Goal: Task Accomplishment & Management: Use online tool/utility

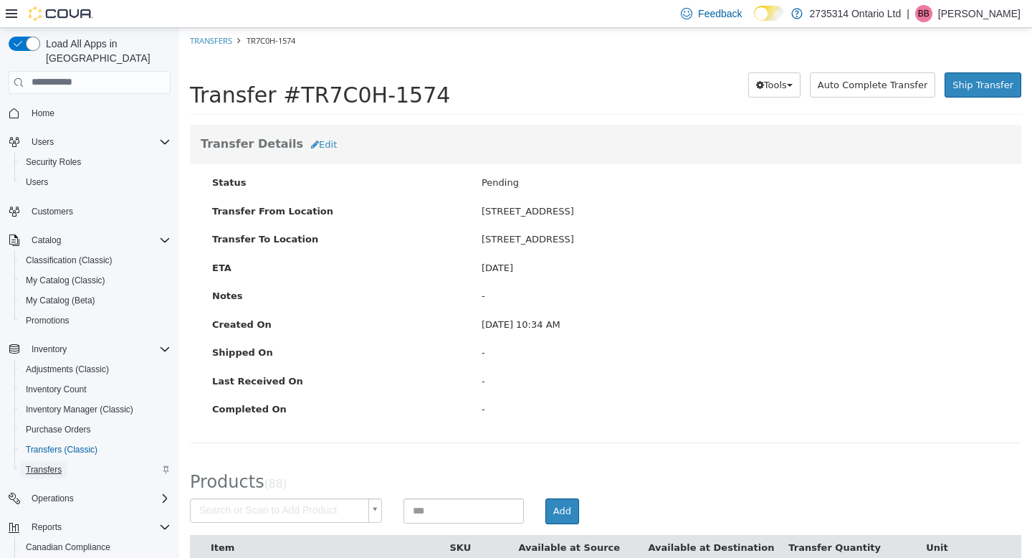
click at [49, 464] on span "Transfers" at bounding box center [44, 469] width 36 height 11
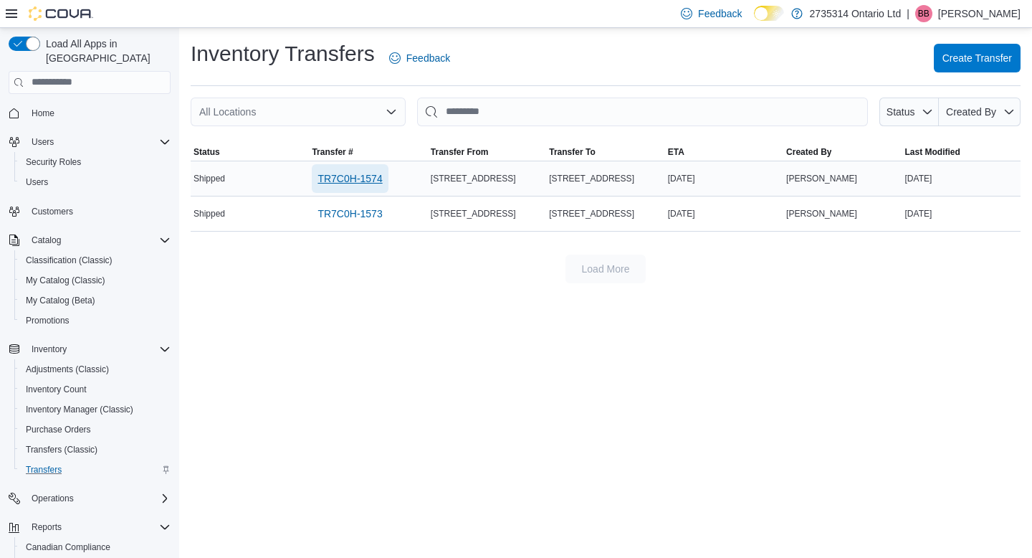
click at [358, 186] on span "TR7C0H-1574" at bounding box center [350, 178] width 65 height 29
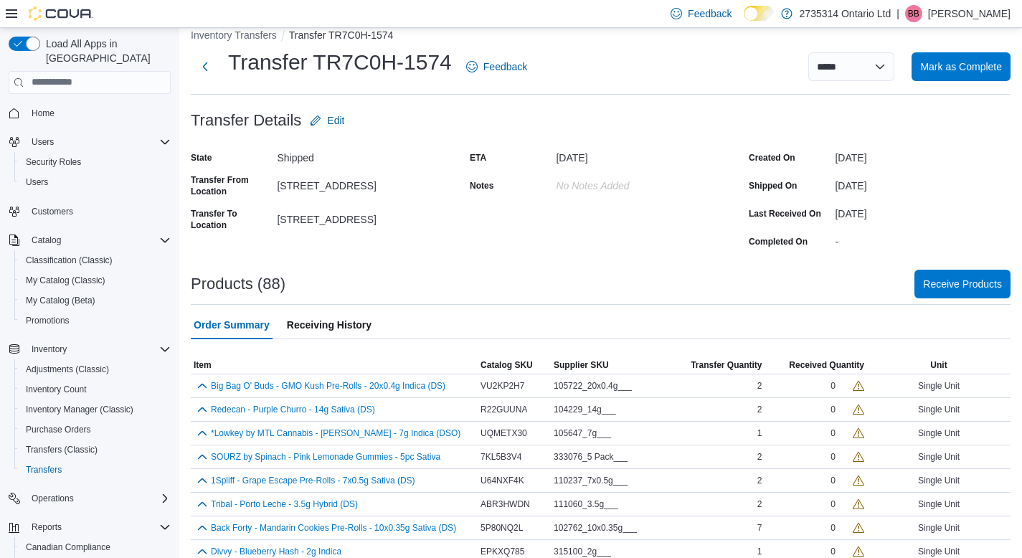
scroll to position [20, 0]
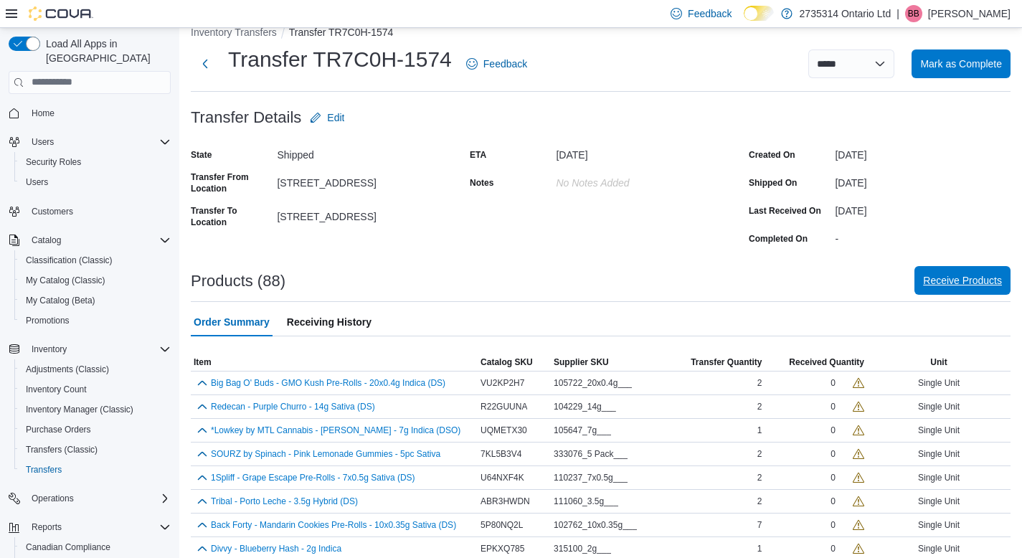
click at [941, 284] on span "Receive Products" at bounding box center [962, 280] width 79 height 14
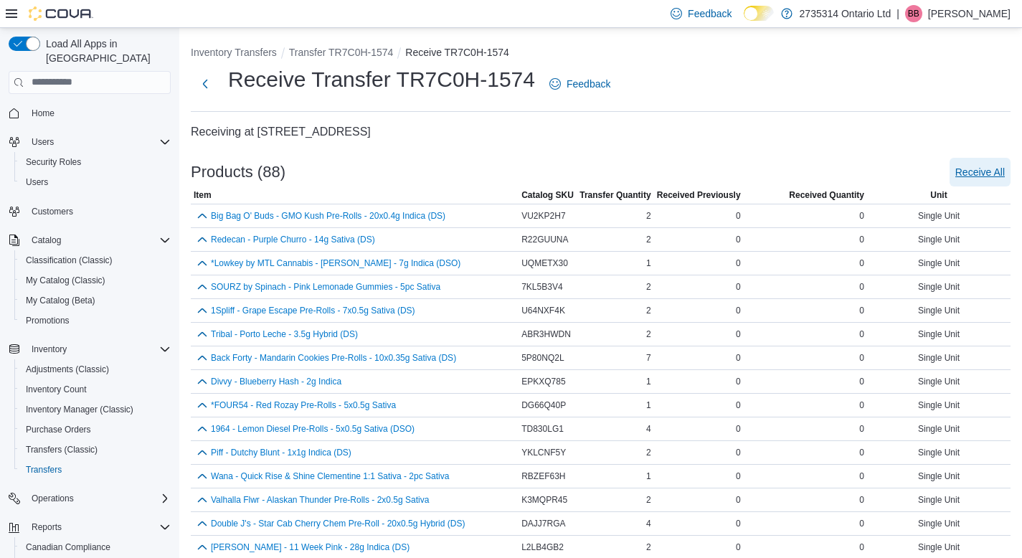
click at [979, 178] on span "Receive All" at bounding box center [979, 172] width 49 height 14
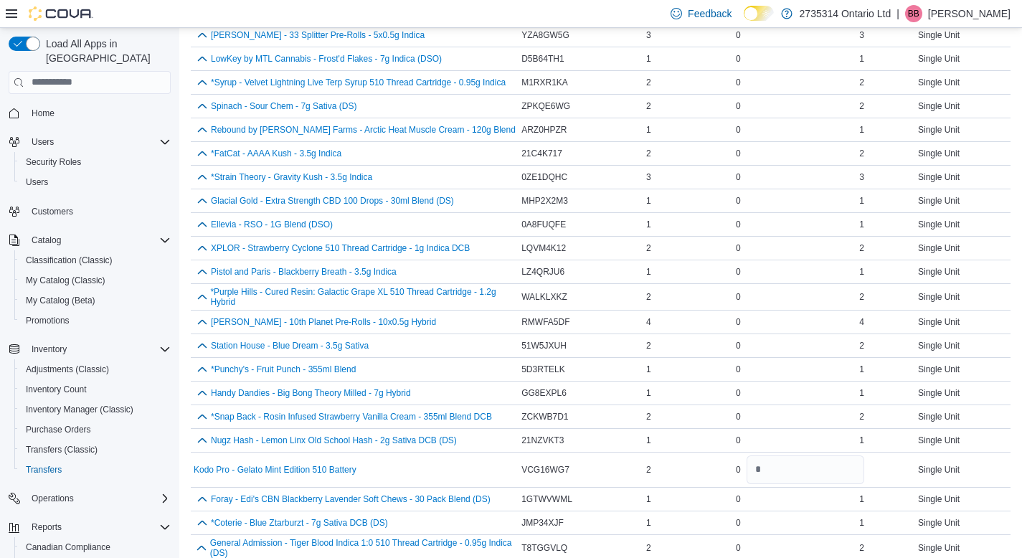
scroll to position [1859, 0]
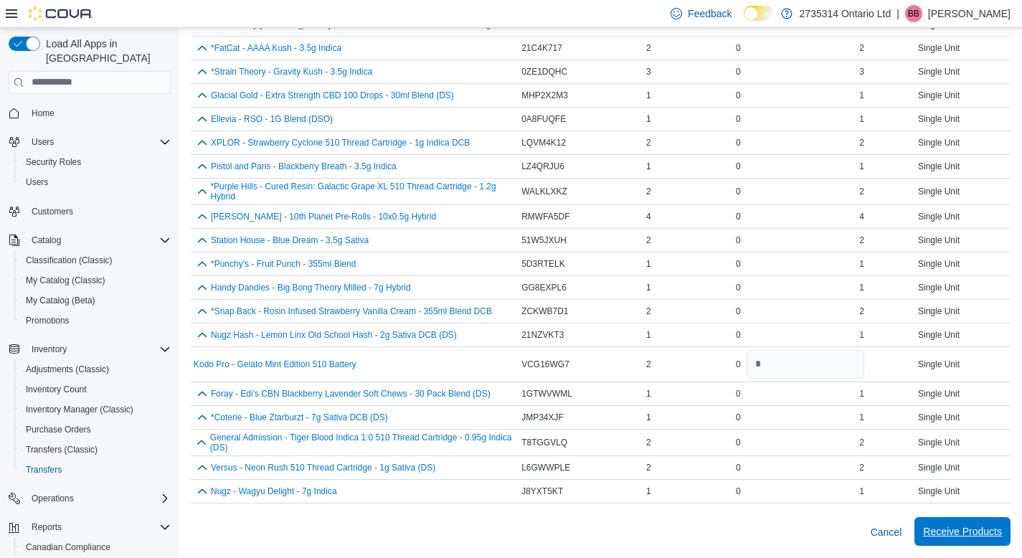
click at [966, 533] on span "Receive Products" at bounding box center [962, 531] width 79 height 14
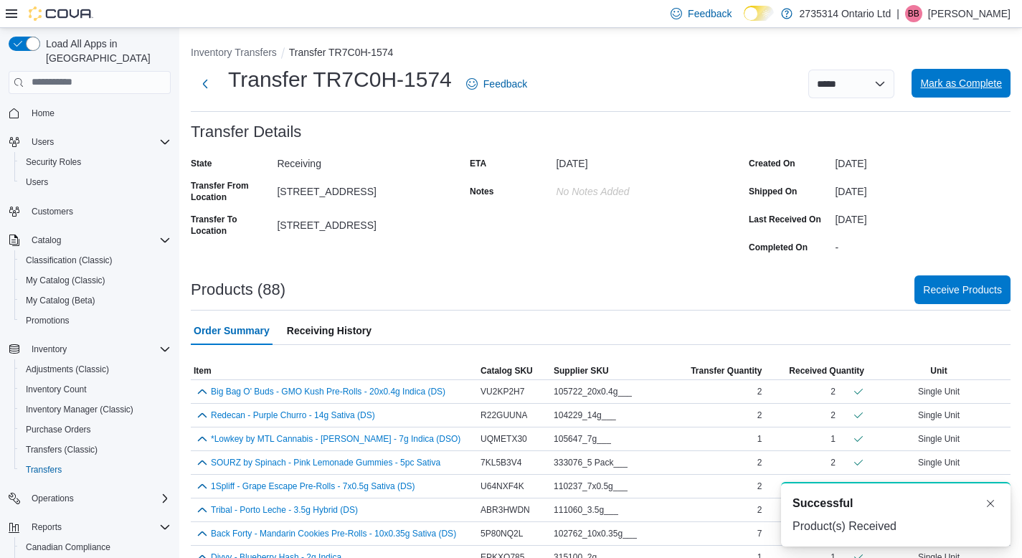
click at [961, 80] on span "Mark as Complete" at bounding box center [961, 83] width 82 height 14
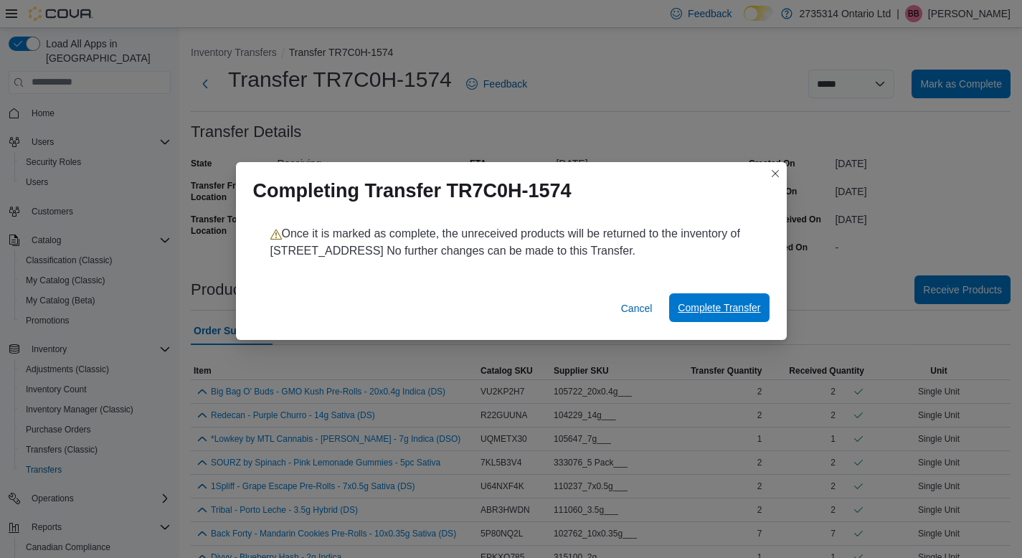
click at [693, 305] on span "Complete Transfer" at bounding box center [719, 307] width 82 height 14
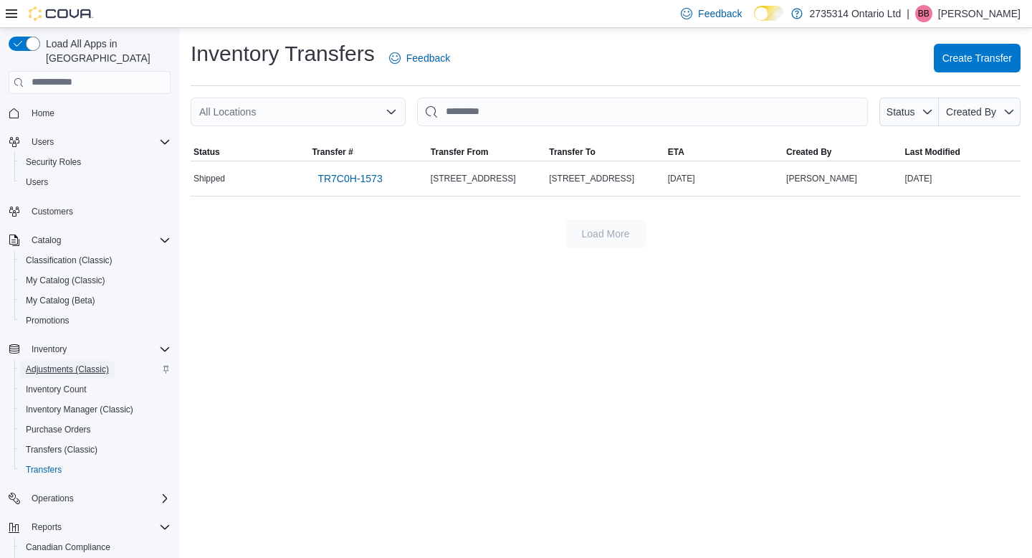
click at [95, 364] on span "Adjustments (Classic)" at bounding box center [67, 369] width 83 height 11
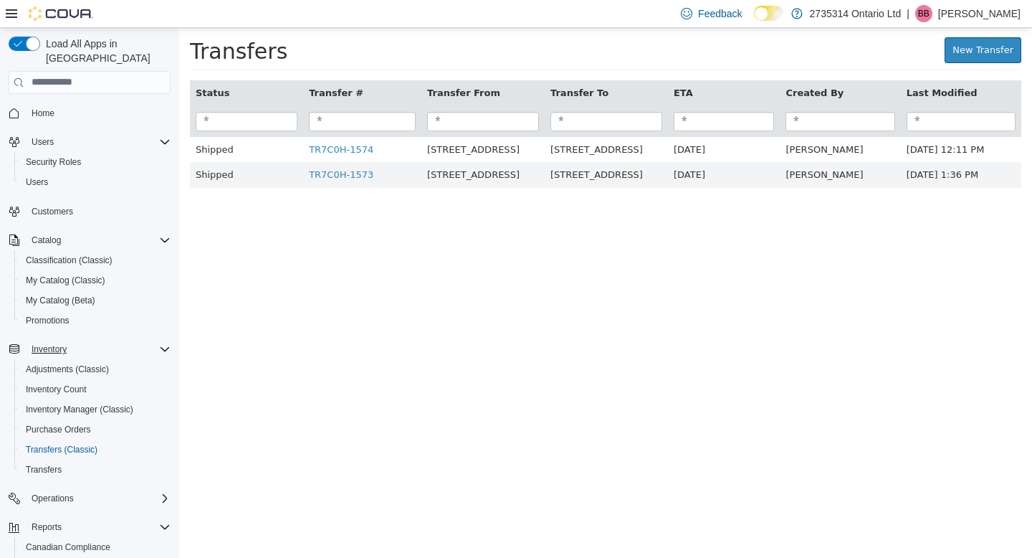
scroll to position [34, 0]
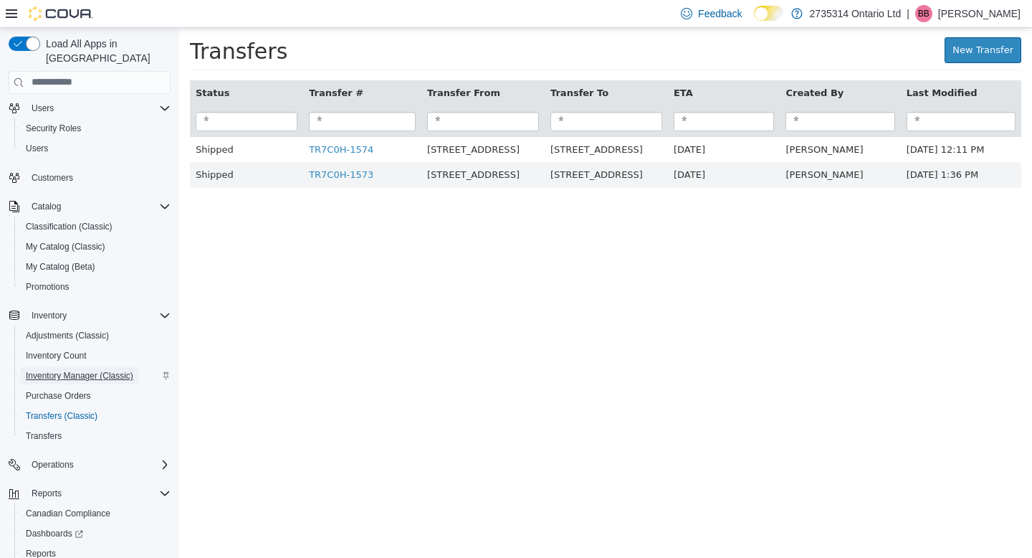
click at [87, 370] on span "Inventory Manager (Classic)" at bounding box center [80, 375] width 108 height 11
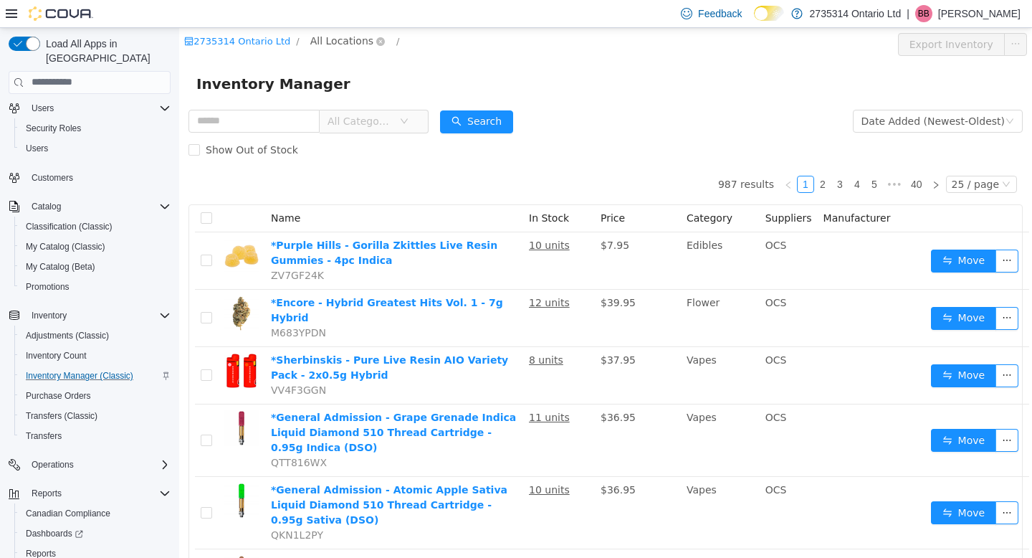
click at [346, 42] on span "All Locations" at bounding box center [341, 40] width 63 height 16
click at [371, 121] on span "[STREET_ADDRESS]" at bounding box center [389, 117] width 100 height 11
click at [450, 40] on div "All Rooms" at bounding box center [474, 43] width 49 height 22
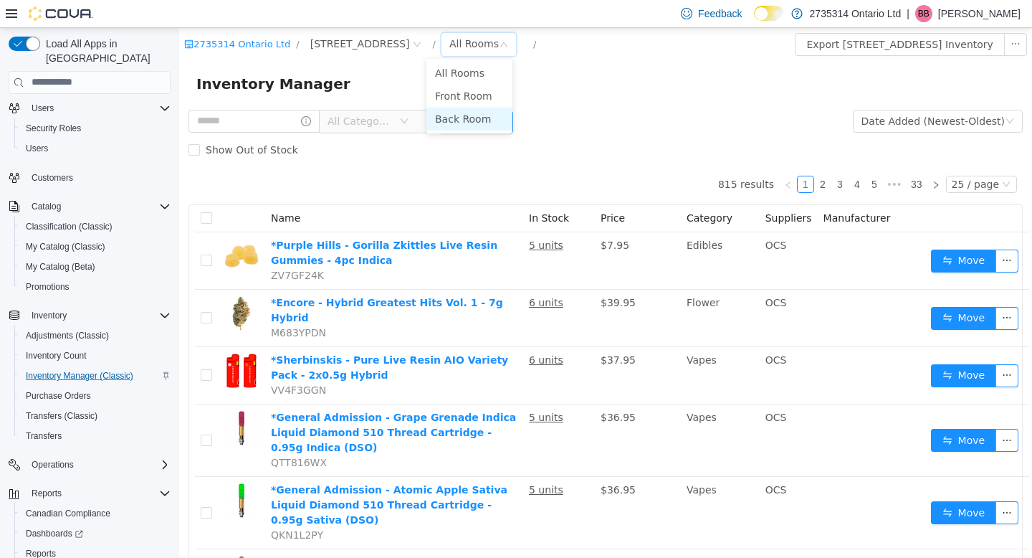
click at [465, 116] on li "Back Room" at bounding box center [470, 118] width 86 height 23
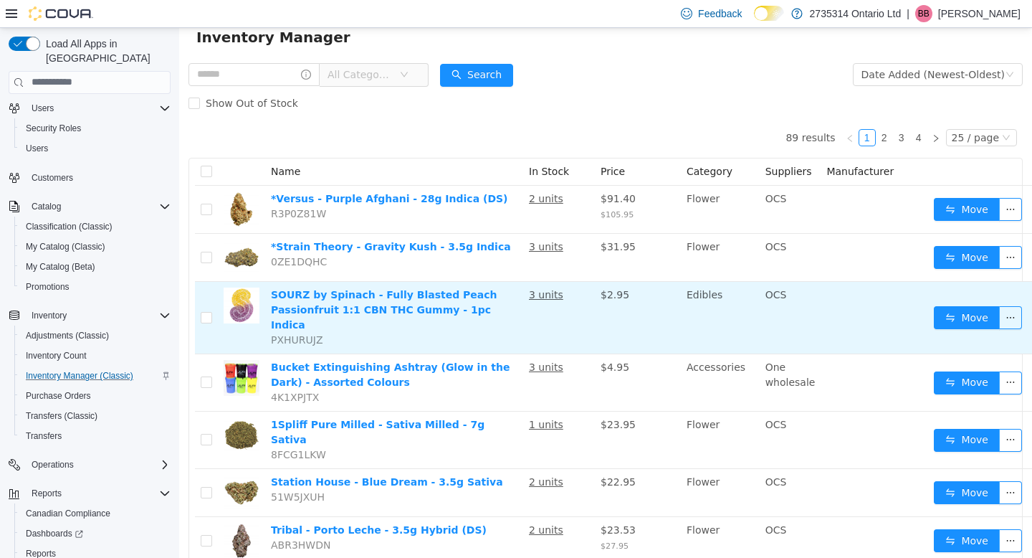
scroll to position [82, 0]
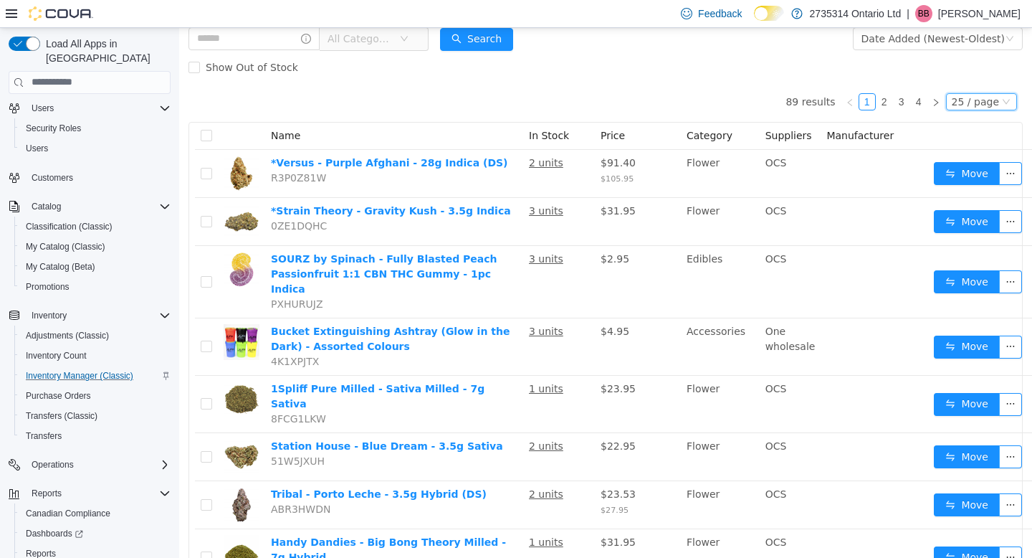
click at [979, 108] on div "25 / page" at bounding box center [975, 101] width 47 height 16
click at [976, 192] on li "50 / page" at bounding box center [974, 193] width 70 height 23
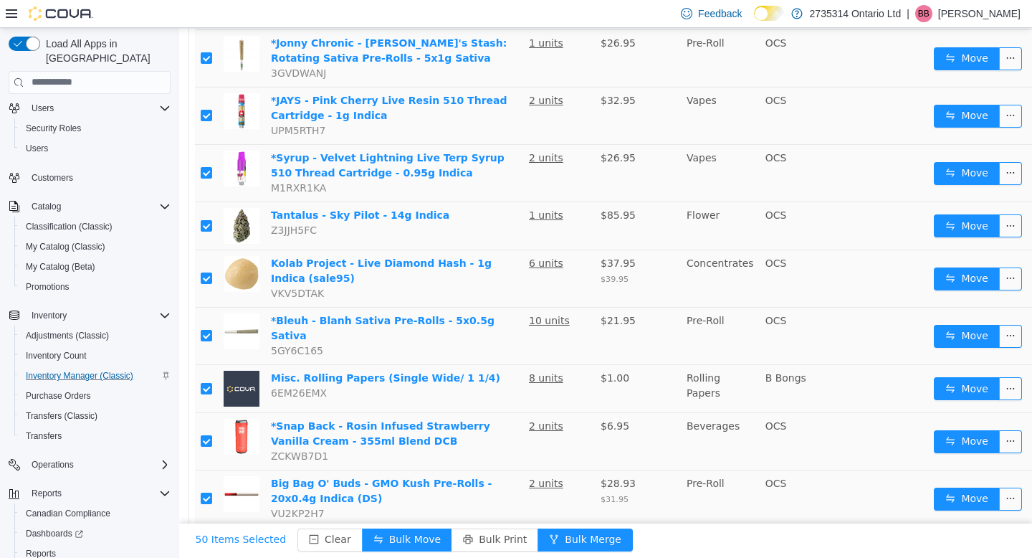
scroll to position [1482, 0]
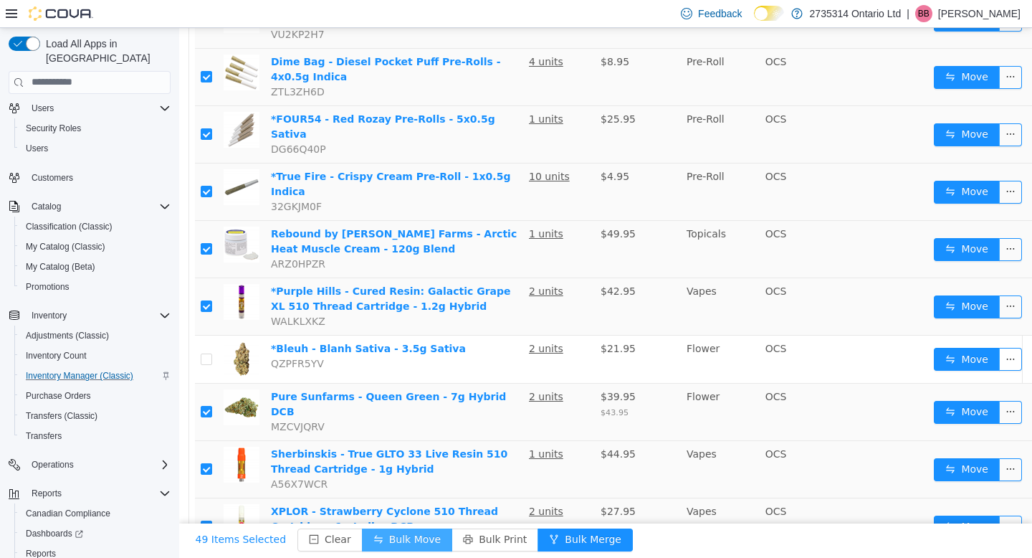
click at [408, 528] on button "Bulk Move" at bounding box center [407, 539] width 90 height 23
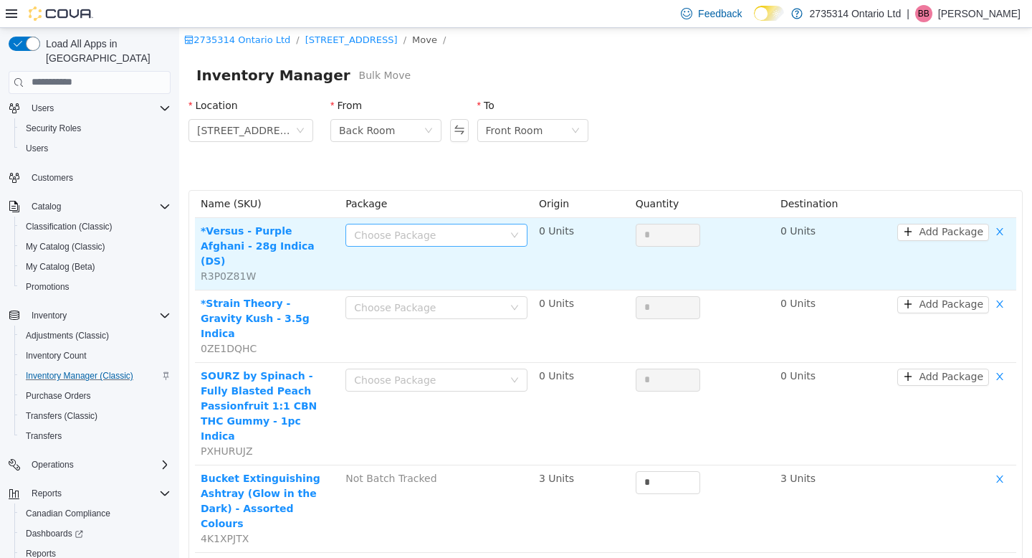
click at [483, 240] on div "Choose Package" at bounding box center [428, 234] width 149 height 14
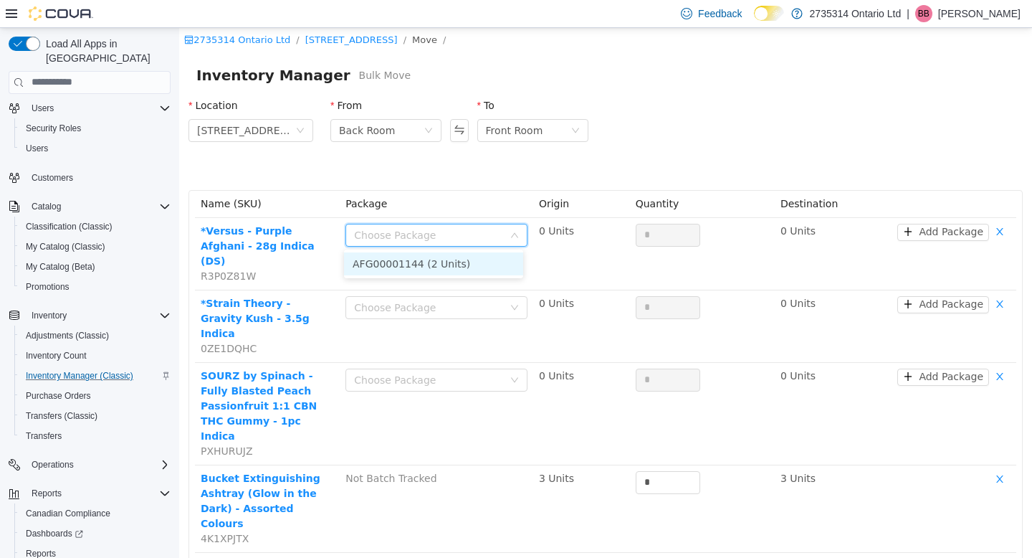
click at [479, 262] on li "AFG00001144 (2 Units)" at bounding box center [433, 263] width 179 height 23
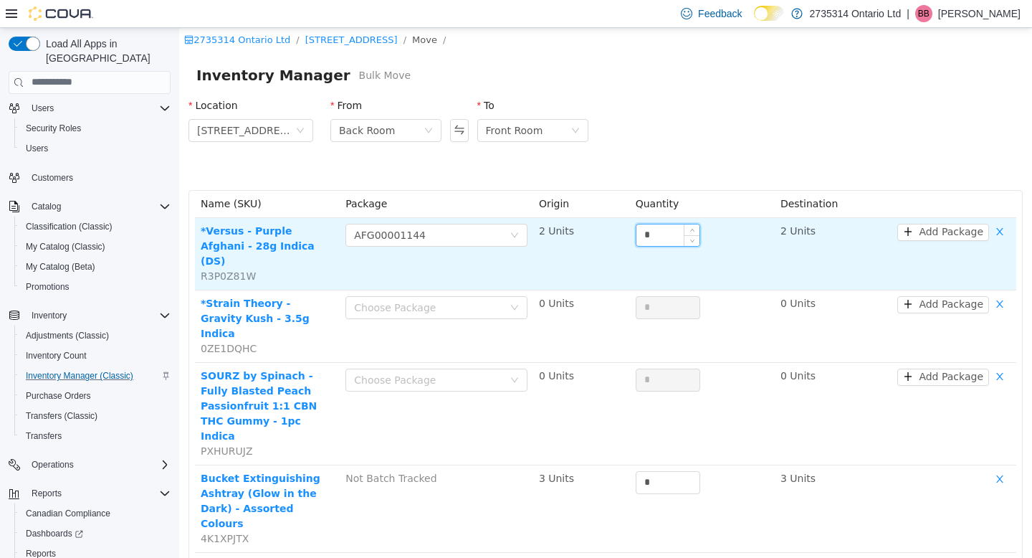
click at [657, 237] on input "*" at bounding box center [668, 235] width 63 height 22
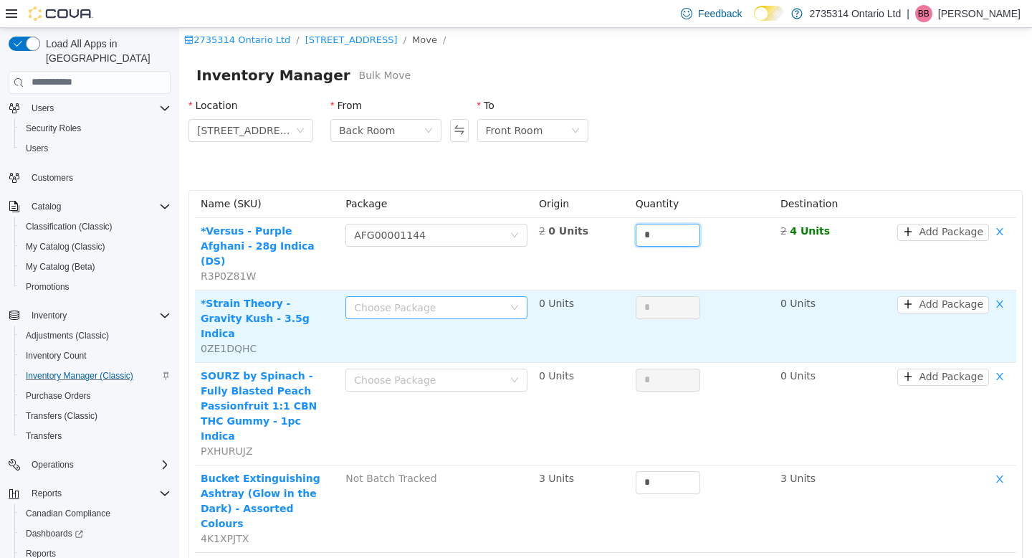
click at [465, 300] on div "Choose Package" at bounding box center [428, 307] width 149 height 14
type input "*"
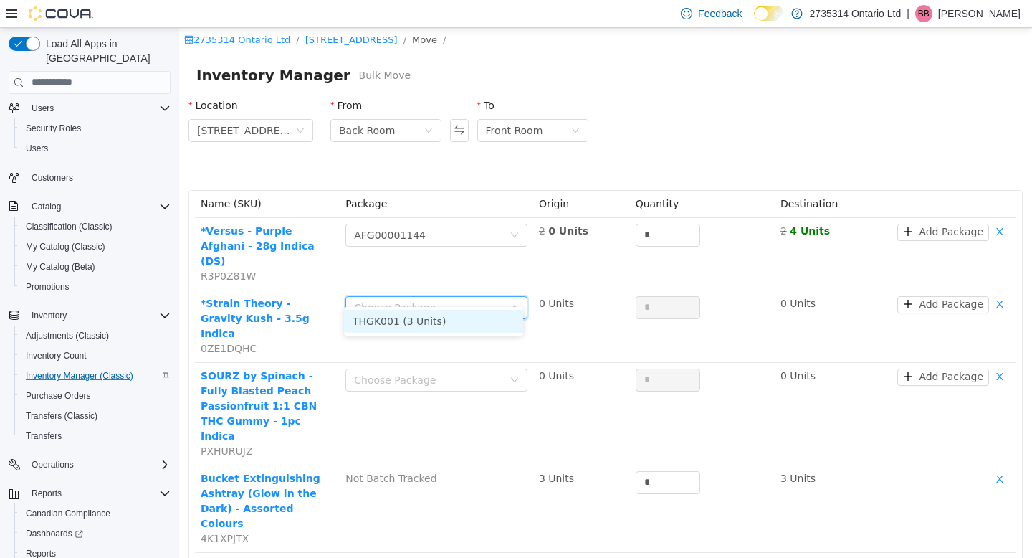
click at [463, 325] on li "THGK001 (3 Units)" at bounding box center [433, 320] width 179 height 23
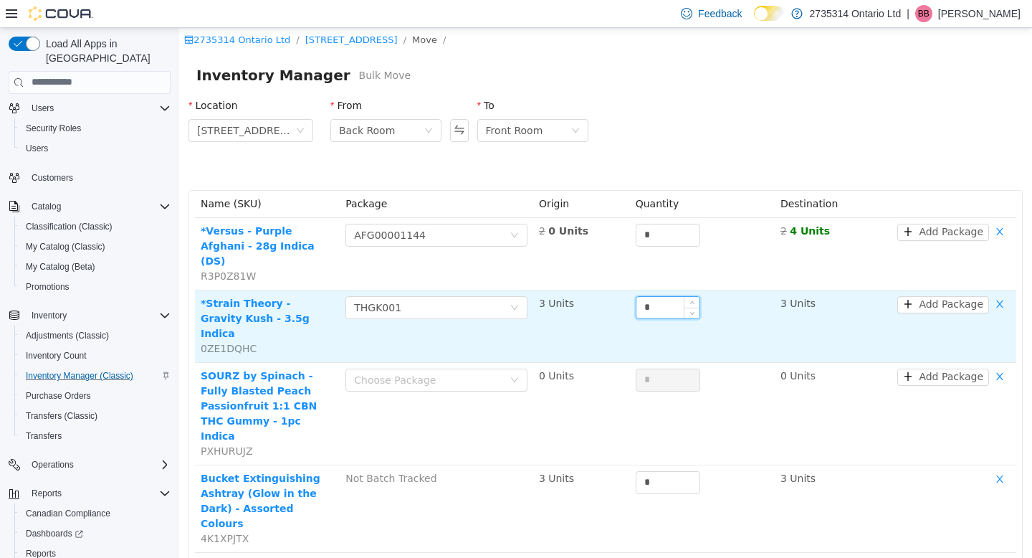
click at [662, 296] on input "*" at bounding box center [668, 307] width 63 height 22
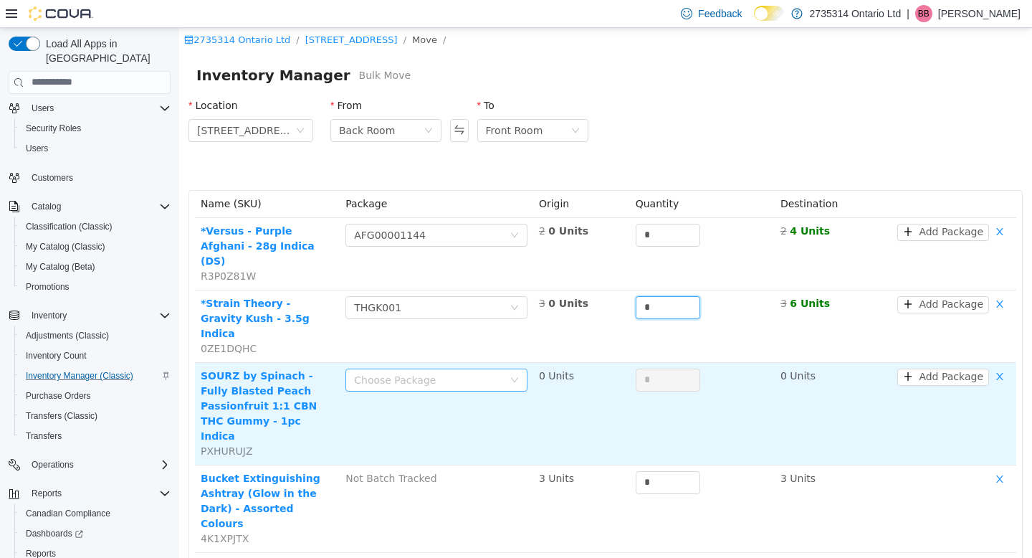
type input "*"
click at [478, 369] on div "Choose Package" at bounding box center [432, 380] width 156 height 22
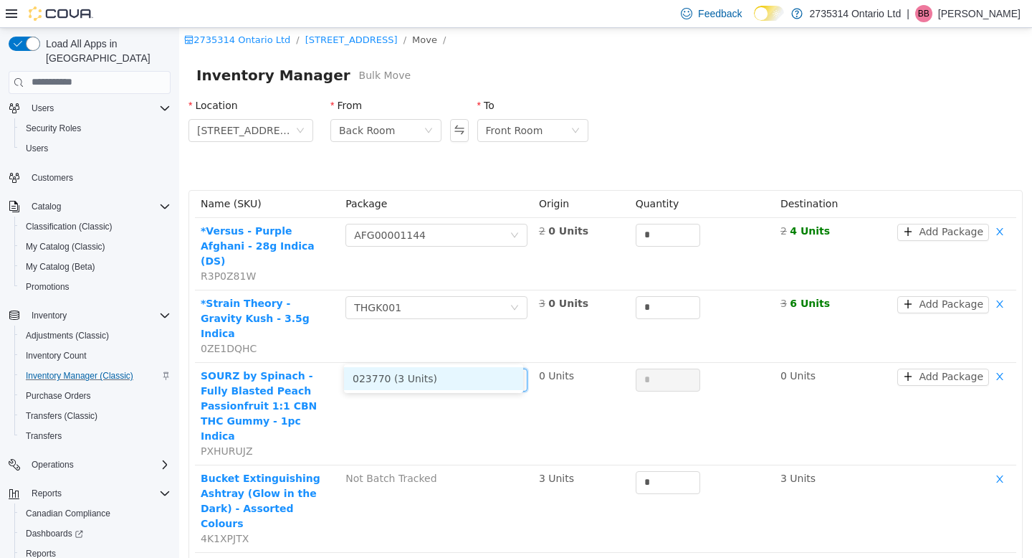
click at [474, 381] on li "023770 (3 Units)" at bounding box center [433, 377] width 179 height 23
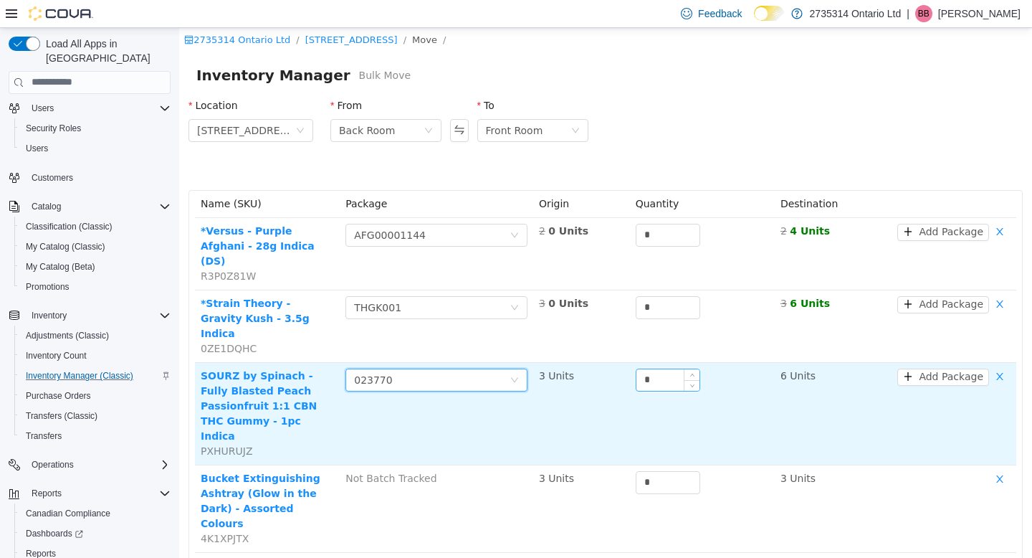
click at [656, 369] on input "*" at bounding box center [668, 380] width 63 height 22
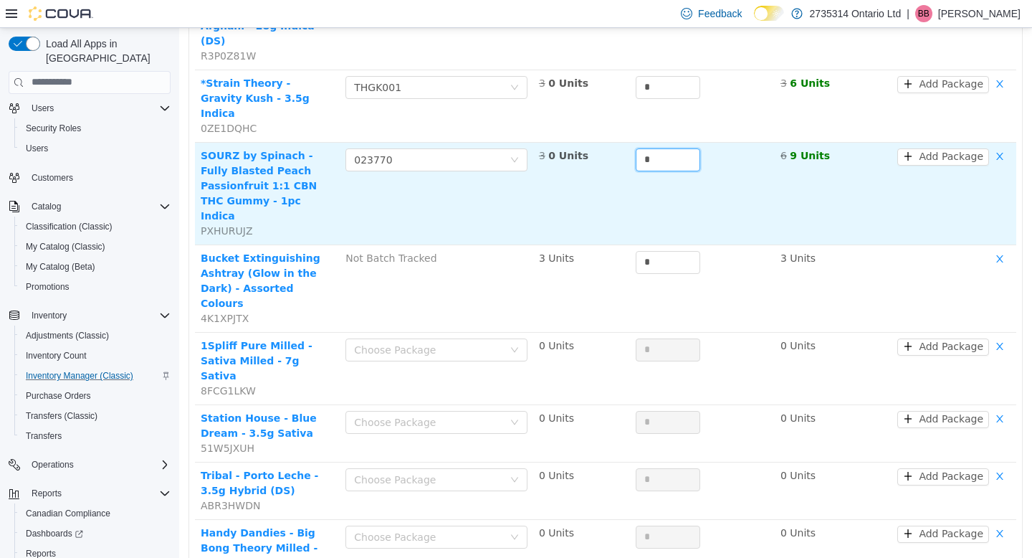
scroll to position [226, 0]
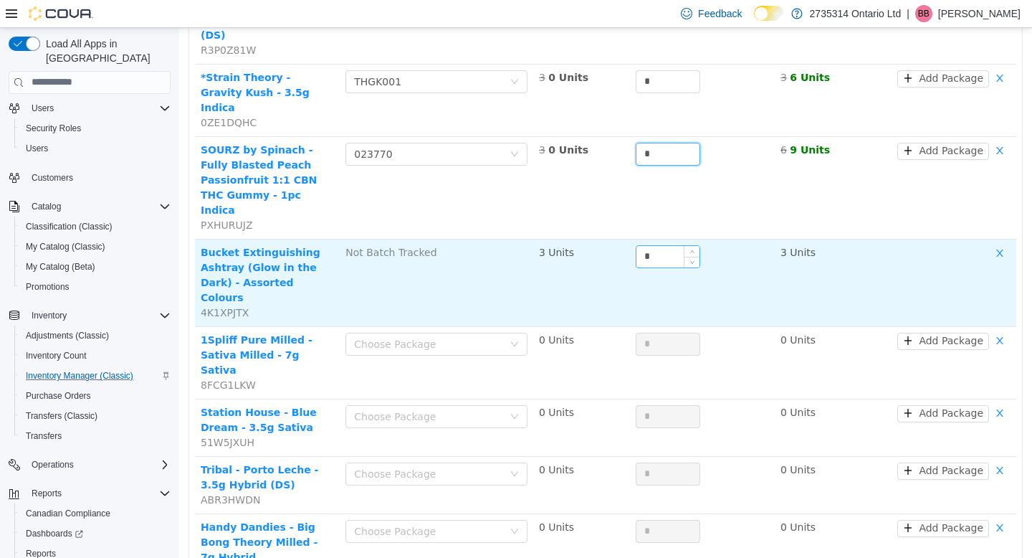
type input "*"
click at [654, 245] on input "*" at bounding box center [668, 256] width 63 height 22
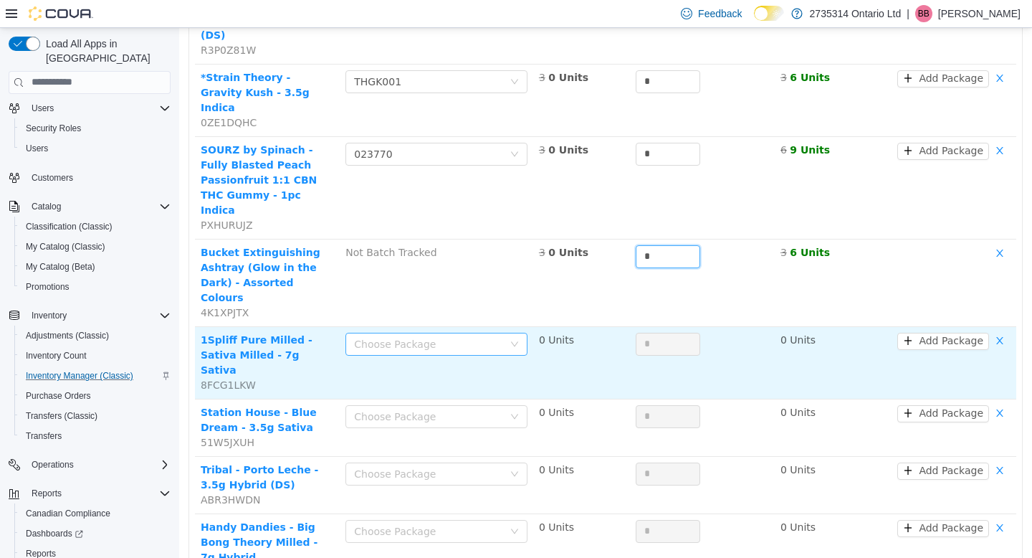
click at [490, 336] on div "Choose Package" at bounding box center [428, 343] width 149 height 14
type input "*"
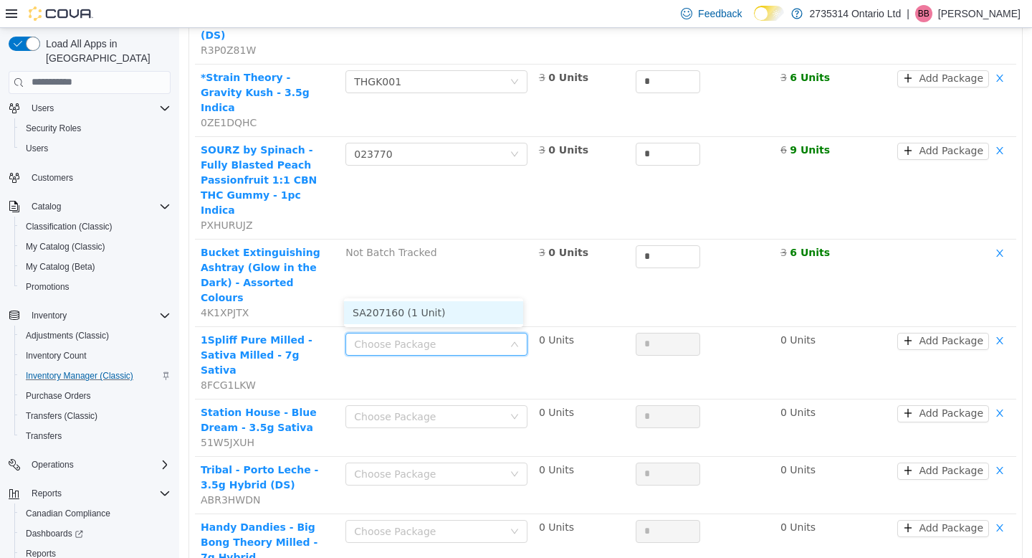
click at [475, 312] on li "SA207160 (1 Unit)" at bounding box center [433, 311] width 179 height 23
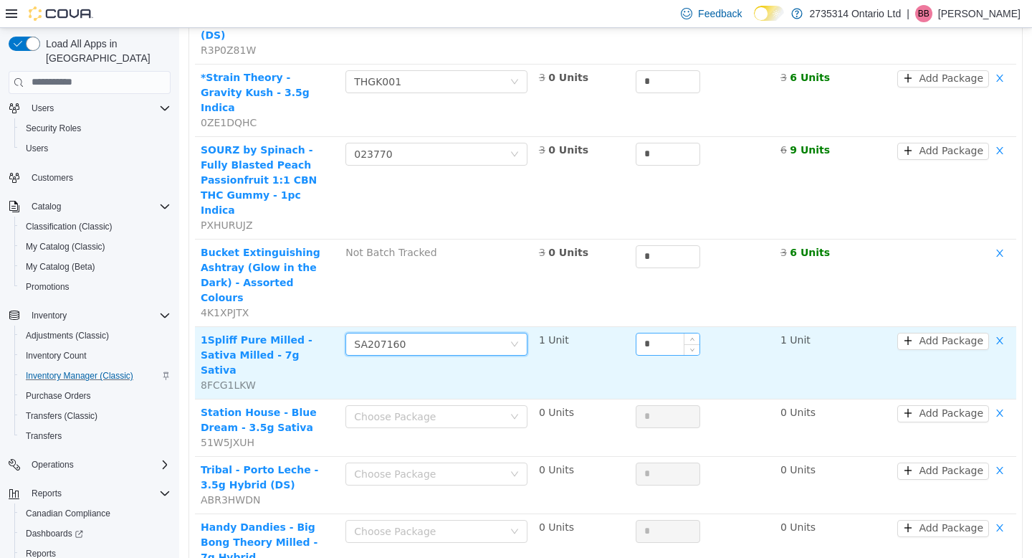
click at [657, 333] on input "*" at bounding box center [668, 344] width 63 height 22
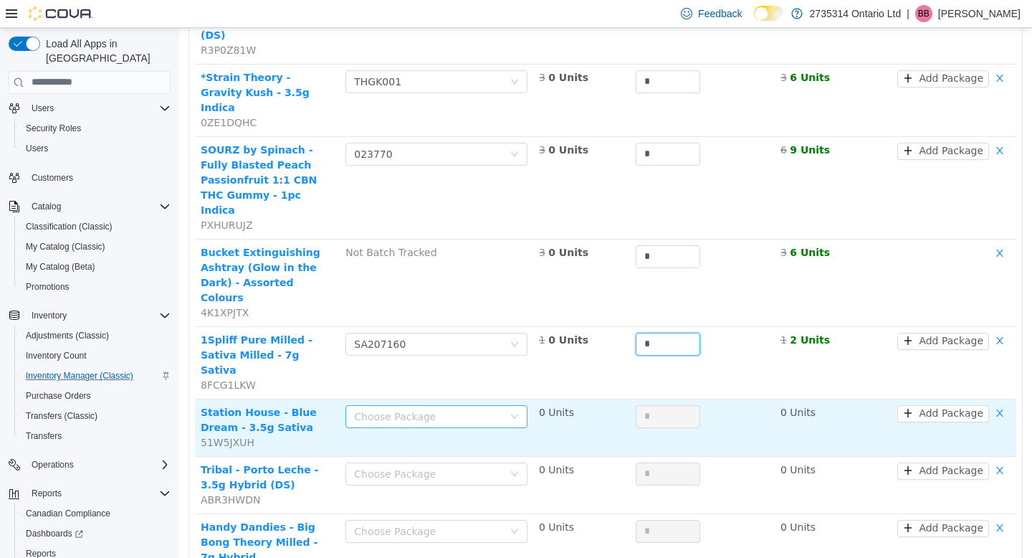
click at [480, 409] on div "Choose Package" at bounding box center [428, 416] width 149 height 14
type input "*"
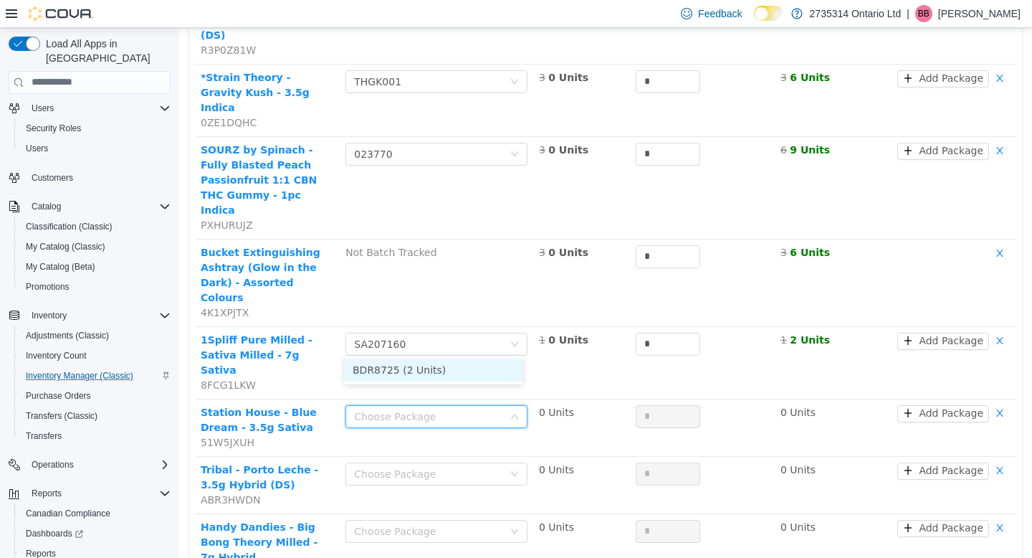
click at [471, 369] on li "BDR8725 (2 Units)" at bounding box center [433, 369] width 179 height 23
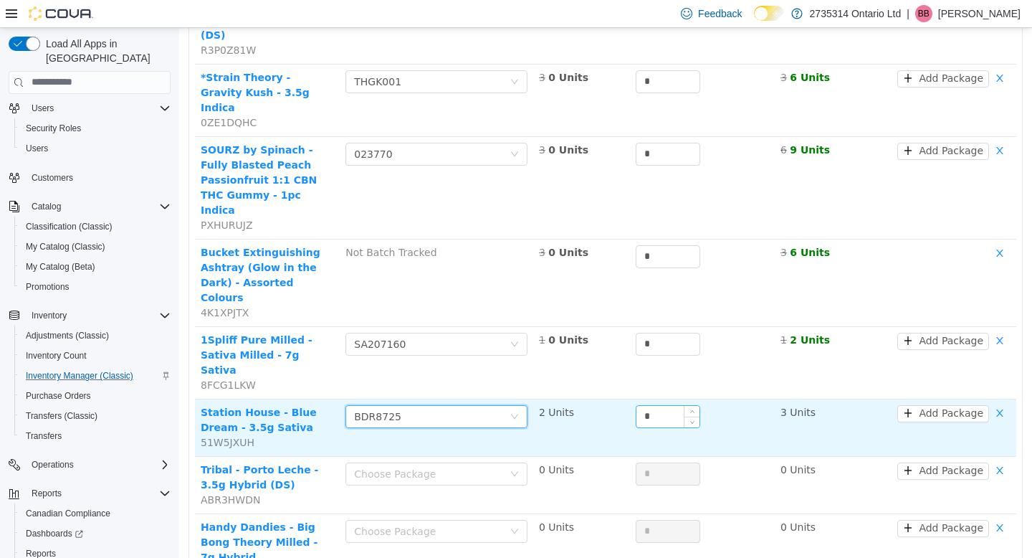
click at [665, 405] on input "*" at bounding box center [668, 416] width 63 height 22
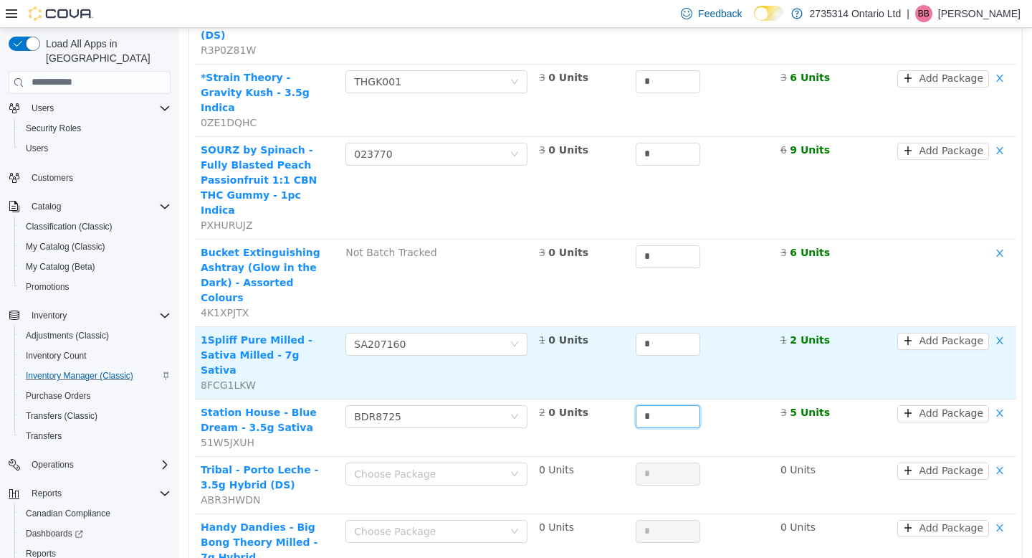
scroll to position [334, 0]
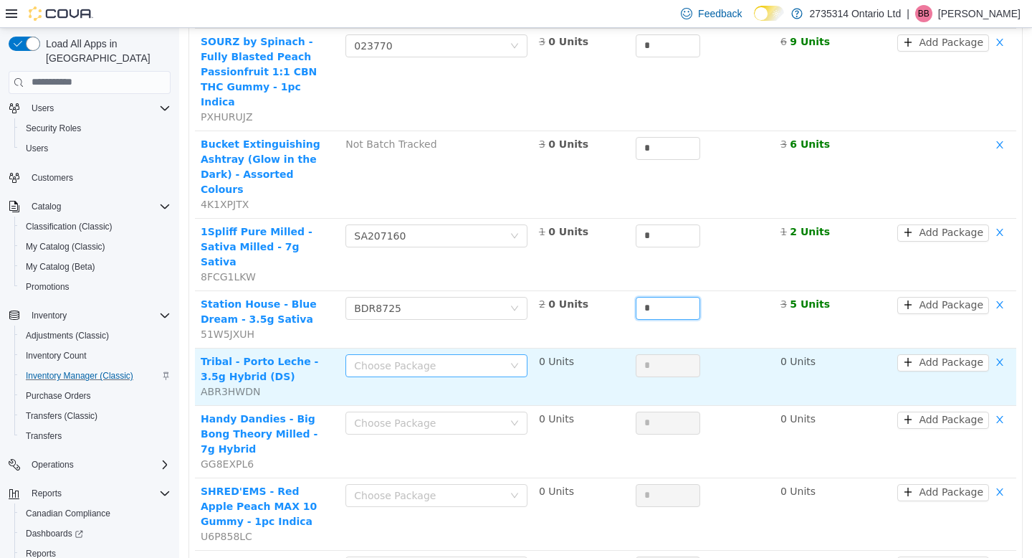
click at [484, 358] on div "Choose Package" at bounding box center [428, 365] width 149 height 14
type input "*"
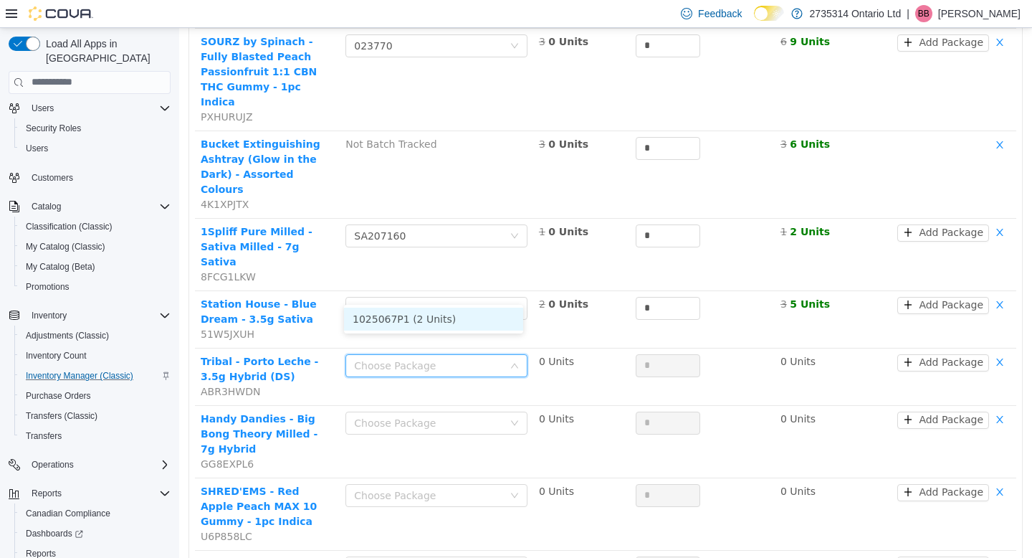
click at [478, 315] on li "1025067P1 (2 Units)" at bounding box center [433, 318] width 179 height 23
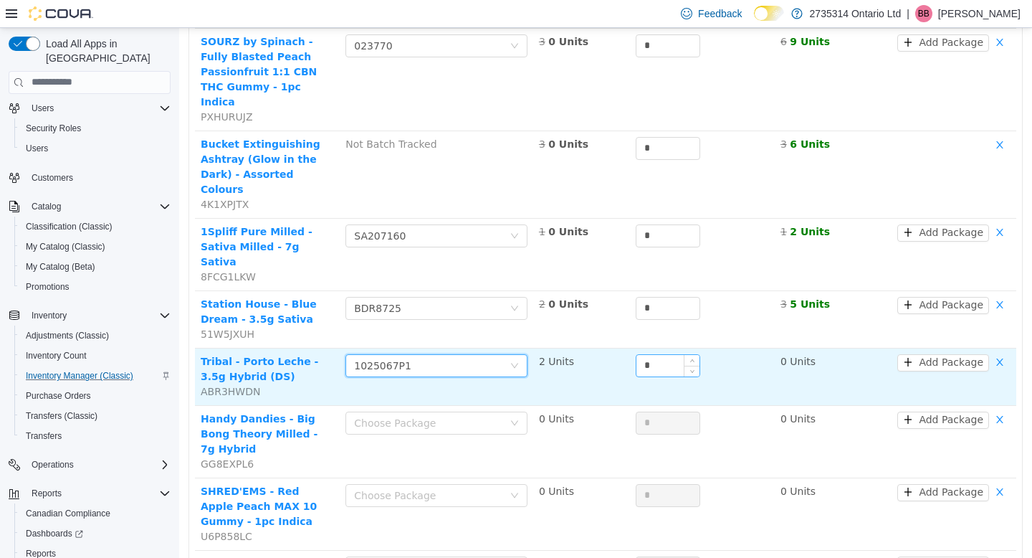
click at [659, 354] on input "*" at bounding box center [668, 365] width 63 height 22
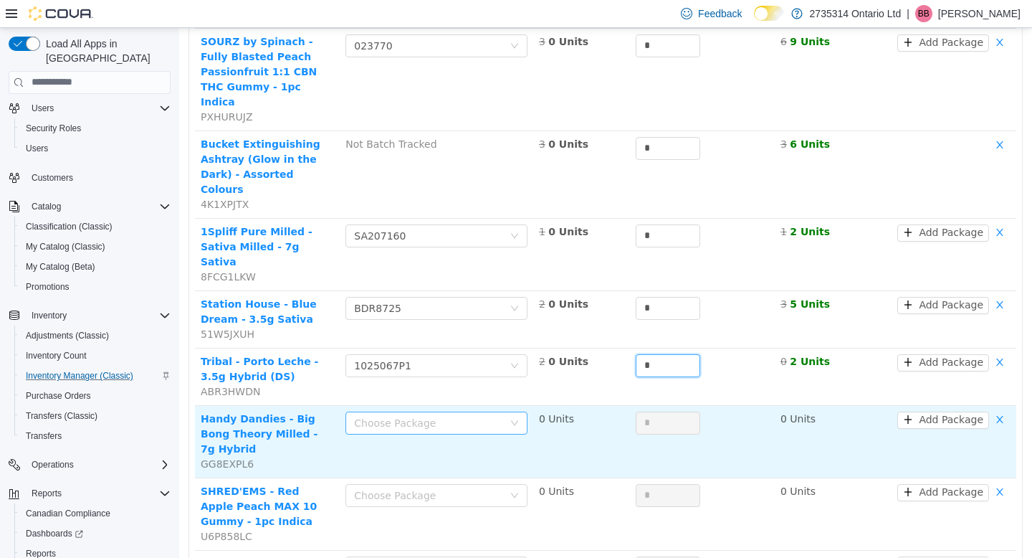
click at [488, 415] on div "Choose Package" at bounding box center [428, 422] width 149 height 14
type input "*"
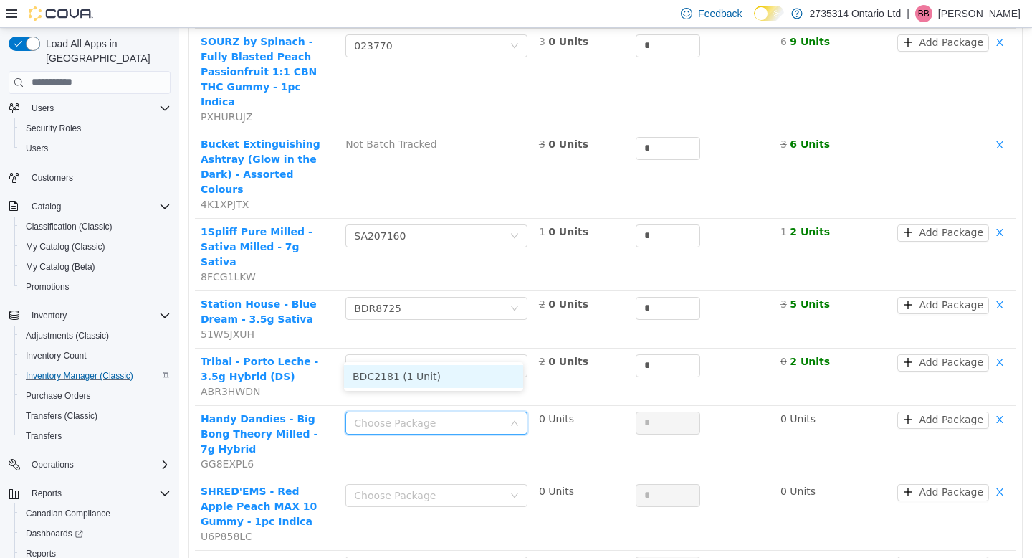
click at [482, 373] on li "BDC2181 (1 Unit)" at bounding box center [433, 375] width 179 height 23
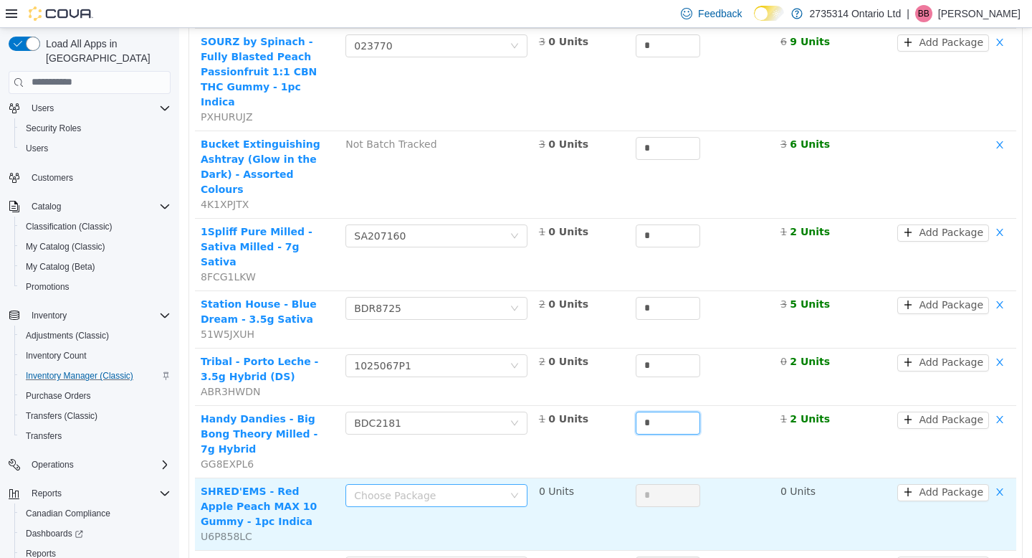
click at [450, 488] on div "Choose Package" at bounding box center [428, 495] width 149 height 14
type input "*"
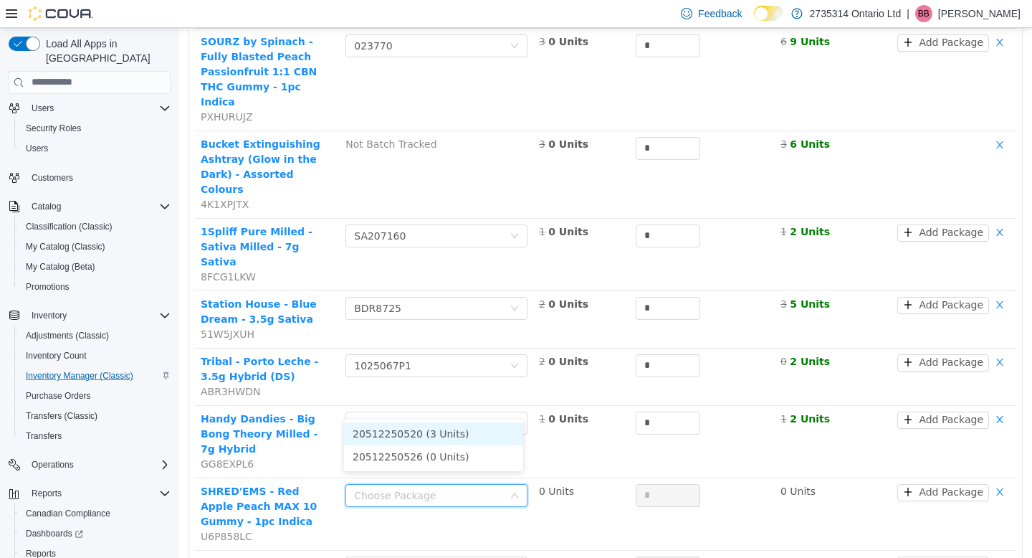
click at [419, 428] on li "20512250520 (3 Units)" at bounding box center [433, 433] width 179 height 23
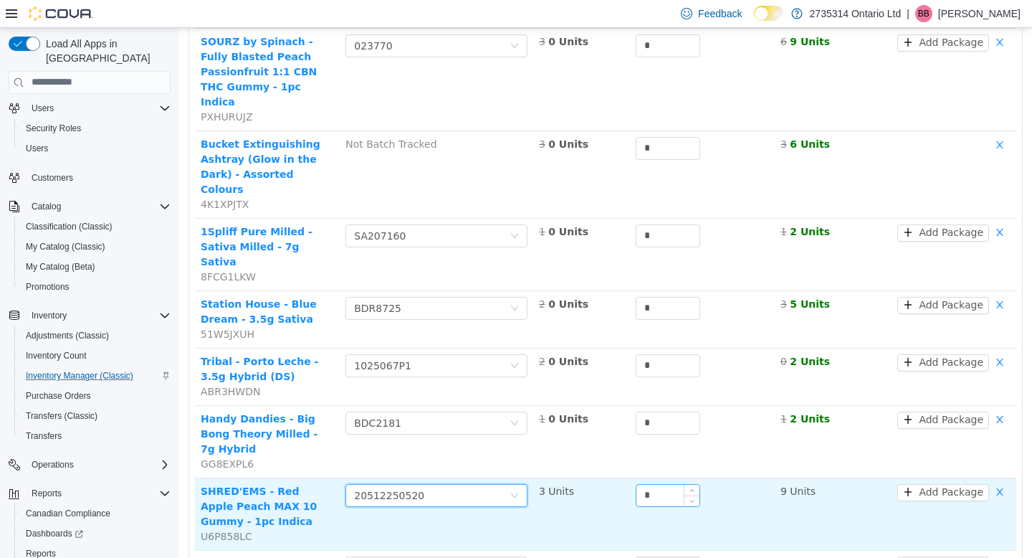
click at [654, 484] on input "*" at bounding box center [668, 495] width 63 height 22
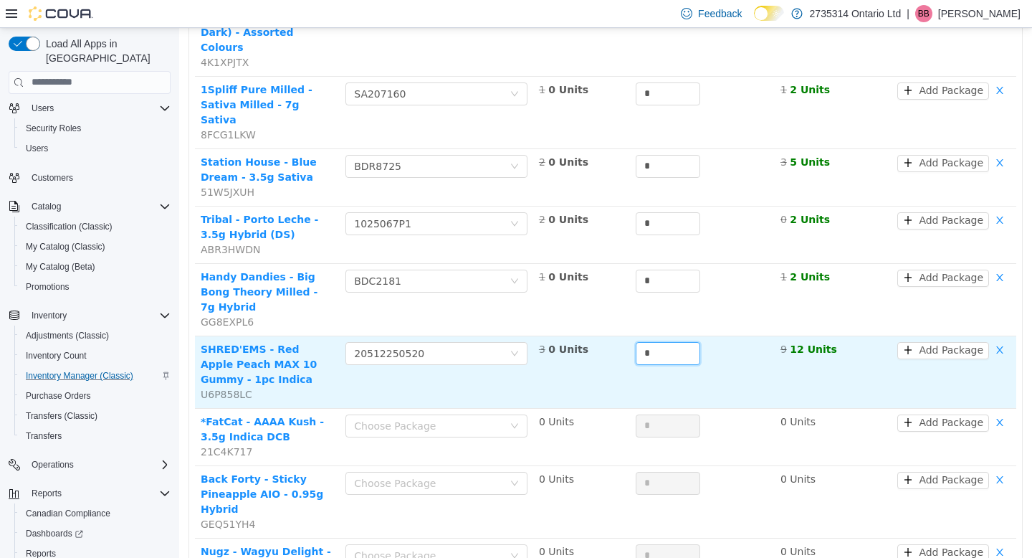
scroll to position [485, 0]
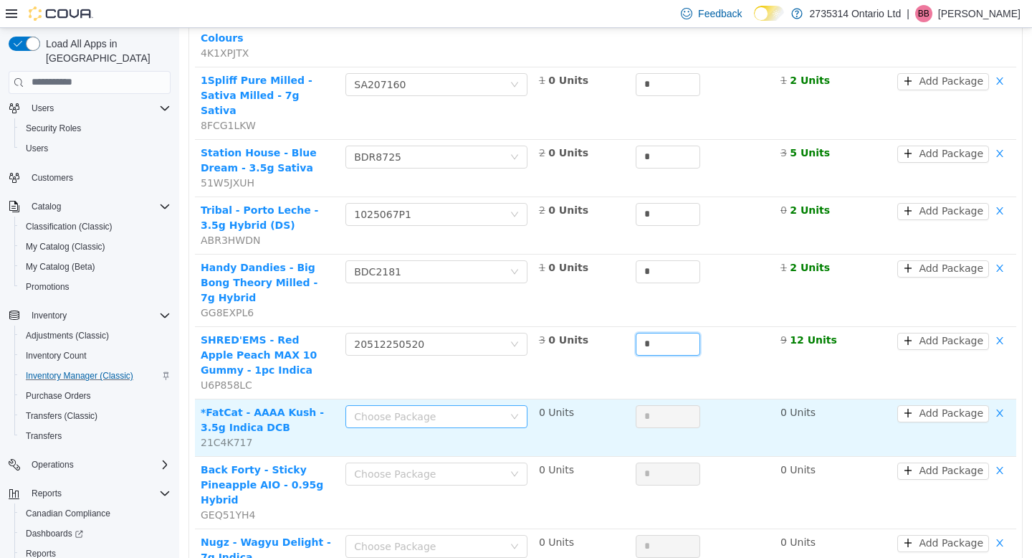
click at [457, 409] on div "Choose Package" at bounding box center [428, 416] width 149 height 14
type input "*"
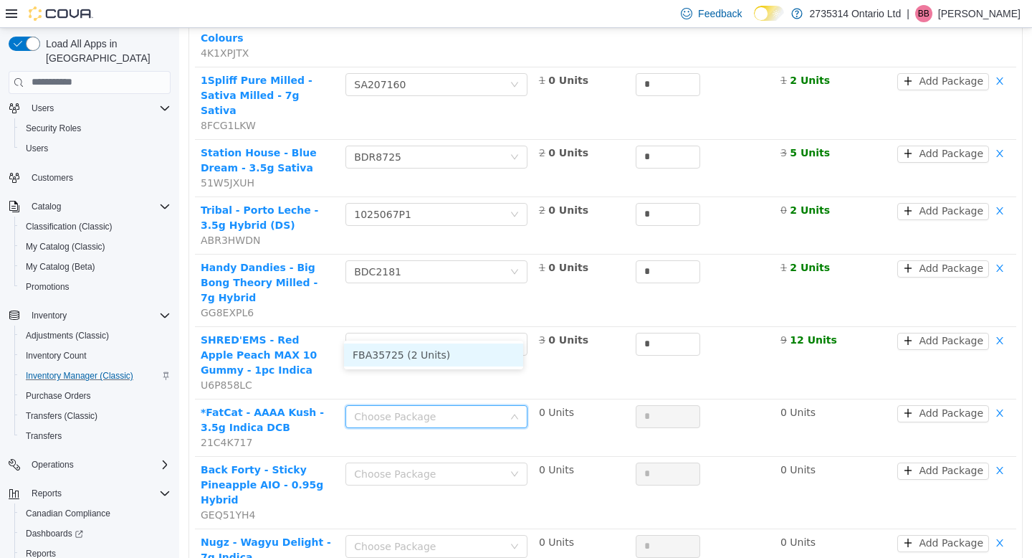
click at [455, 351] on li "FBA35725 (2 Units)" at bounding box center [433, 354] width 179 height 23
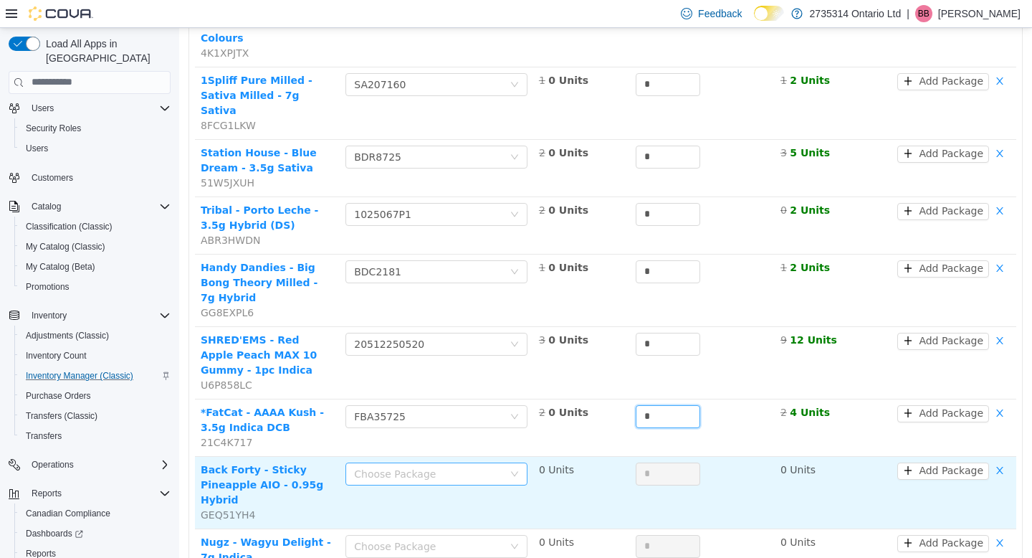
click at [457, 466] on div "Choose Package" at bounding box center [428, 473] width 149 height 14
type input "*"
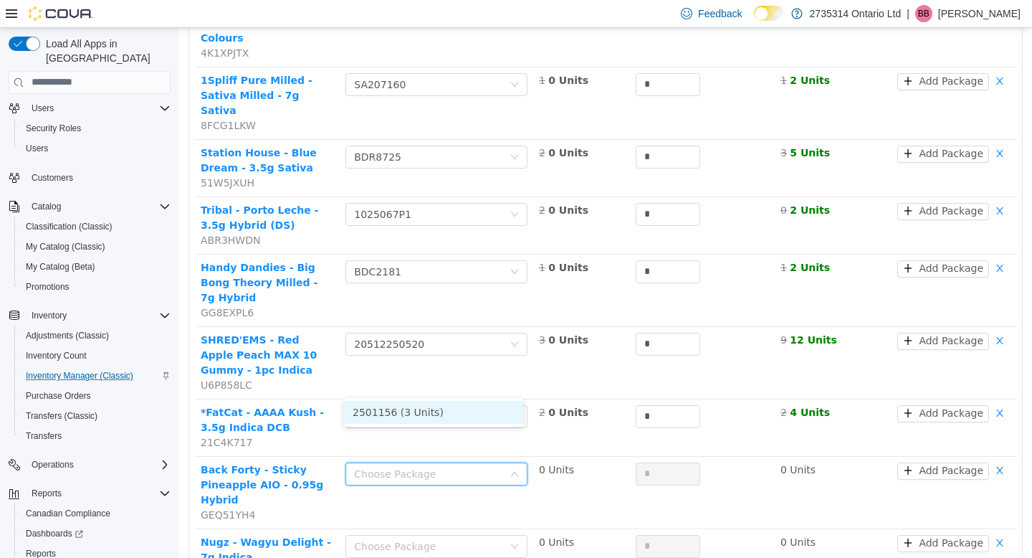
click at [450, 408] on li "2501156 (3 Units)" at bounding box center [433, 411] width 179 height 23
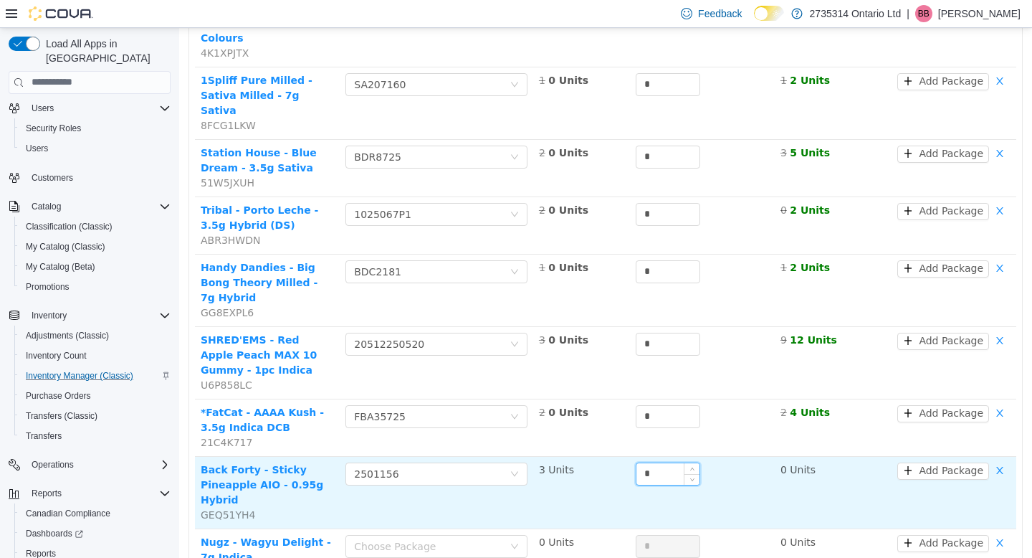
click at [653, 462] on input "*" at bounding box center [668, 473] width 63 height 22
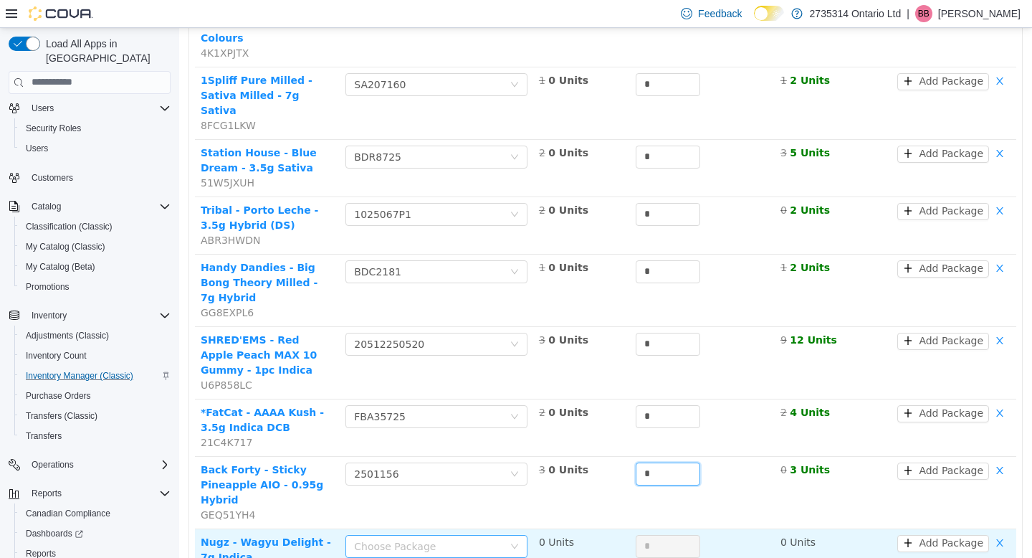
click at [472, 538] on div "Choose Package" at bounding box center [428, 545] width 149 height 14
type input "*"
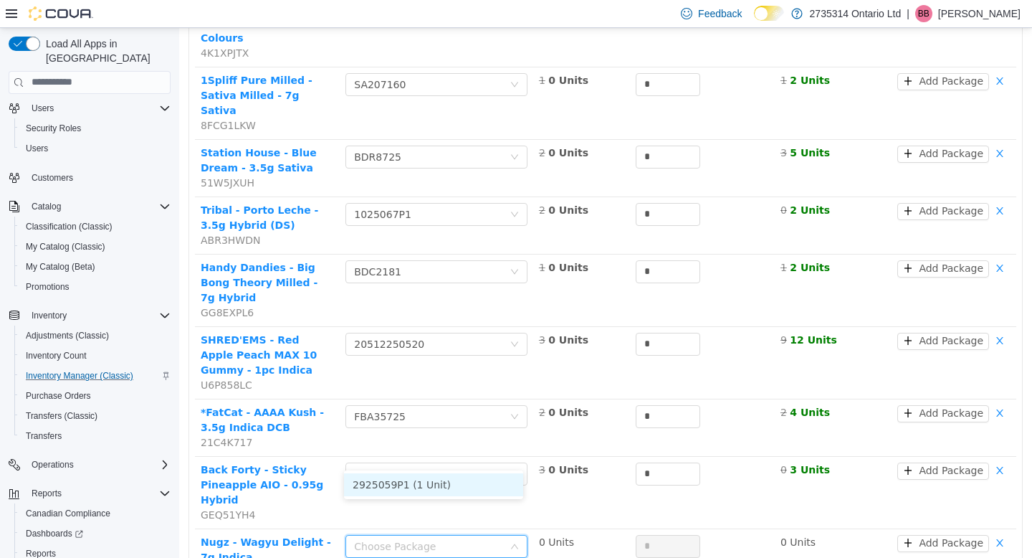
click at [462, 484] on li "2925059P1 (1 Unit)" at bounding box center [433, 483] width 179 height 23
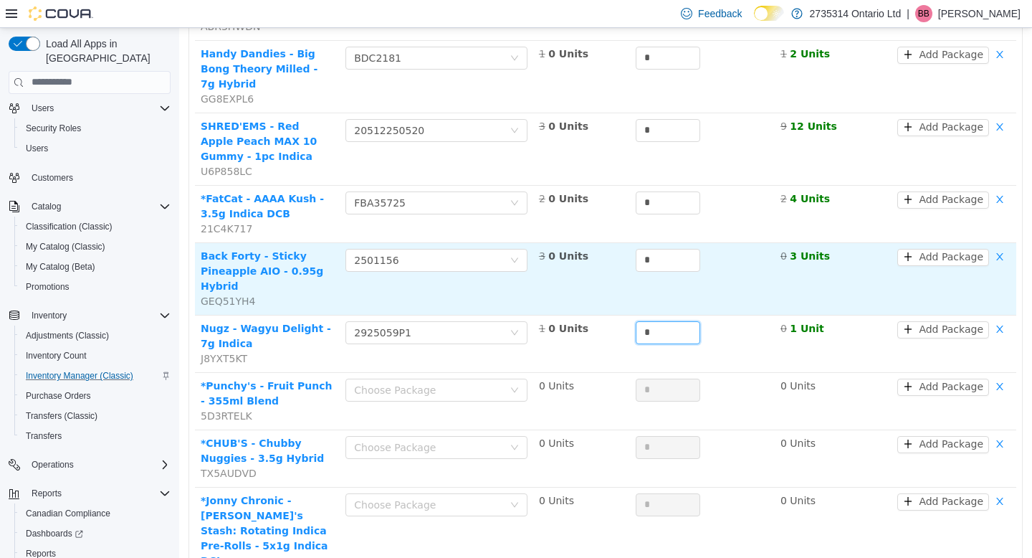
scroll to position [713, 0]
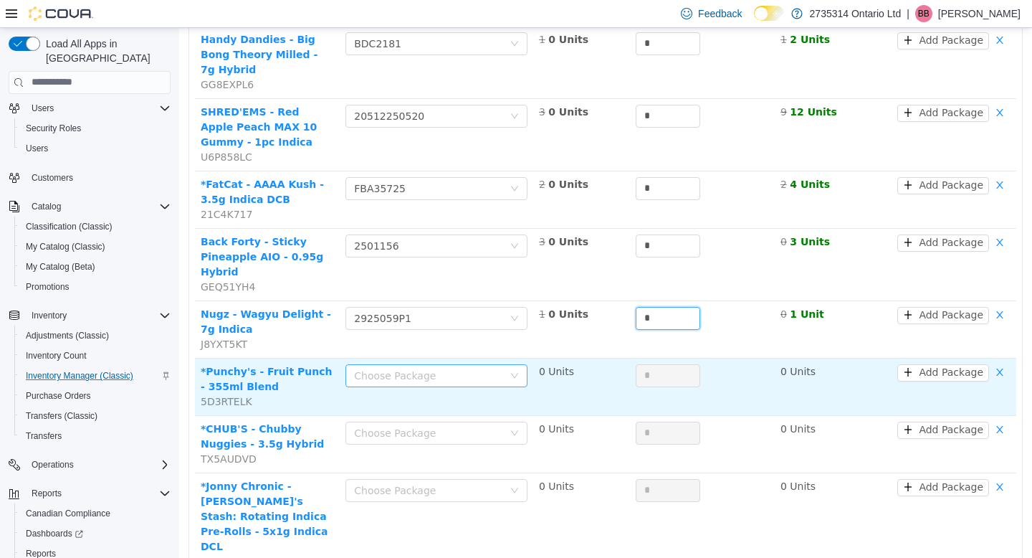
click at [478, 368] on div "Choose Package" at bounding box center [428, 375] width 149 height 14
type input "*"
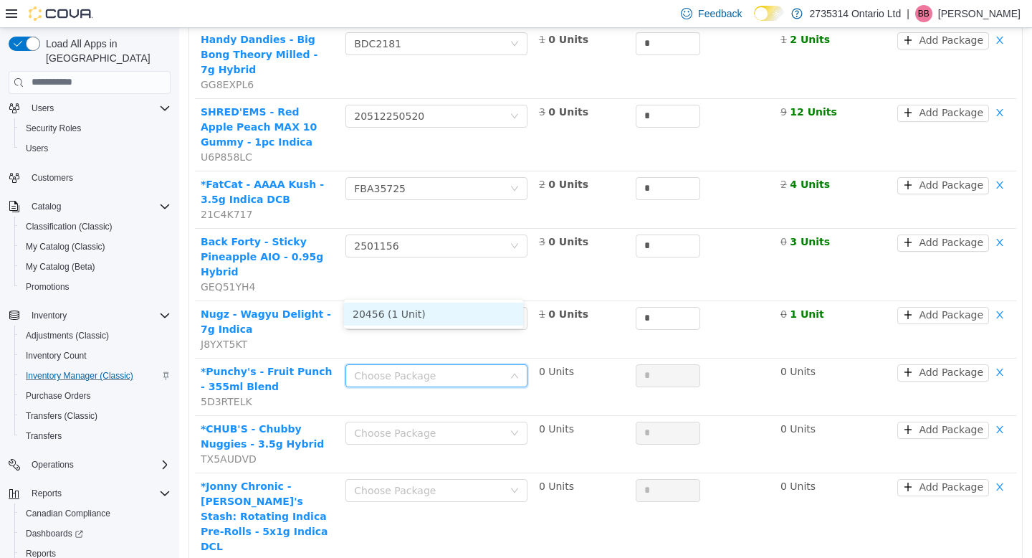
click at [472, 309] on li "20456 (1 Unit)" at bounding box center [433, 313] width 179 height 23
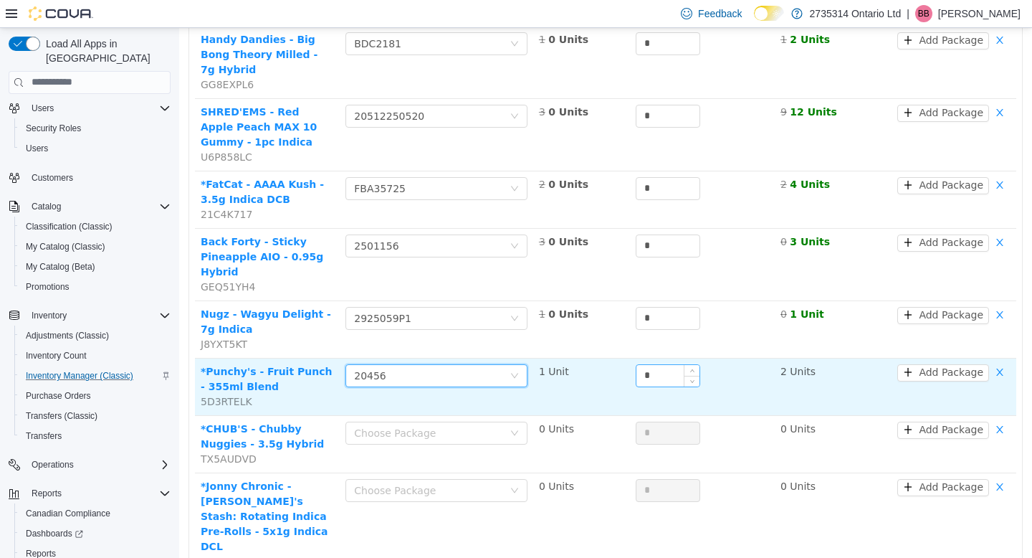
click at [653, 364] on input "*" at bounding box center [668, 375] width 63 height 22
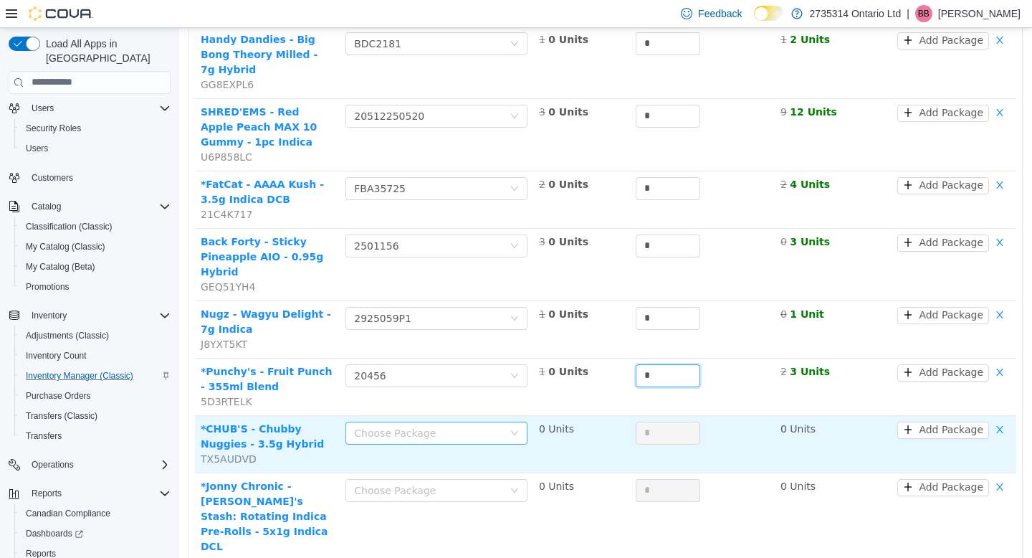
click at [474, 425] on div "Choose Package" at bounding box center [428, 432] width 149 height 14
type input "*"
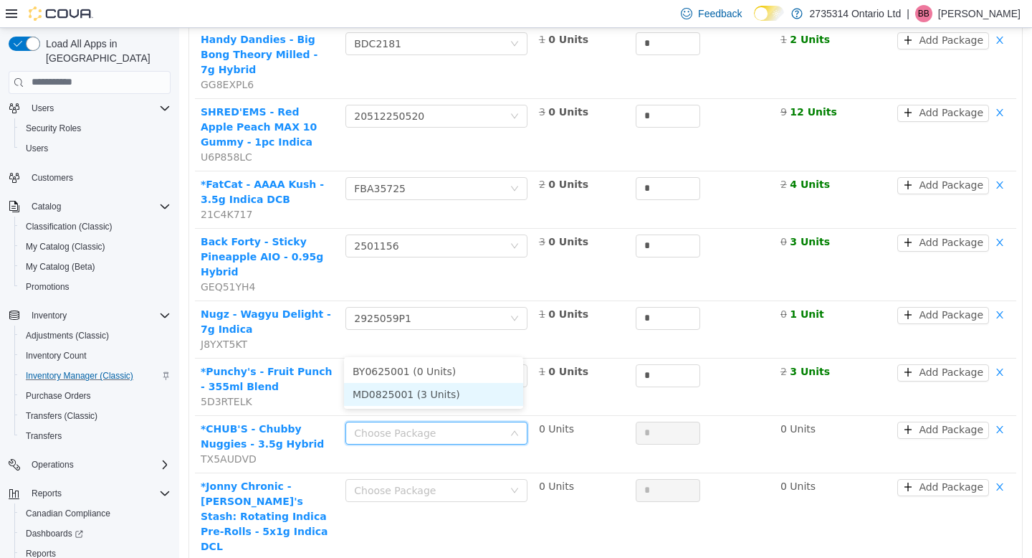
click at [459, 395] on li "MD0825001 (3 Units)" at bounding box center [433, 393] width 179 height 23
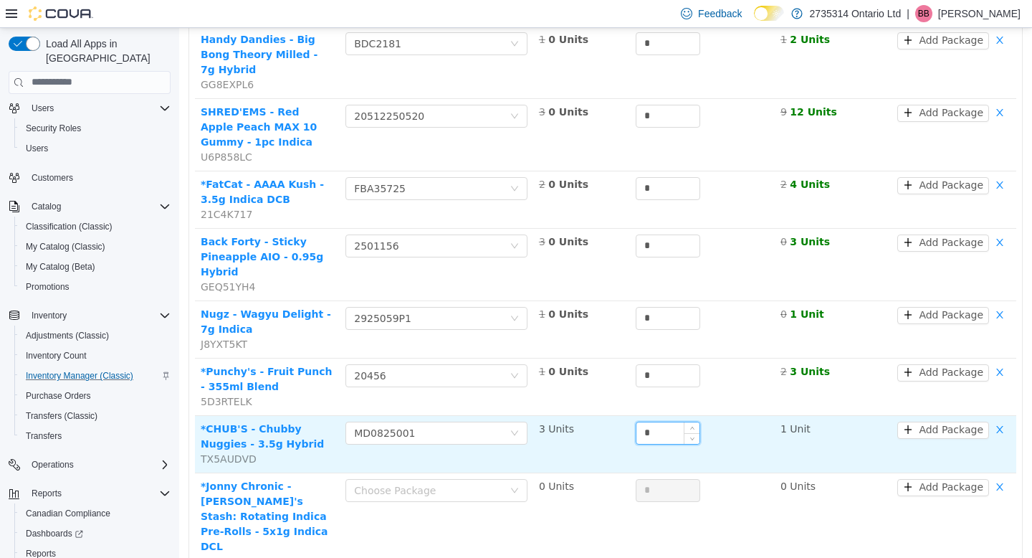
click at [655, 422] on input "*" at bounding box center [668, 433] width 63 height 22
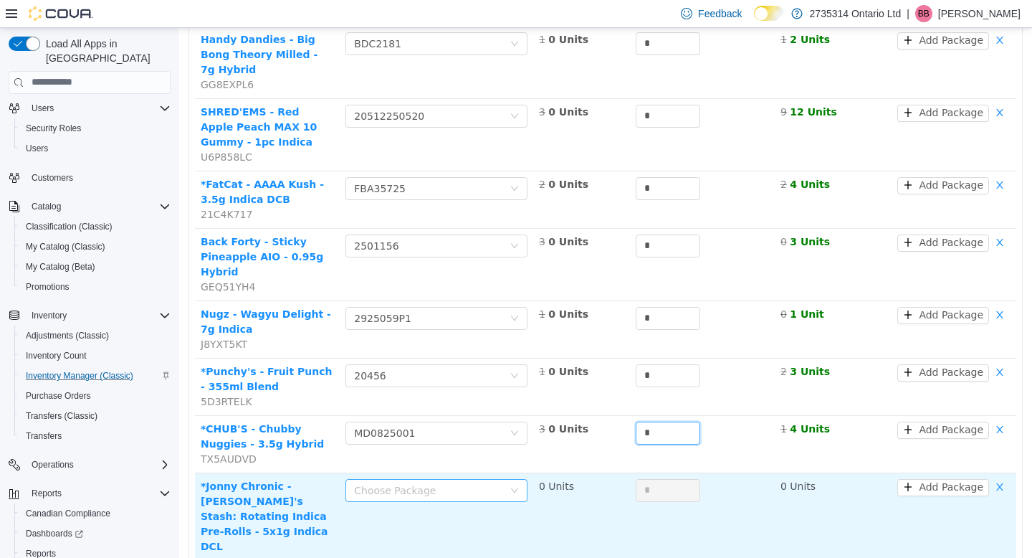
click at [473, 483] on div "Choose Package" at bounding box center [428, 490] width 149 height 14
type input "*"
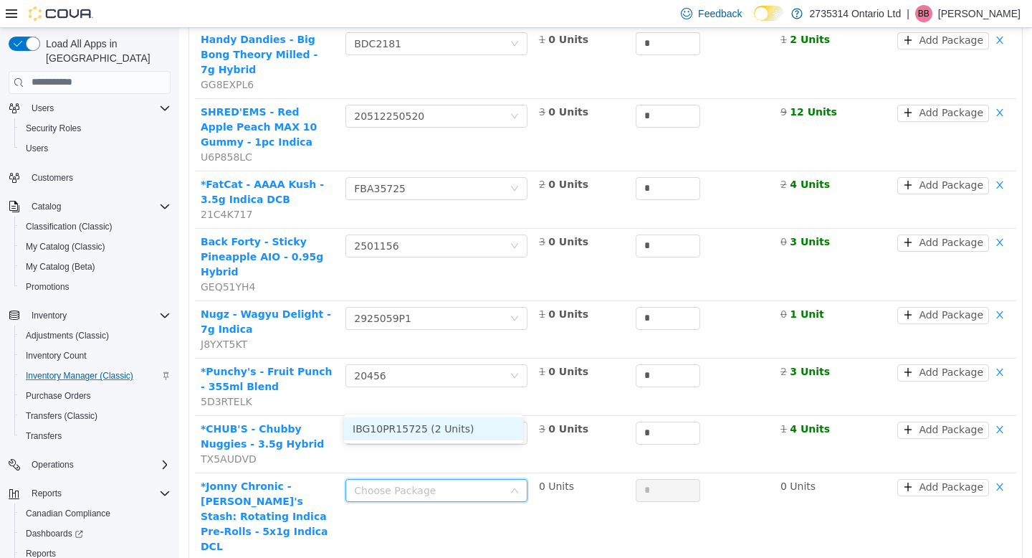
click at [465, 435] on li "IBG10PR15725 (2 Units)" at bounding box center [433, 428] width 179 height 23
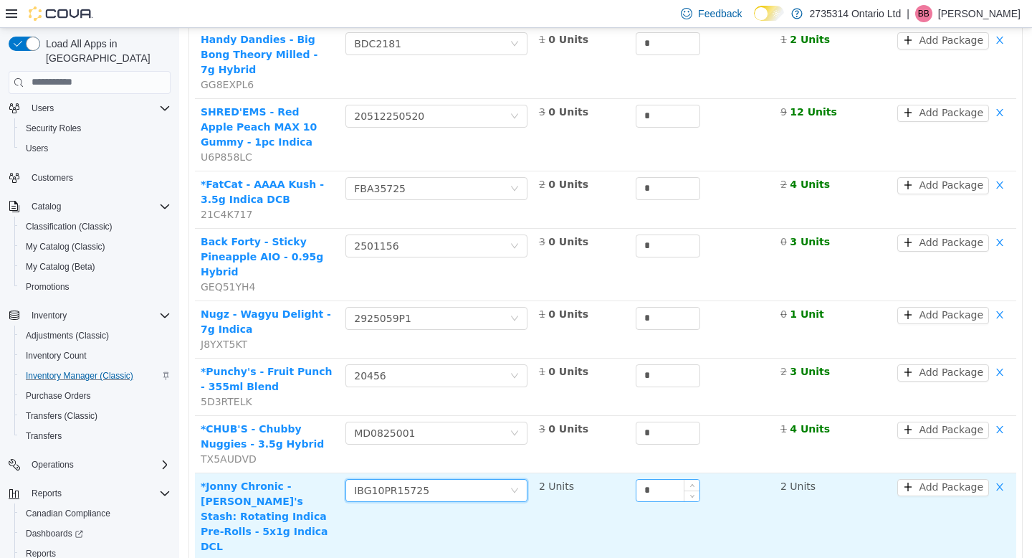
click at [665, 479] on input "*" at bounding box center [668, 490] width 63 height 22
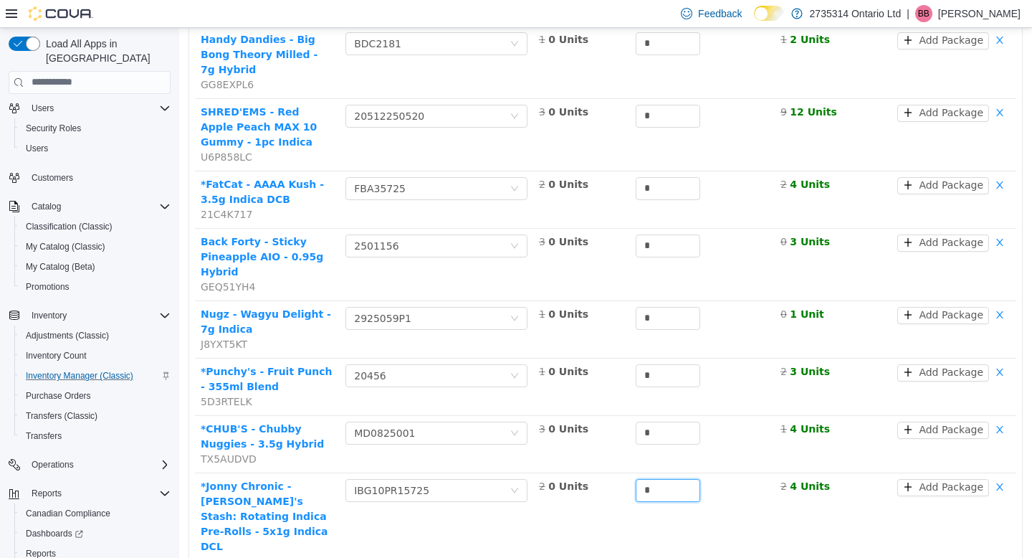
type input "*"
click at [460, 496] on li "TRC10PR16125 (1 Unit)" at bounding box center [433, 500] width 179 height 23
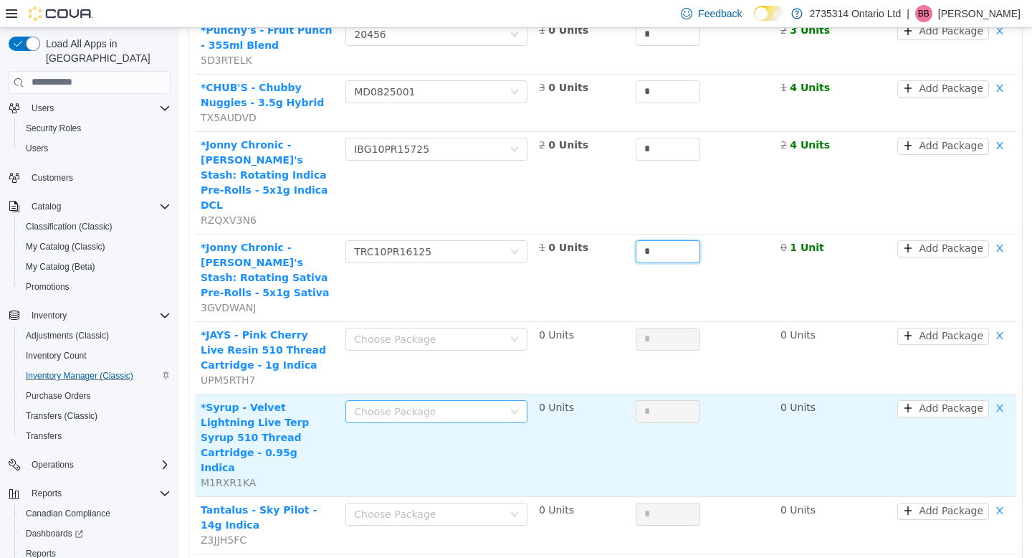
scroll to position [1060, 0]
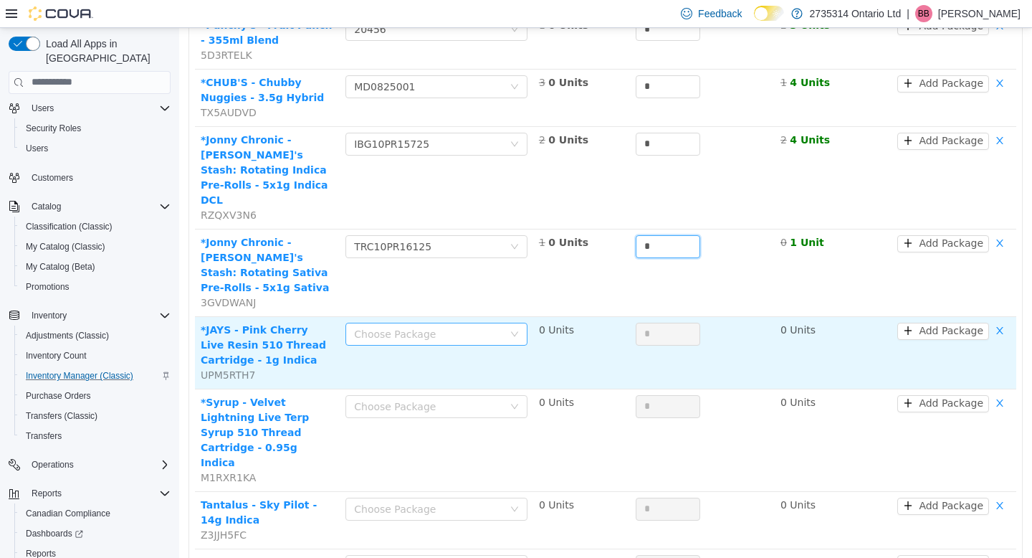
click at [465, 326] on div "Choose Package" at bounding box center [428, 333] width 149 height 14
type input "*"
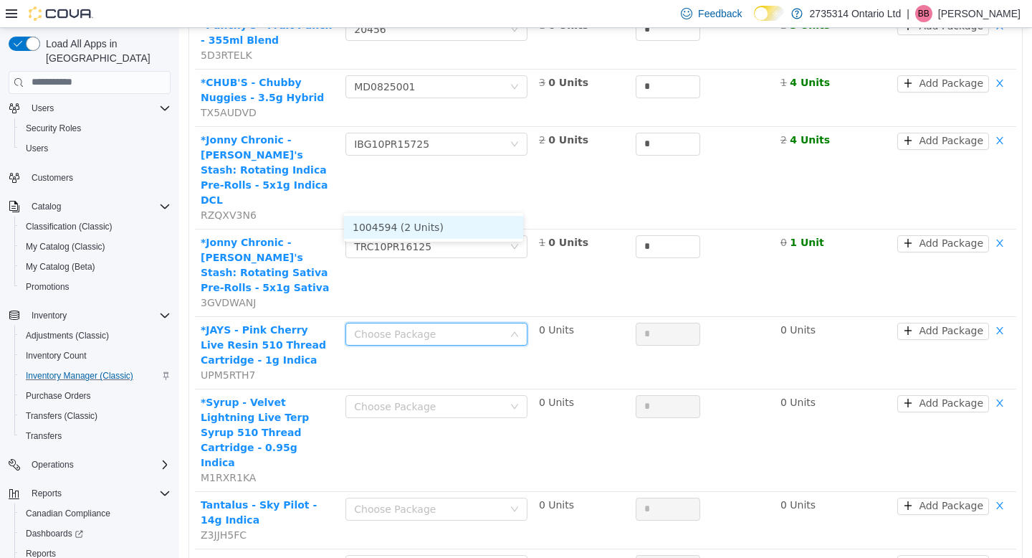
click at [465, 221] on li "1004594 (2 Units)" at bounding box center [433, 226] width 179 height 23
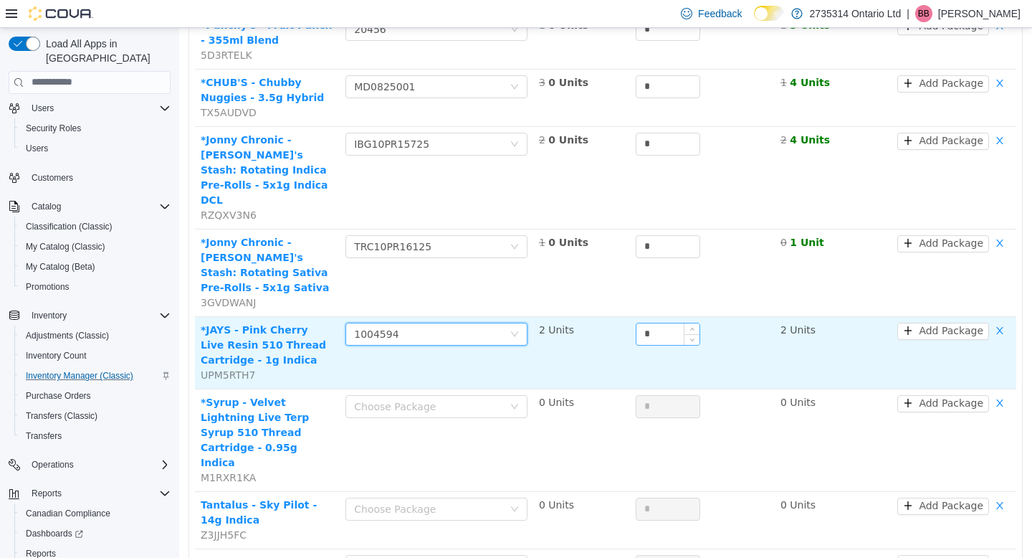
click at [662, 323] on input "*" at bounding box center [668, 334] width 63 height 22
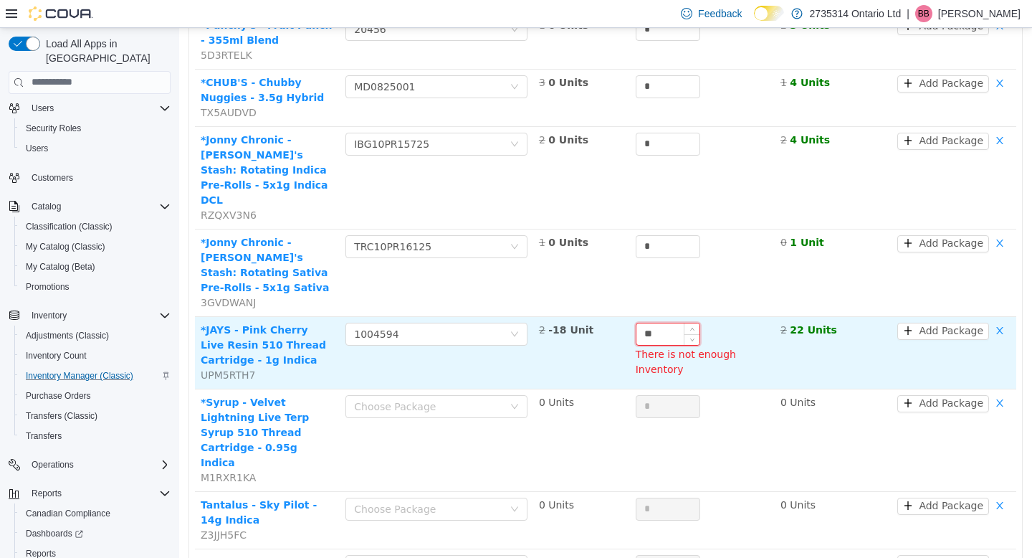
click at [657, 323] on input "**" at bounding box center [668, 334] width 63 height 22
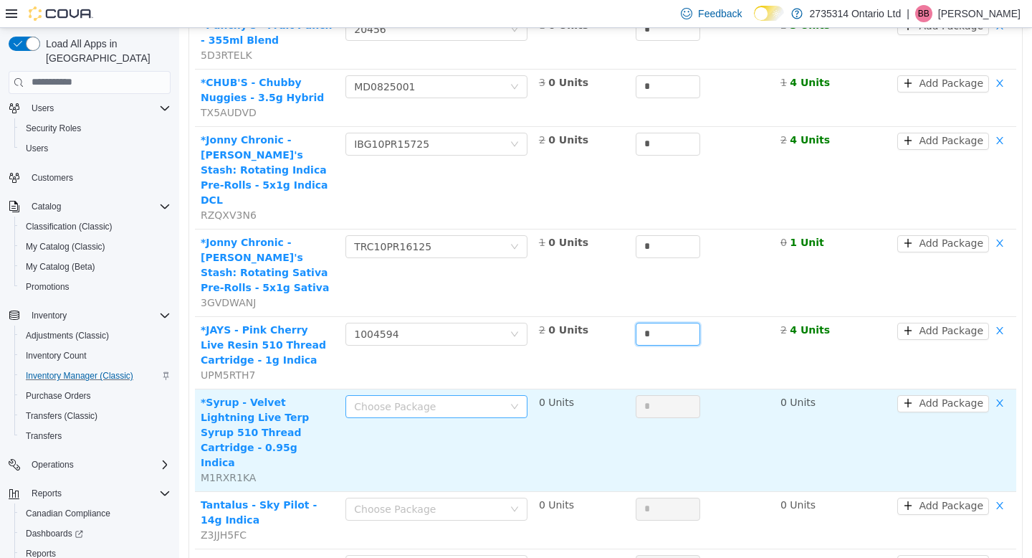
click at [469, 399] on div "Choose Package" at bounding box center [428, 406] width 149 height 14
type input "*"
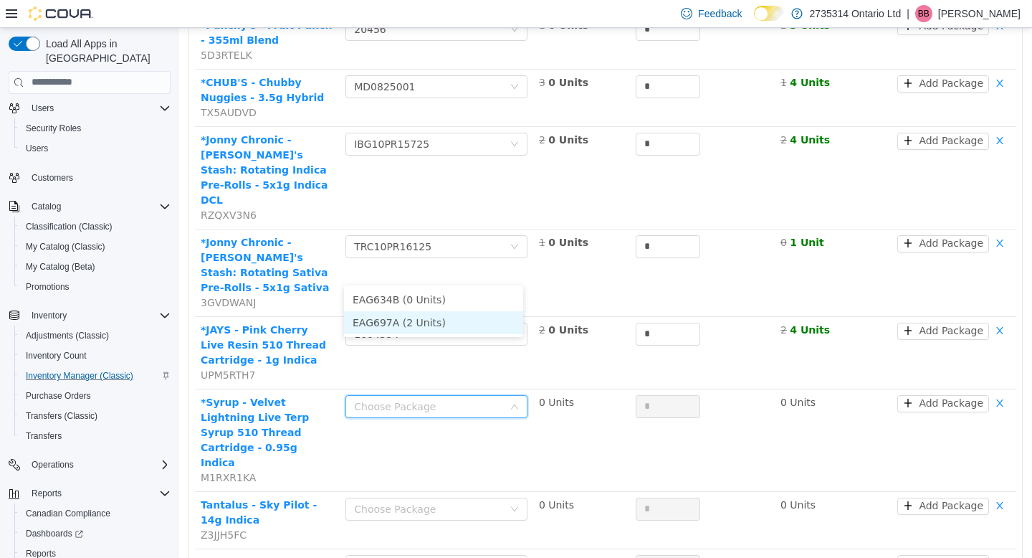
click at [457, 318] on li "EAG697A (2 Units)" at bounding box center [433, 321] width 179 height 23
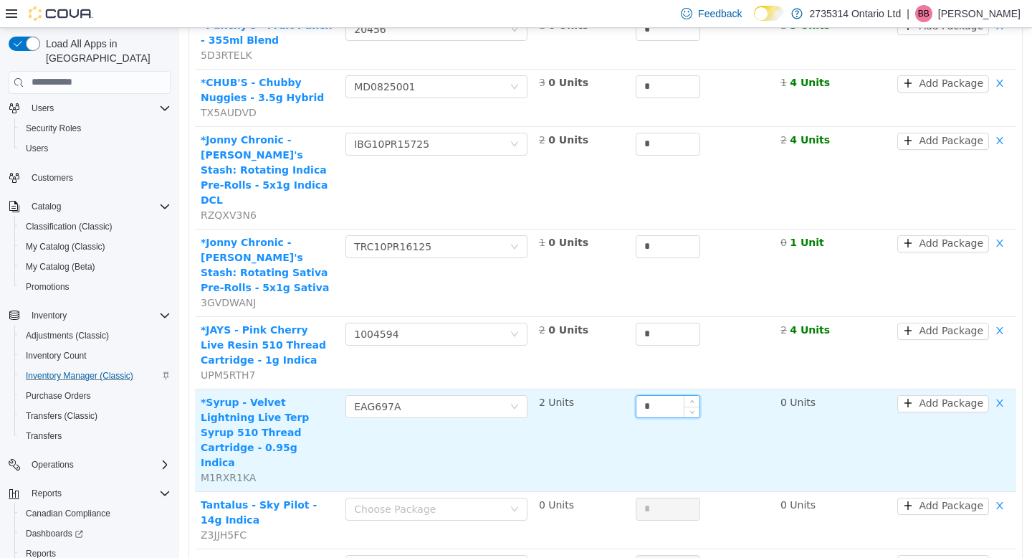
click at [665, 395] on input "*" at bounding box center [668, 406] width 63 height 22
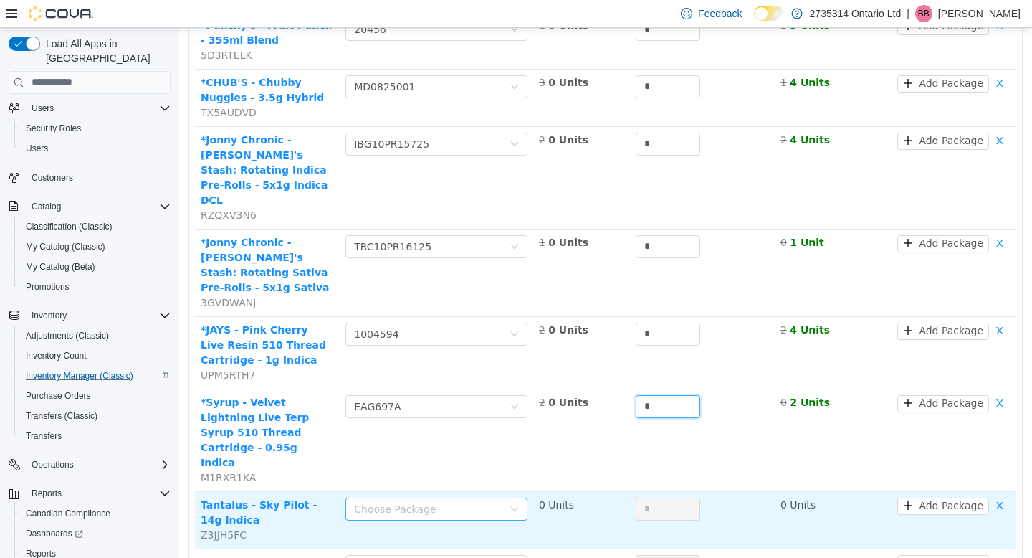
click at [472, 501] on div "Choose Package" at bounding box center [428, 508] width 149 height 14
type input "*"
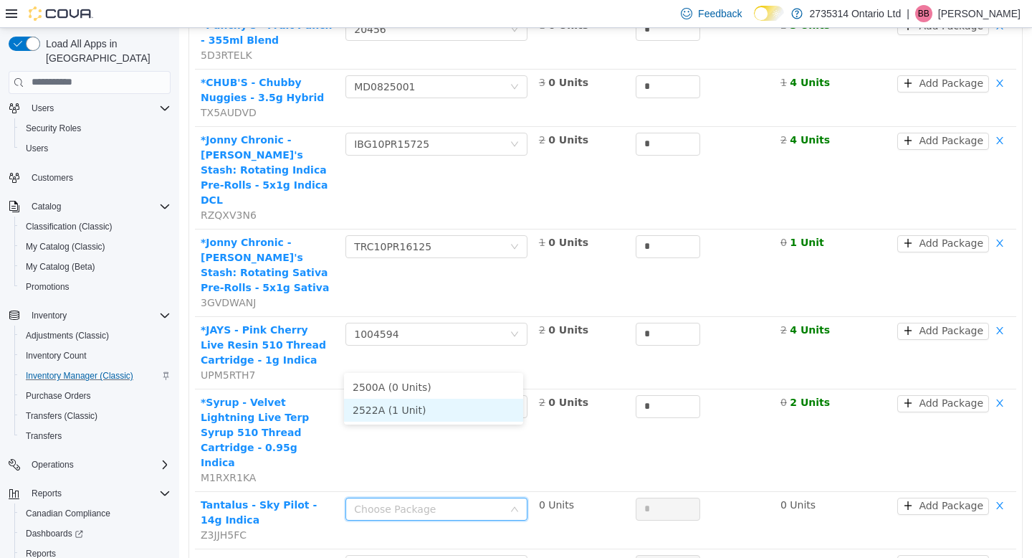
click at [452, 407] on li "2522A (1 Unit)" at bounding box center [433, 409] width 179 height 23
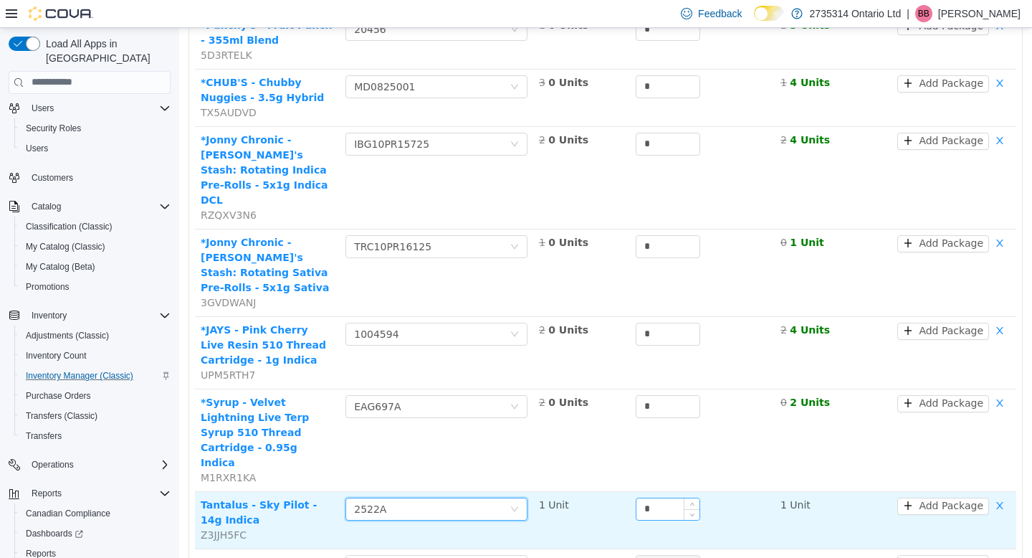
click at [655, 498] on input "*" at bounding box center [668, 509] width 63 height 22
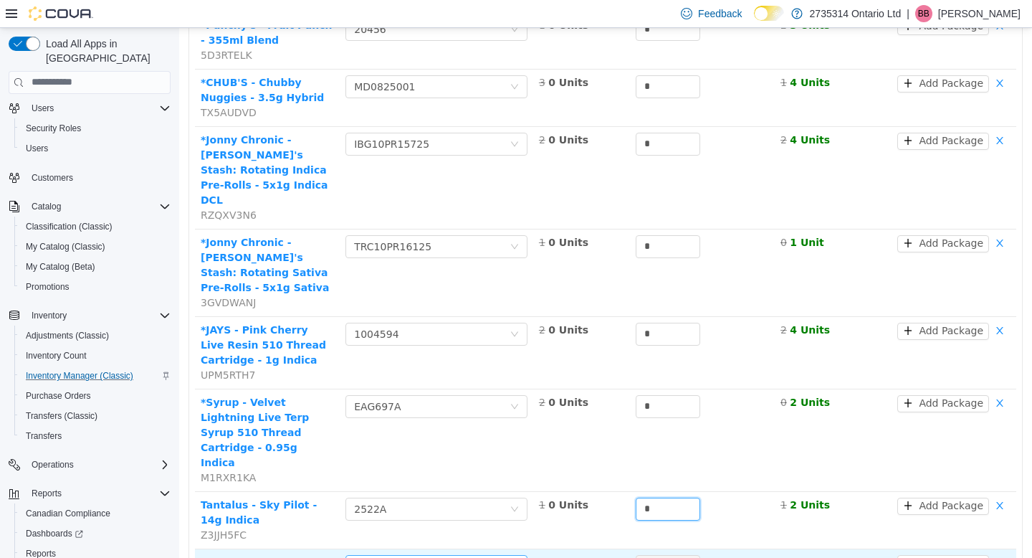
click at [450, 557] on div "Choose Package" at bounding box center [428, 566] width 149 height 14
type input "*"
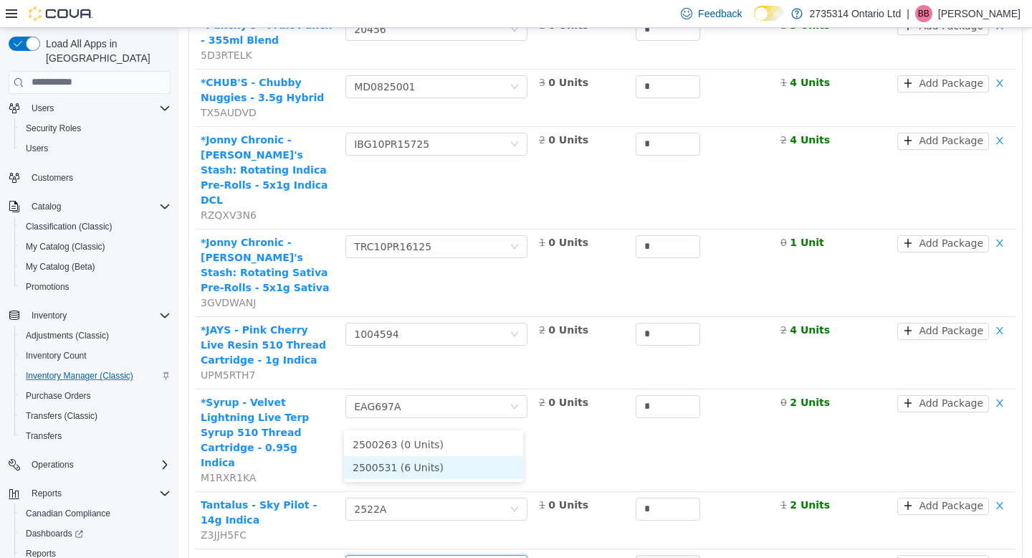
click at [442, 468] on li "2500531 (6 Units)" at bounding box center [433, 466] width 179 height 23
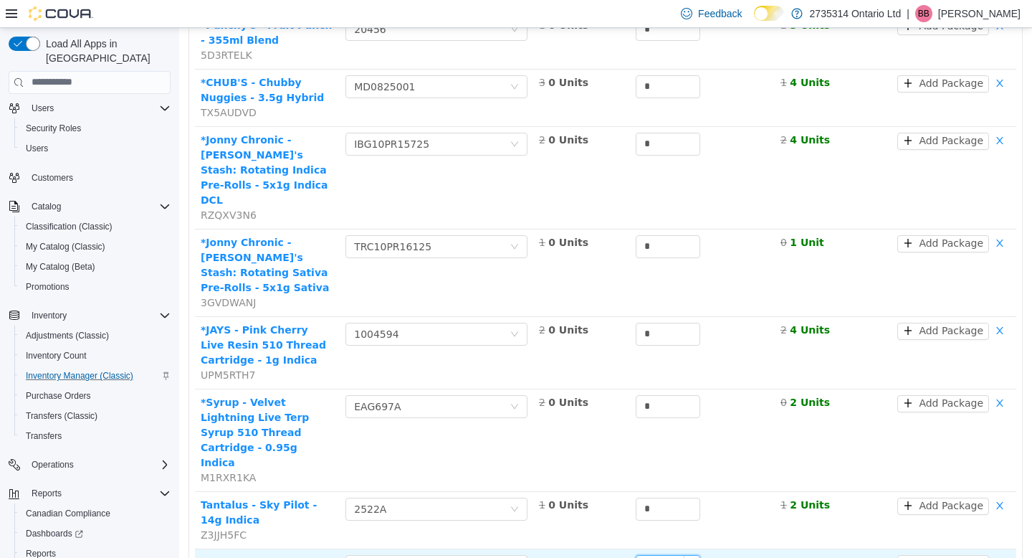
click at [661, 555] on input "*" at bounding box center [668, 566] width 63 height 22
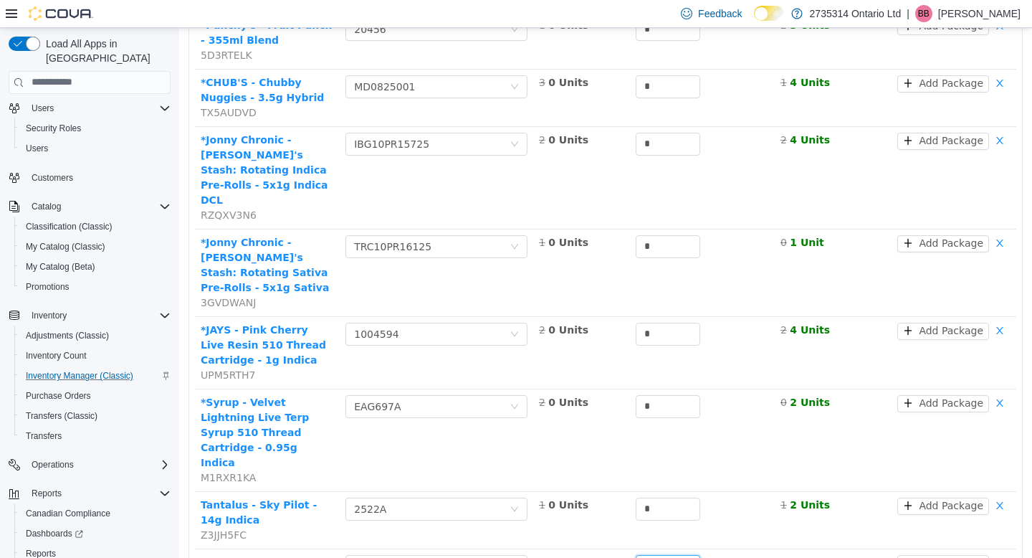
type input "*"
click at [436, 516] on li "U50520T (10 Units)" at bounding box center [433, 516] width 179 height 23
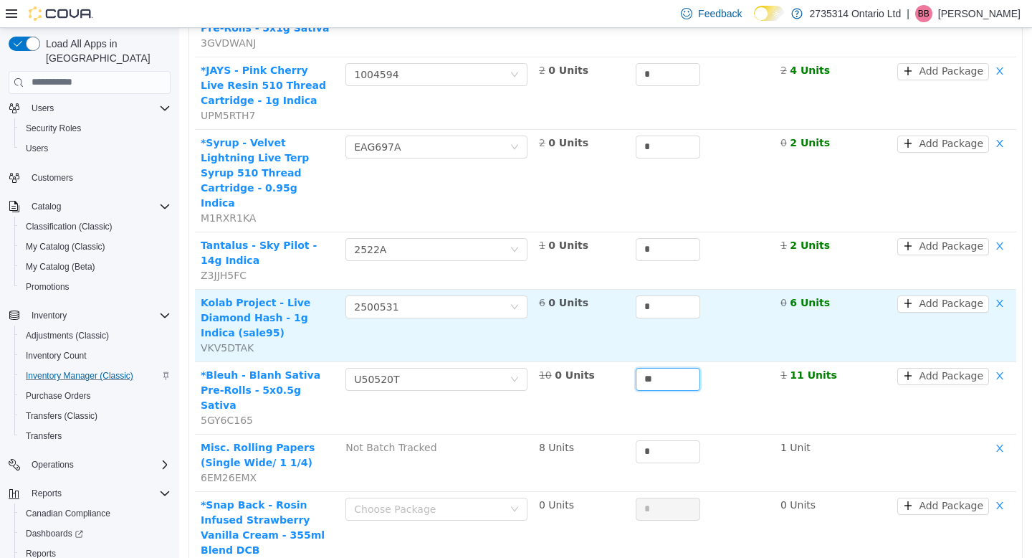
scroll to position [1323, 0]
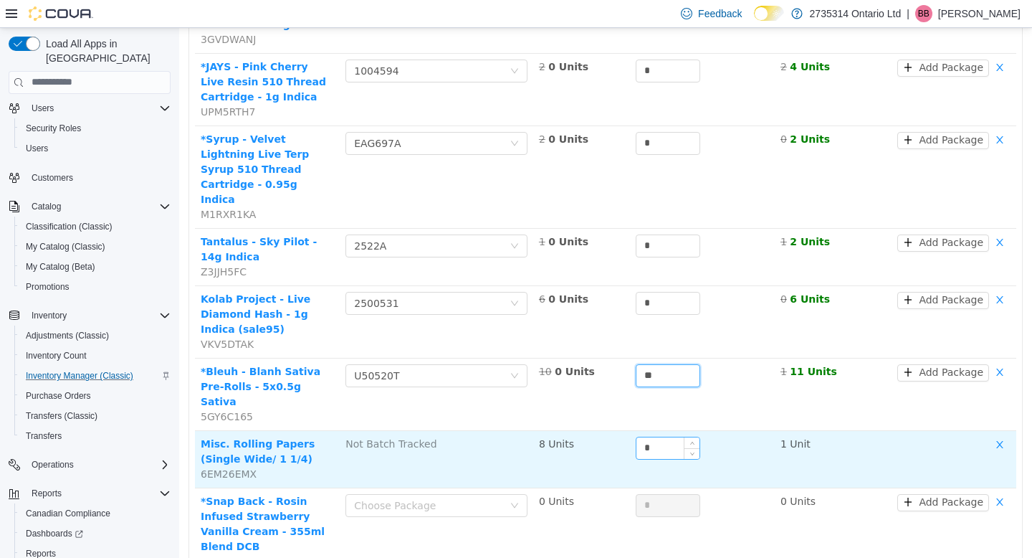
type input "**"
click at [660, 437] on input "*" at bounding box center [668, 448] width 63 height 22
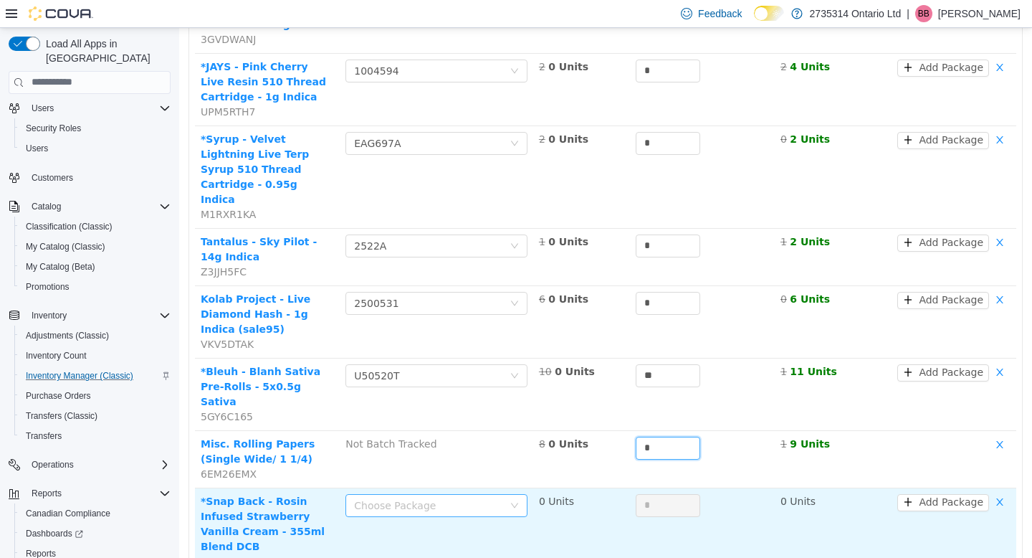
click at [447, 498] on div "Choose Package" at bounding box center [428, 505] width 149 height 14
type input "*"
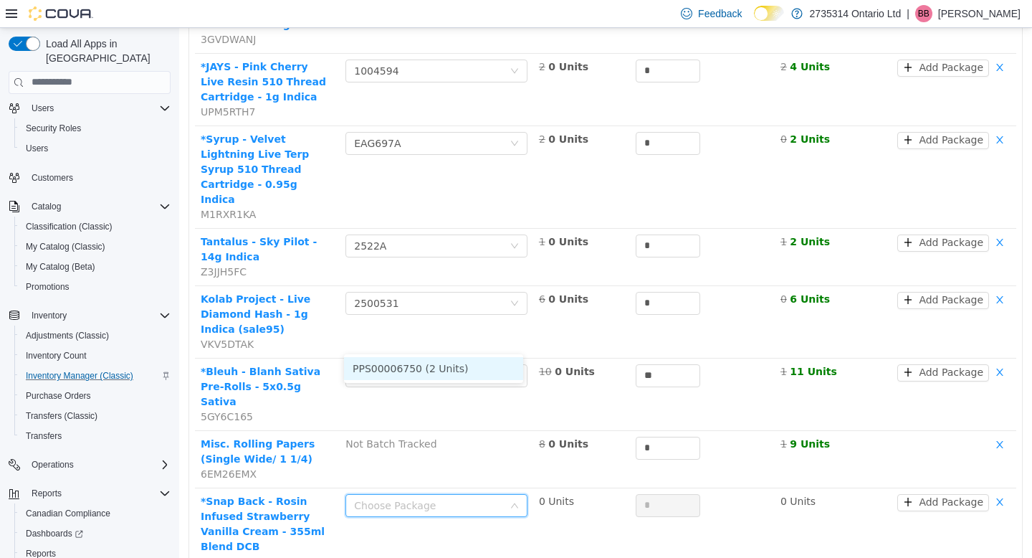
click at [445, 365] on li "PPS00006750 (2 Units)" at bounding box center [433, 367] width 179 height 23
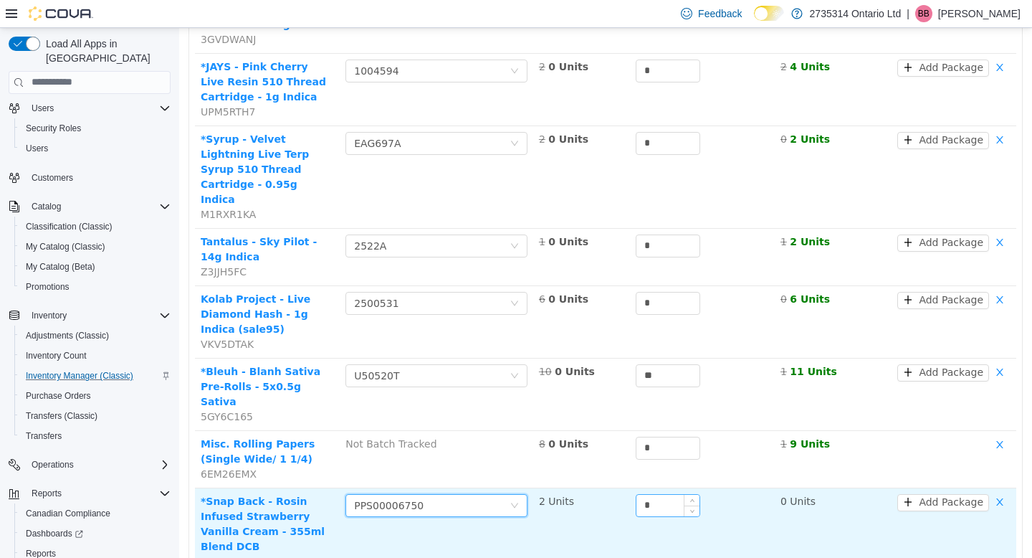
click at [656, 494] on input "*" at bounding box center [668, 505] width 63 height 22
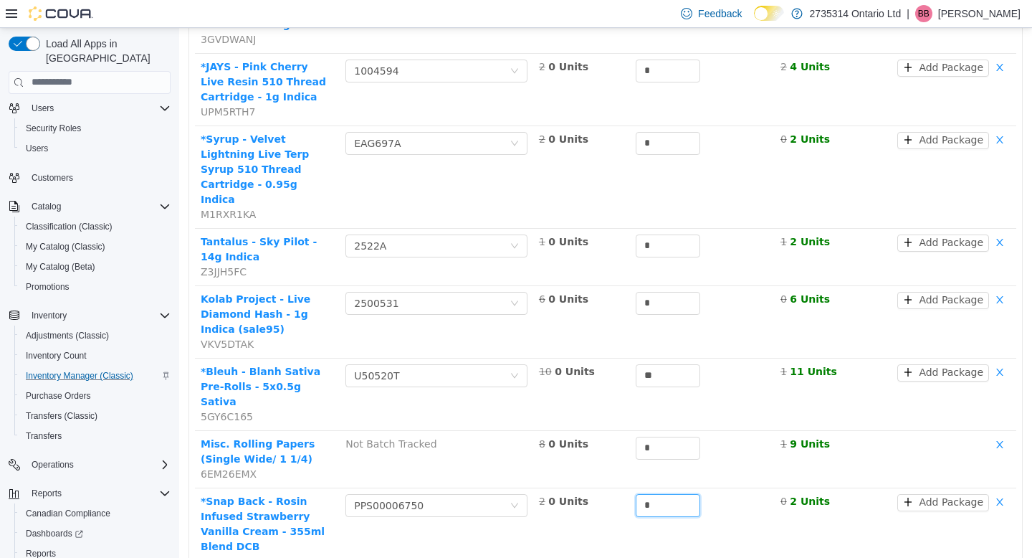
type input "*"
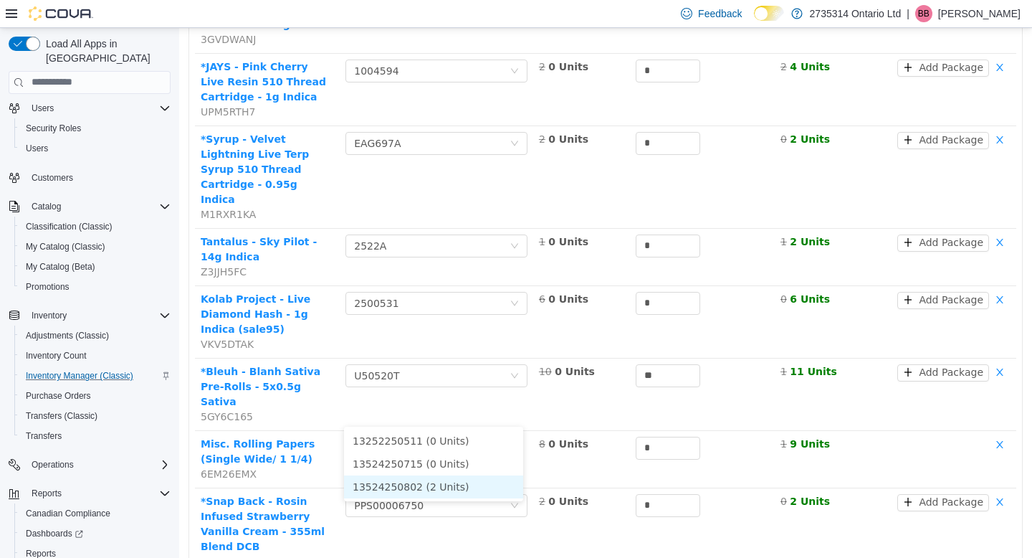
click at [437, 484] on li "13524250802 (2 Units)" at bounding box center [433, 486] width 179 height 23
type input "*"
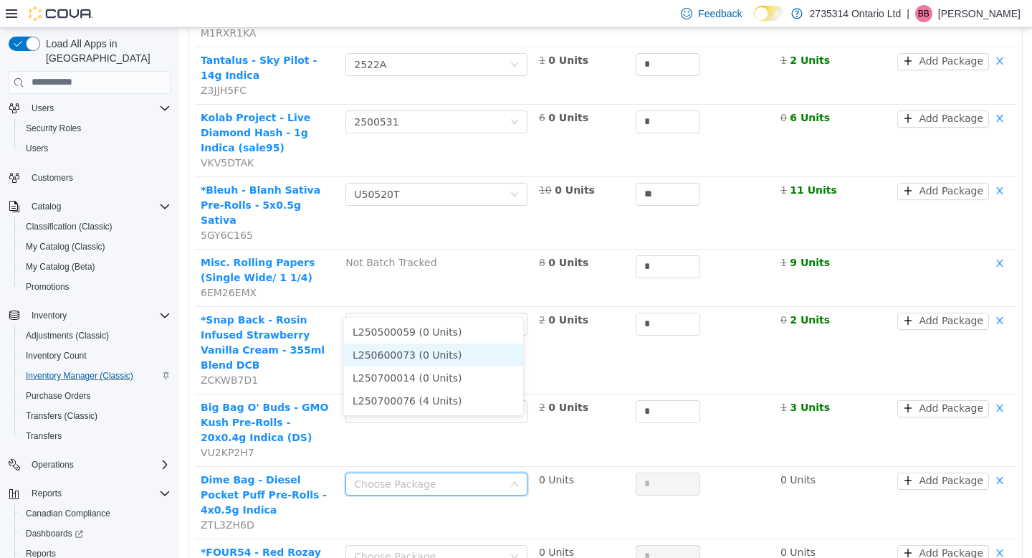
scroll to position [1509, 0]
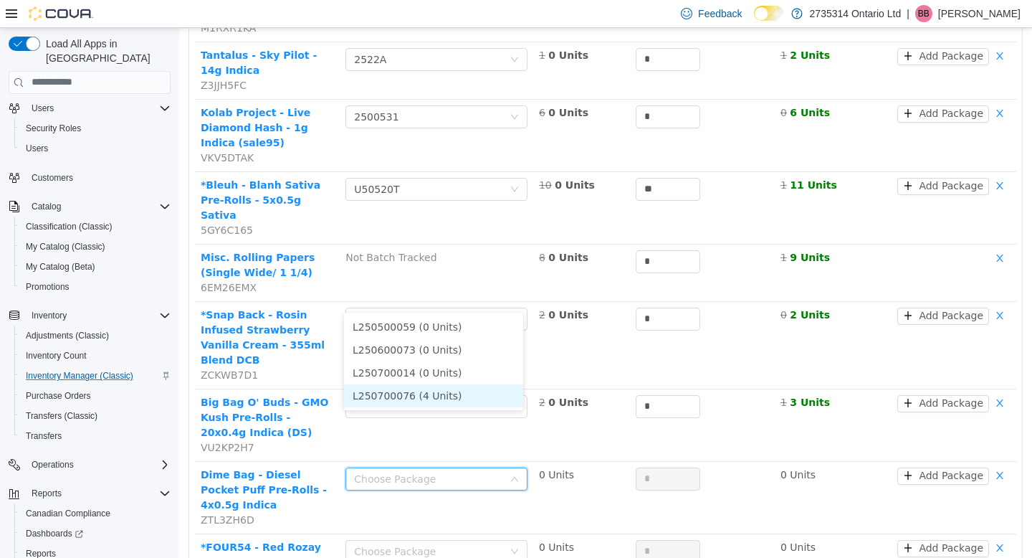
click at [430, 394] on li "L250700076 (4 Units)" at bounding box center [433, 395] width 179 height 23
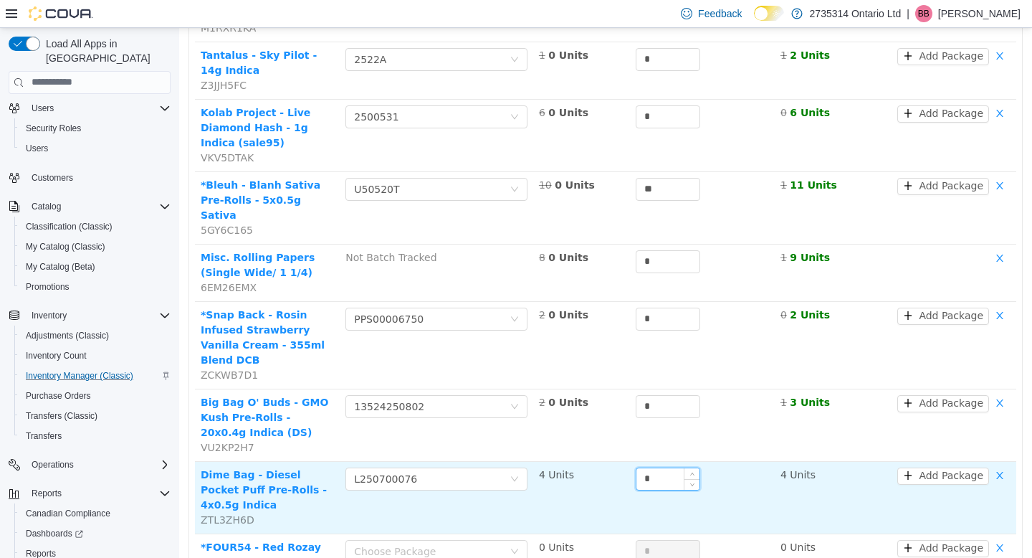
click at [655, 467] on input "*" at bounding box center [668, 478] width 63 height 22
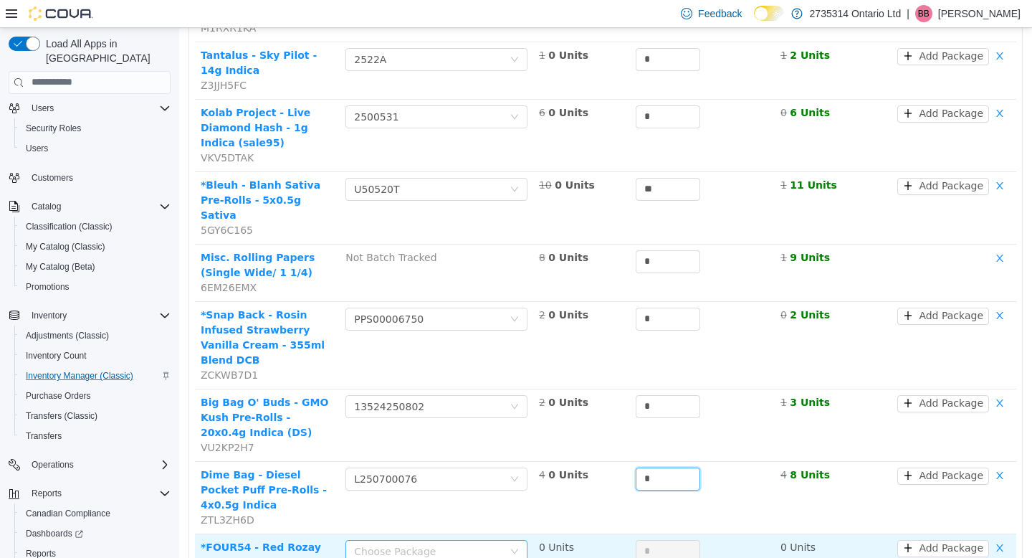
click at [495, 543] on div "Choose Package" at bounding box center [428, 550] width 149 height 14
type input "*"
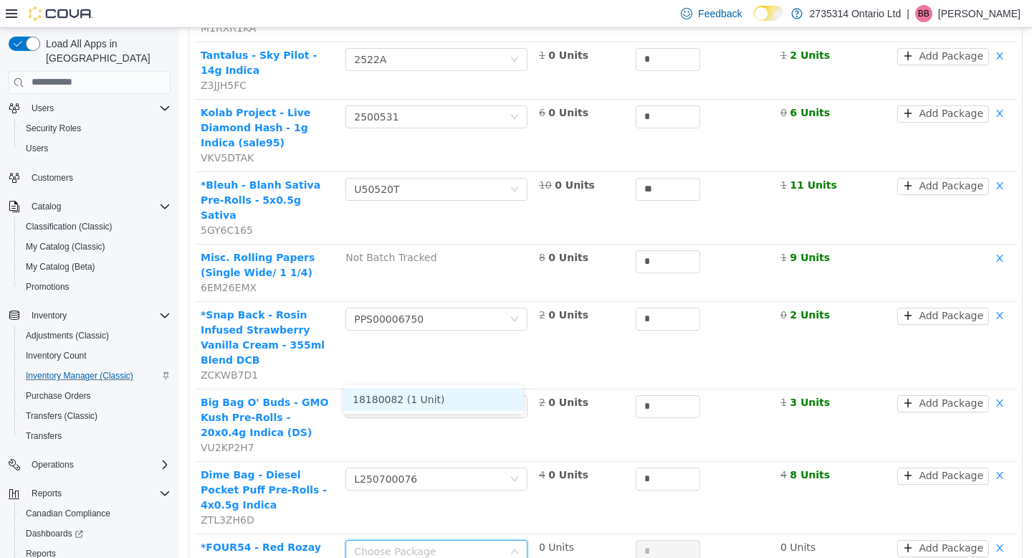
click at [490, 394] on li "18180082 (1 Unit)" at bounding box center [433, 398] width 179 height 23
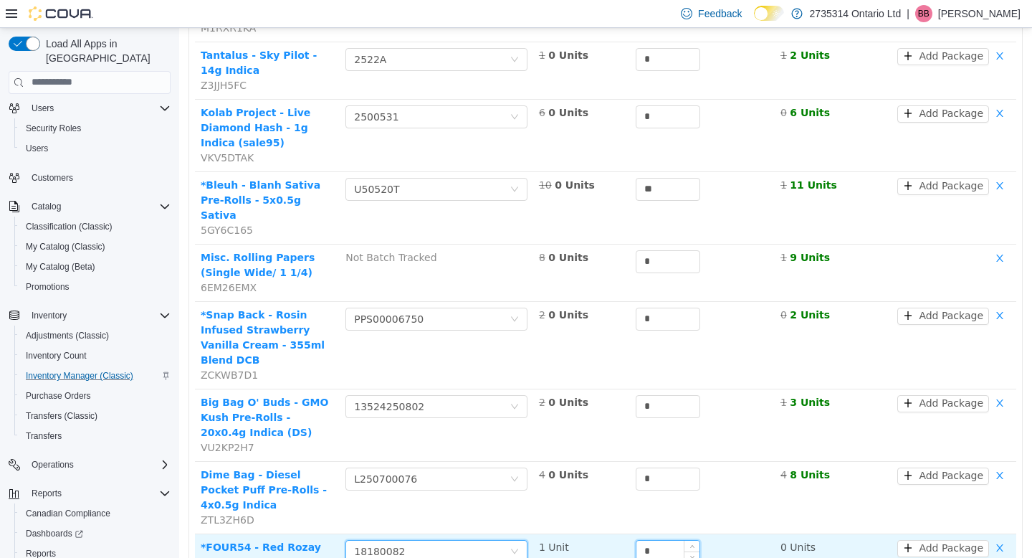
click at [648, 540] on input "*" at bounding box center [668, 551] width 63 height 22
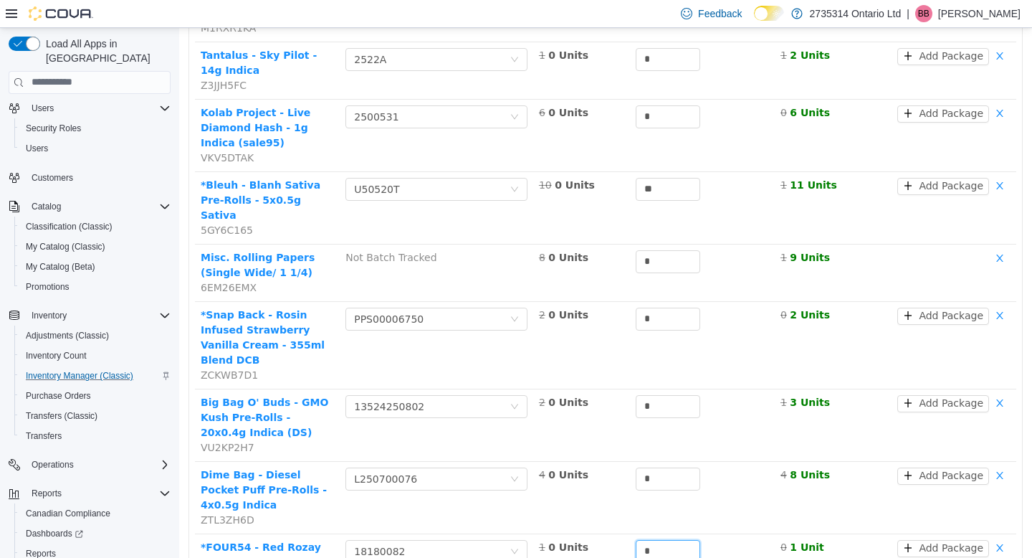
type input "*"
click at [455, 471] on li "PL00011 (10 Units)" at bounding box center [433, 478] width 179 height 23
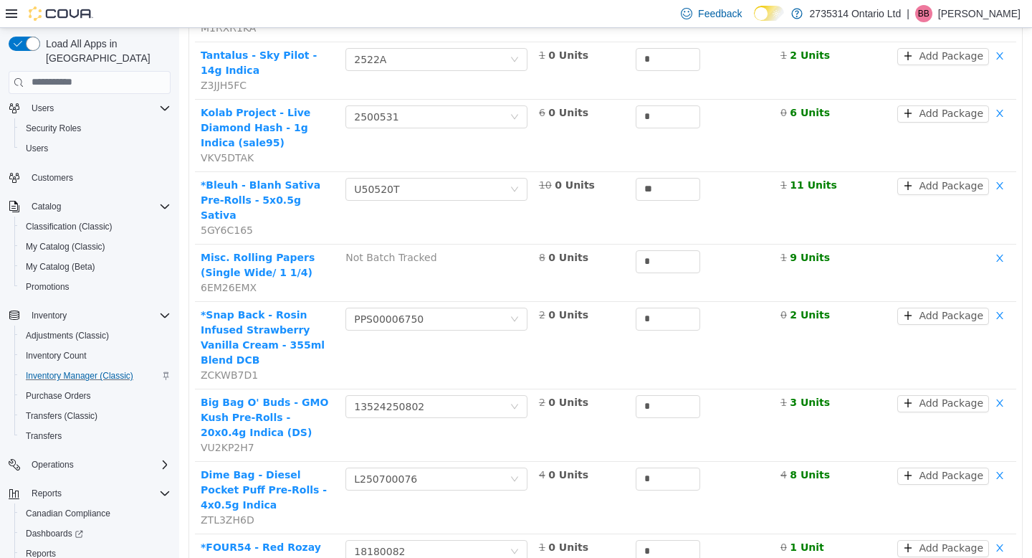
type input "**"
click at [457, 537] on li "CB15 (1 Unit)" at bounding box center [433, 536] width 179 height 23
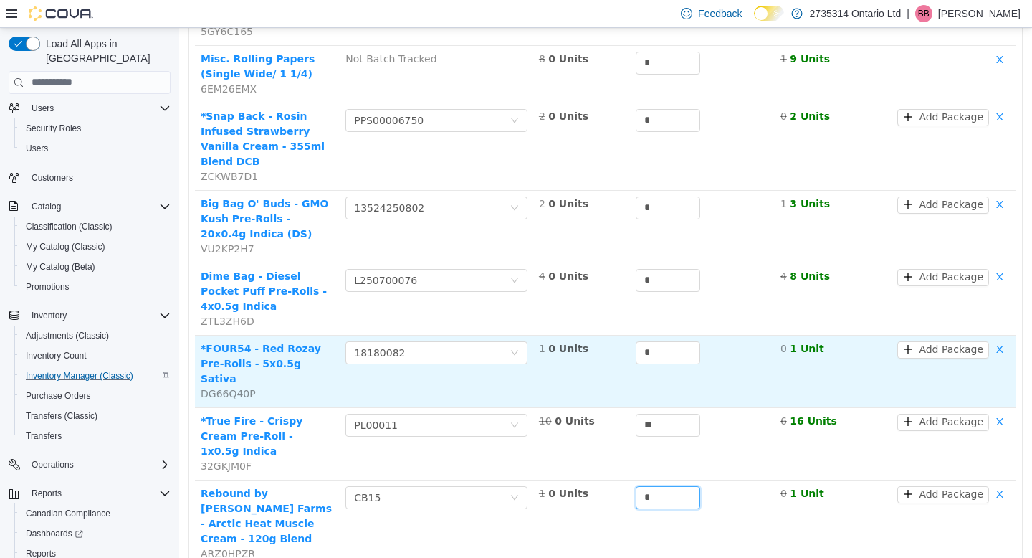
scroll to position [1719, 0]
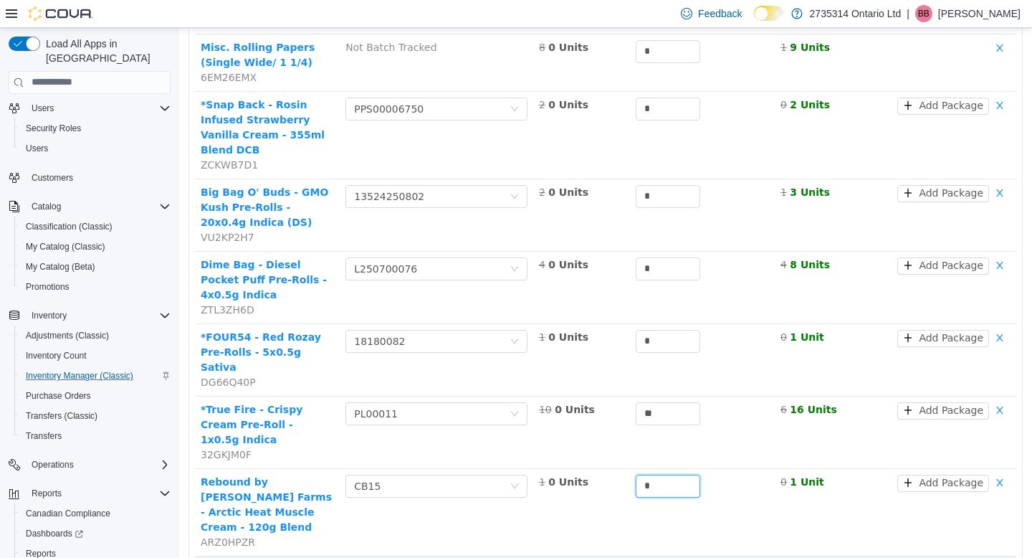
type input "*"
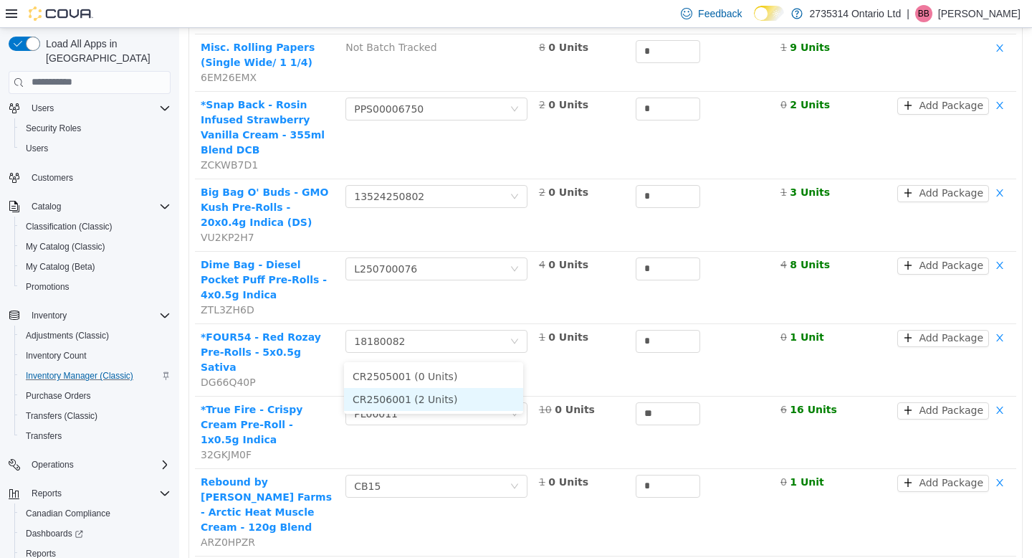
click at [442, 393] on li "CR2506001 (2 Units)" at bounding box center [433, 398] width 179 height 23
type input "*"
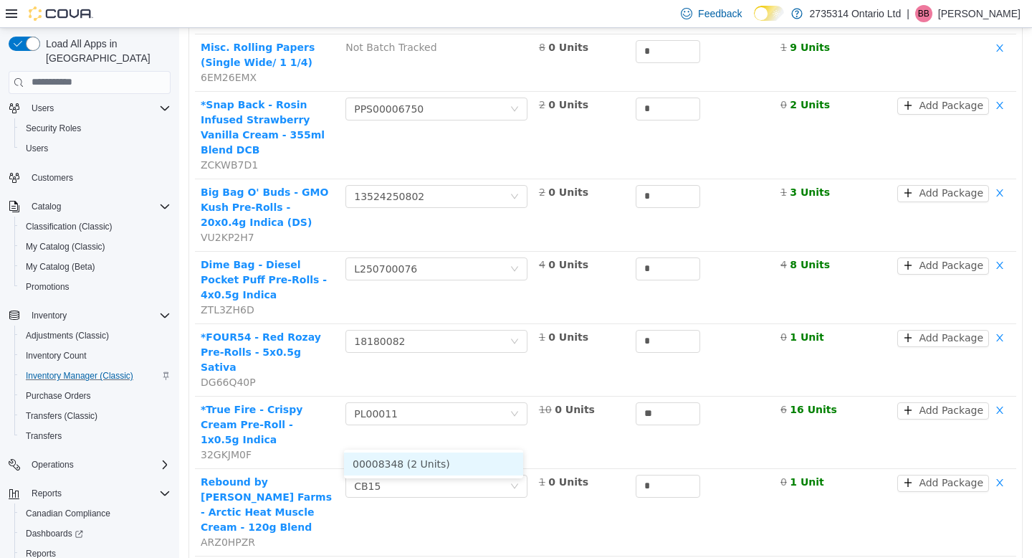
click at [473, 463] on li "00008348 (2 Units)" at bounding box center [433, 463] width 179 height 23
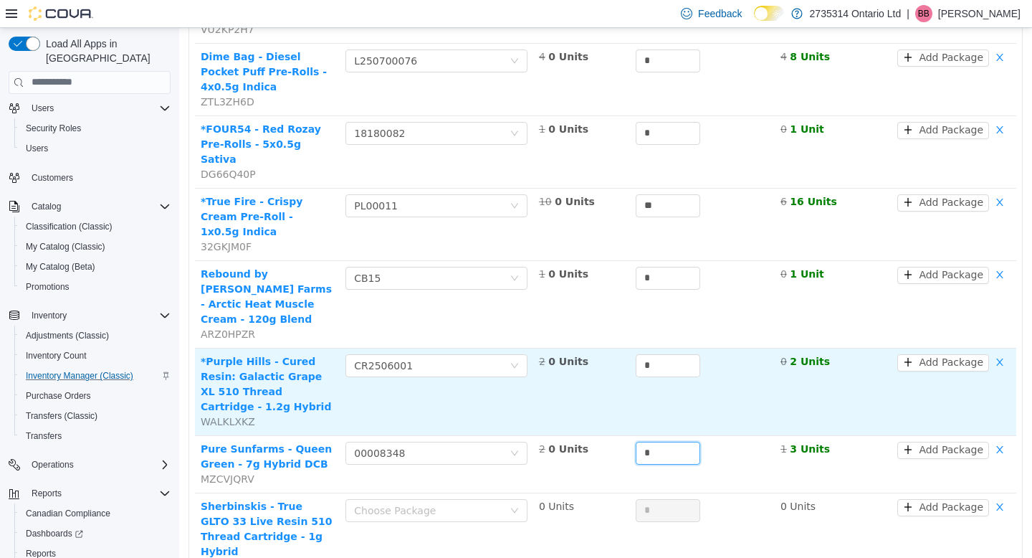
scroll to position [1932, 0]
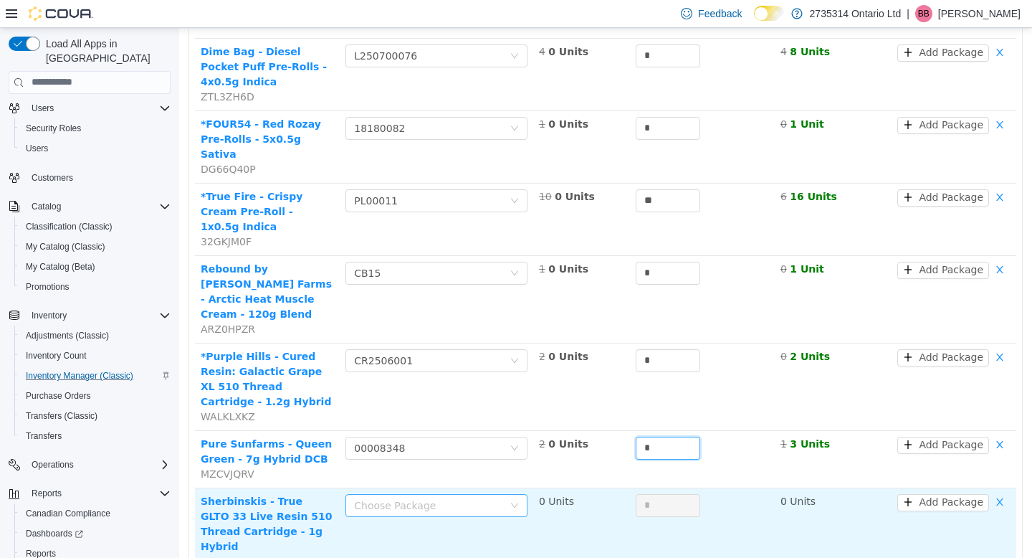
type input "*"
click at [427, 494] on div "Choose Package" at bounding box center [432, 505] width 156 height 22
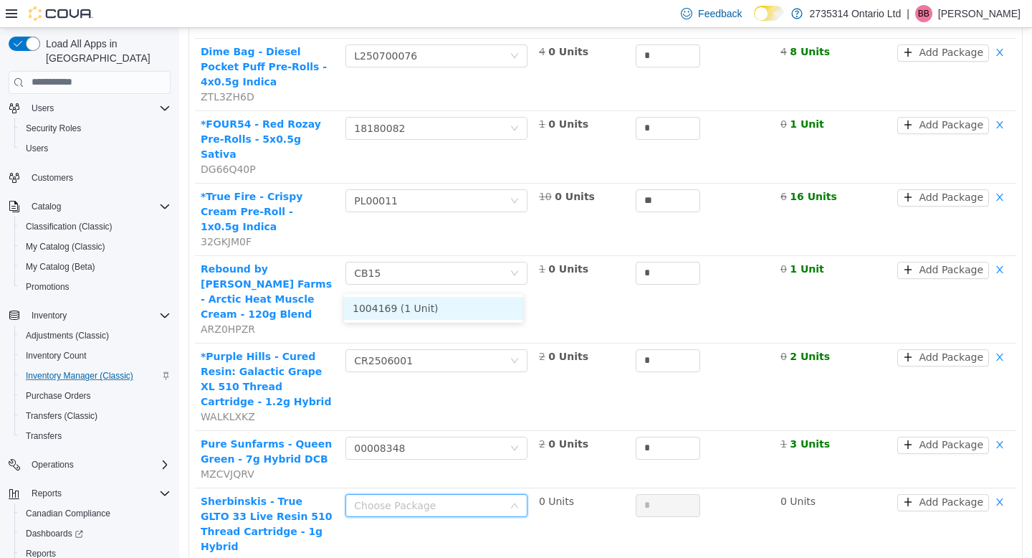
click at [432, 308] on li "1004169 (1 Unit)" at bounding box center [433, 307] width 179 height 23
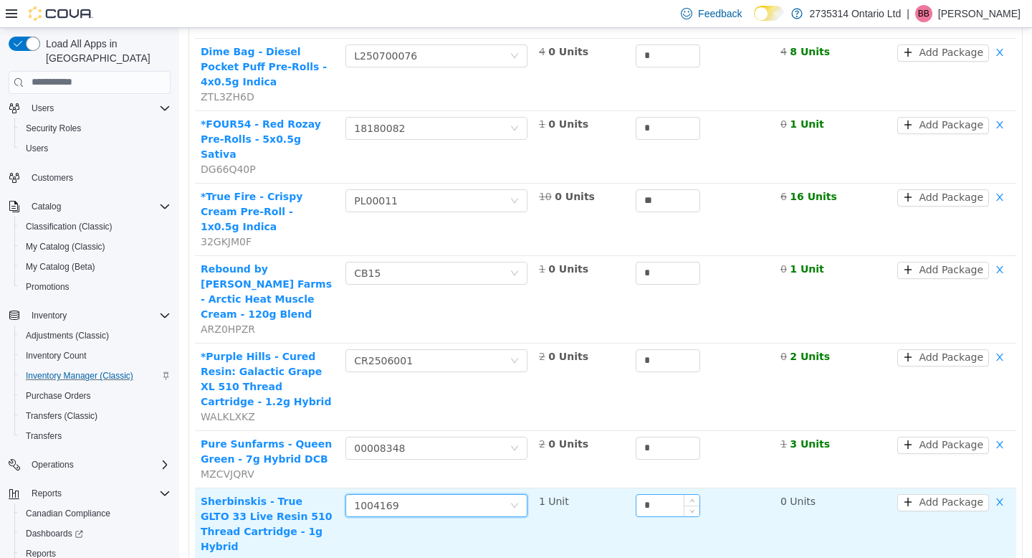
click at [672, 494] on input "*" at bounding box center [668, 505] width 63 height 22
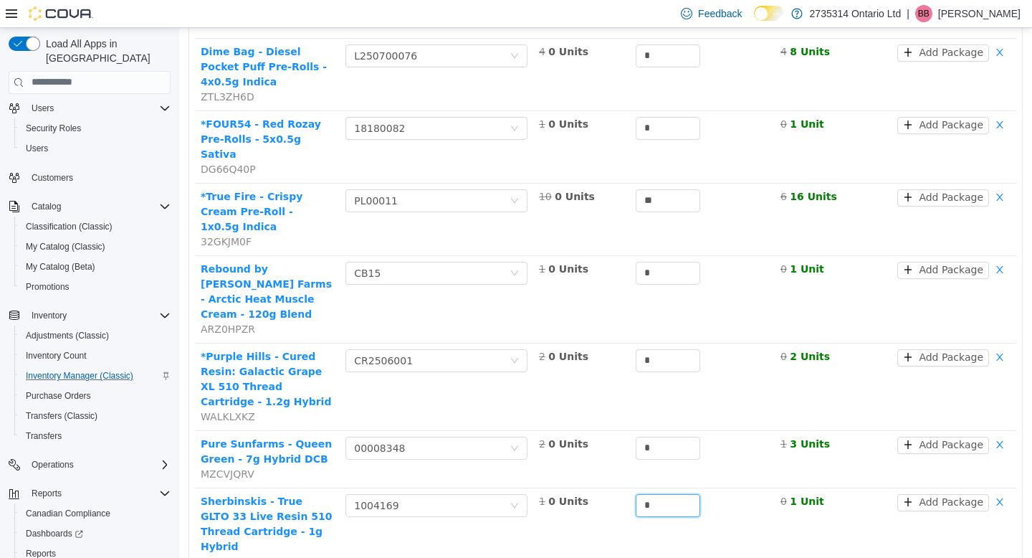
type input "*"
click at [466, 376] on li "PR250502B (2 Units)" at bounding box center [433, 380] width 179 height 23
type input "*"
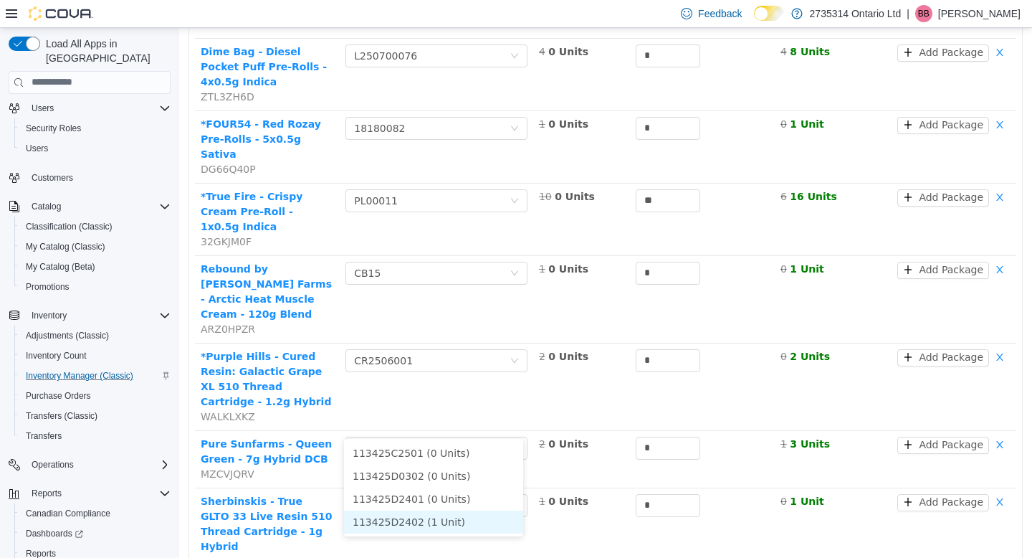
click at [453, 518] on li "113425D2402 (1 Unit)" at bounding box center [433, 521] width 179 height 23
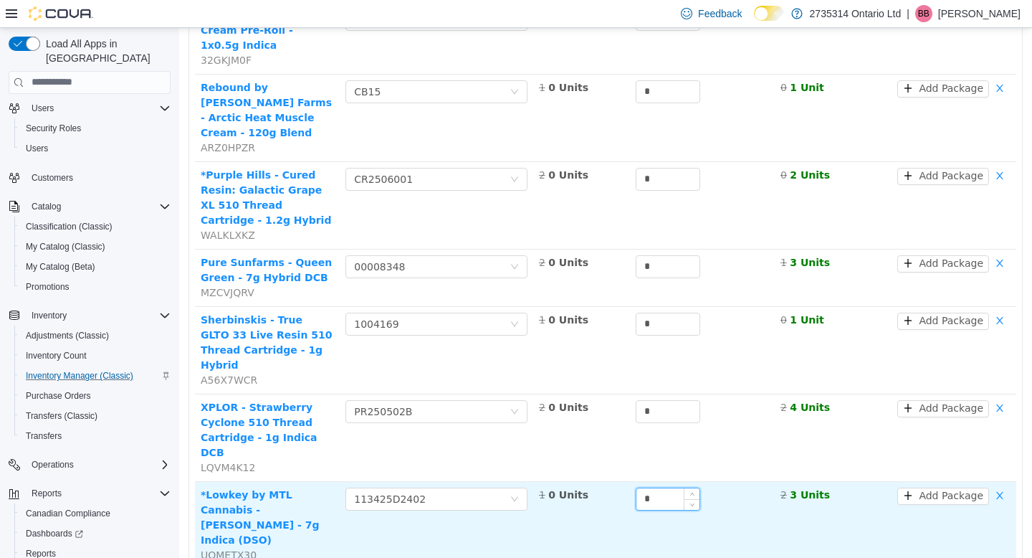
scroll to position [2117, 0]
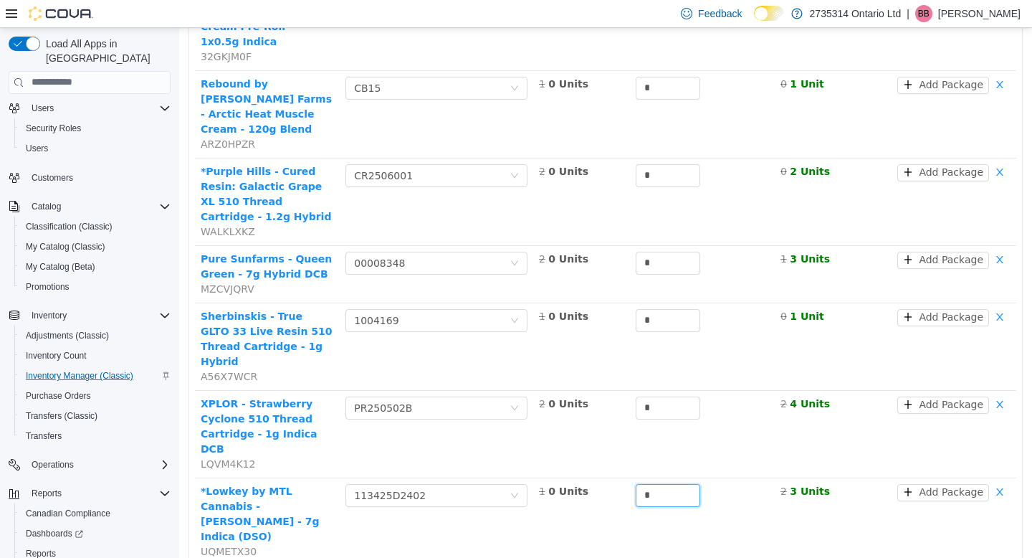
type input "*"
click at [477, 329] on li "LOT-BDC-7434 (2 Units)" at bounding box center [433, 324] width 179 height 23
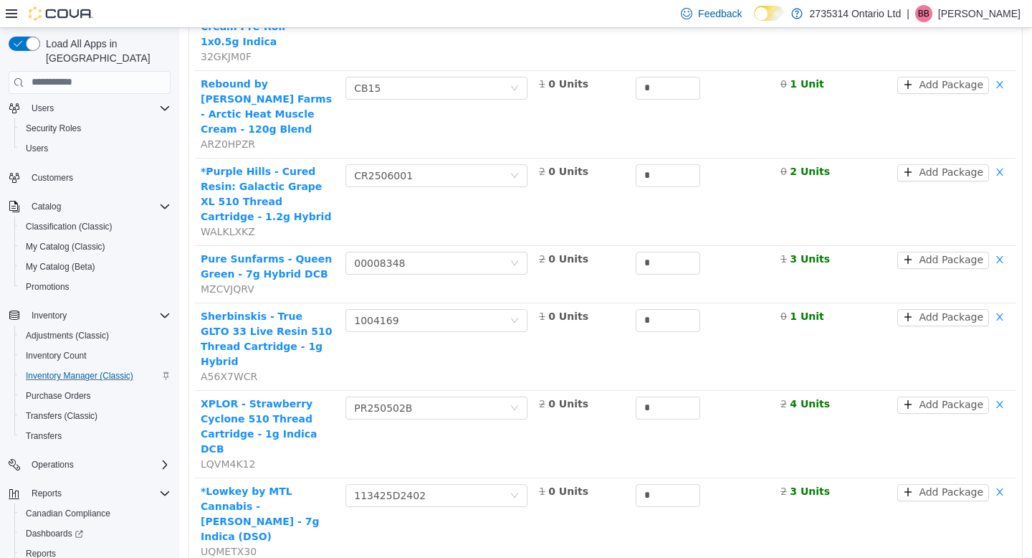
type input "*"
click at [470, 420] on li "11481 (1 Unit)" at bounding box center [433, 420] width 179 height 23
type input "*"
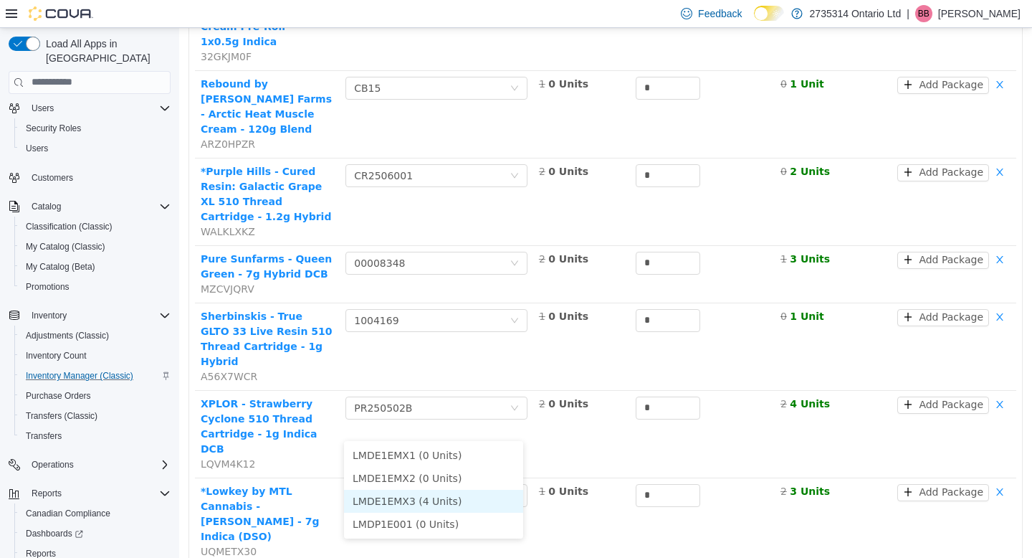
click at [445, 503] on li "LMDE1EMX3 (4 Units)" at bounding box center [433, 500] width 179 height 23
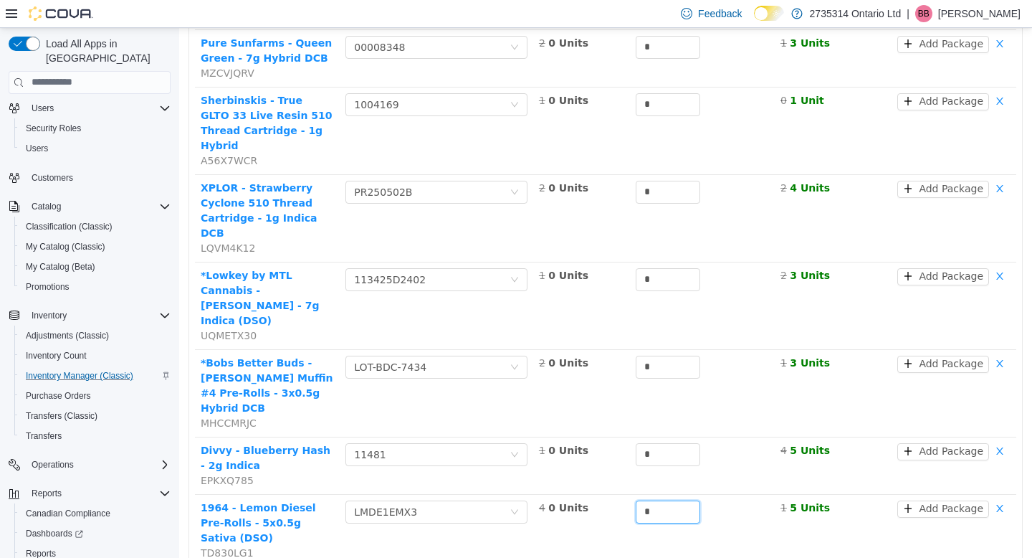
scroll to position [2350, 0]
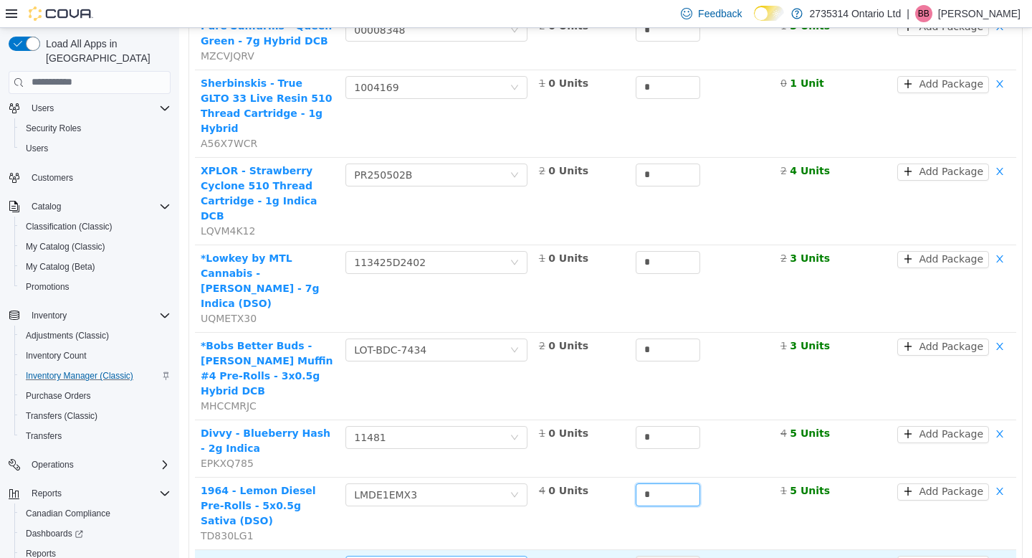
click at [469, 557] on div "Choose Package" at bounding box center [428, 566] width 149 height 14
type input "*"
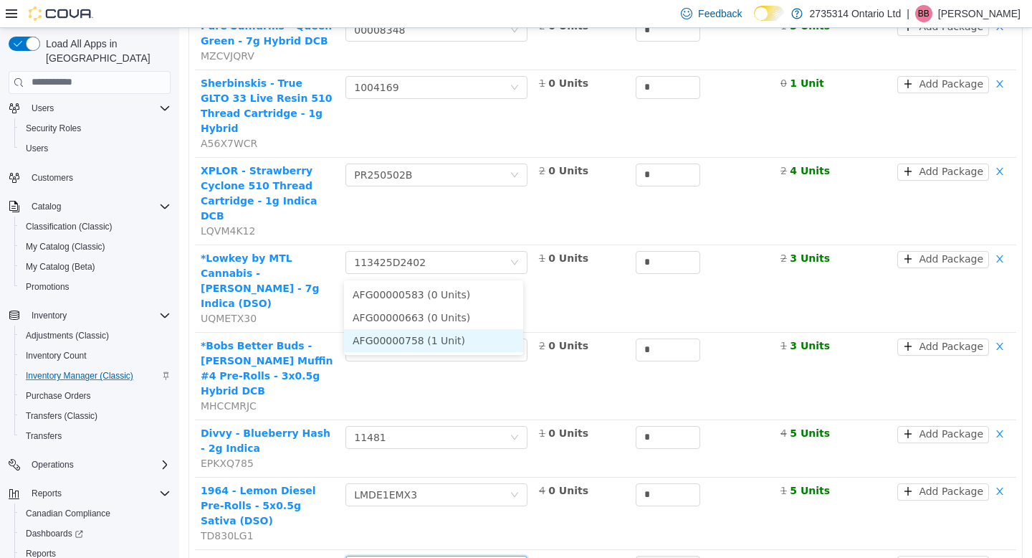
click at [462, 341] on li "AFG00000758 (1 Unit)" at bounding box center [433, 339] width 179 height 23
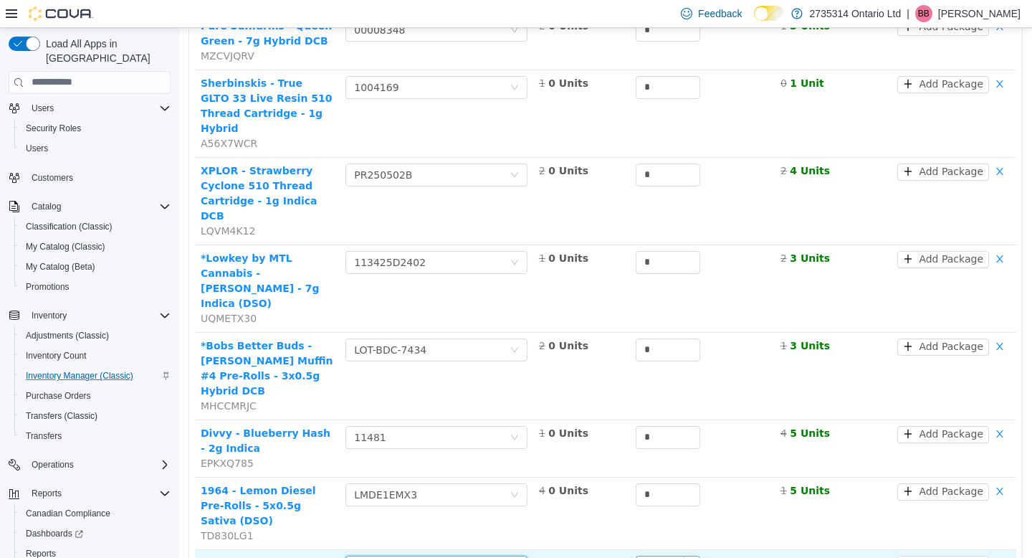
click at [668, 556] on input "*" at bounding box center [668, 567] width 63 height 22
type input "*"
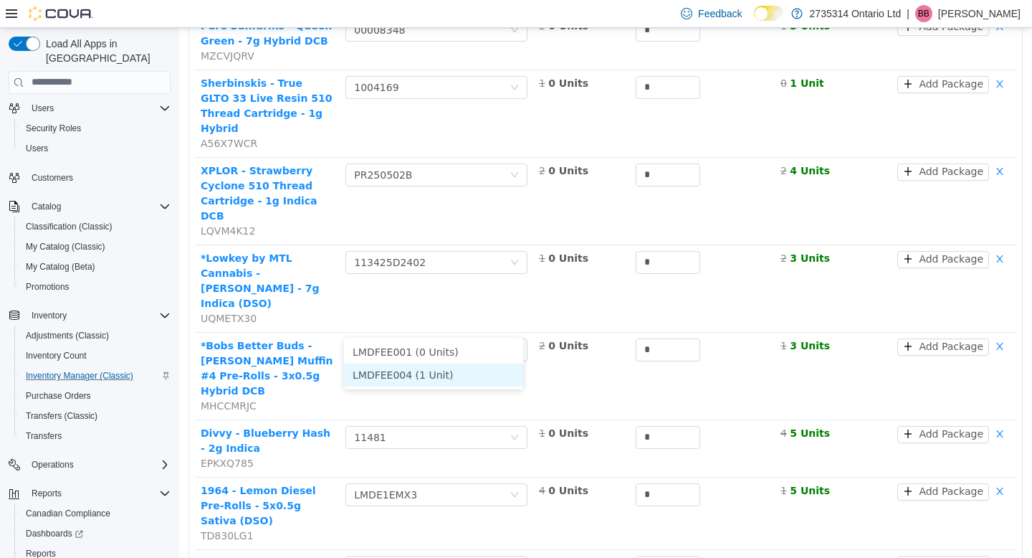
click at [474, 374] on li "LMDFEE004 (1 Unit)" at bounding box center [433, 374] width 179 height 23
type input "*"
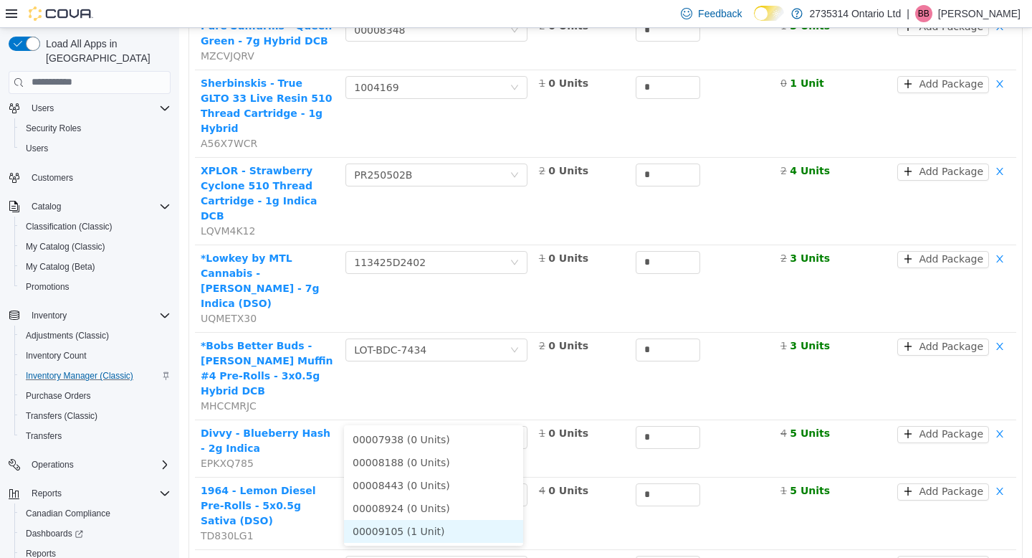
click at [453, 533] on li "00009105 (1 Unit)" at bounding box center [433, 530] width 179 height 23
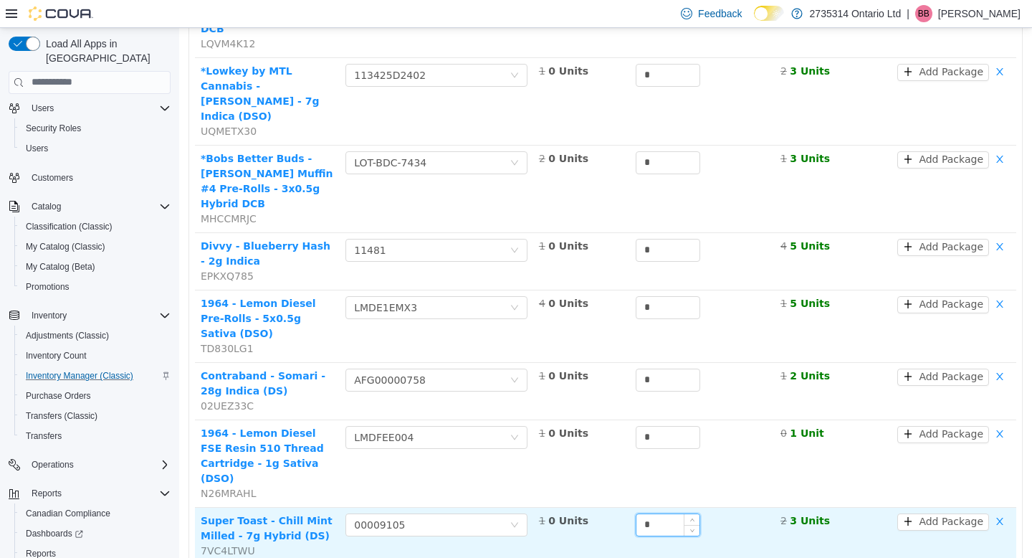
scroll to position [2545, 0]
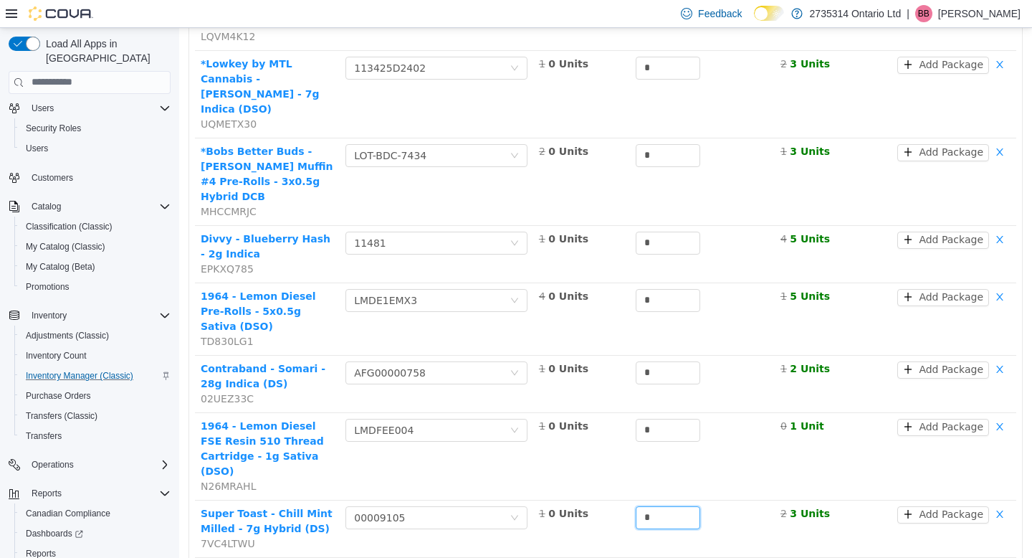
type input "*"
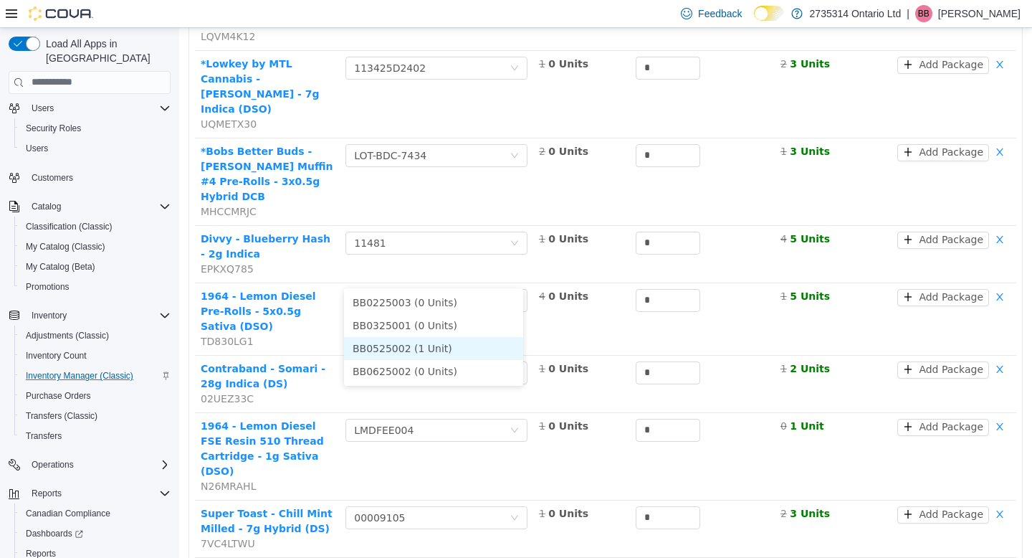
click at [464, 341] on li "BB0525002 (1 Unit)" at bounding box center [433, 347] width 179 height 23
type input "*"
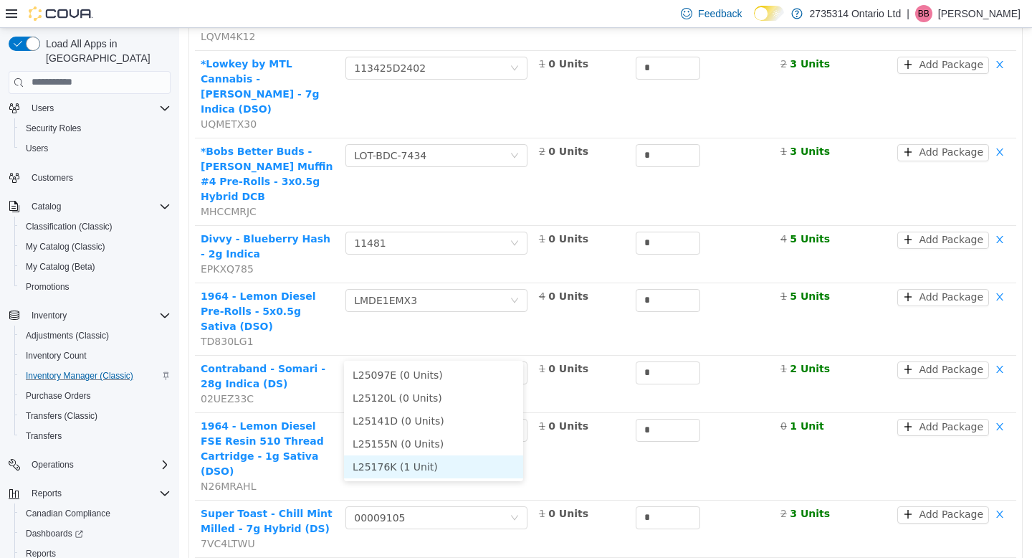
click at [448, 465] on li "L25176K (1 Unit)" at bounding box center [433, 466] width 179 height 23
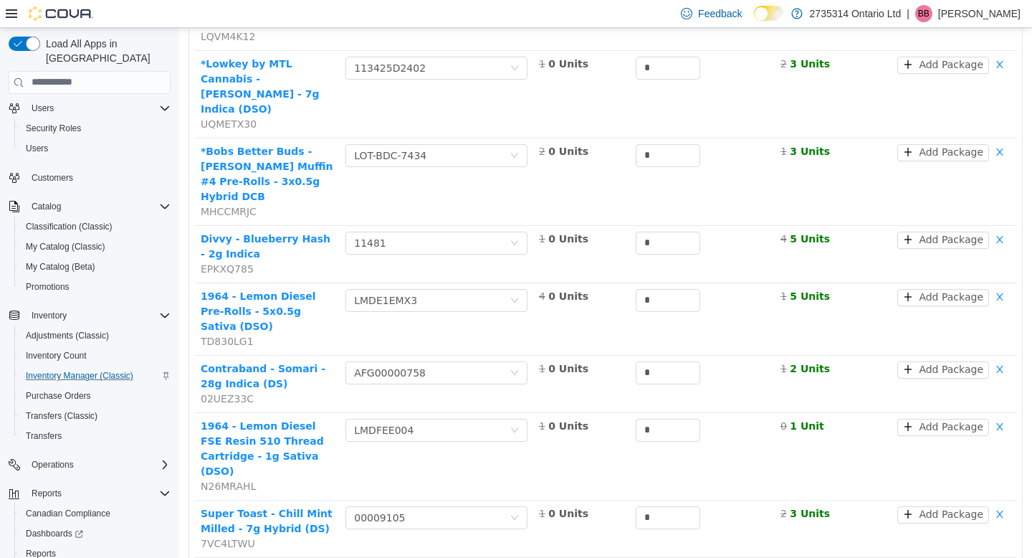
type input "*"
click at [453, 476] on li "9025007P1 (1 Unit)" at bounding box center [433, 477] width 179 height 23
type input "*"
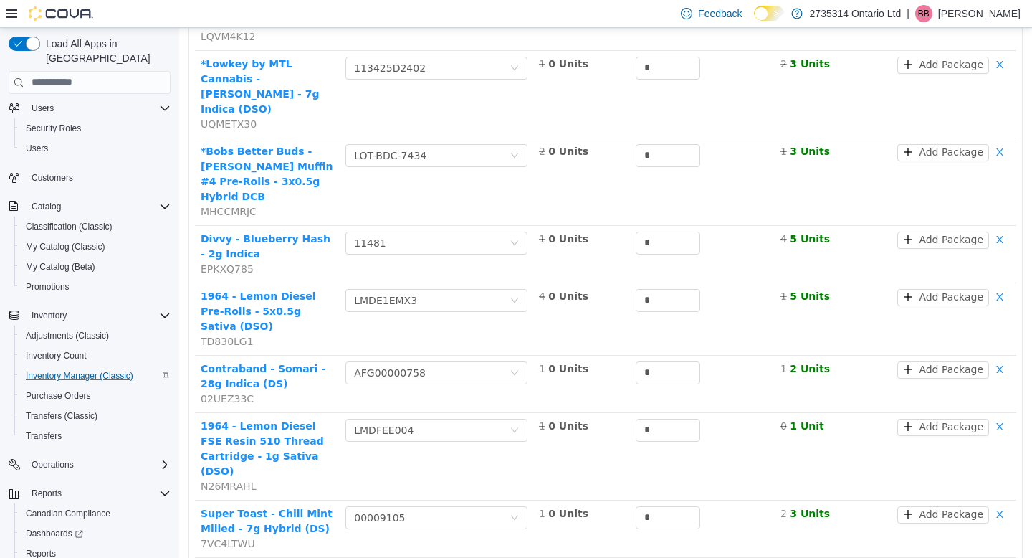
click at [440, 503] on li "EAG238A (1 Unit)" at bounding box center [433, 504] width 179 height 23
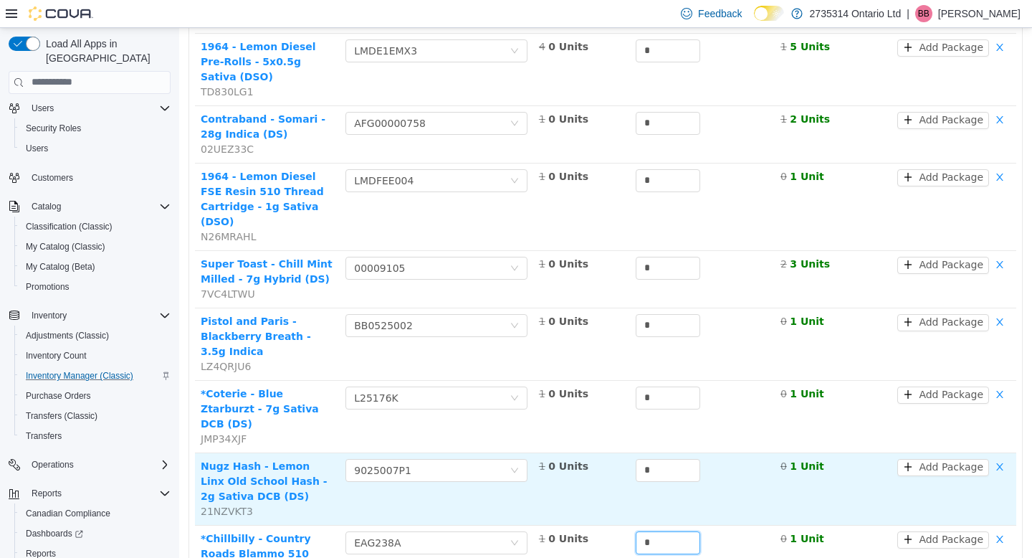
scroll to position [2802, 0]
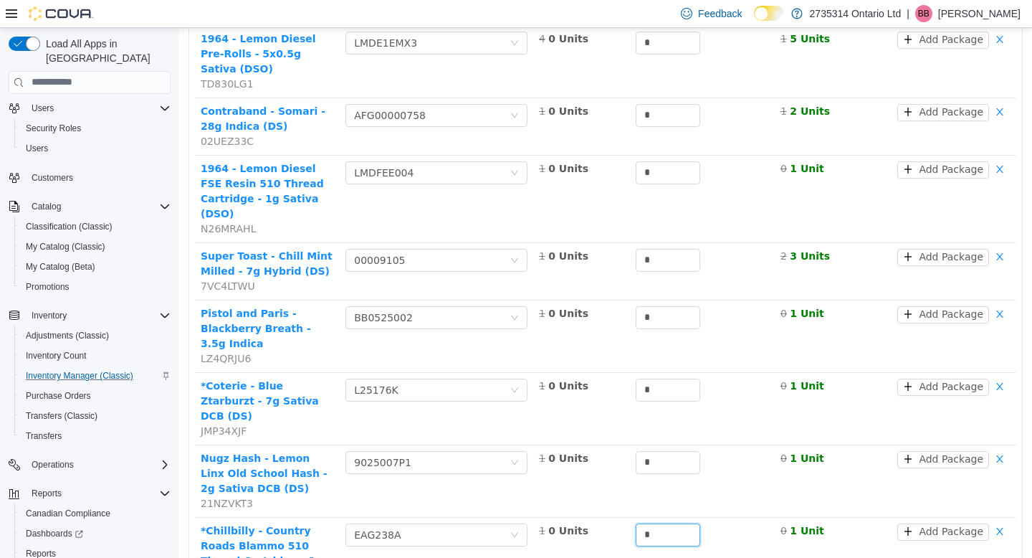
type input "*"
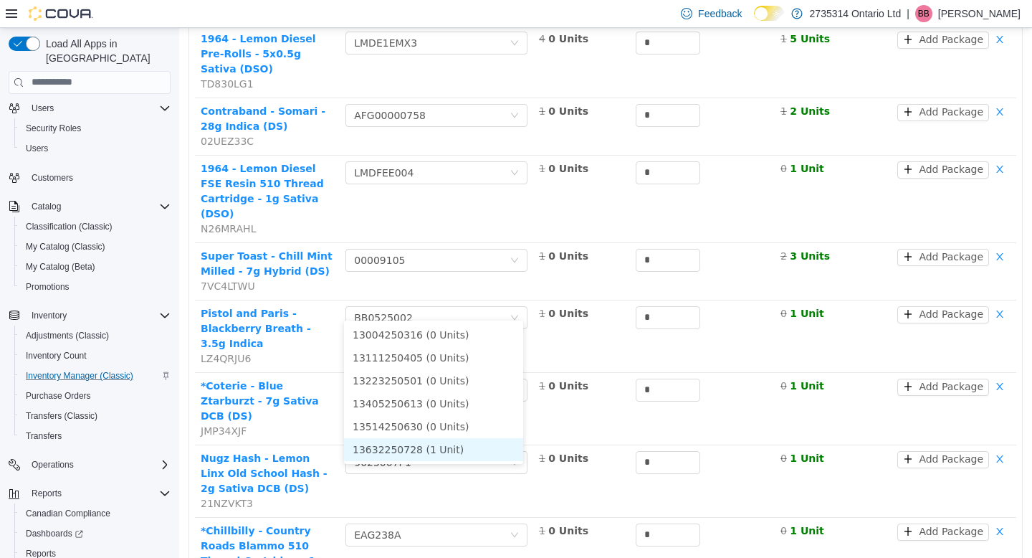
click at [458, 443] on li "13632250728 (1 Unit)" at bounding box center [433, 448] width 179 height 23
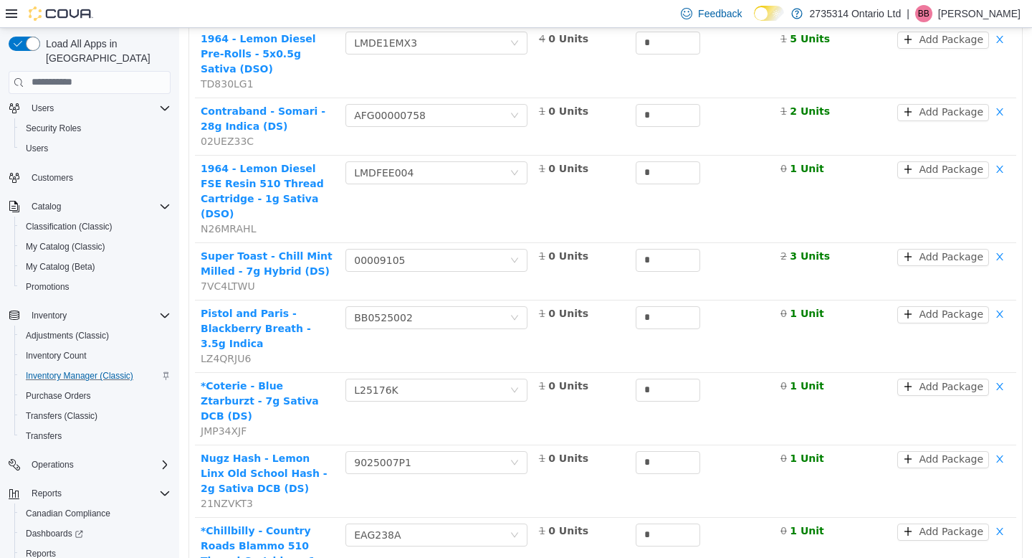
type input "*"
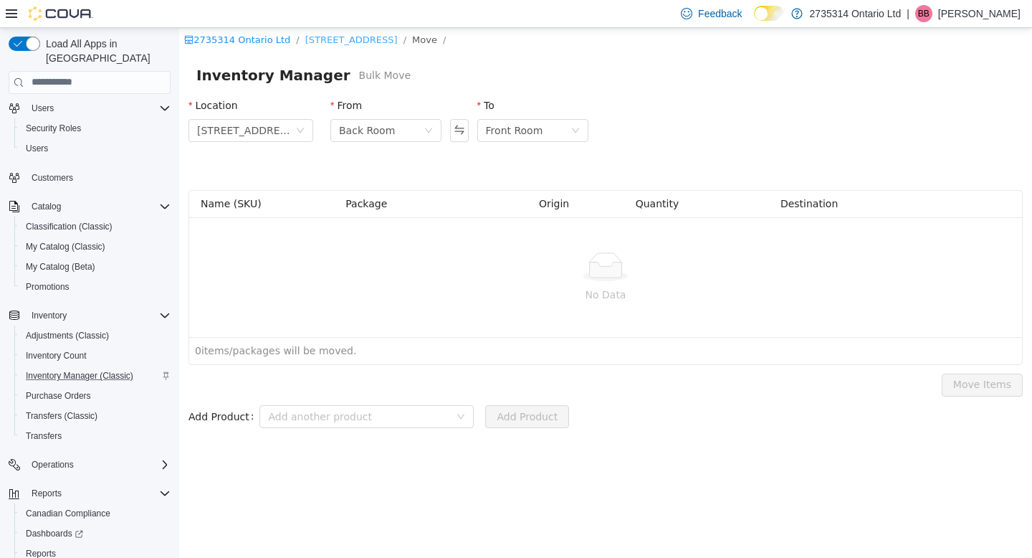
click at [352, 39] on link "[STREET_ADDRESS]" at bounding box center [351, 39] width 92 height 11
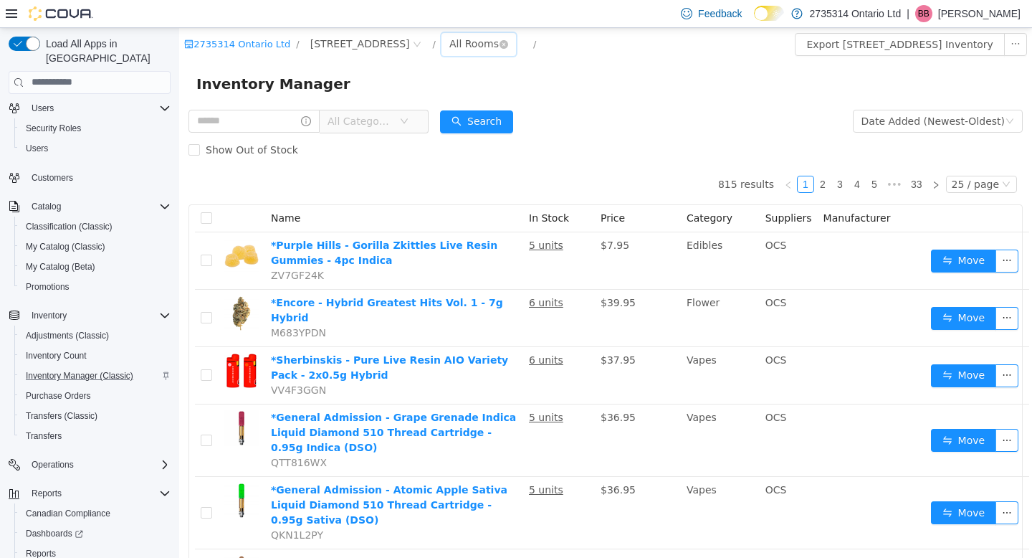
click at [450, 44] on div "All Rooms" at bounding box center [474, 43] width 49 height 22
click at [465, 118] on li "Back Room" at bounding box center [470, 118] width 86 height 23
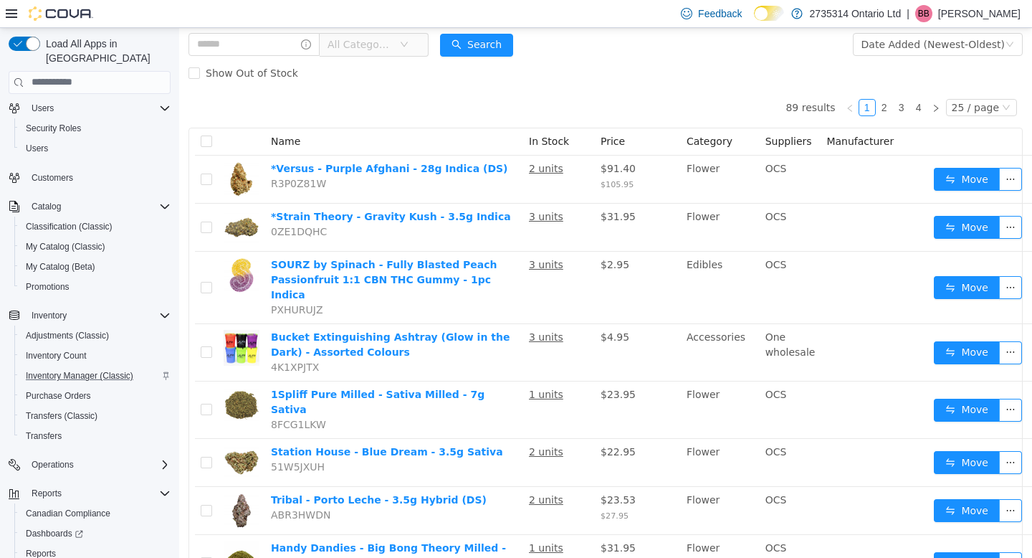
scroll to position [95, 0]
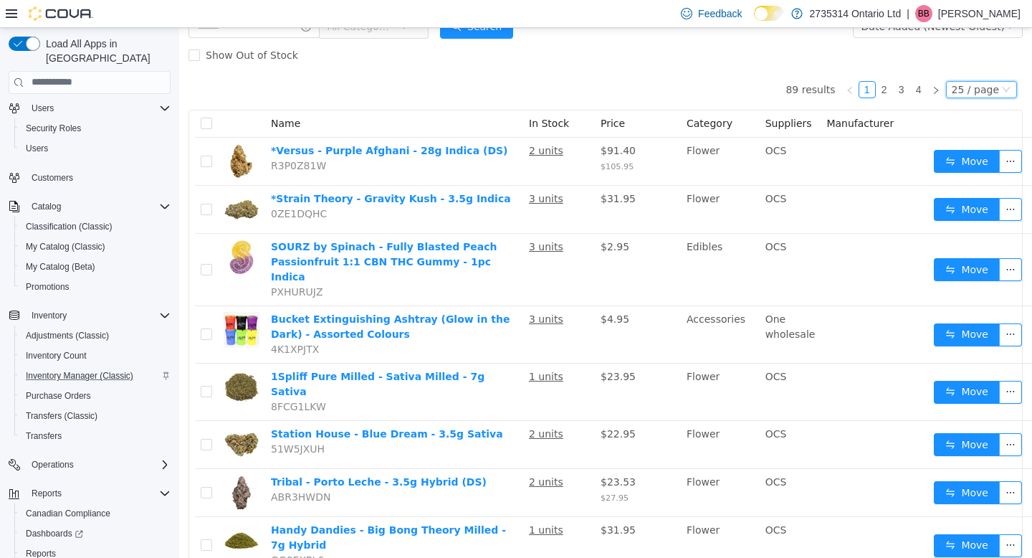
click at [958, 86] on div "25 / page" at bounding box center [975, 89] width 47 height 16
click at [966, 179] on li "50 / page" at bounding box center [974, 181] width 70 height 23
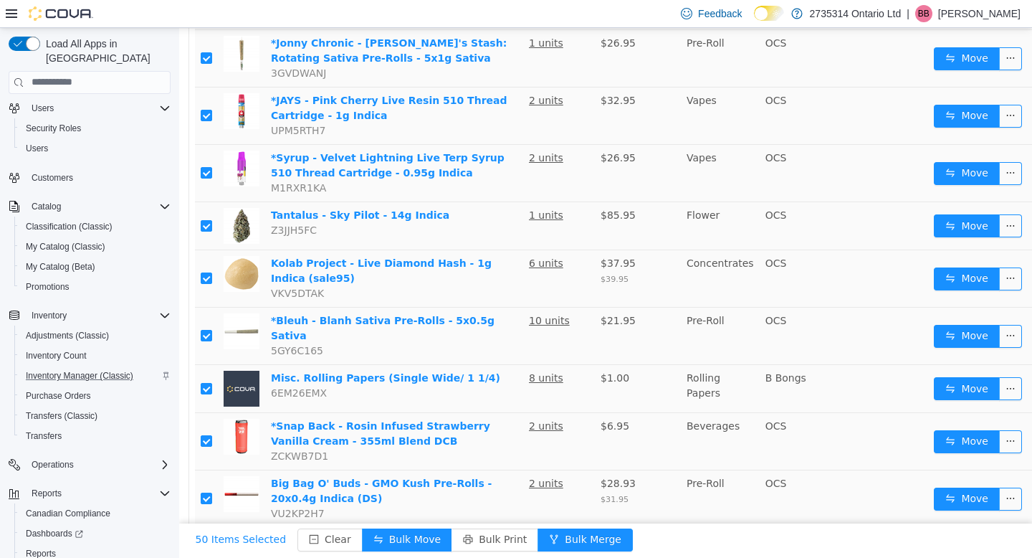
scroll to position [1482, 0]
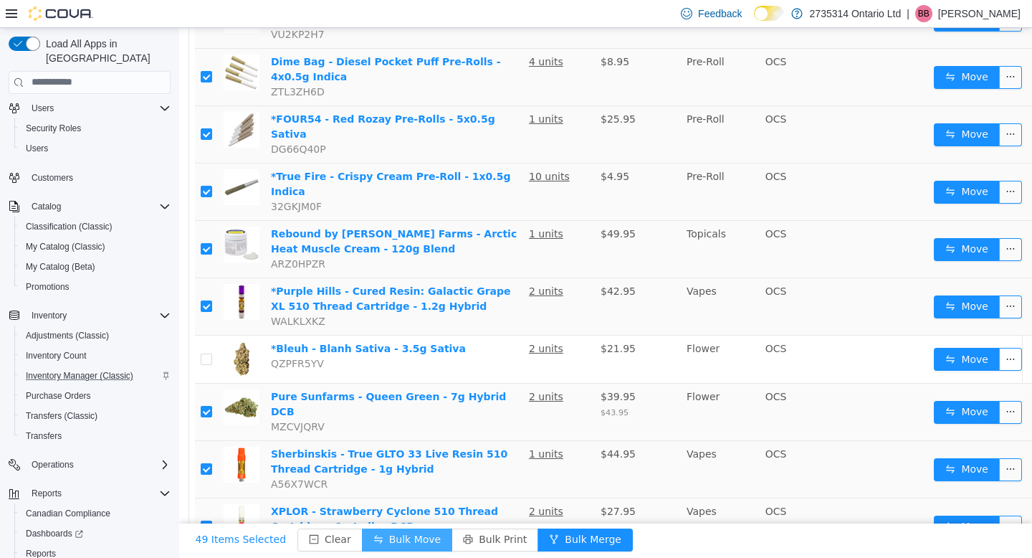
click at [384, 536] on button "Bulk Move" at bounding box center [407, 539] width 90 height 23
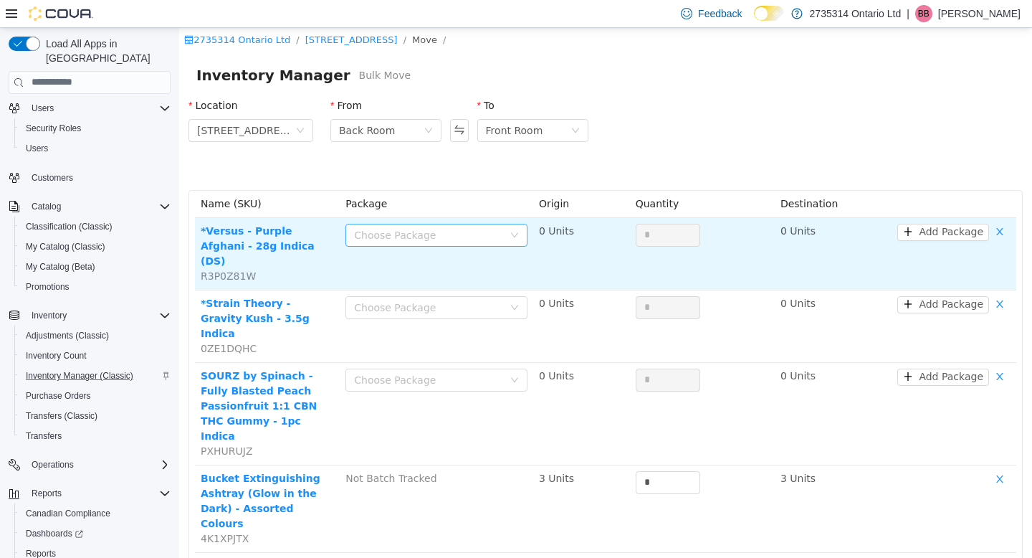
click at [468, 231] on div "Choose Package" at bounding box center [428, 234] width 149 height 14
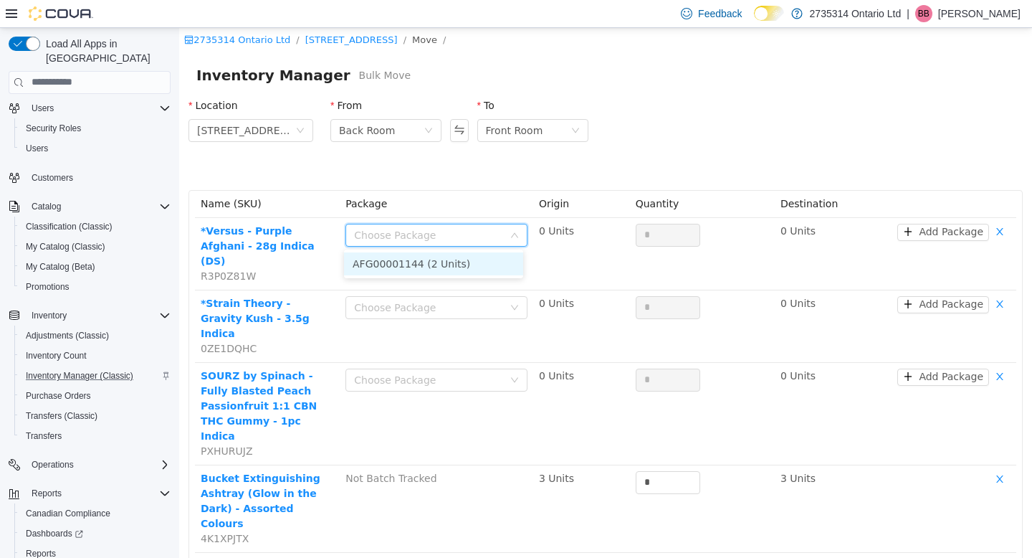
click at [469, 268] on li "AFG00001144 (2 Units)" at bounding box center [433, 263] width 179 height 23
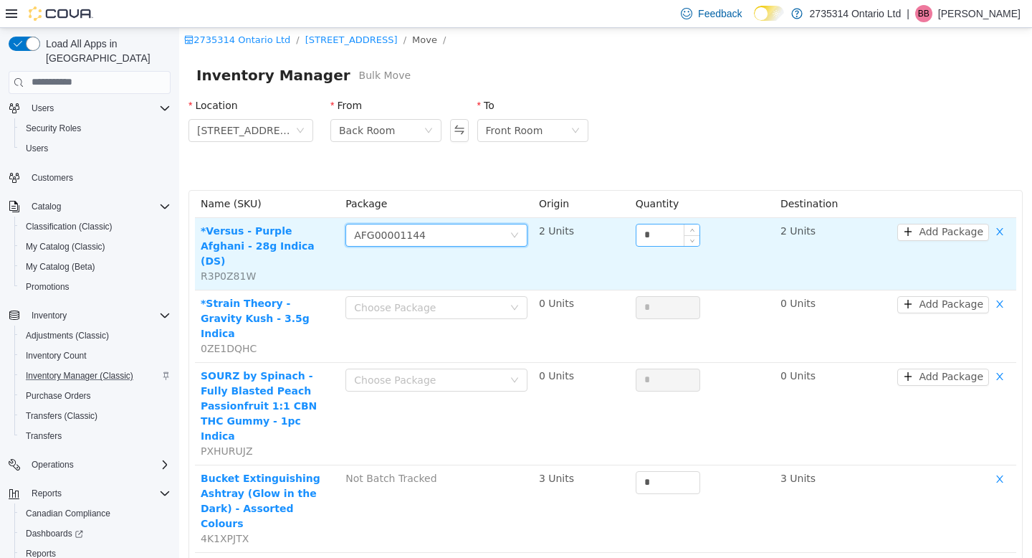
click at [659, 234] on input "*" at bounding box center [668, 235] width 63 height 22
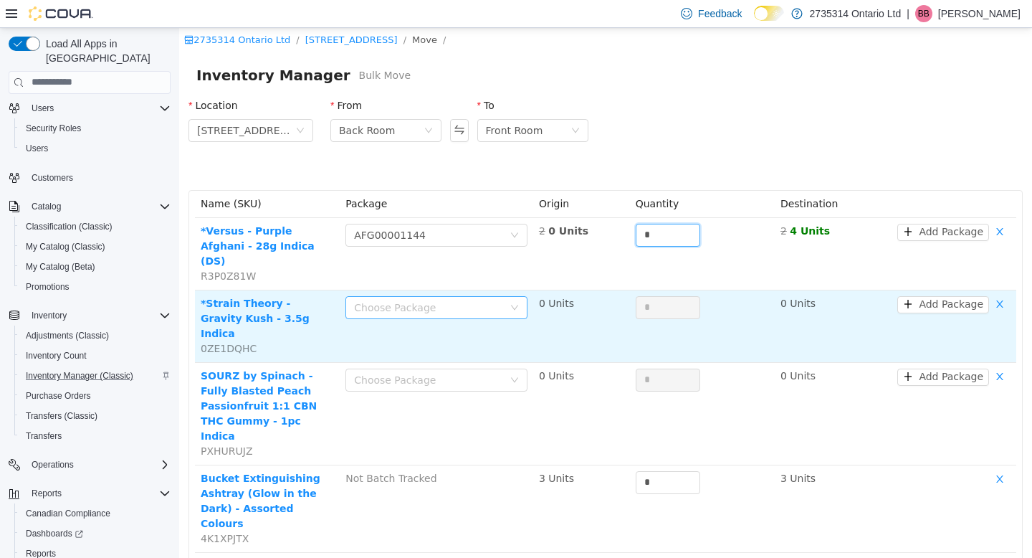
type input "*"
click at [499, 297] on div "Choose Package" at bounding box center [432, 307] width 156 height 22
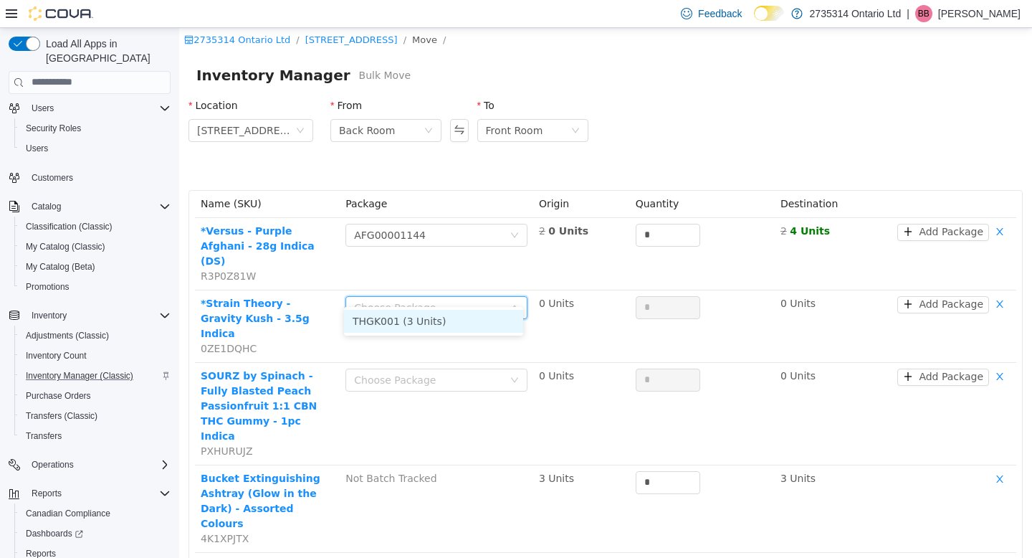
click at [483, 321] on li "THGK001 (3 Units)" at bounding box center [433, 320] width 179 height 23
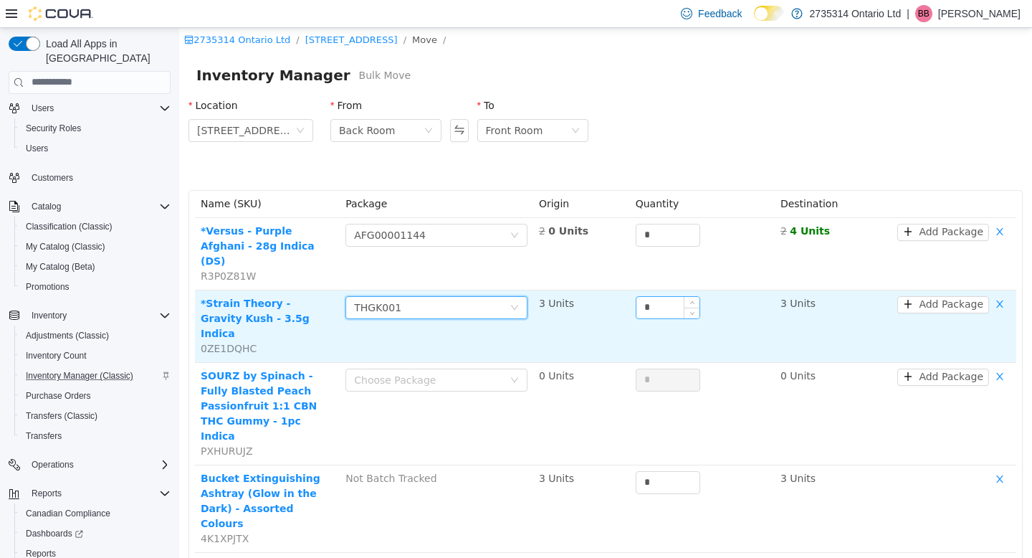
click at [649, 296] on input "*" at bounding box center [668, 307] width 63 height 22
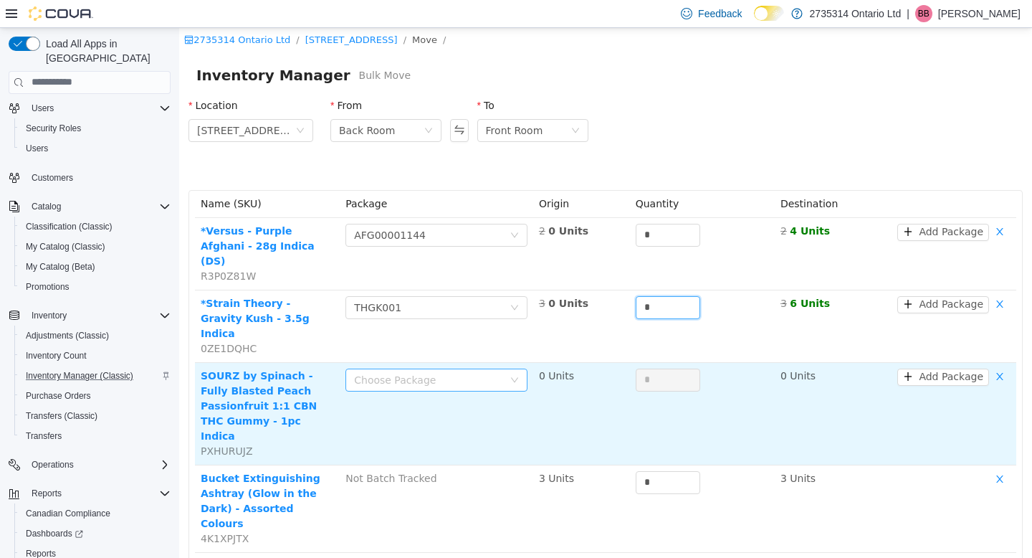
type input "*"
click at [481, 369] on div "Choose Package" at bounding box center [432, 380] width 156 height 22
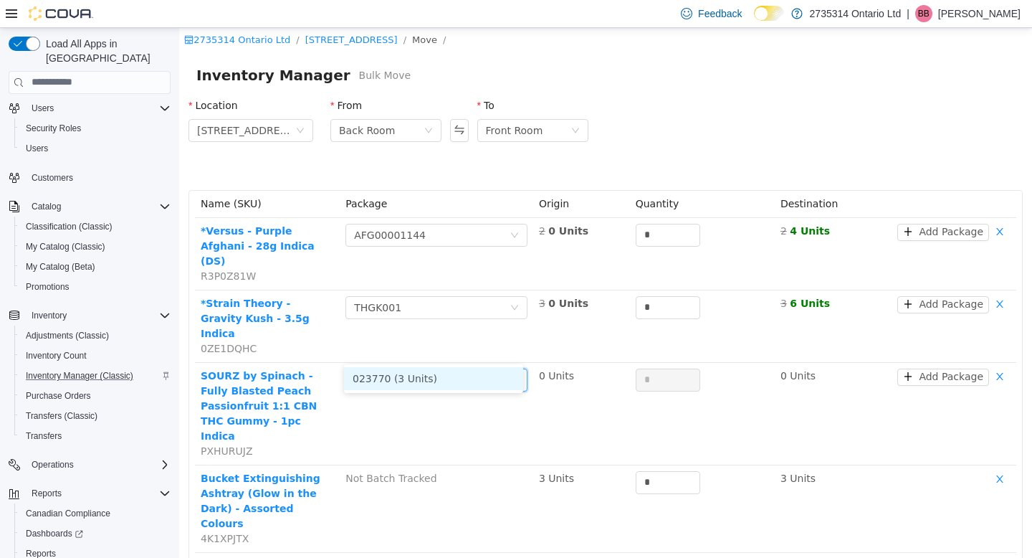
click at [468, 380] on li "023770 (3 Units)" at bounding box center [433, 377] width 179 height 23
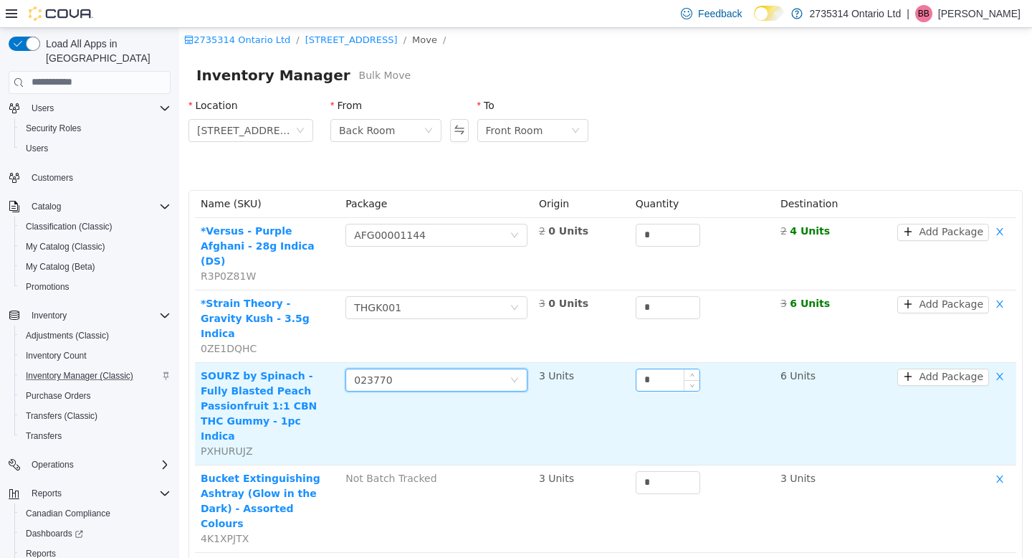
click at [659, 369] on input "*" at bounding box center [668, 380] width 63 height 22
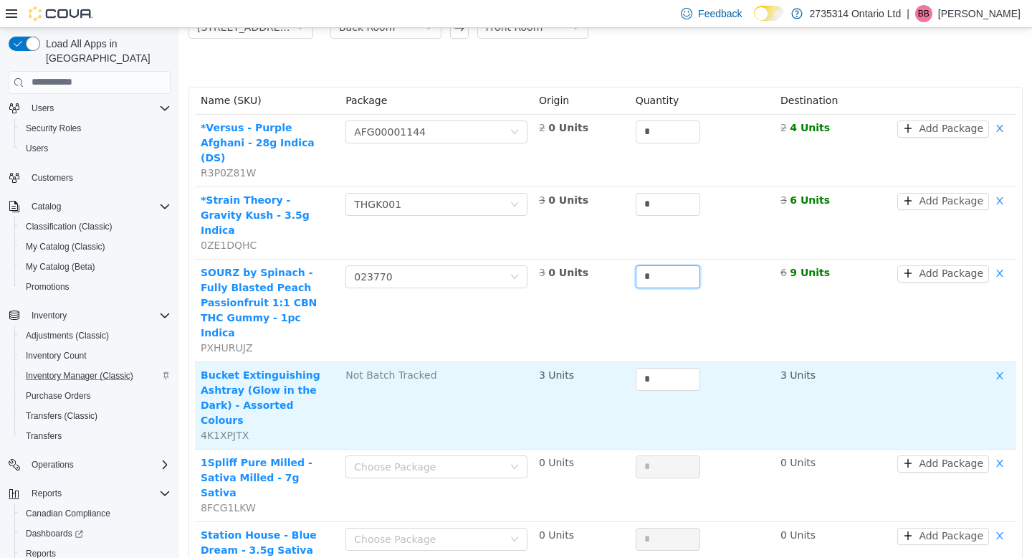
scroll to position [114, 0]
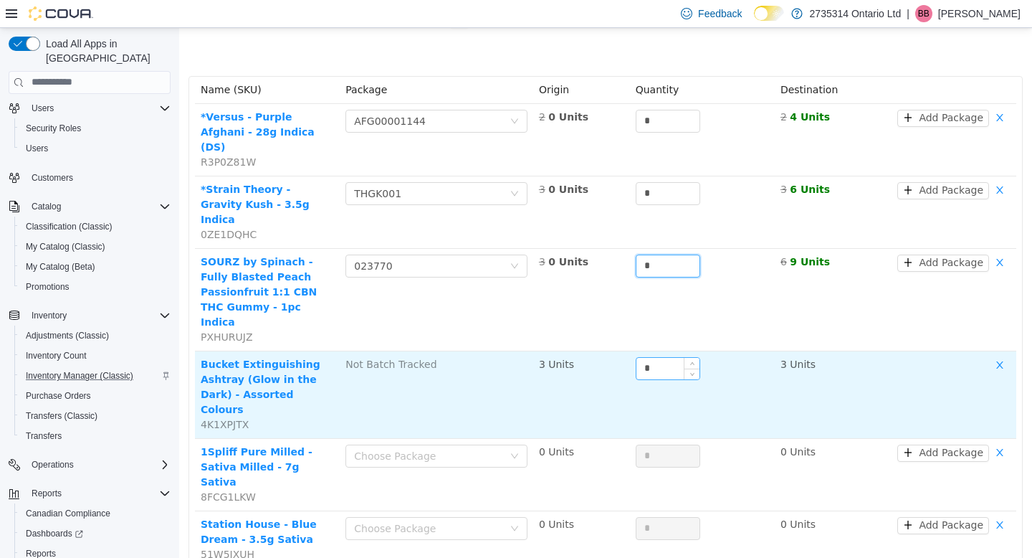
type input "*"
click at [658, 357] on input "*" at bounding box center [668, 368] width 63 height 22
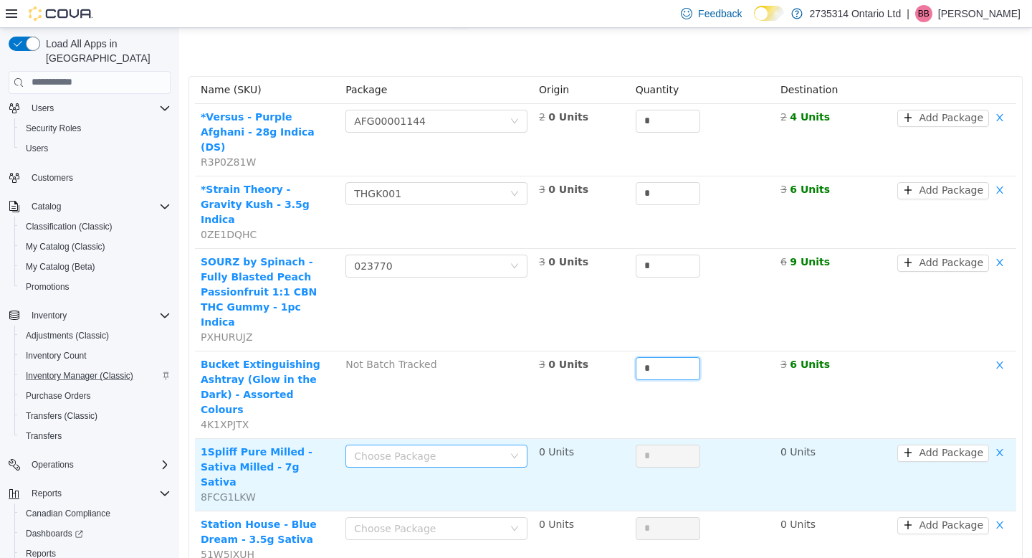
type input "*"
click at [499, 445] on div "Choose Package" at bounding box center [432, 456] width 156 height 22
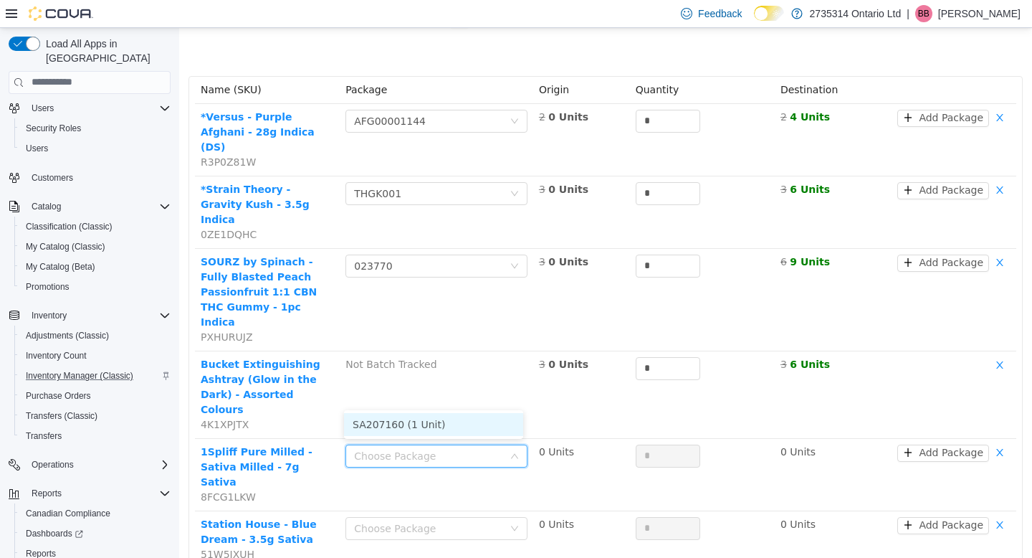
click at [482, 420] on li "SA207160 (1 Unit)" at bounding box center [433, 423] width 179 height 23
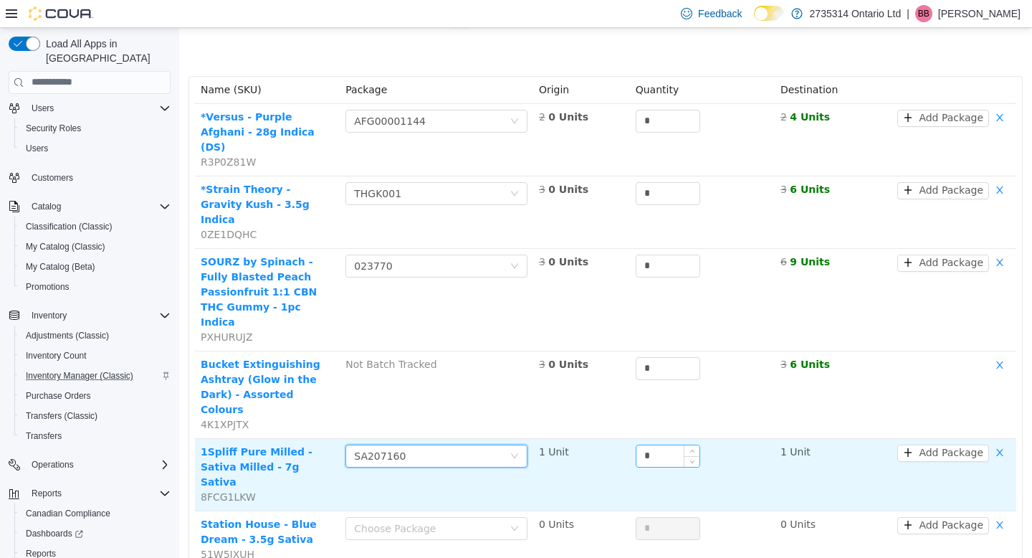
click at [675, 445] on input "*" at bounding box center [668, 456] width 63 height 22
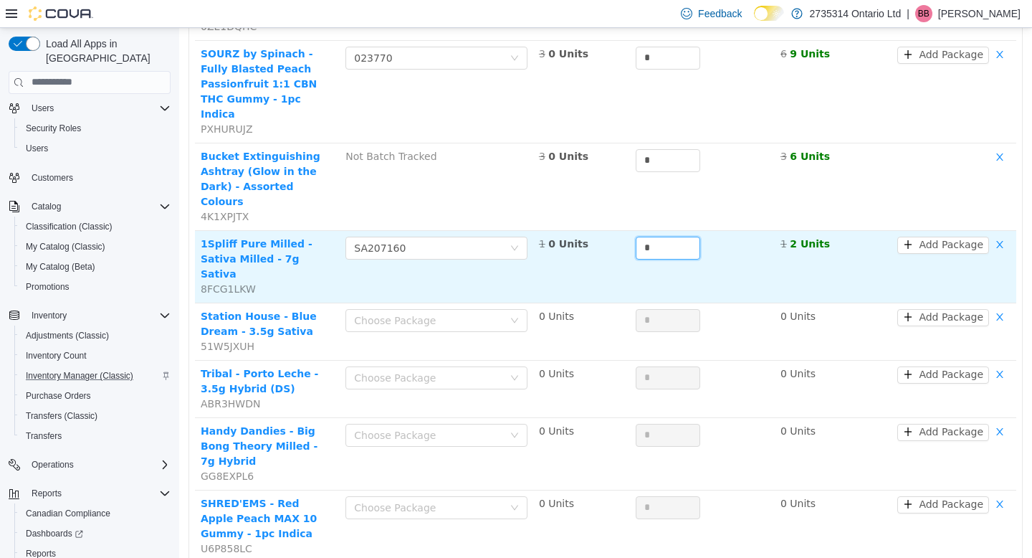
scroll to position [324, 0]
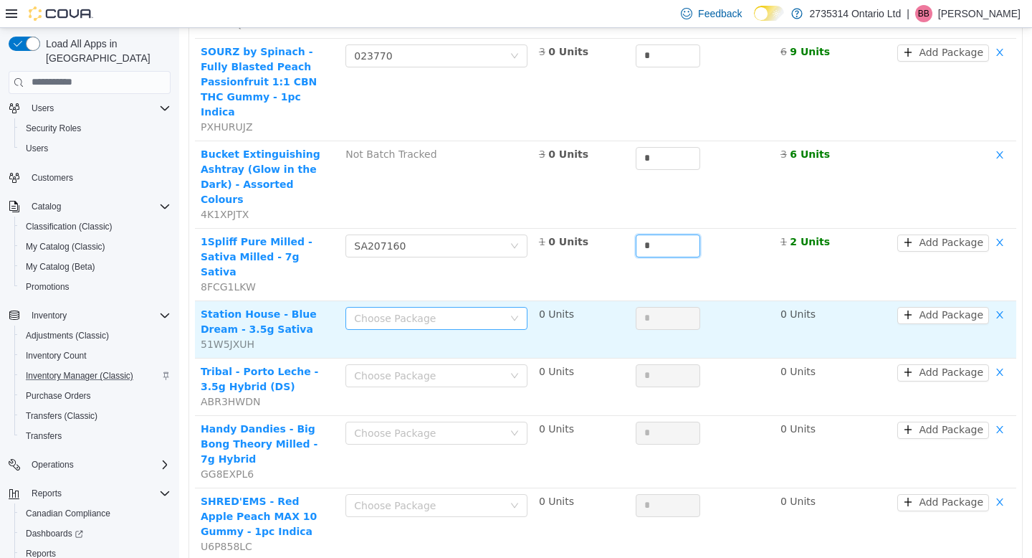
click at [462, 310] on div "Choose Package" at bounding box center [428, 317] width 149 height 14
type input "*"
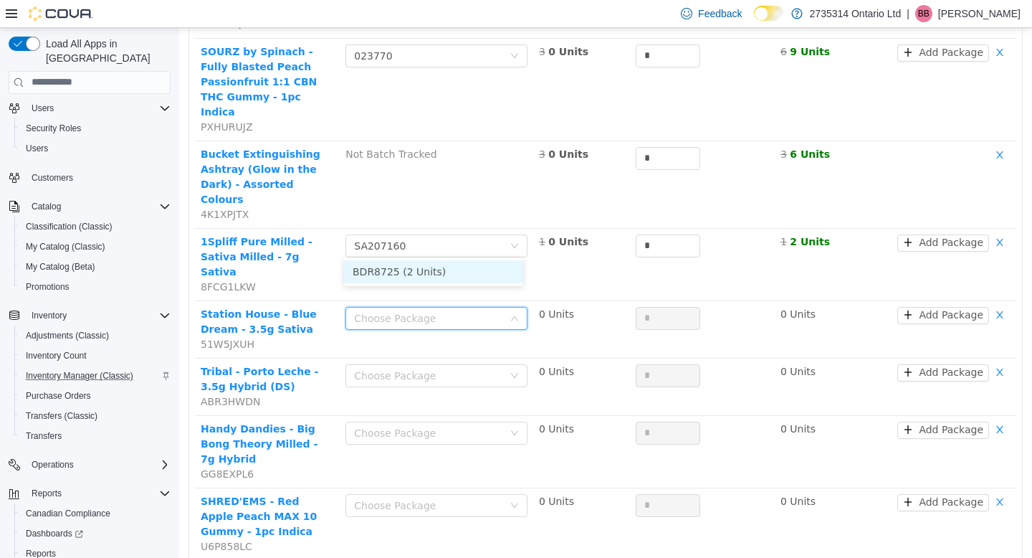
click at [460, 266] on li "BDR8725 (2 Units)" at bounding box center [433, 271] width 179 height 23
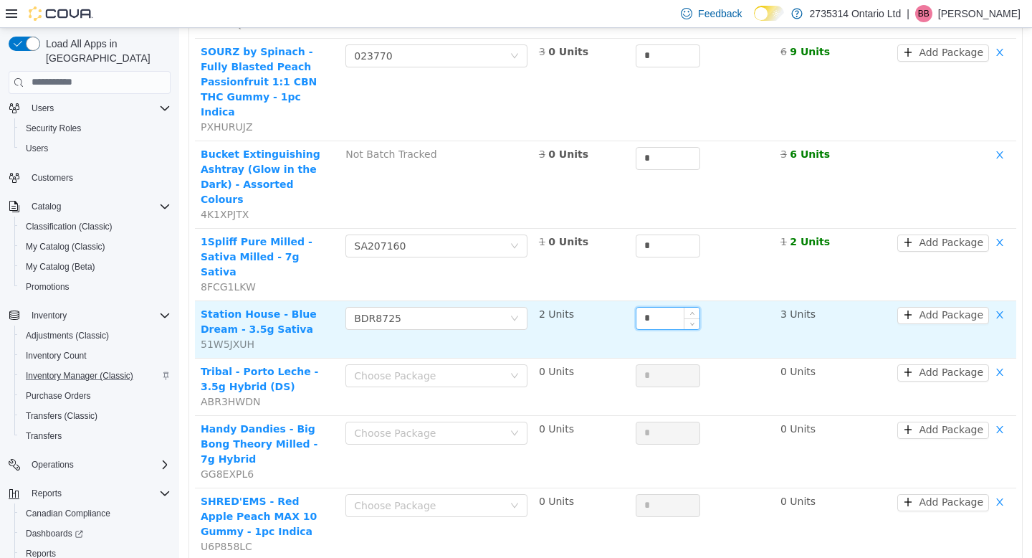
click at [658, 307] on input "*" at bounding box center [668, 318] width 63 height 22
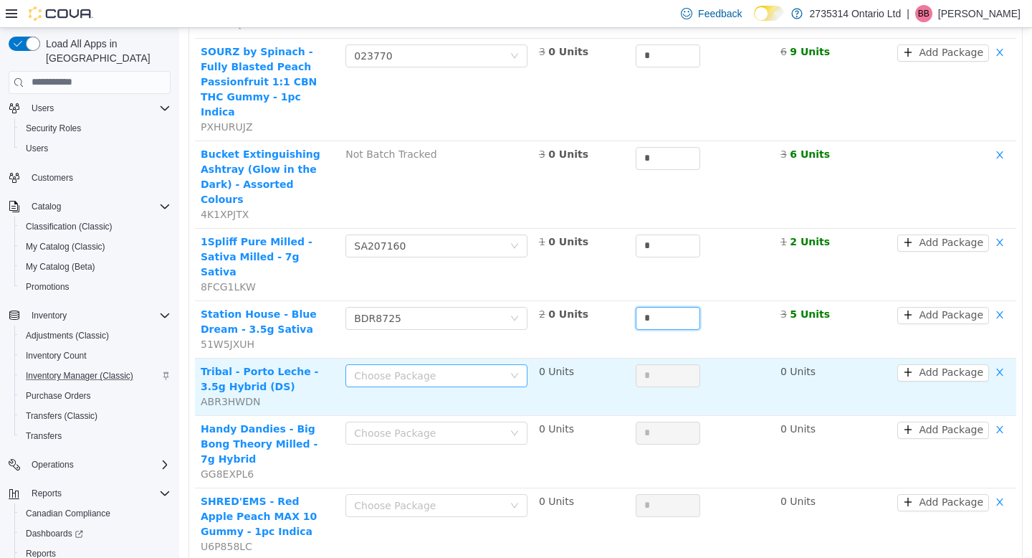
click at [488, 368] on div "Choose Package" at bounding box center [428, 375] width 149 height 14
type input "*"
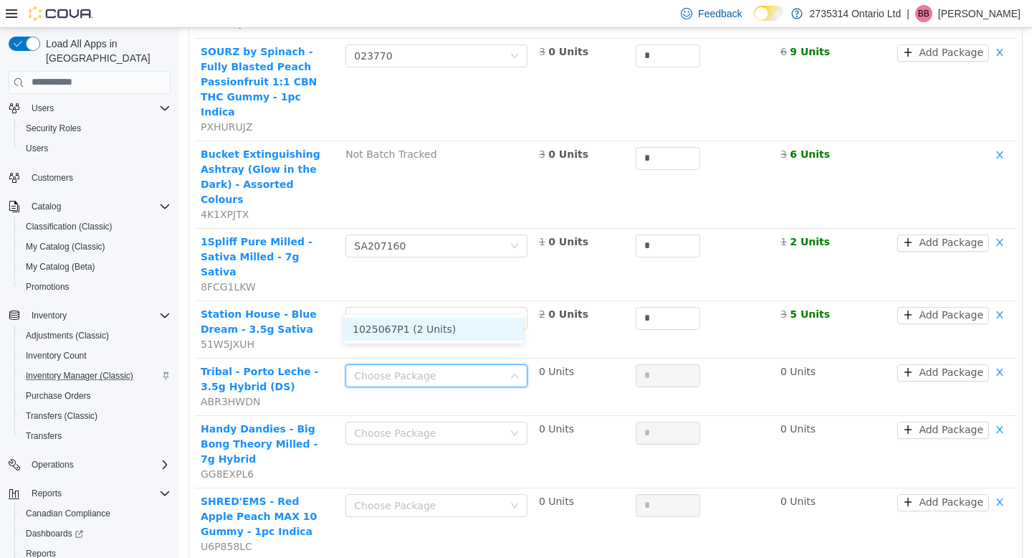
click at [482, 324] on li "1025067P1 (2 Units)" at bounding box center [433, 328] width 179 height 23
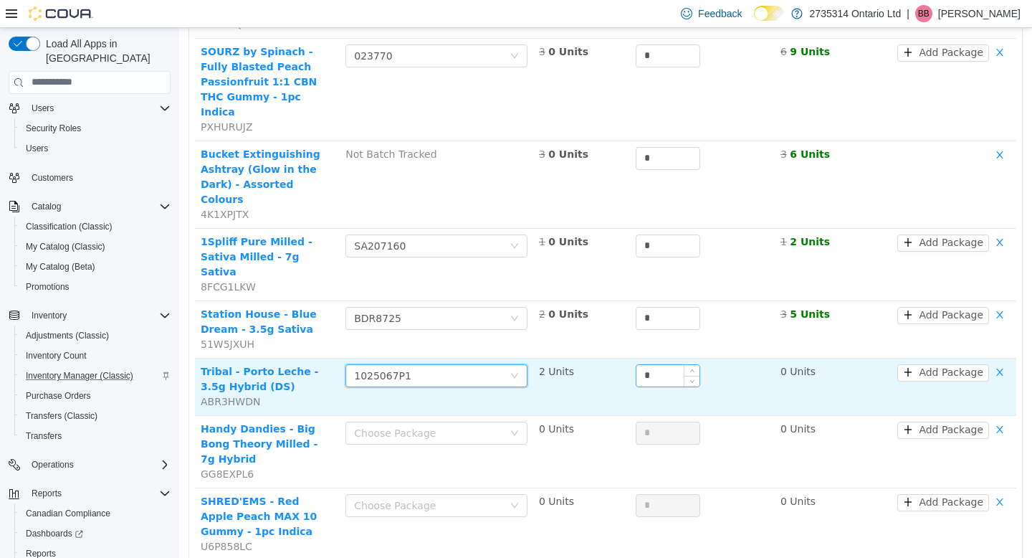
click at [658, 364] on input "*" at bounding box center [668, 375] width 63 height 22
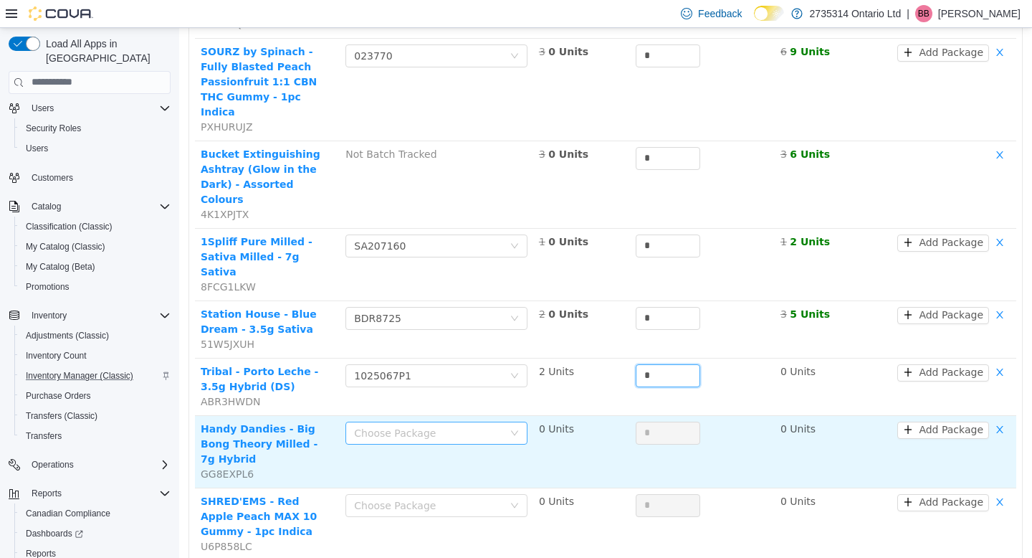
click at [489, 425] on div "Choose Package" at bounding box center [428, 432] width 149 height 14
type input "*"
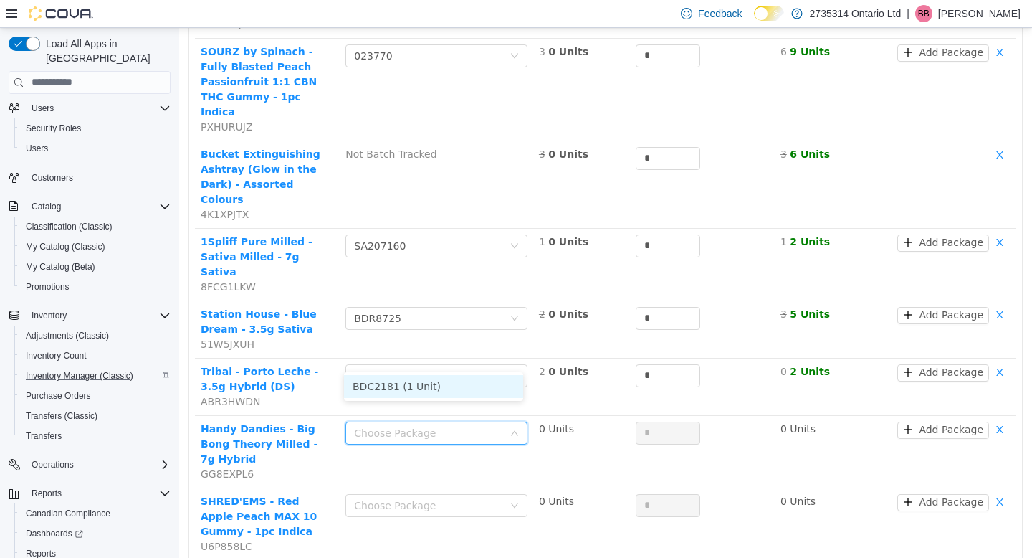
click at [472, 379] on li "BDC2181 (1 Unit)" at bounding box center [433, 385] width 179 height 23
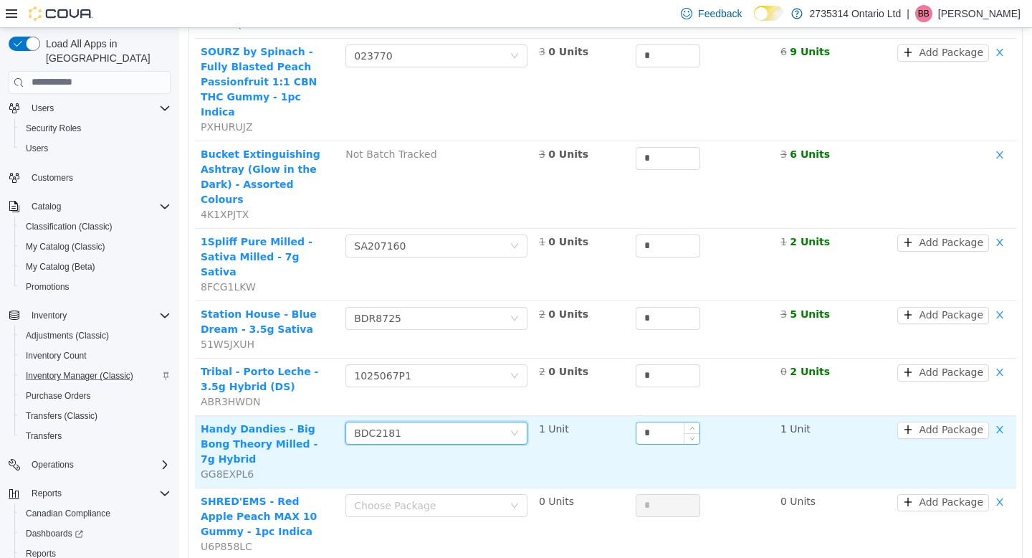
click at [674, 422] on input "*" at bounding box center [668, 433] width 63 height 22
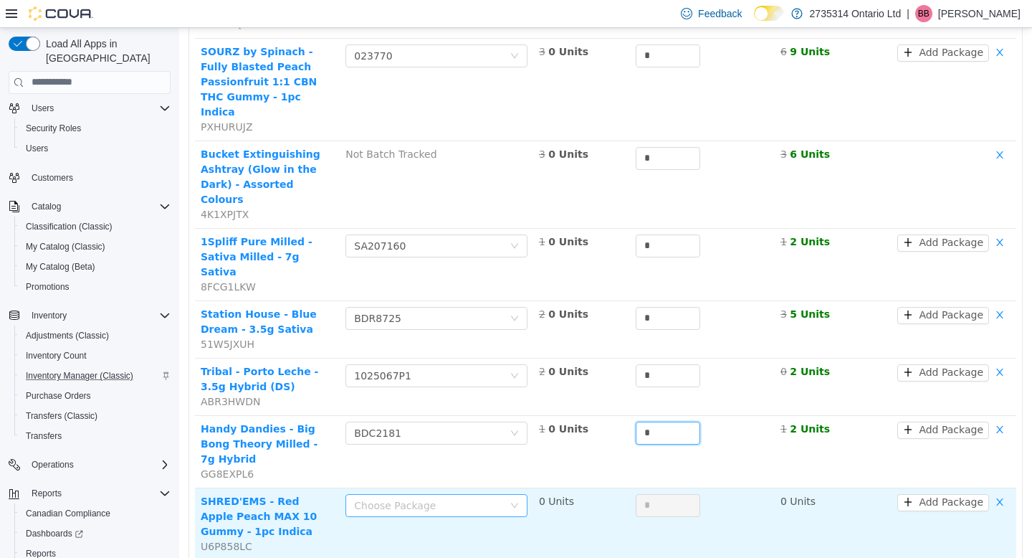
click at [470, 498] on div "Choose Package" at bounding box center [428, 505] width 149 height 14
type input "*"
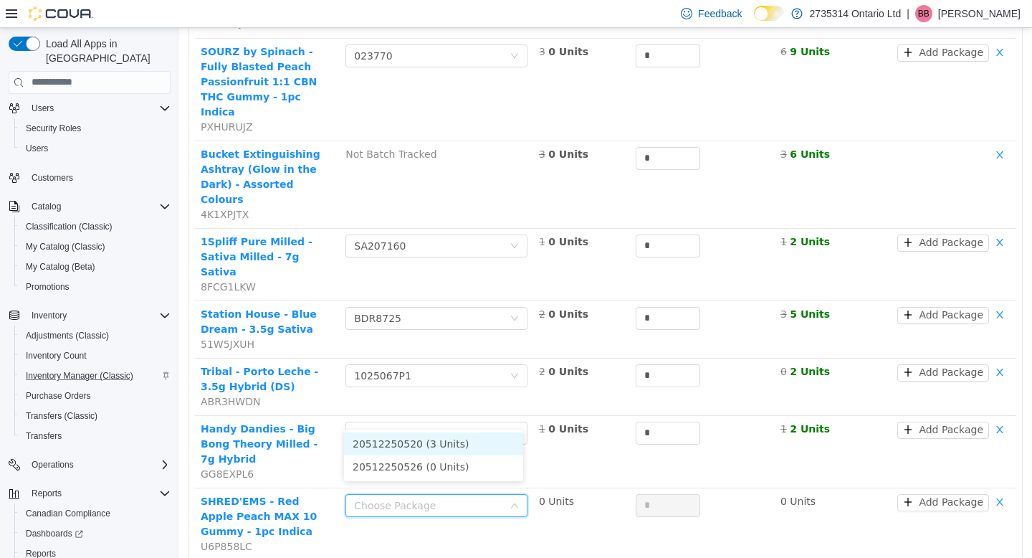
click at [462, 447] on li "20512250520 (3 Units)" at bounding box center [433, 443] width 179 height 23
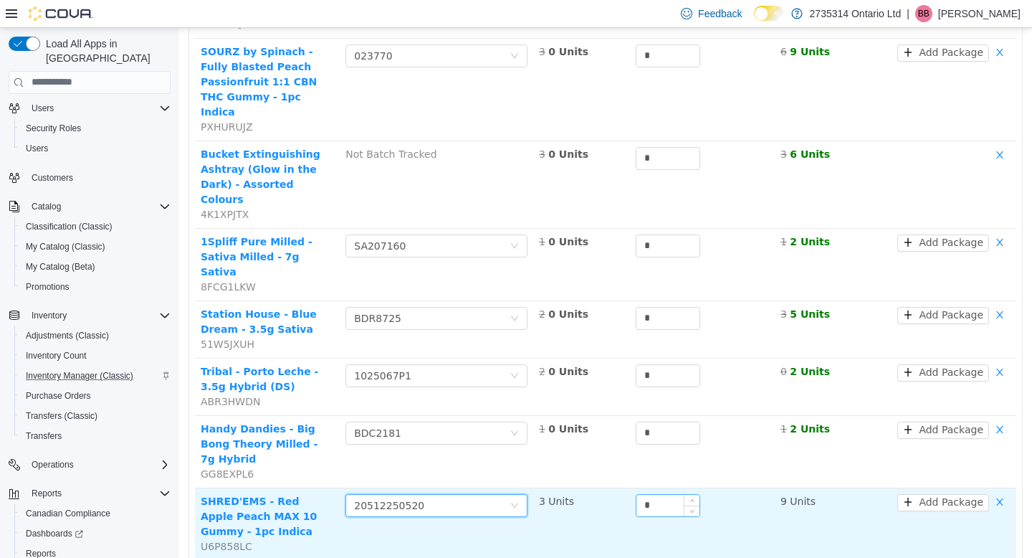
click at [659, 494] on input "*" at bounding box center [668, 505] width 63 height 22
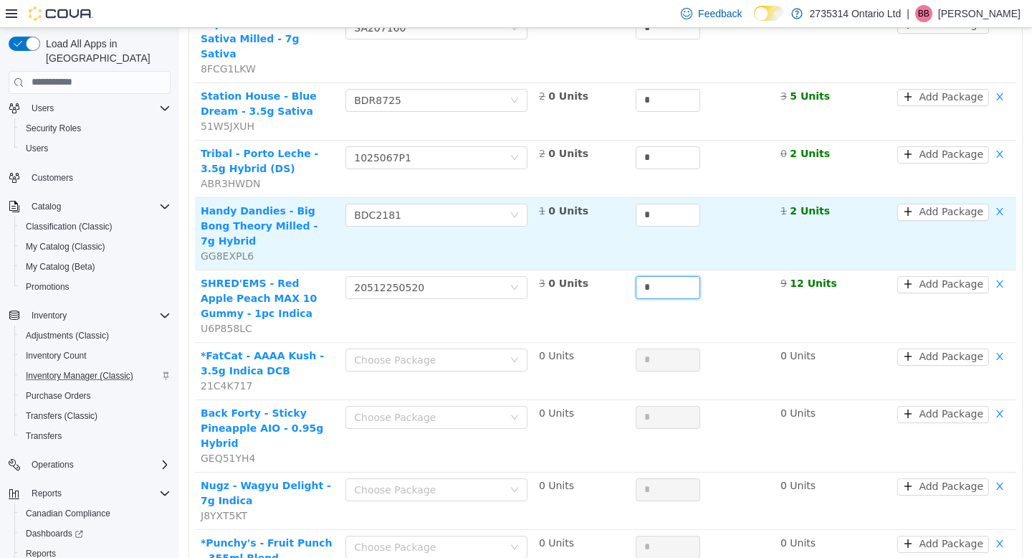
scroll to position [547, 0]
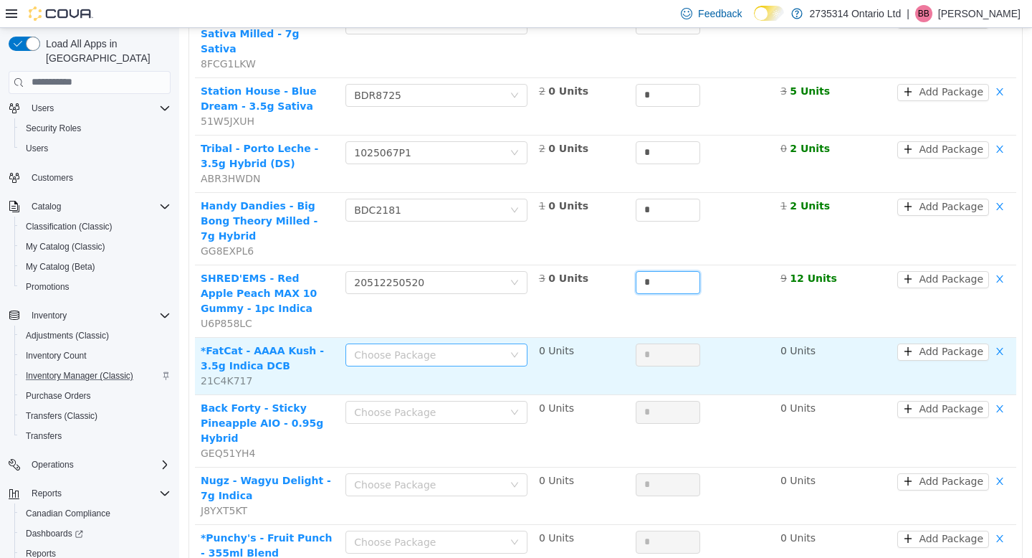
click at [467, 347] on div "Choose Package" at bounding box center [428, 354] width 149 height 14
type input "*"
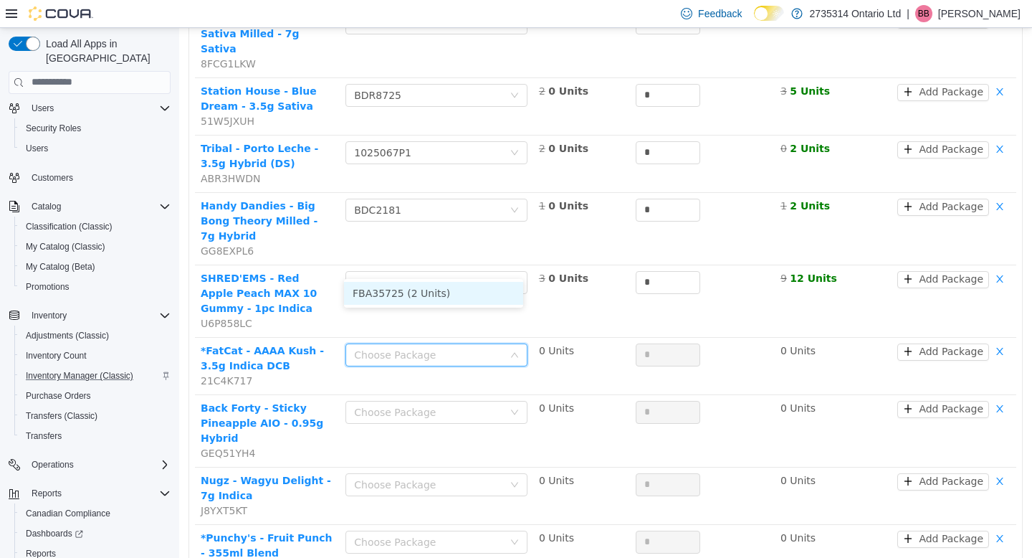
click at [461, 295] on li "FBA35725 (2 Units)" at bounding box center [433, 292] width 179 height 23
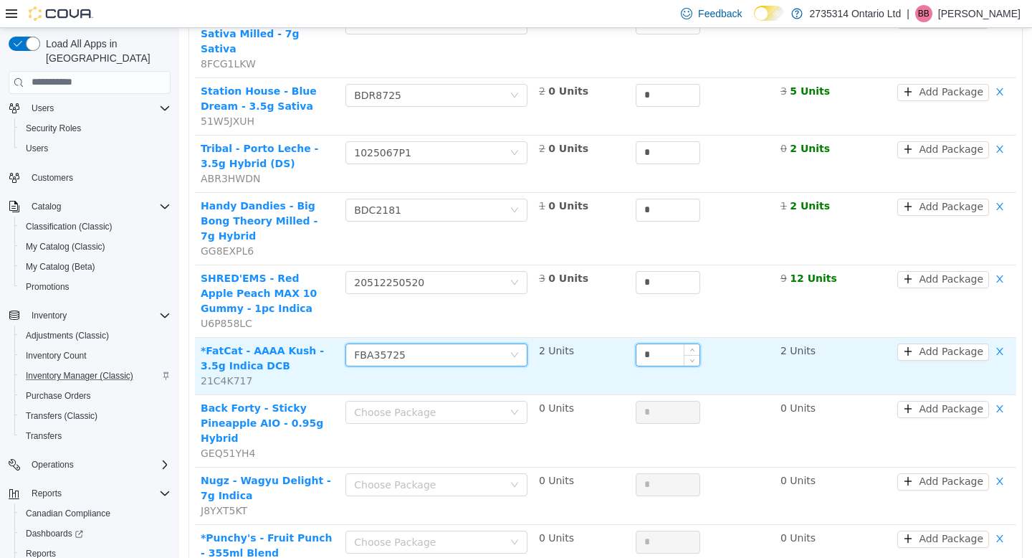
click at [657, 343] on input "*" at bounding box center [668, 354] width 63 height 22
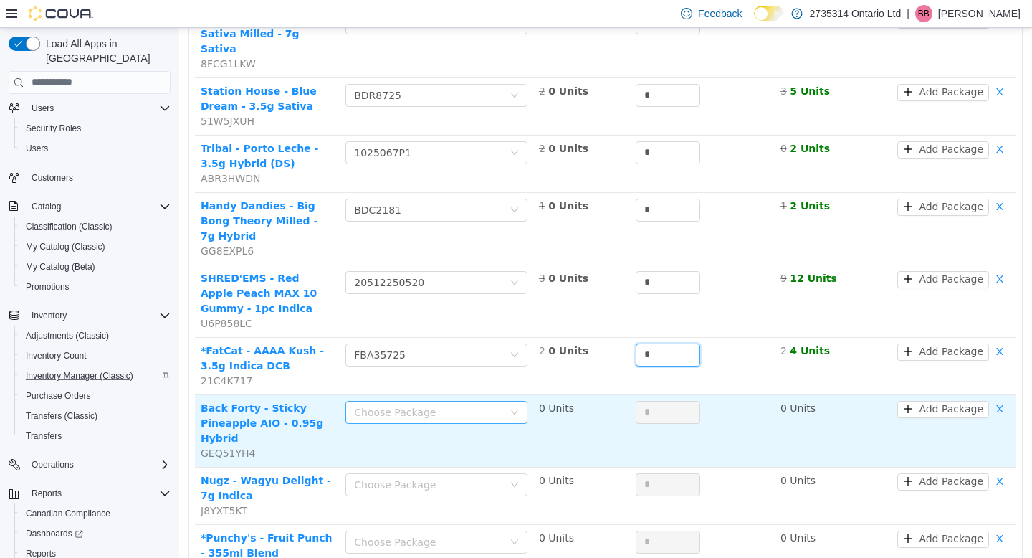
click at [478, 404] on div "Choose Package" at bounding box center [428, 411] width 149 height 14
type input "*"
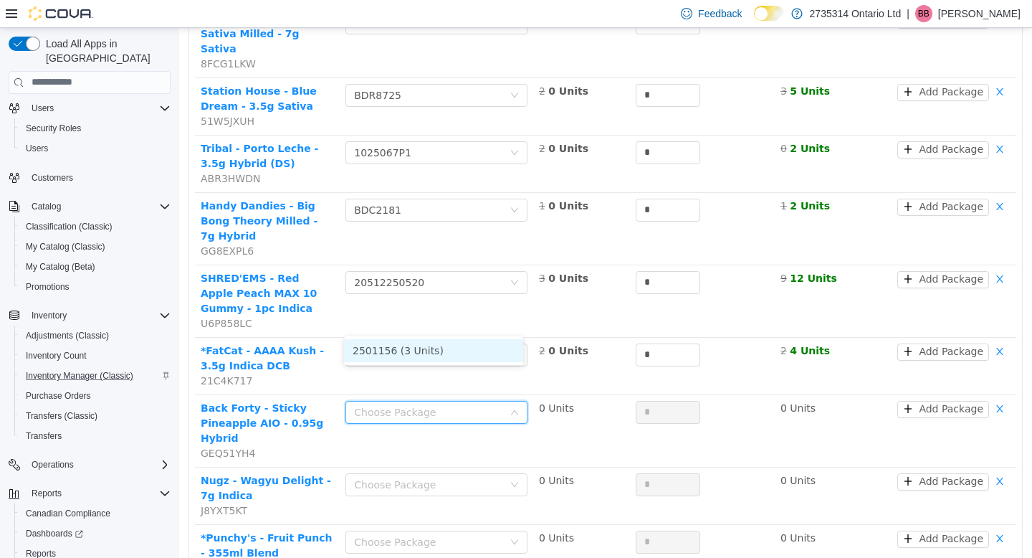
click at [475, 348] on li "2501156 (3 Units)" at bounding box center [433, 349] width 179 height 23
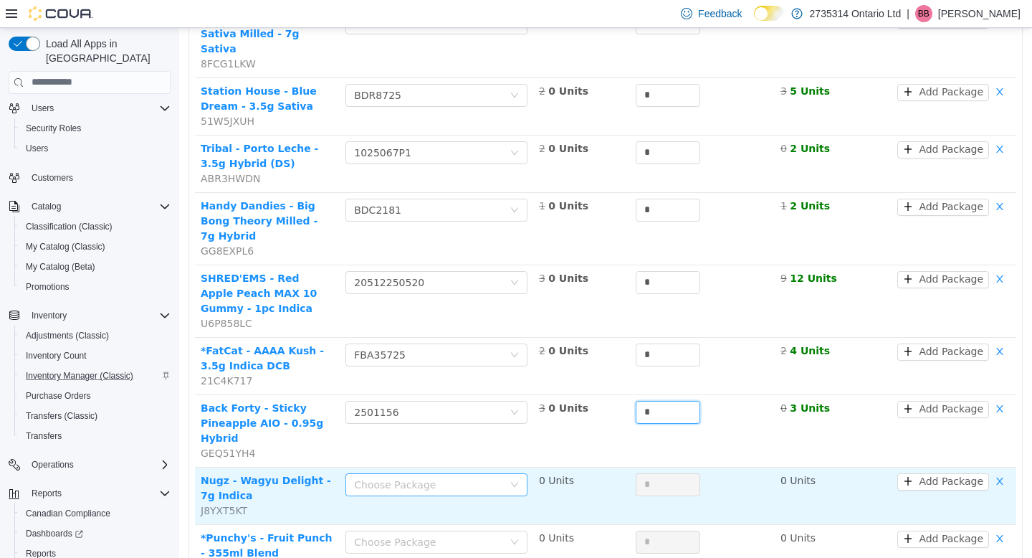
click at [489, 477] on div "Choose Package" at bounding box center [428, 484] width 149 height 14
type input "*"
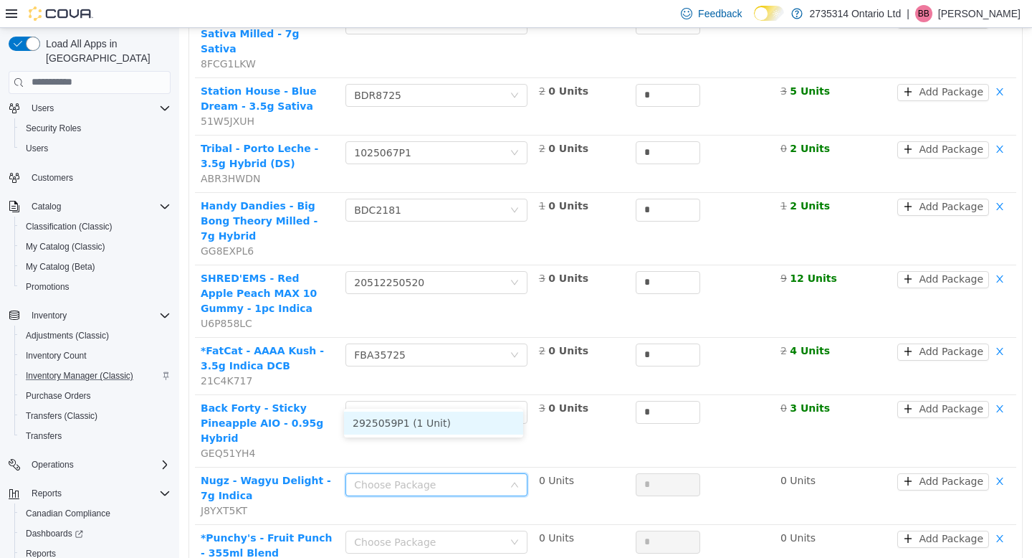
click at [480, 419] on li "2925059P1 (1 Unit)" at bounding box center [433, 422] width 179 height 23
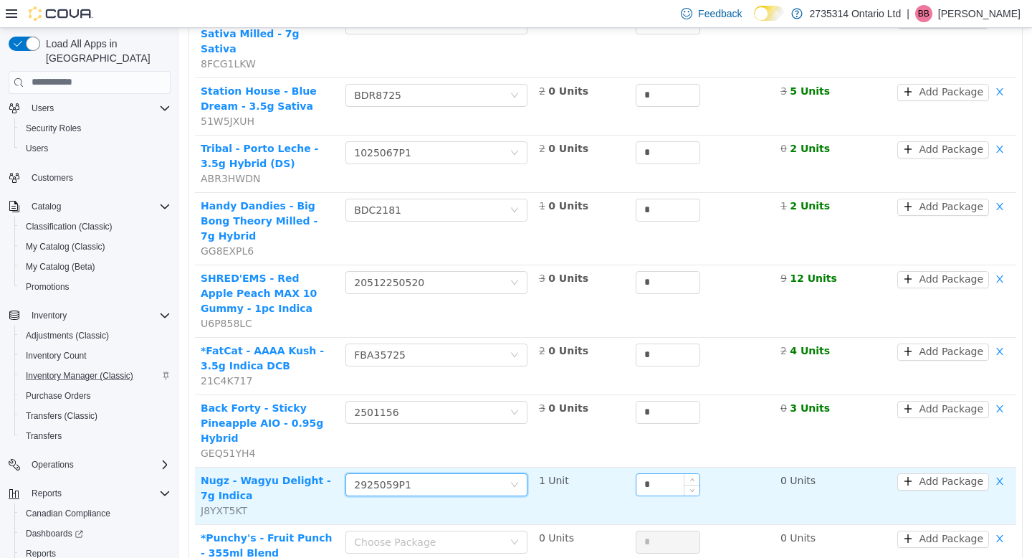
click at [655, 473] on input "*" at bounding box center [668, 484] width 63 height 22
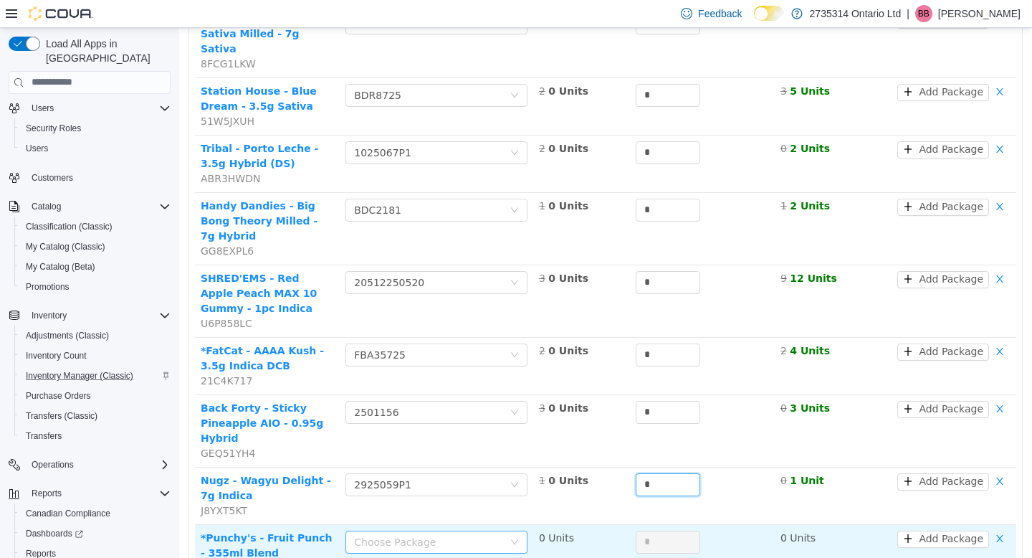
click at [491, 534] on div "Choose Package" at bounding box center [428, 541] width 149 height 14
type input "*"
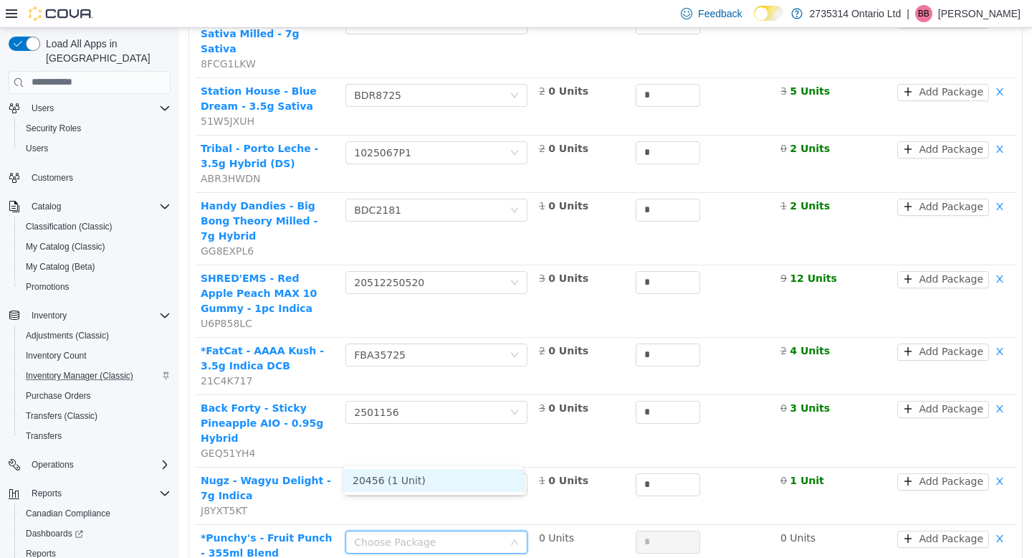
click at [480, 474] on li "20456 (1 Unit)" at bounding box center [433, 479] width 179 height 23
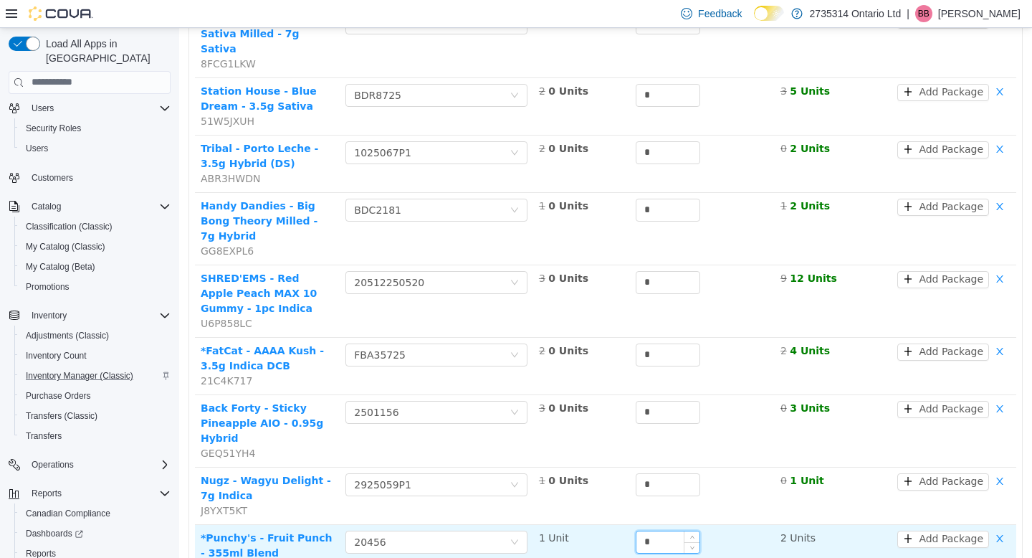
click at [663, 531] on input "*" at bounding box center [668, 542] width 63 height 22
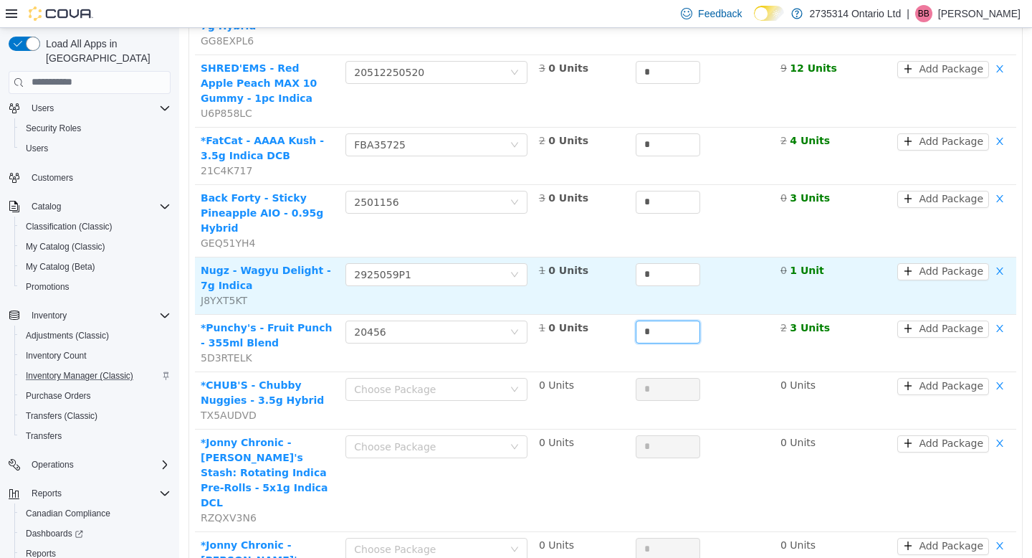
scroll to position [764, 0]
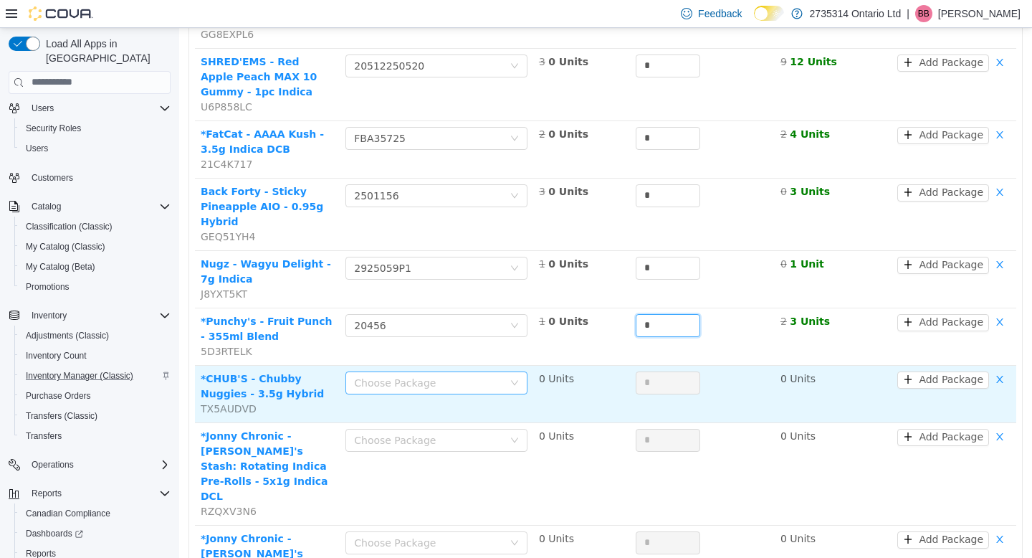
click at [475, 375] on div "Choose Package" at bounding box center [428, 382] width 149 height 14
type input "*"
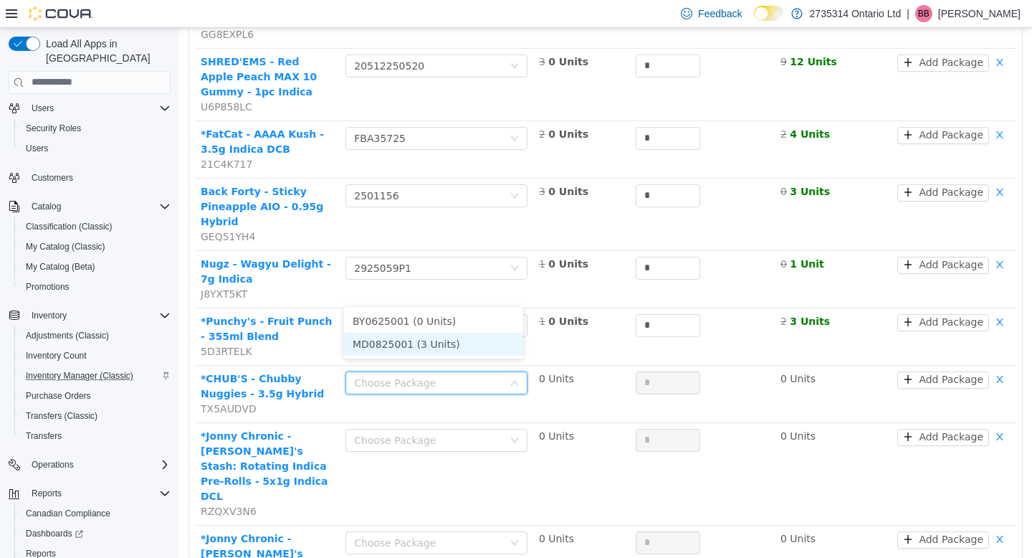
click at [461, 340] on li "MD0825001 (3 Units)" at bounding box center [433, 343] width 179 height 23
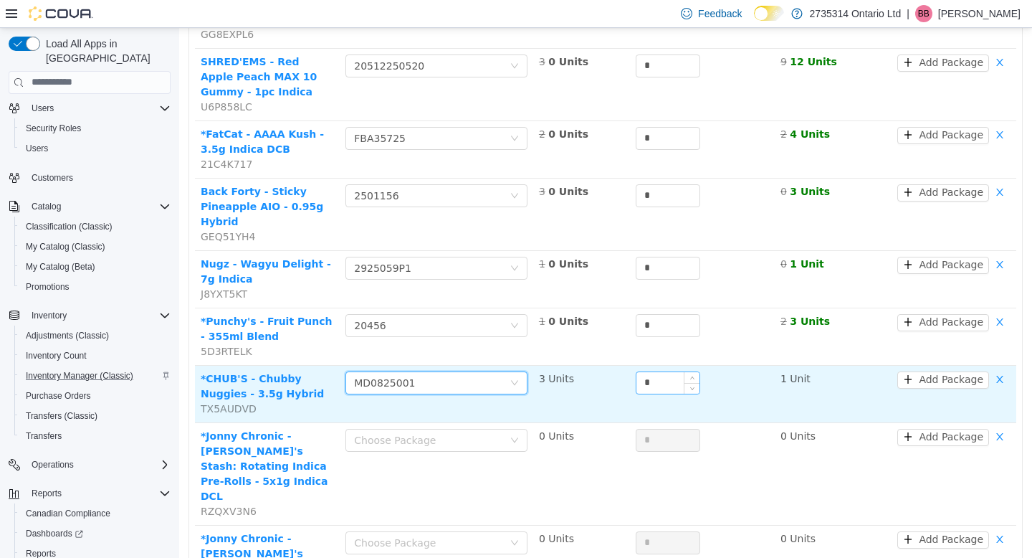
click at [663, 371] on input "*" at bounding box center [668, 382] width 63 height 22
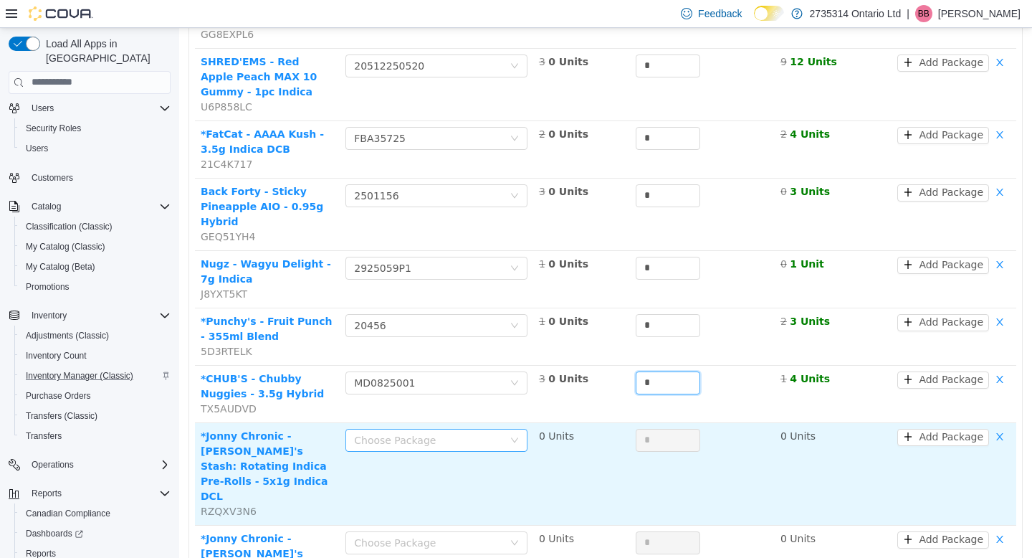
type input "*"
click at [503, 429] on div "Choose Package" at bounding box center [432, 440] width 156 height 22
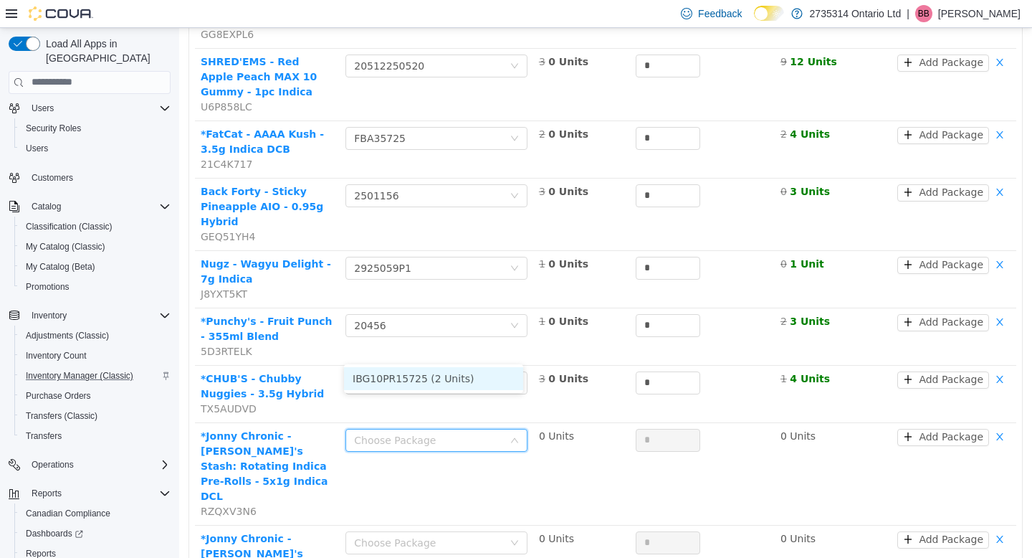
click at [491, 379] on li "IBG10PR15725 (2 Units)" at bounding box center [433, 377] width 179 height 23
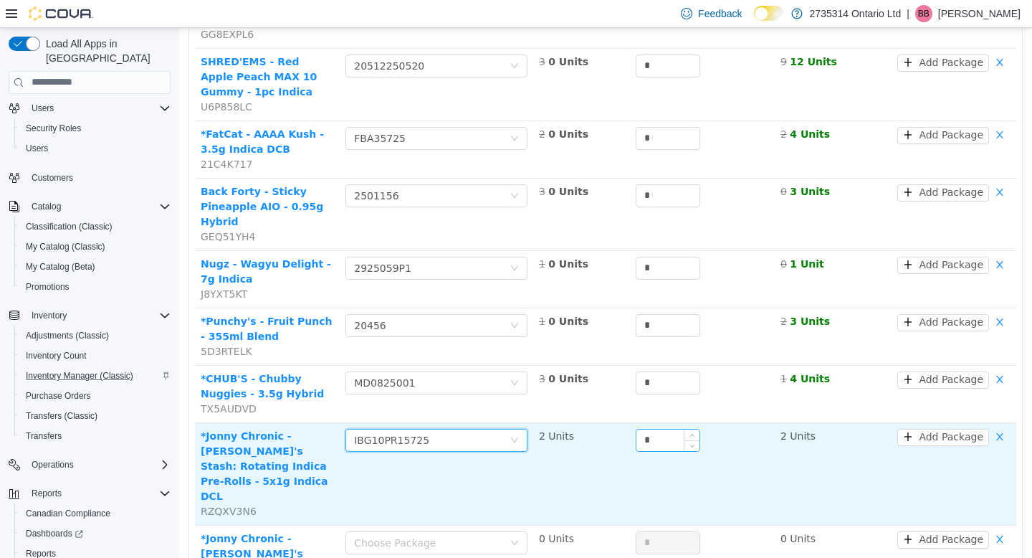
click at [657, 429] on input "*" at bounding box center [668, 440] width 63 height 22
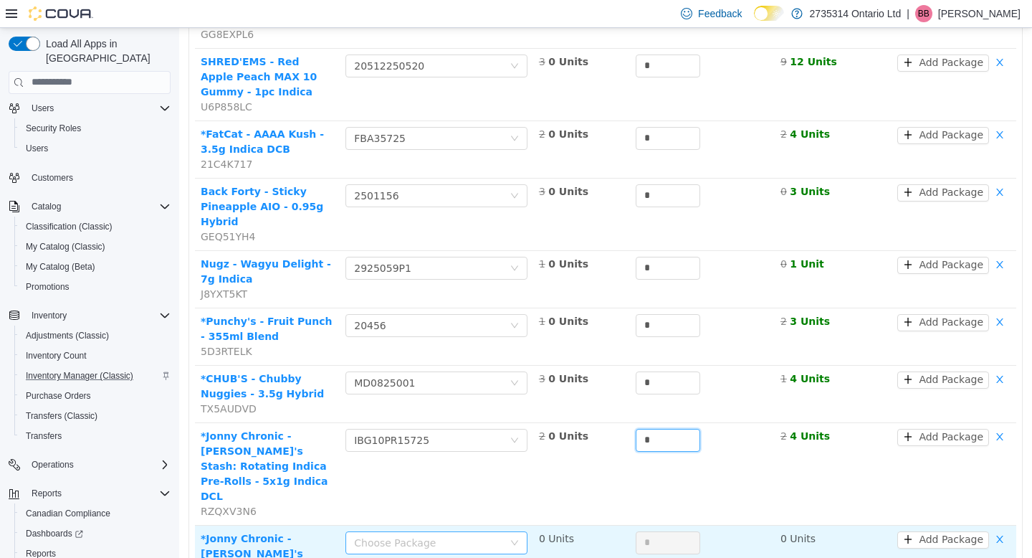
type input "*"
click at [510, 538] on icon "icon: down" at bounding box center [514, 542] width 9 height 9
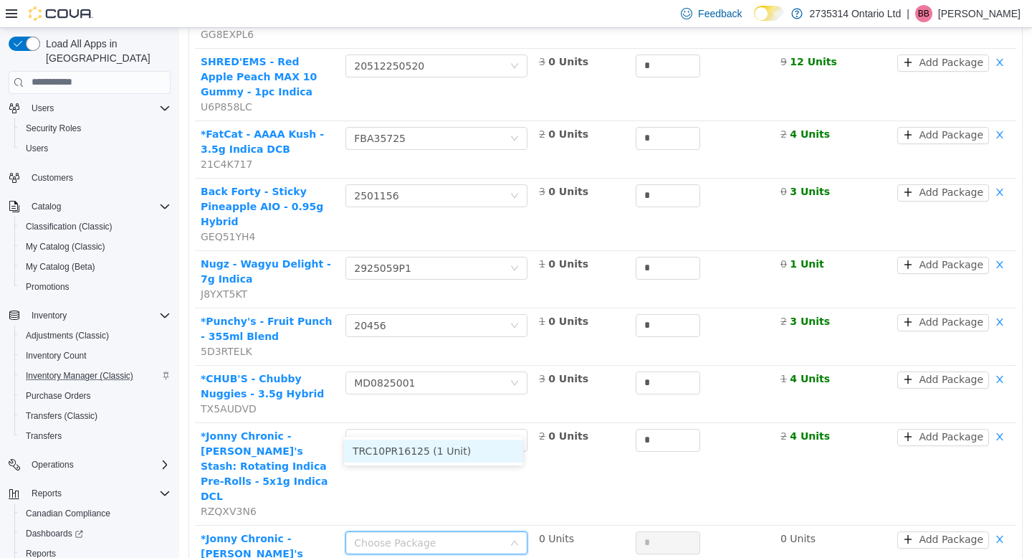
click at [490, 450] on li "TRC10PR16125 (1 Unit)" at bounding box center [433, 450] width 179 height 23
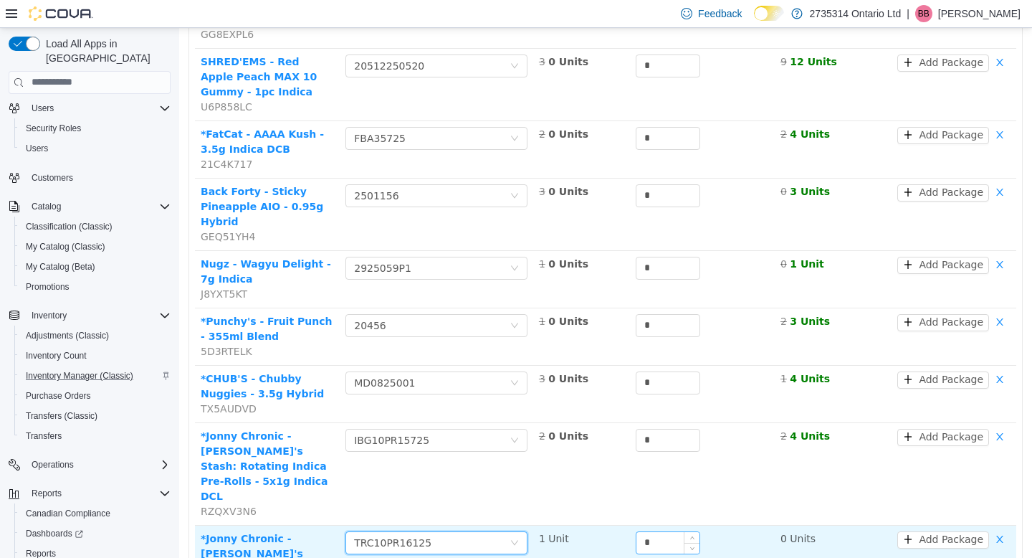
click at [652, 531] on input "*" at bounding box center [668, 542] width 63 height 22
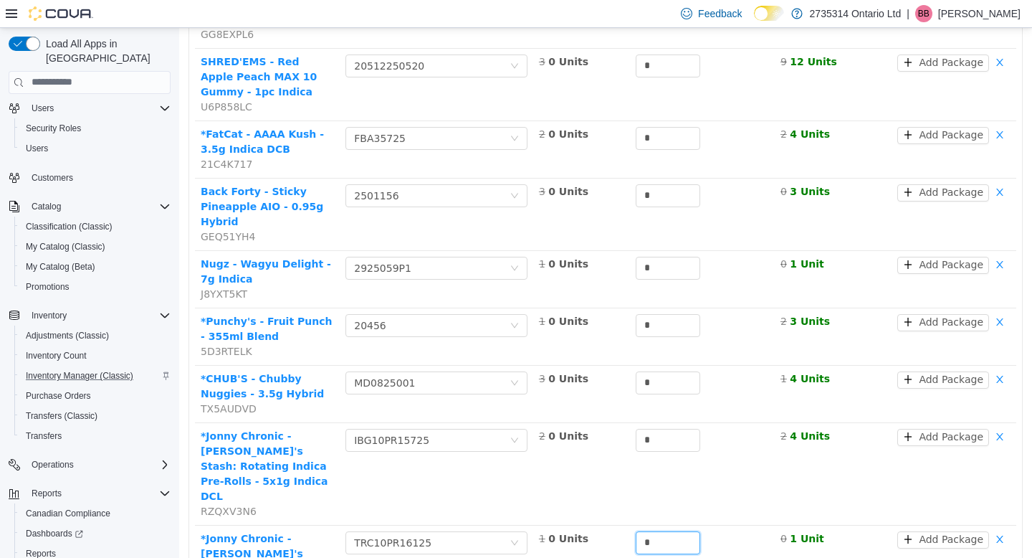
type input "*"
click at [447, 516] on li "1004594 (2 Units)" at bounding box center [433, 522] width 179 height 23
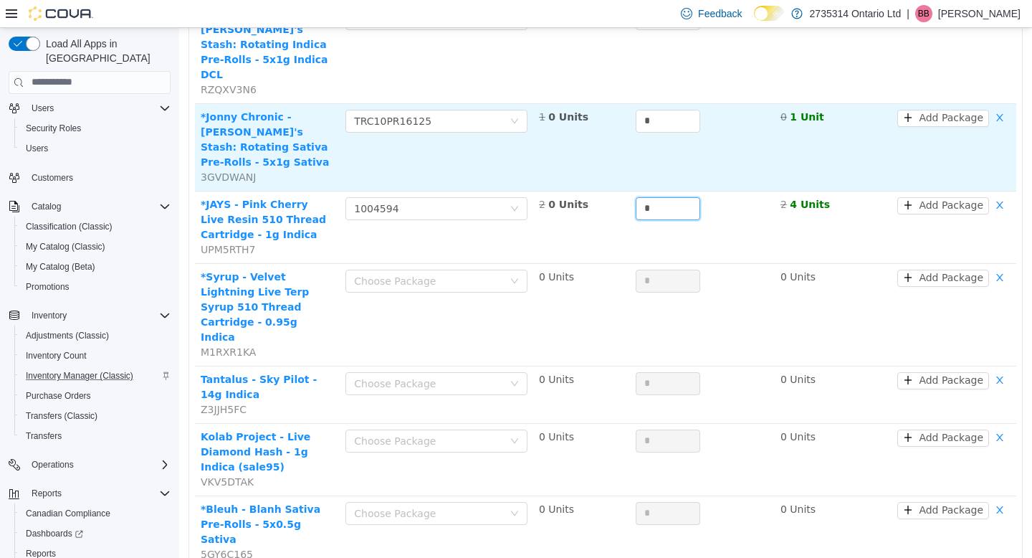
scroll to position [1189, 0]
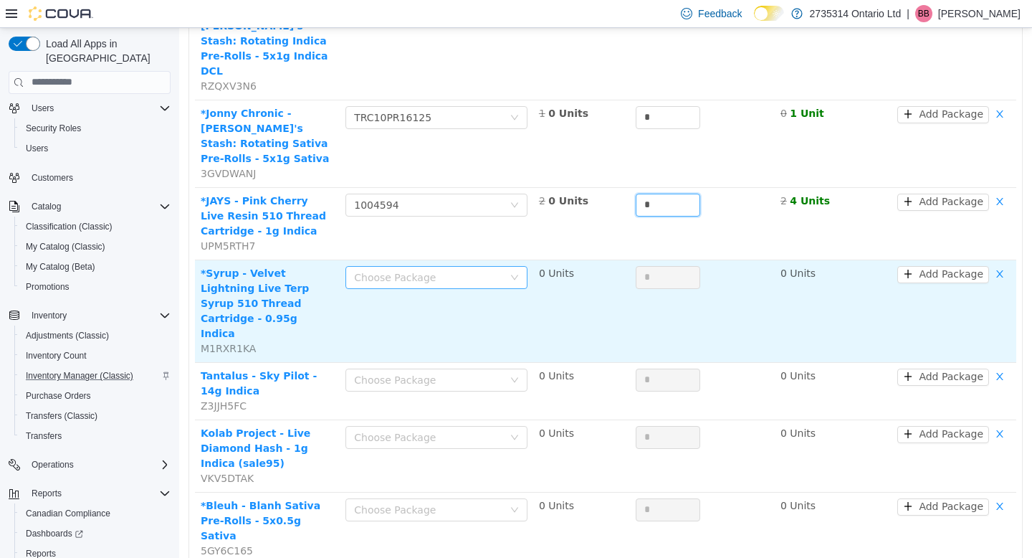
type input "*"
click at [493, 266] on div "Choose Package" at bounding box center [432, 277] width 156 height 22
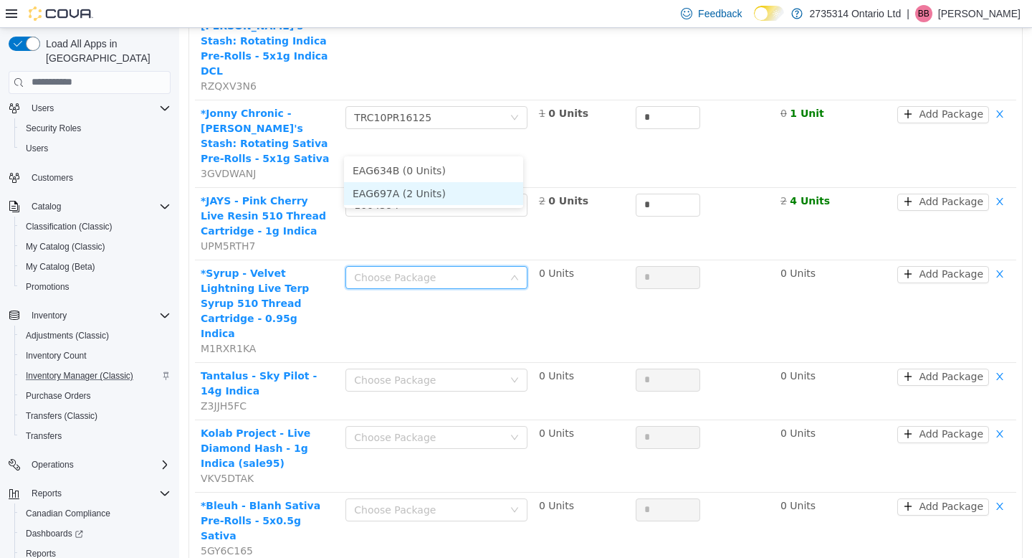
click at [482, 195] on li "EAG697A (2 Units)" at bounding box center [433, 192] width 179 height 23
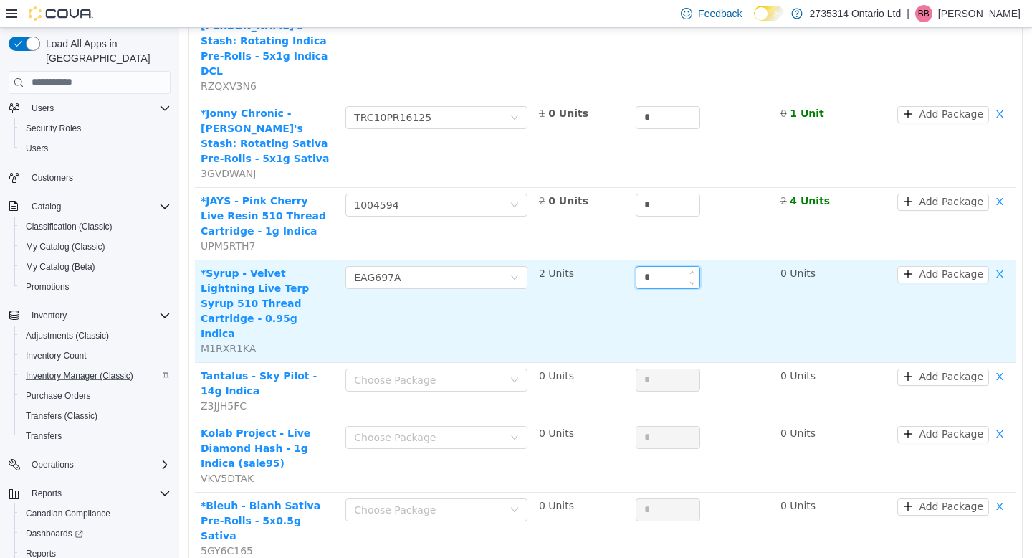
click at [660, 266] on input "*" at bounding box center [668, 277] width 63 height 22
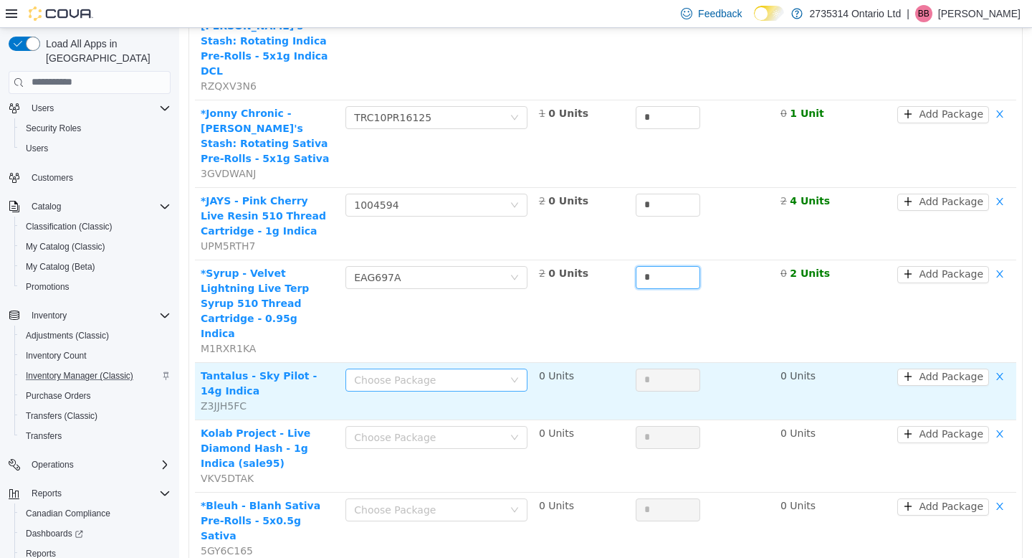
click at [498, 372] on div "Choose Package" at bounding box center [428, 379] width 149 height 14
type input "*"
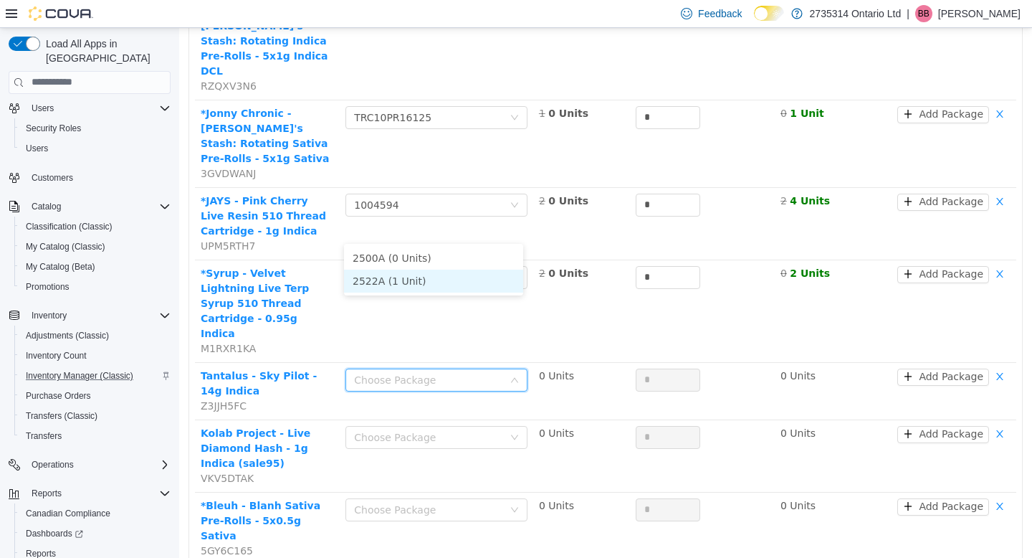
click at [484, 279] on li "2522A (1 Unit)" at bounding box center [433, 280] width 179 height 23
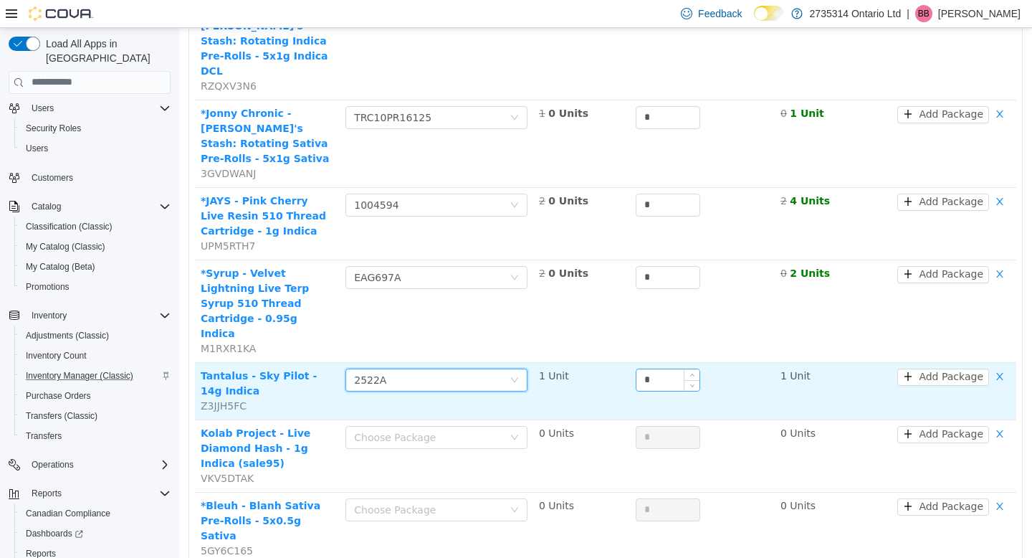
click at [652, 369] on input "*" at bounding box center [668, 380] width 63 height 22
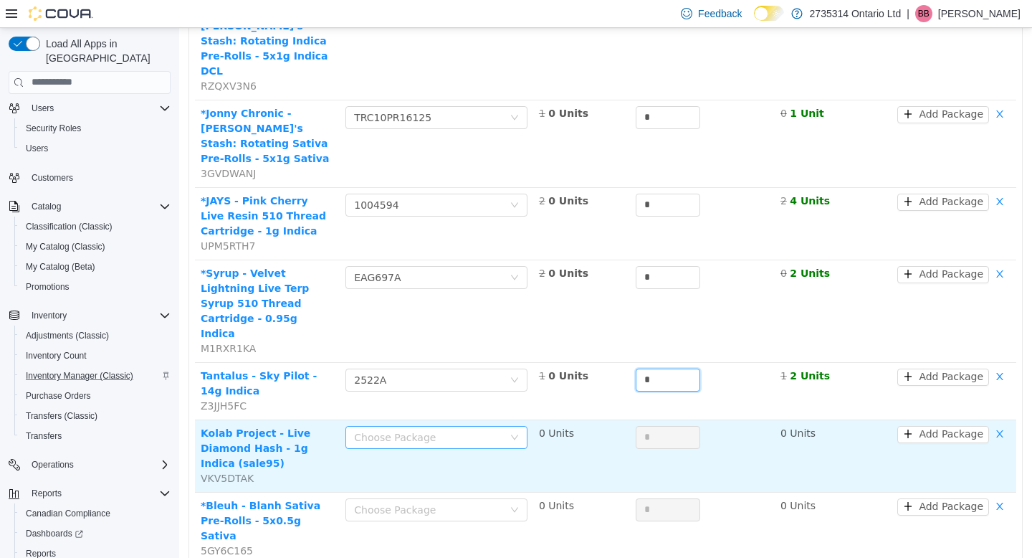
click at [470, 429] on div "Choose Package" at bounding box center [428, 436] width 149 height 14
type input "*"
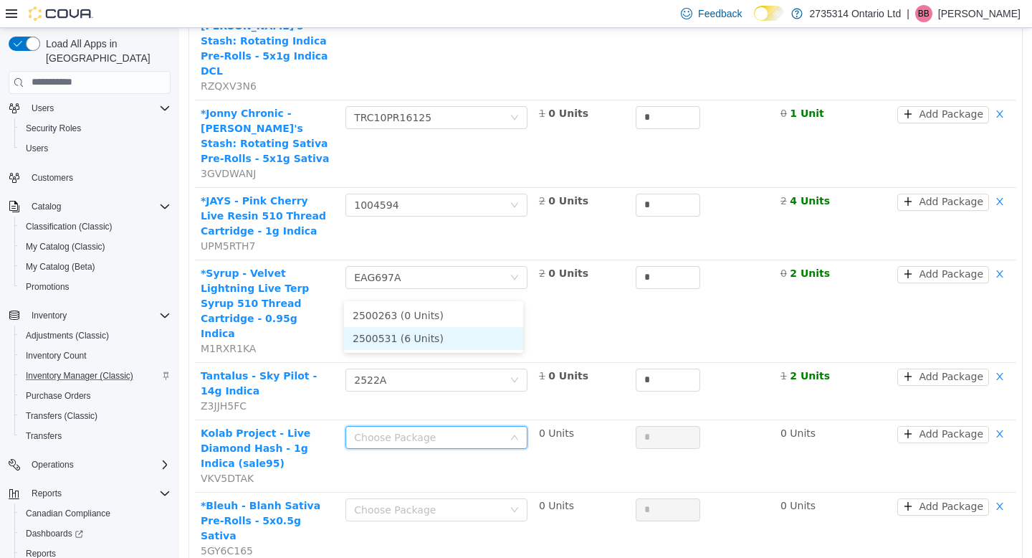
click at [458, 336] on li "2500531 (6 Units)" at bounding box center [433, 337] width 179 height 23
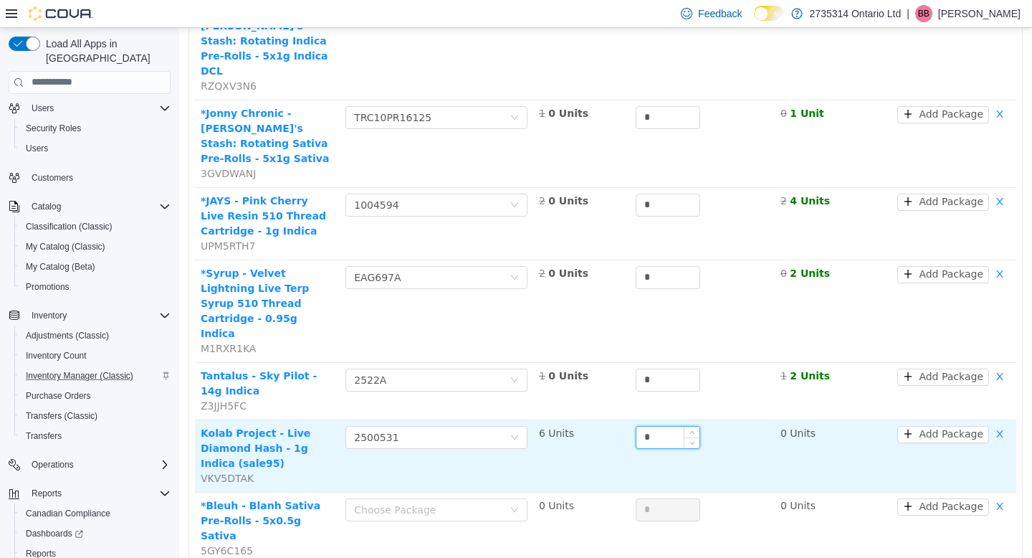
click at [655, 426] on input "*" at bounding box center [668, 437] width 63 height 22
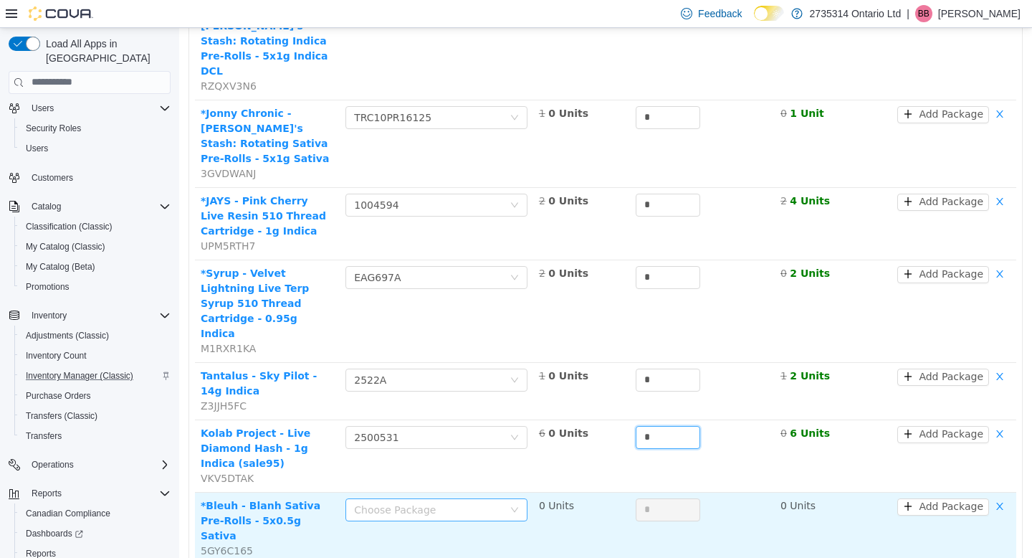
click at [460, 502] on div "Choose Package" at bounding box center [428, 509] width 149 height 14
type input "*"
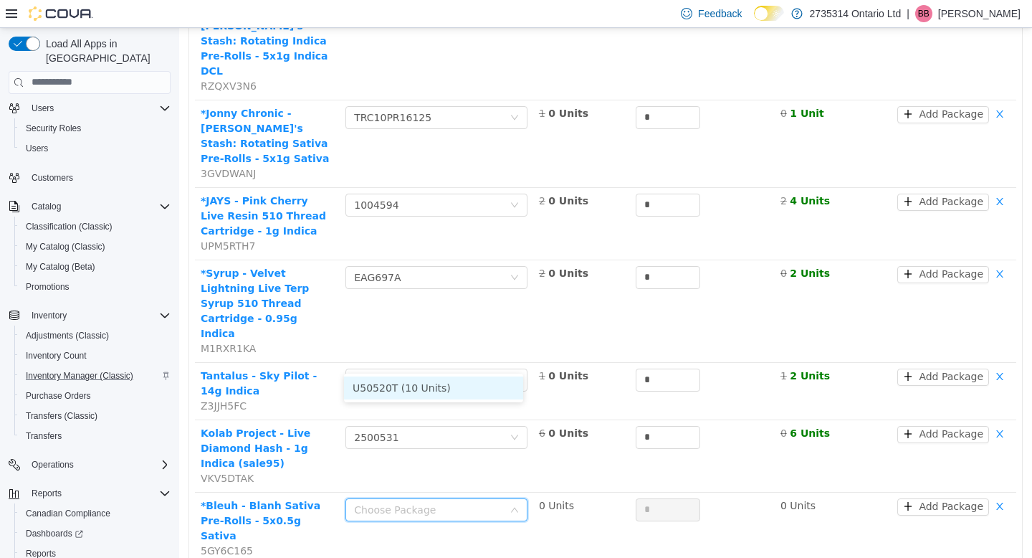
click at [451, 384] on li "U50520T (10 Units)" at bounding box center [433, 387] width 179 height 23
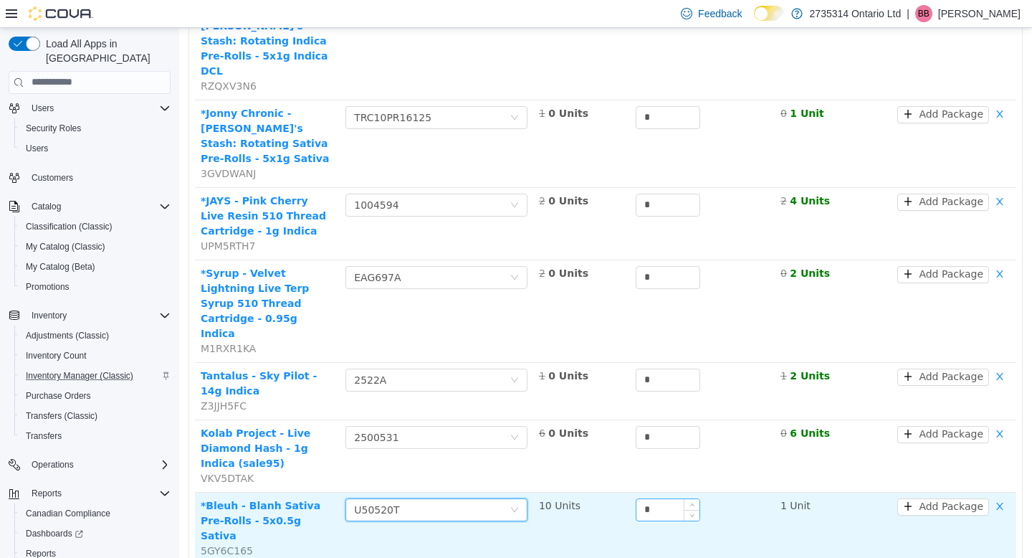
click at [659, 498] on input "*" at bounding box center [668, 509] width 63 height 22
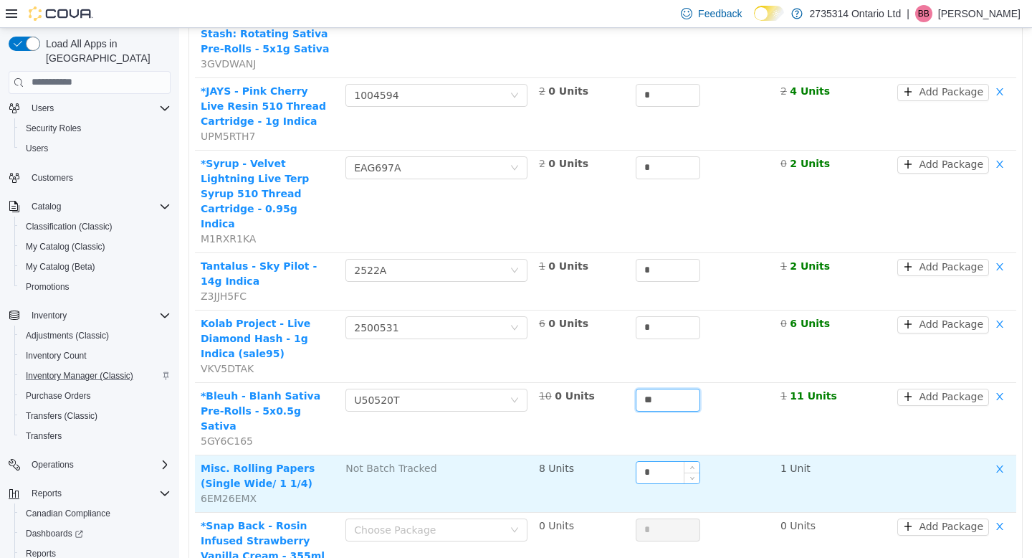
scroll to position [1298, 0]
type input "**"
click at [658, 462] on input "*" at bounding box center [668, 473] width 63 height 22
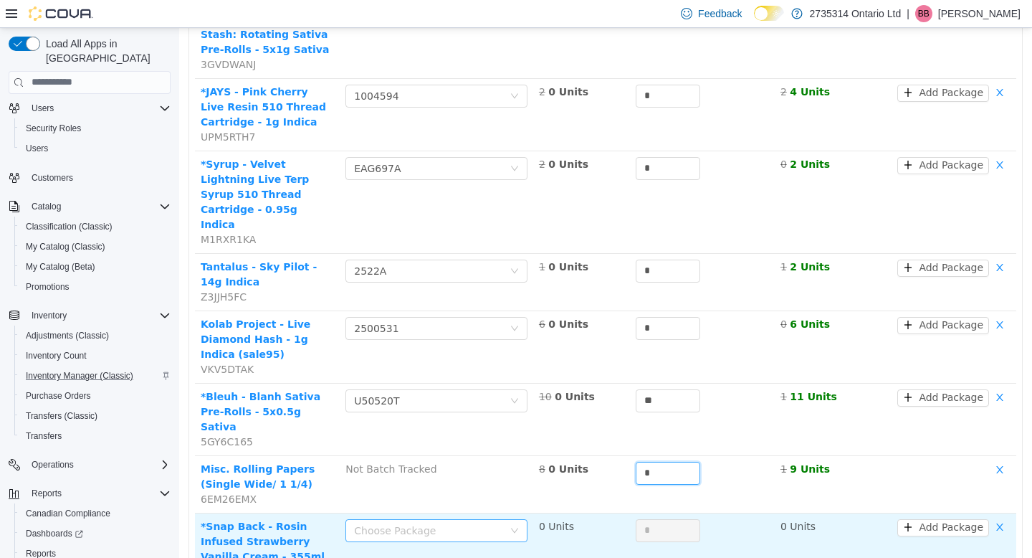
type input "*"
click at [499, 519] on div "Choose Package" at bounding box center [432, 530] width 156 height 22
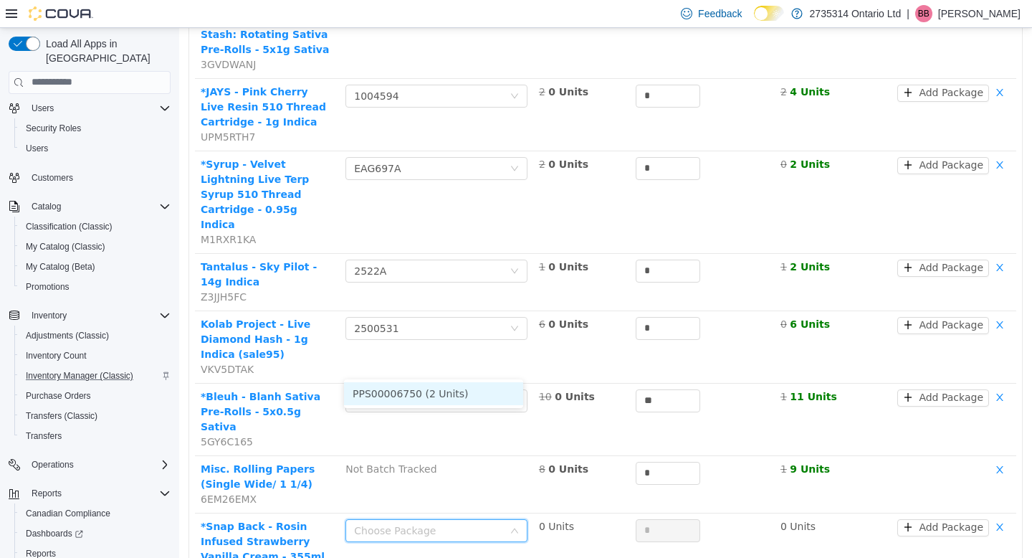
click at [491, 388] on li "PPS00006750 (2 Units)" at bounding box center [433, 392] width 179 height 23
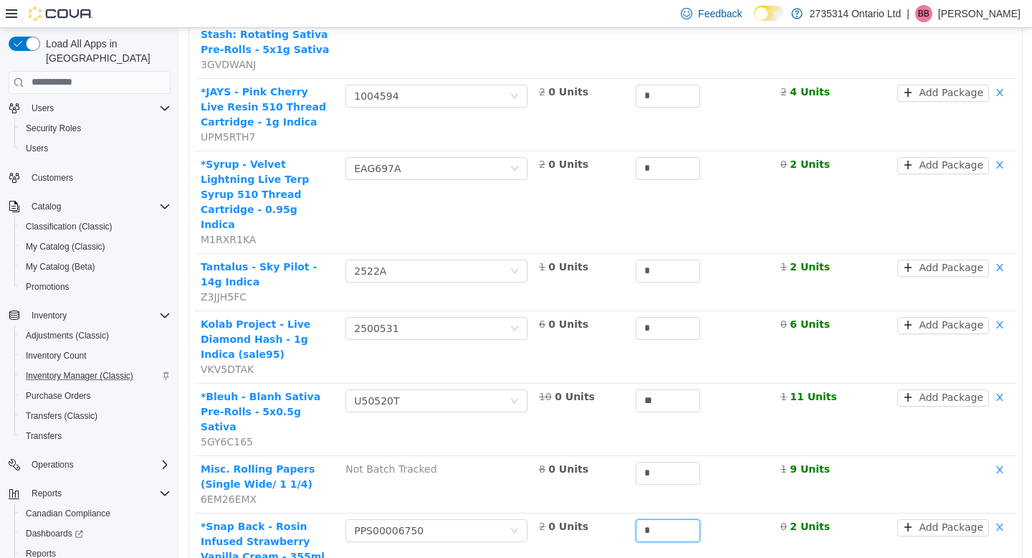
type input "*"
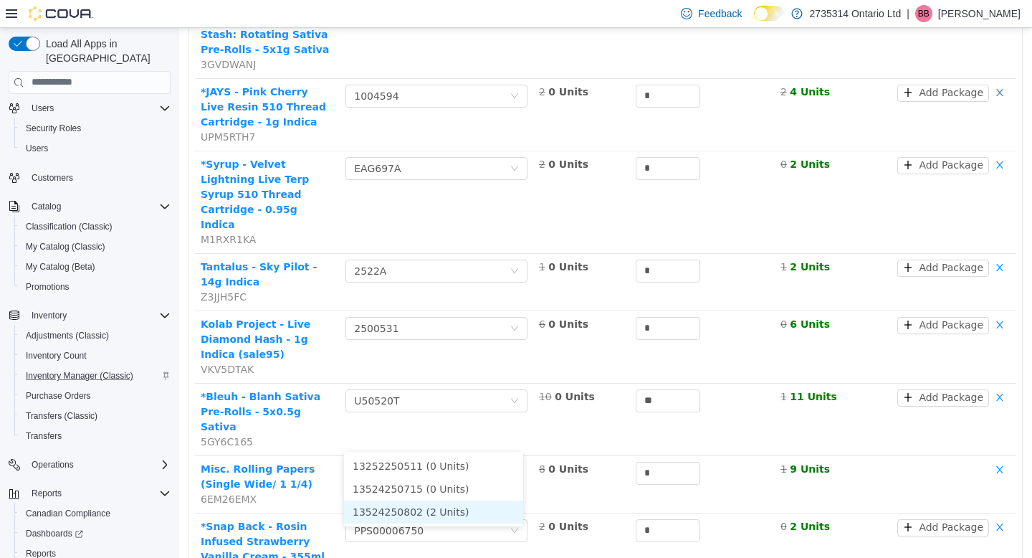
click at [464, 508] on li "13524250802 (2 Units)" at bounding box center [433, 511] width 179 height 23
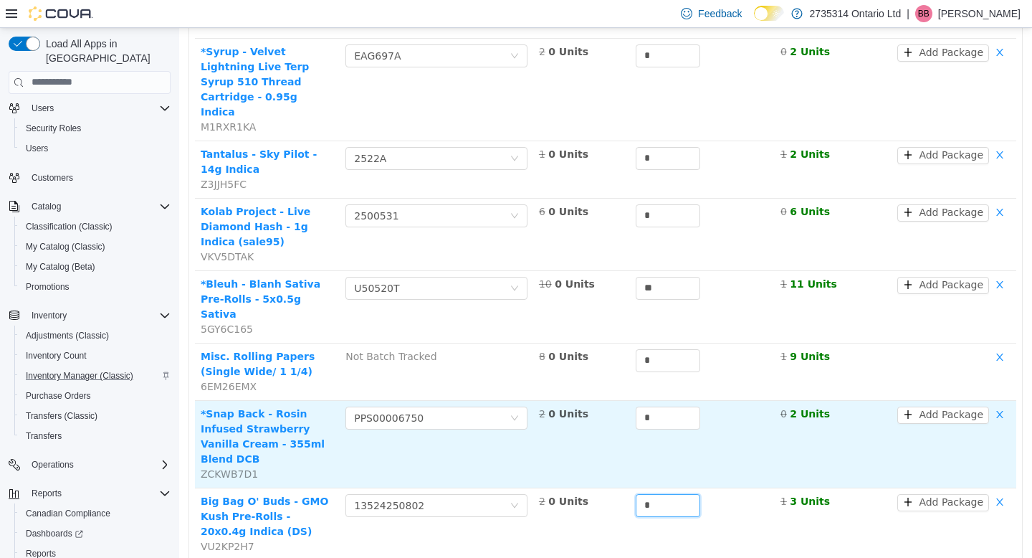
scroll to position [1484, 0]
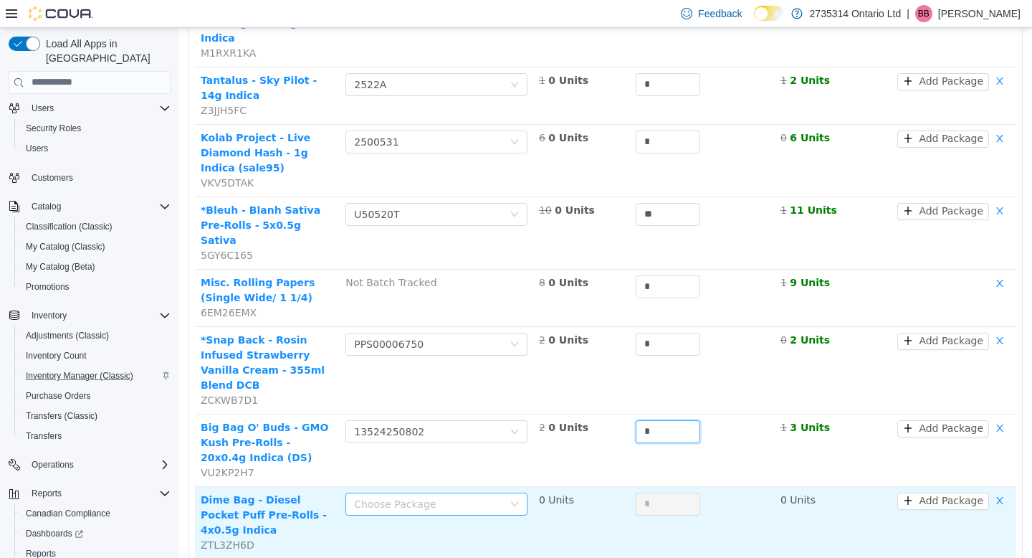
click at [459, 496] on div "Choose Package" at bounding box center [428, 503] width 149 height 14
type input "*"
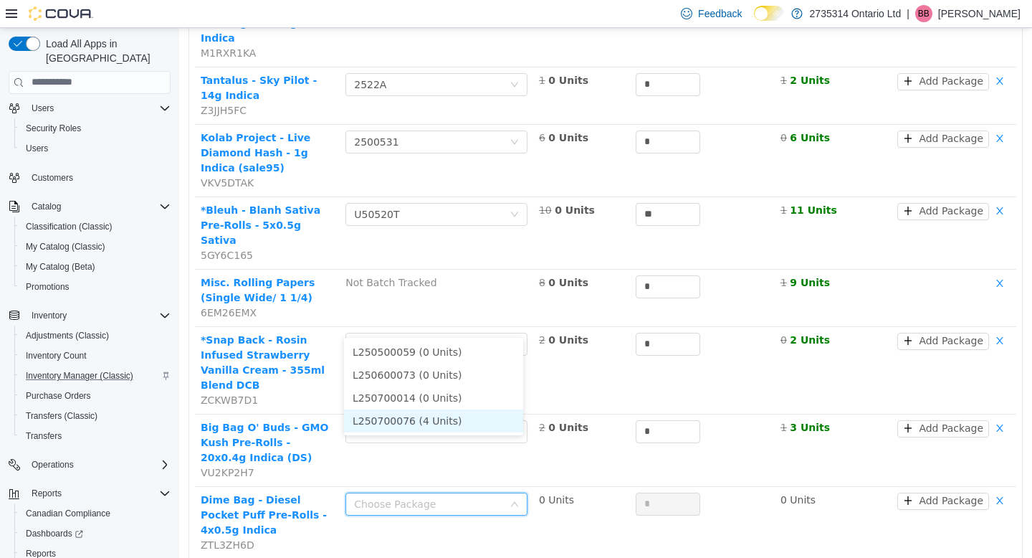
click at [461, 422] on li "L250700076 (4 Units)" at bounding box center [433, 420] width 179 height 23
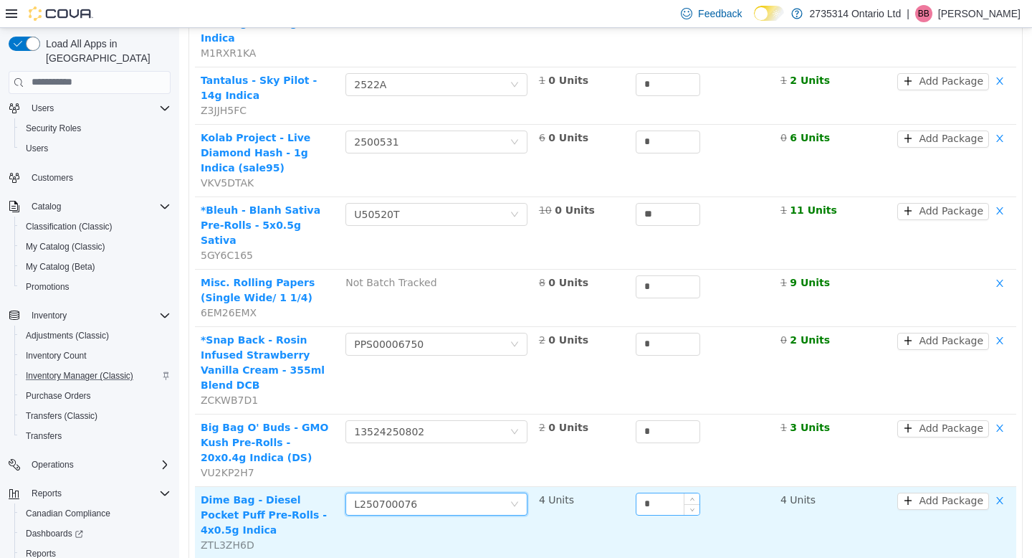
click at [655, 493] on input "*" at bounding box center [668, 504] width 63 height 22
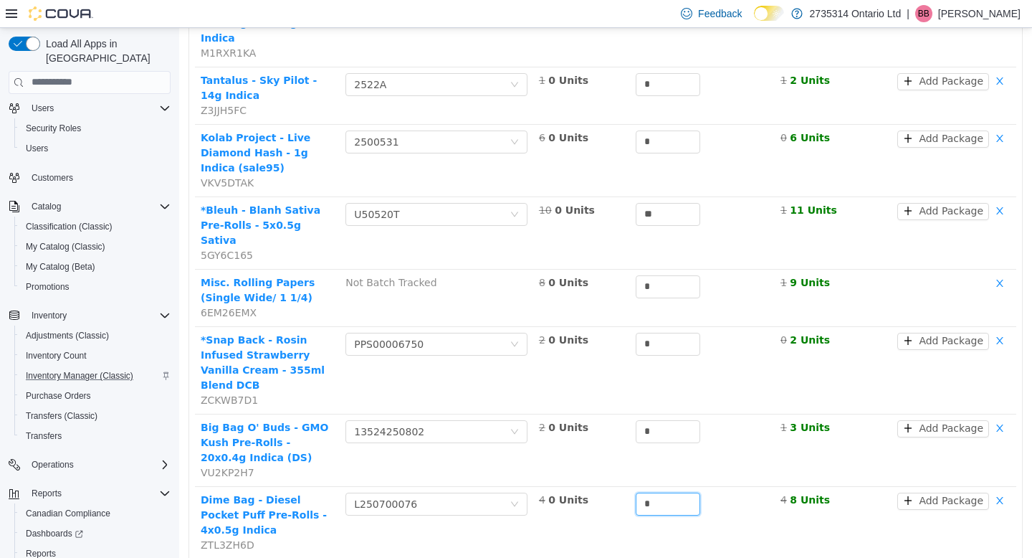
type input "*"
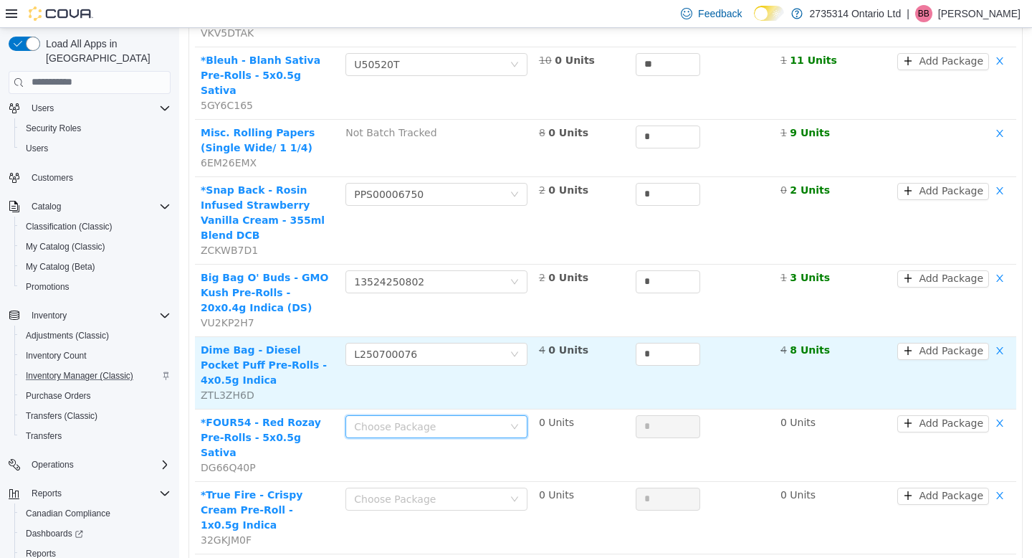
scroll to position [1635, 0]
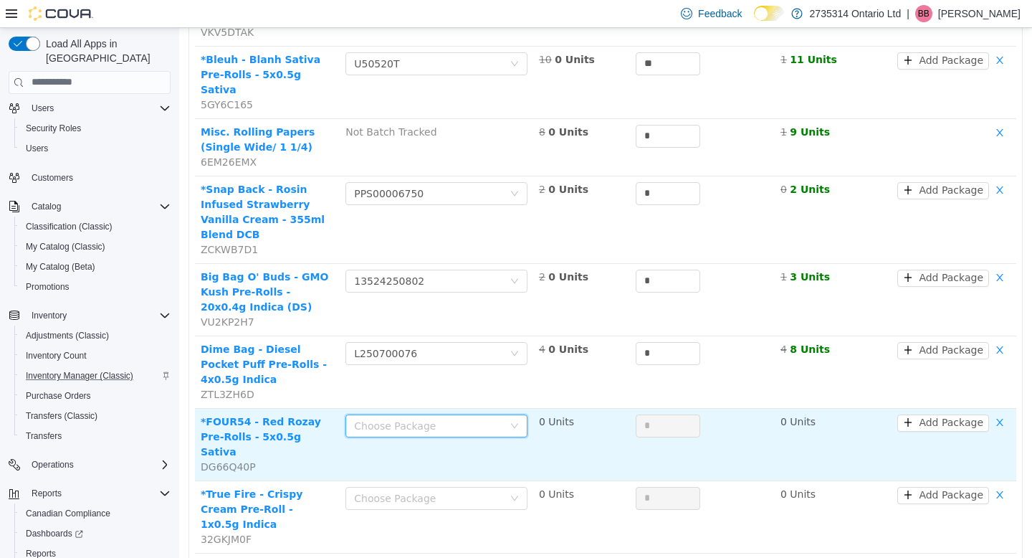
click at [465, 418] on div "Choose Package" at bounding box center [428, 425] width 149 height 14
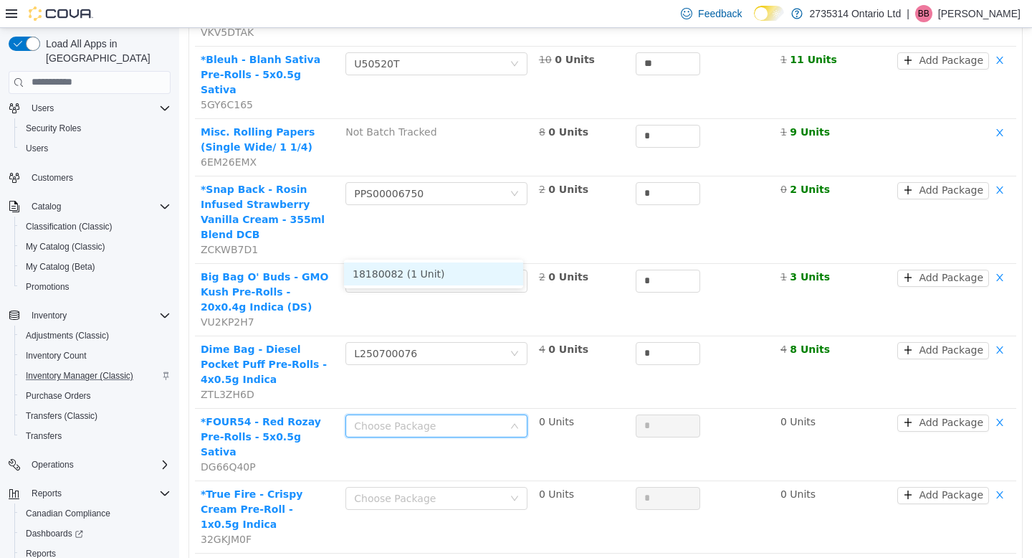
click at [455, 272] on li "18180082 (1 Unit)" at bounding box center [433, 273] width 179 height 23
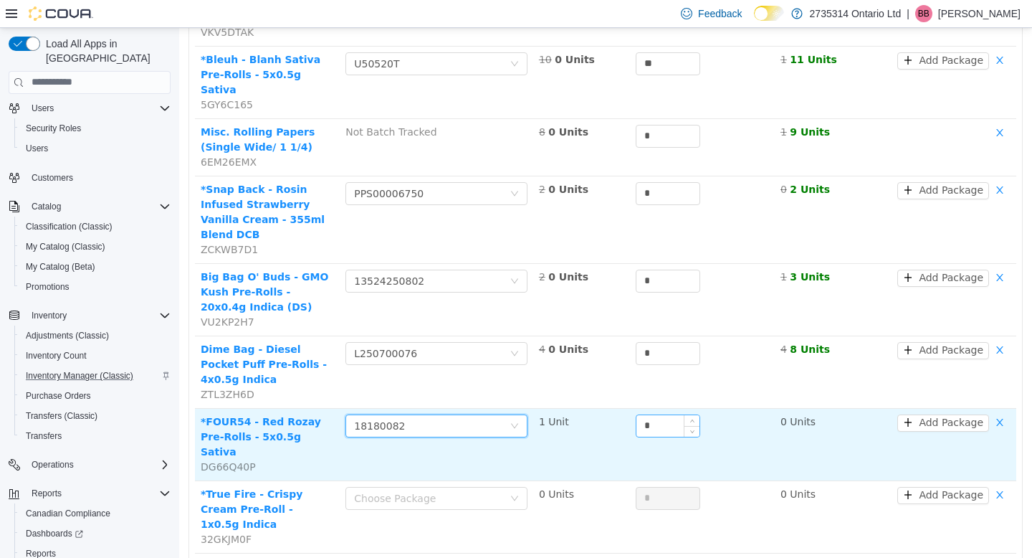
click at [663, 414] on input "*" at bounding box center [668, 425] width 63 height 22
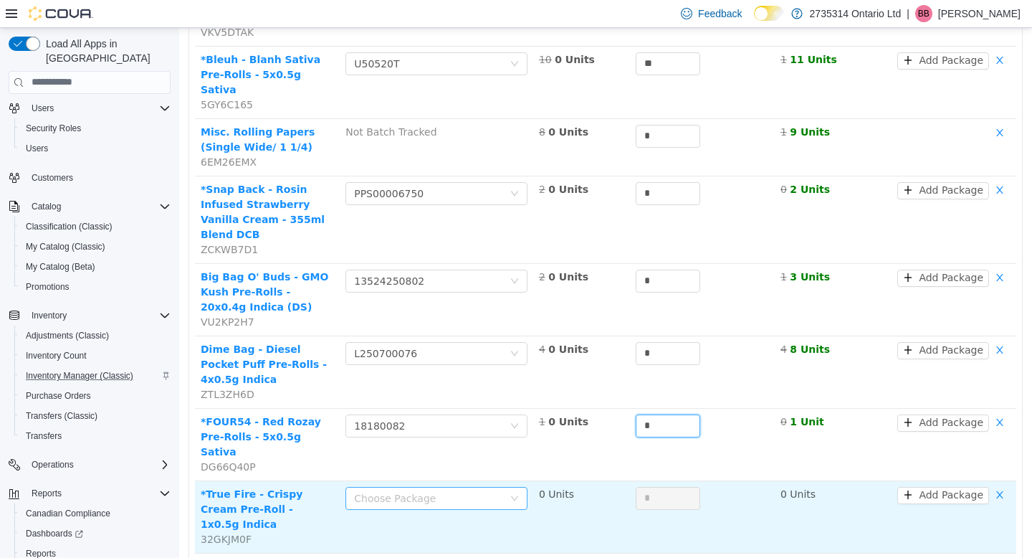
click at [465, 490] on div "Choose Package" at bounding box center [428, 497] width 149 height 14
type input "*"
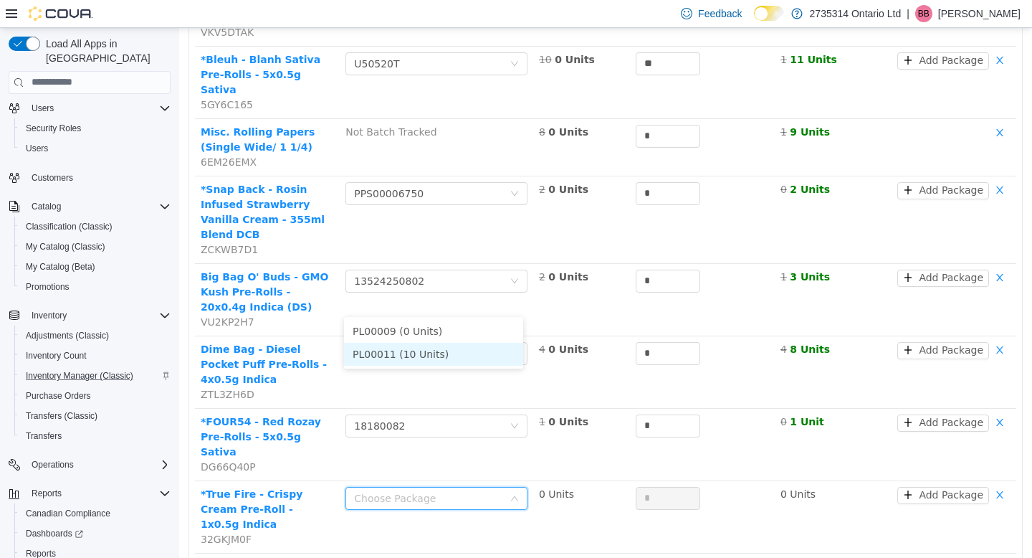
click at [448, 351] on li "PL00011 (10 Units)" at bounding box center [433, 353] width 179 height 23
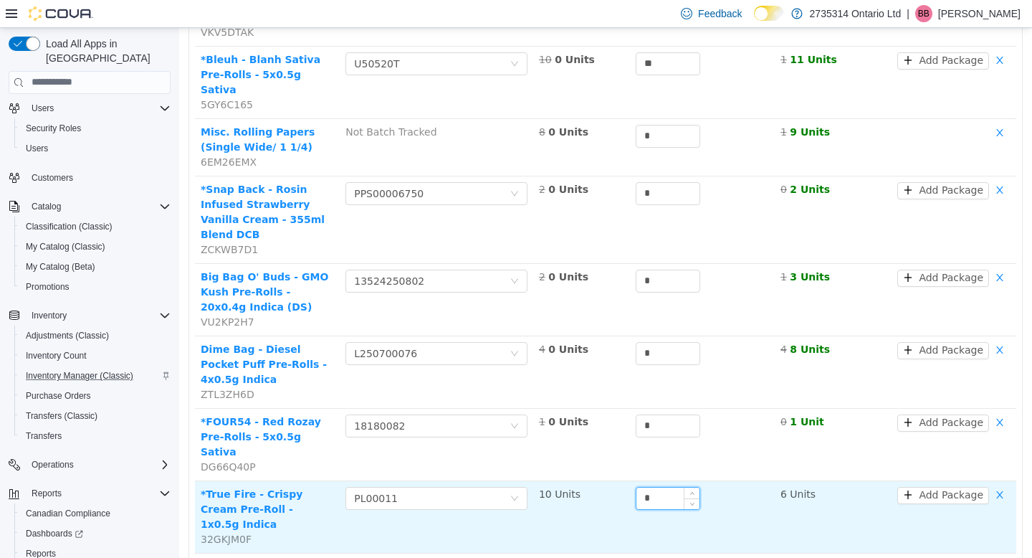
click at [663, 487] on input "*" at bounding box center [668, 498] width 63 height 22
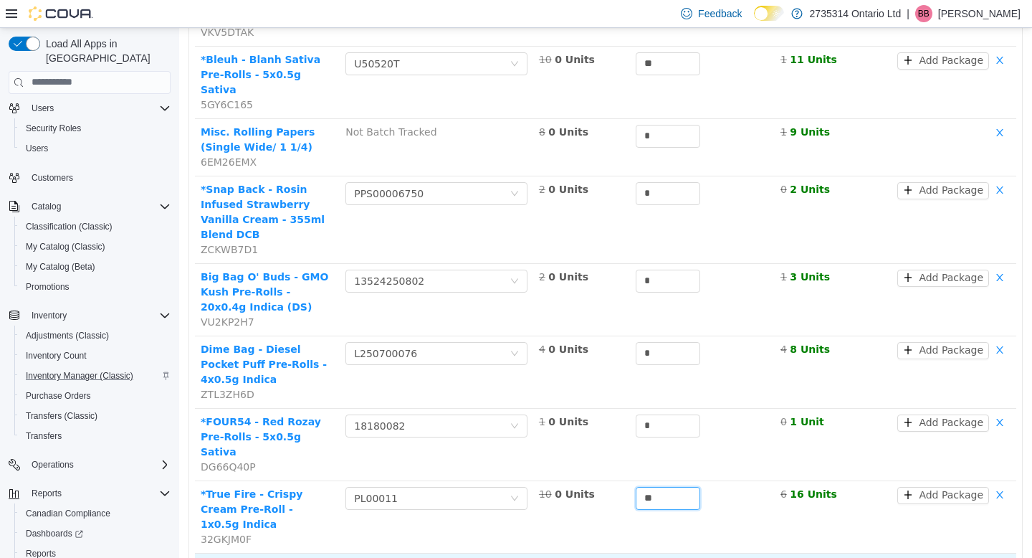
type input "**"
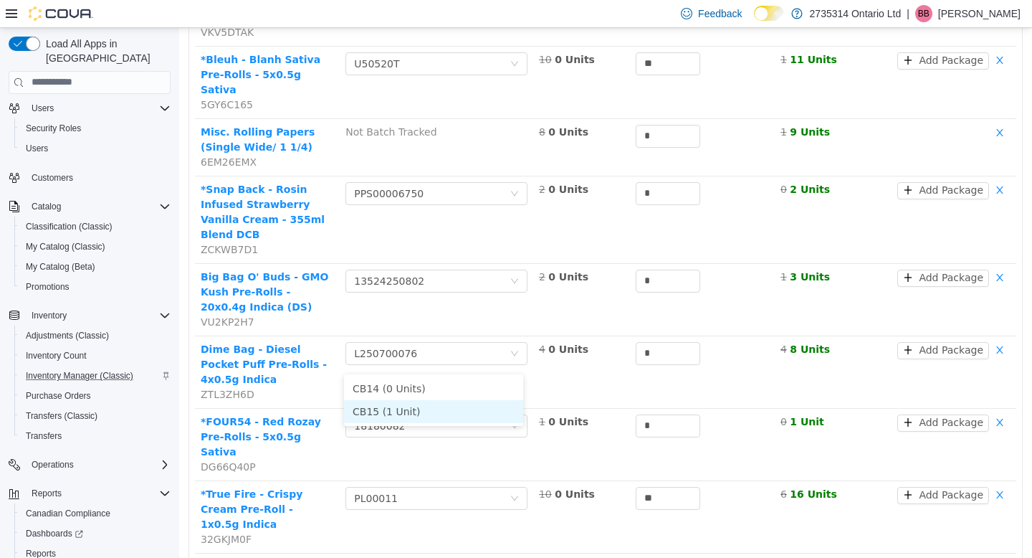
click at [429, 409] on li "CB15 (1 Unit)" at bounding box center [433, 410] width 179 height 23
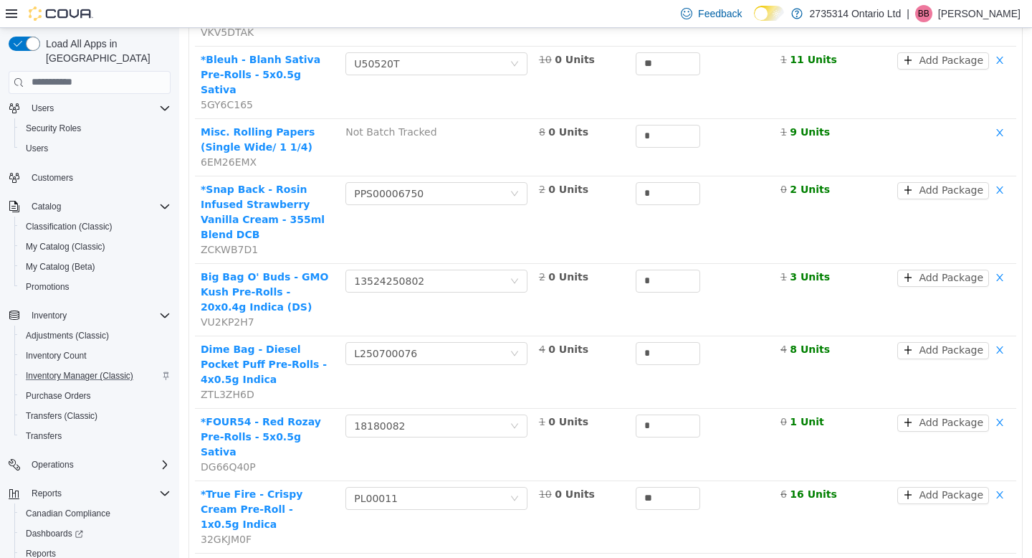
type input "*"
click at [445, 480] on li "CR2506001 (2 Units)" at bounding box center [433, 483] width 179 height 23
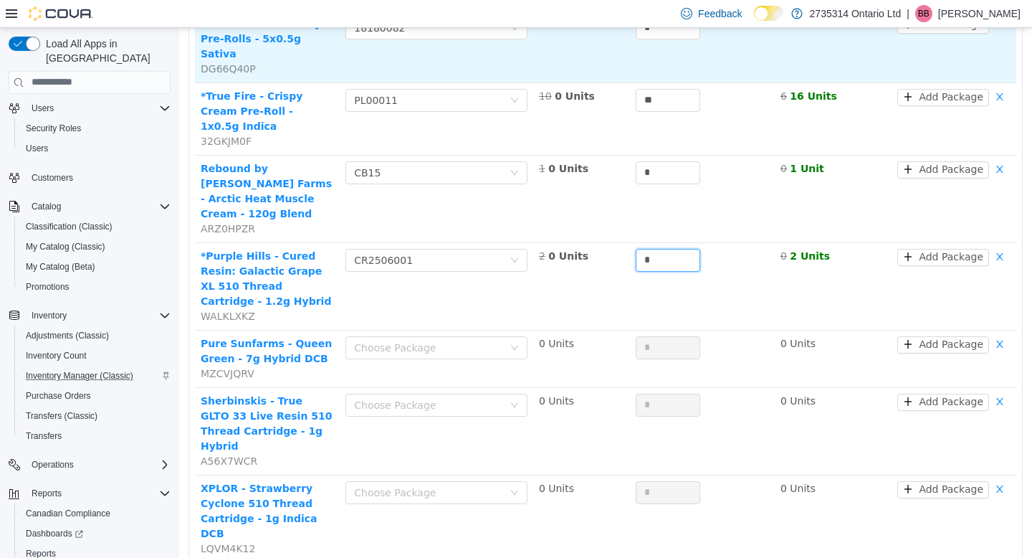
scroll to position [2040, 0]
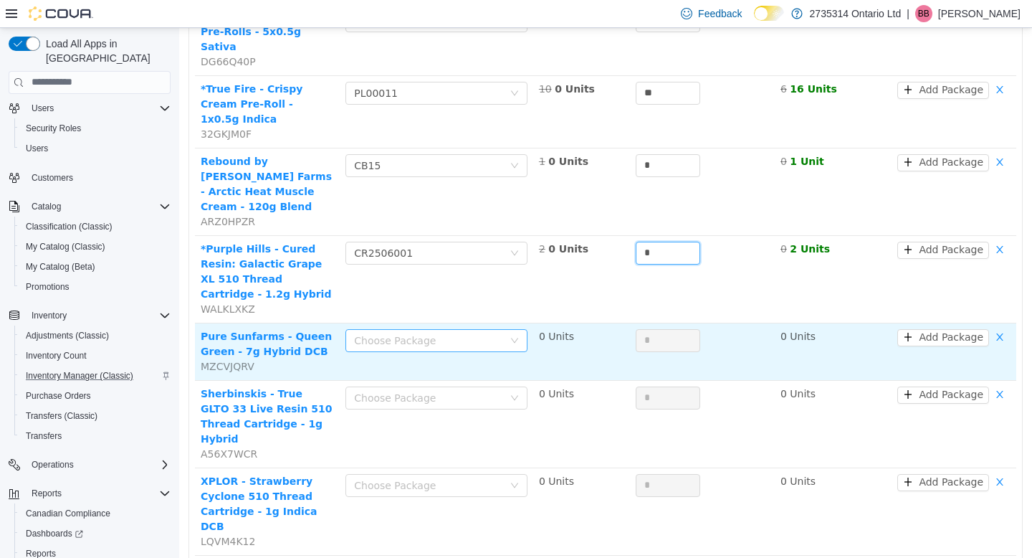
click at [432, 333] on div "Choose Package" at bounding box center [428, 340] width 149 height 14
type input "*"
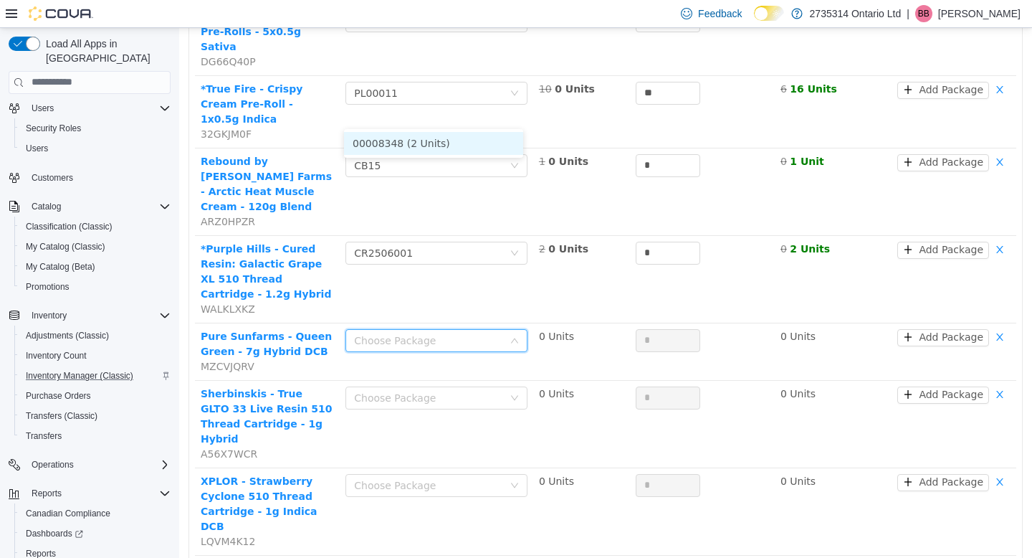
click at [430, 146] on li "00008348 (2 Units)" at bounding box center [433, 142] width 179 height 23
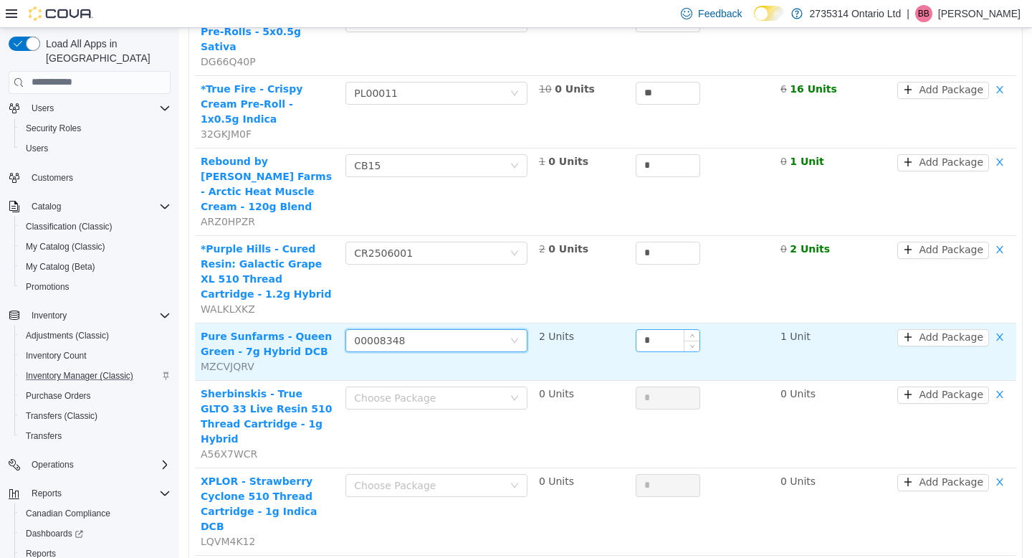
click at [655, 329] on input "*" at bounding box center [668, 340] width 63 height 22
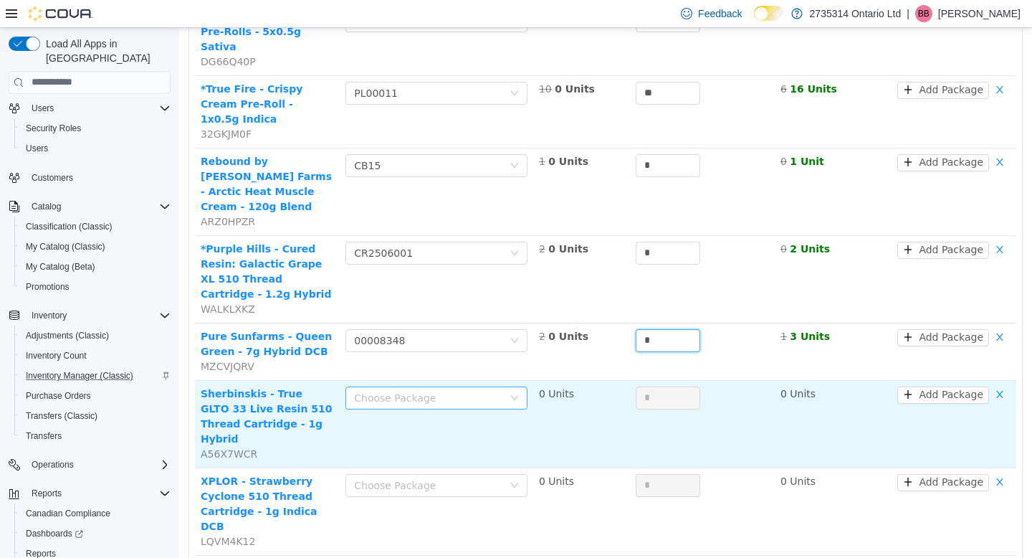
click at [484, 390] on div "Choose Package" at bounding box center [428, 397] width 149 height 14
type input "*"
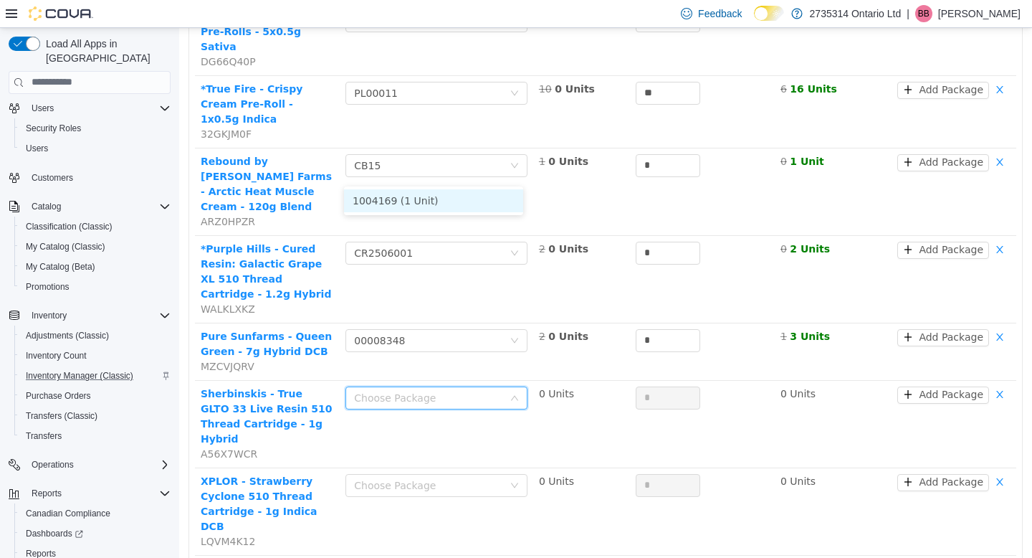
click at [473, 203] on li "1004169 (1 Unit)" at bounding box center [433, 200] width 179 height 23
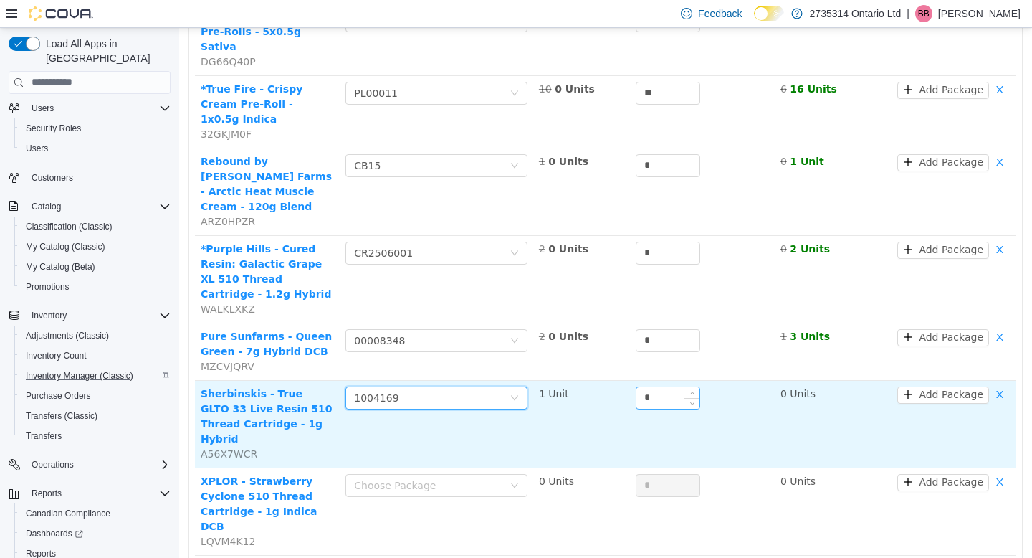
click at [650, 386] on input "*" at bounding box center [668, 397] width 63 height 22
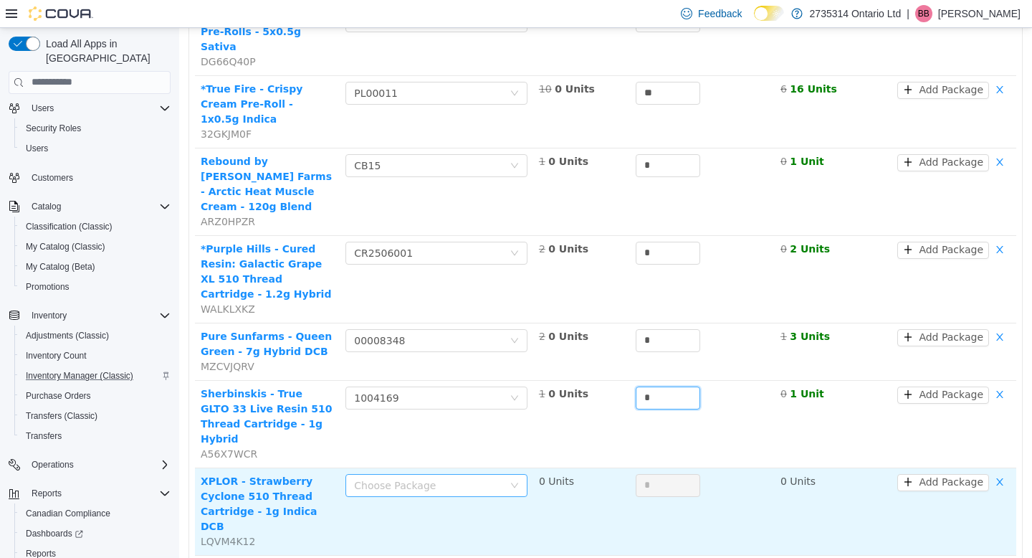
click at [474, 478] on div "Choose Package" at bounding box center [428, 485] width 149 height 14
type input "*"
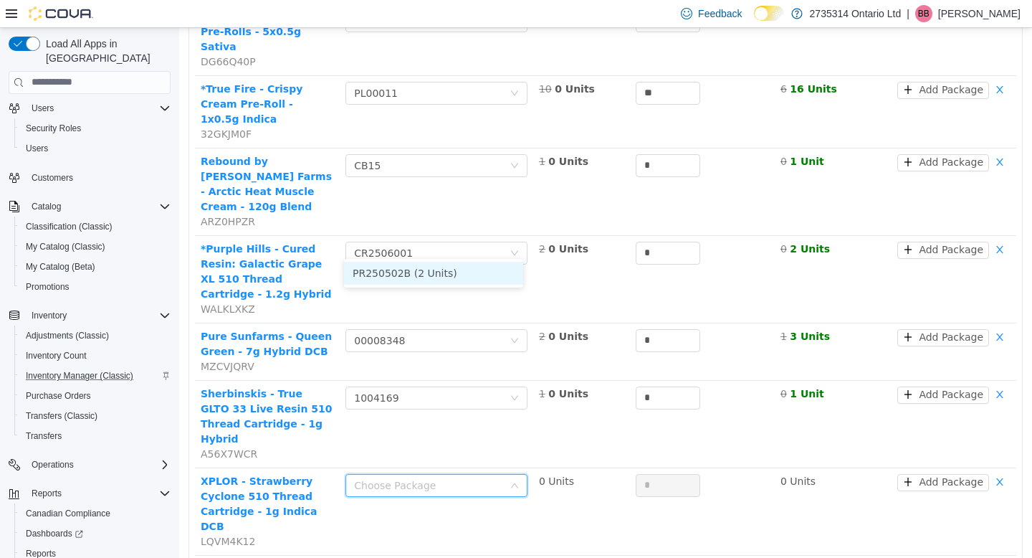
click at [465, 277] on li "PR250502B (2 Units)" at bounding box center [433, 272] width 179 height 23
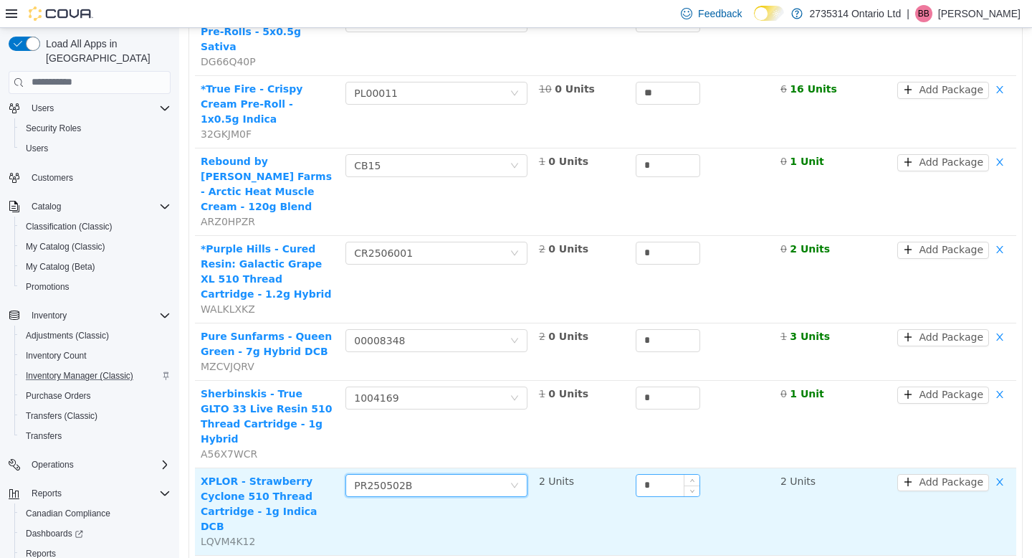
click at [662, 474] on input "*" at bounding box center [668, 485] width 63 height 22
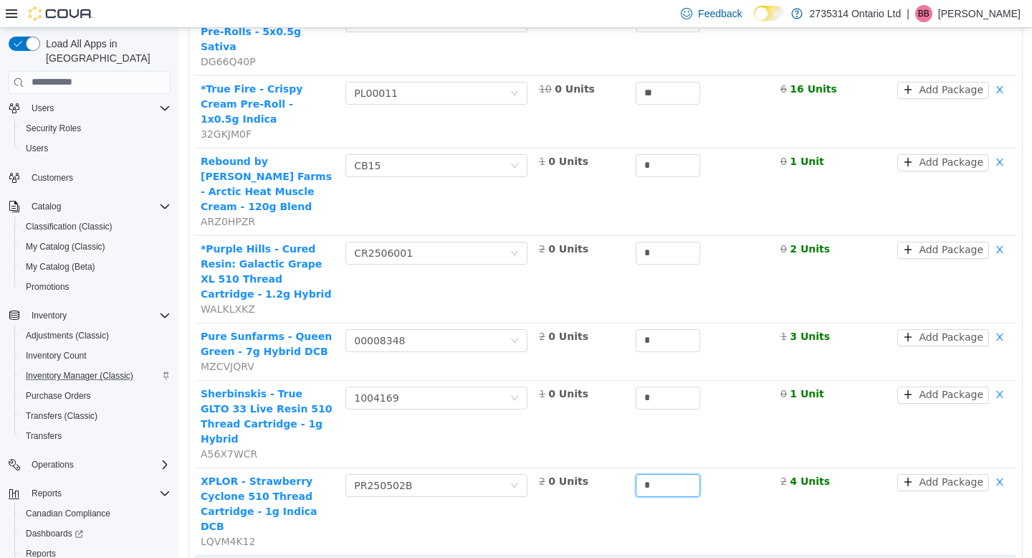
type input "*"
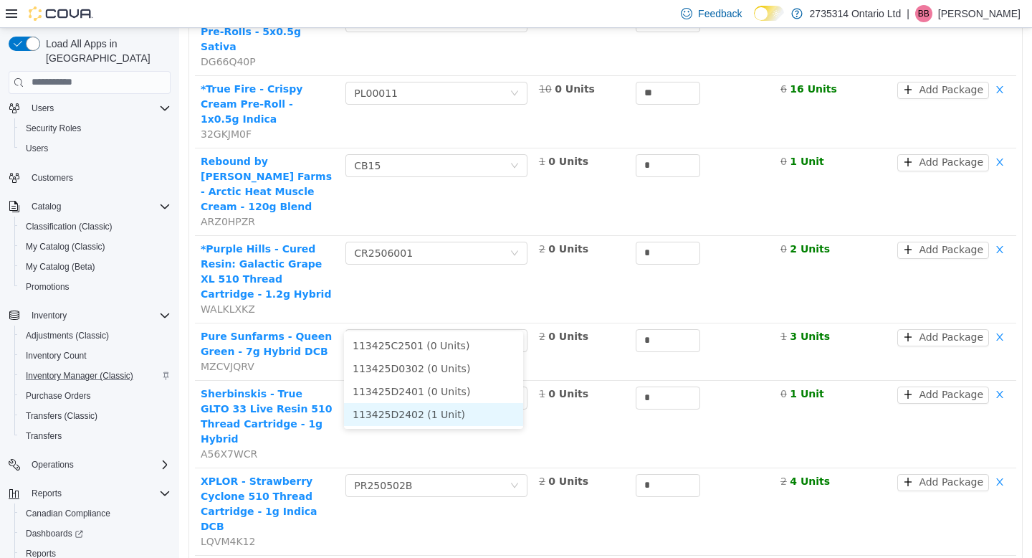
click at [449, 412] on li "113425D2402 (1 Unit)" at bounding box center [433, 413] width 179 height 23
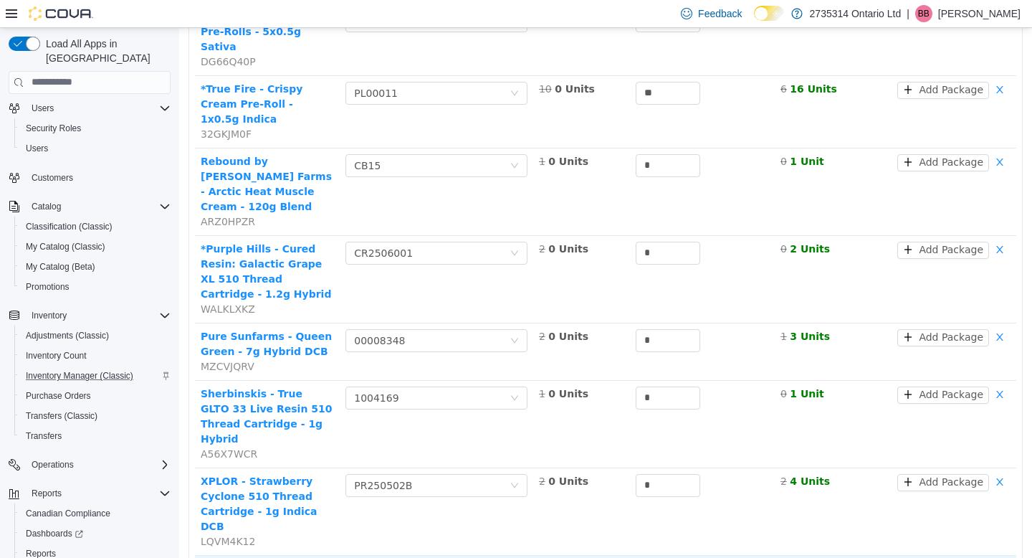
type input "*"
click at [467, 404] on li "LOT-BDC-7434 (2 Units)" at bounding box center [433, 402] width 179 height 23
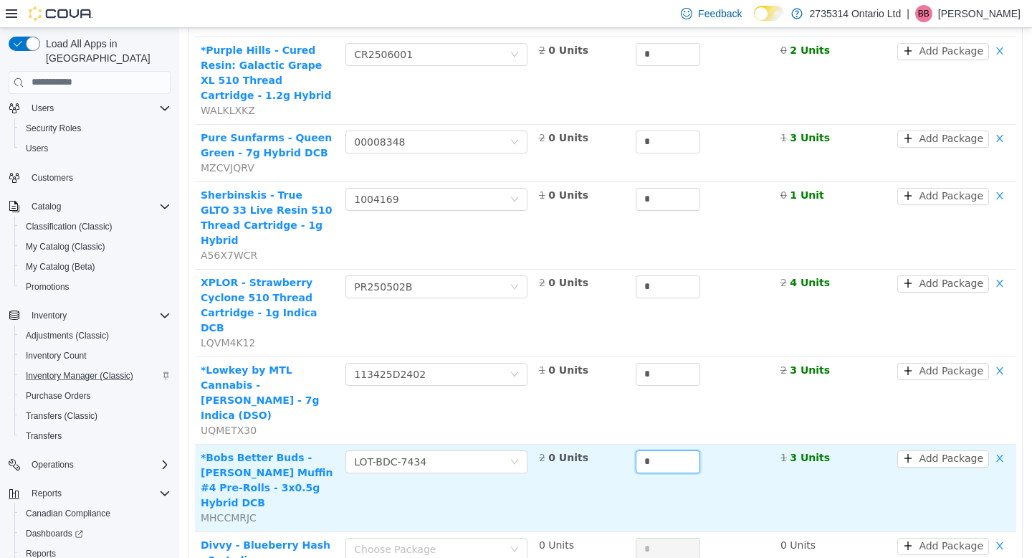
scroll to position [2258, 0]
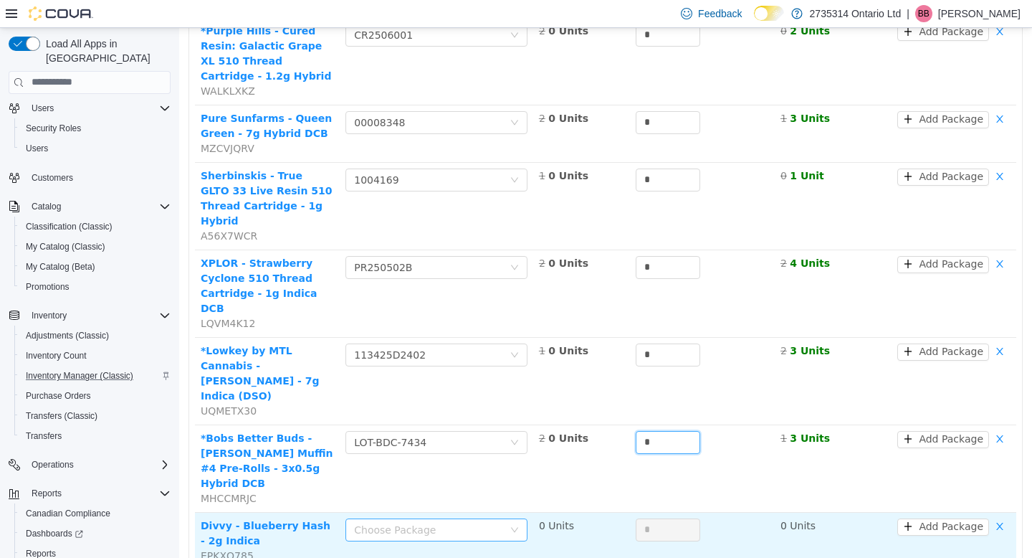
click at [443, 522] on div "Choose Package" at bounding box center [428, 529] width 149 height 14
type input "*"
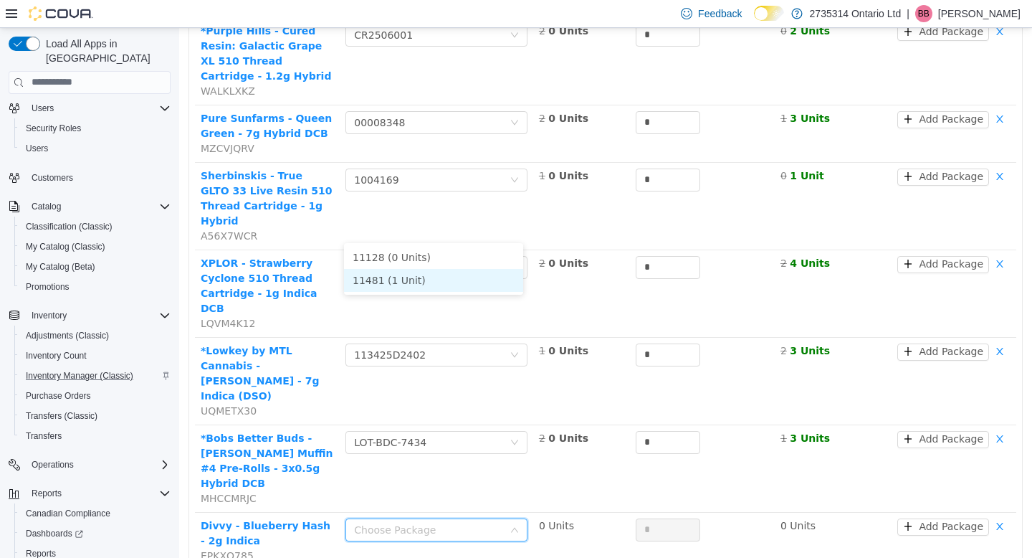
click at [439, 285] on li "11481 (1 Unit)" at bounding box center [433, 279] width 179 height 23
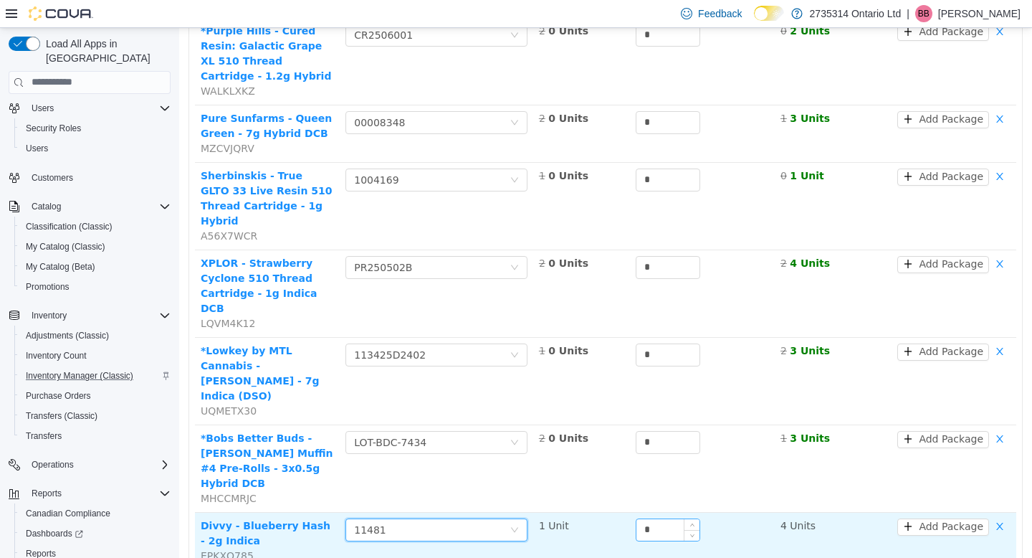
click at [661, 518] on input "*" at bounding box center [668, 529] width 63 height 22
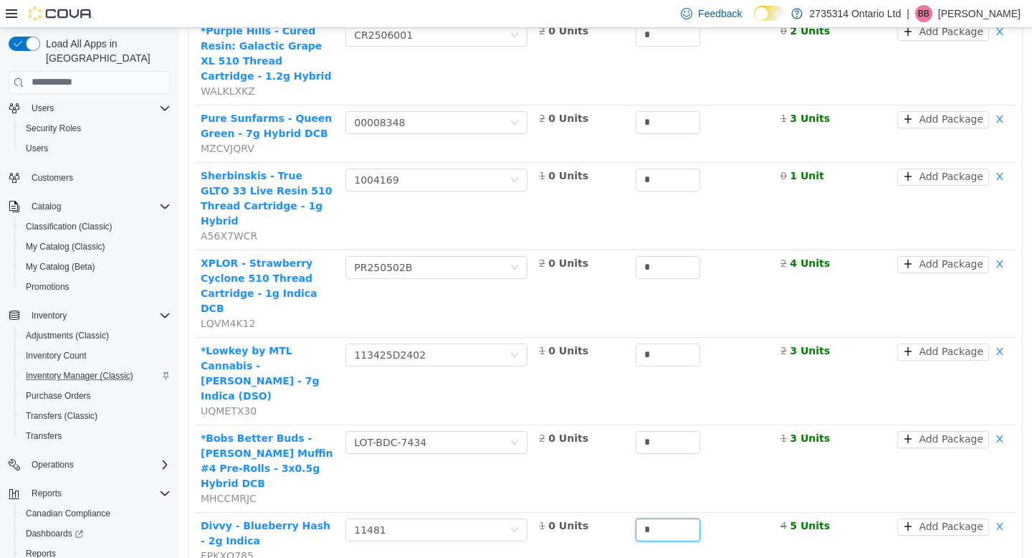
type input "*"
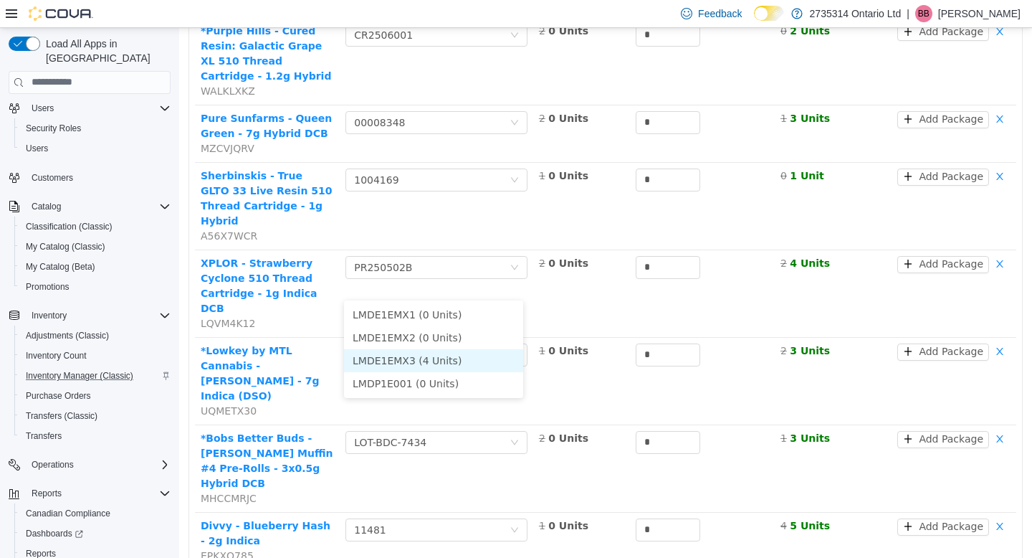
click at [456, 357] on li "LMDE1EMX3 (4 Units)" at bounding box center [433, 359] width 179 height 23
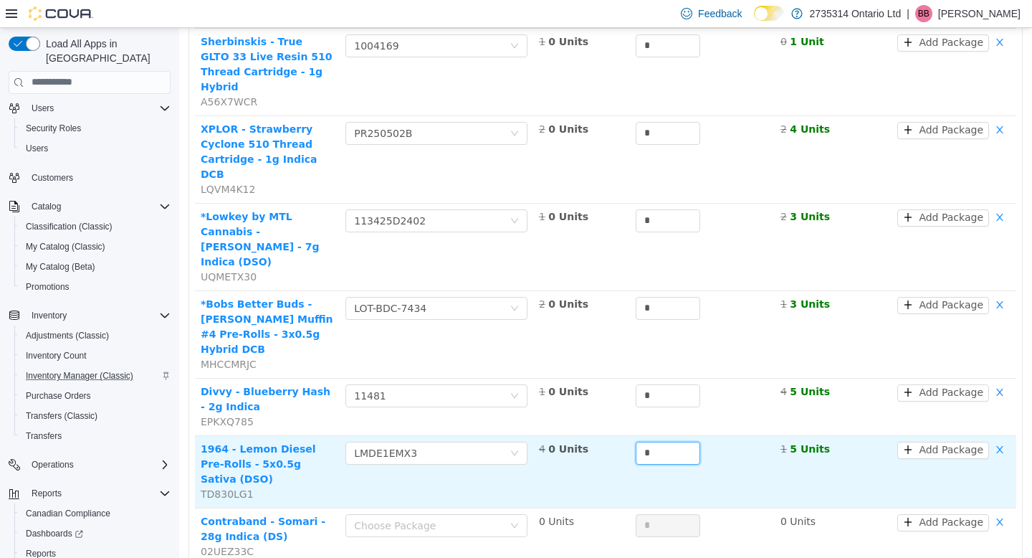
scroll to position [2438, 0]
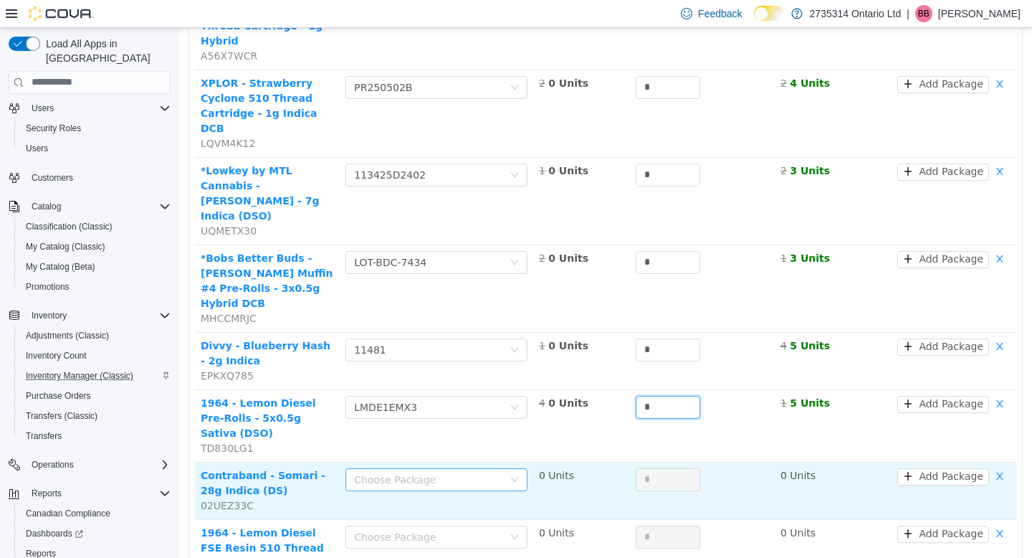
click at [447, 472] on div "Choose Package" at bounding box center [428, 479] width 149 height 14
type input "*"
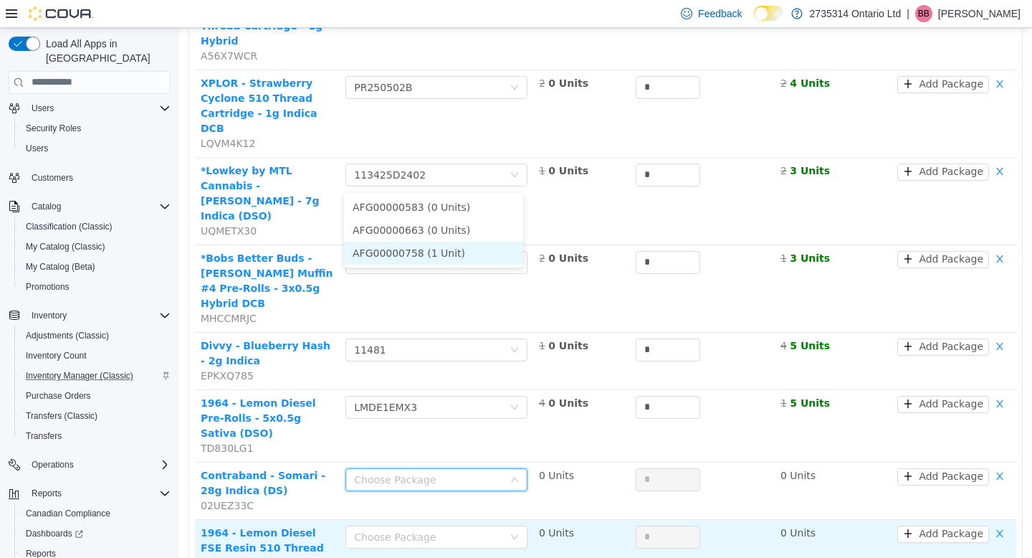
click at [457, 251] on li "AFG00000758 (1 Unit)" at bounding box center [433, 252] width 179 height 23
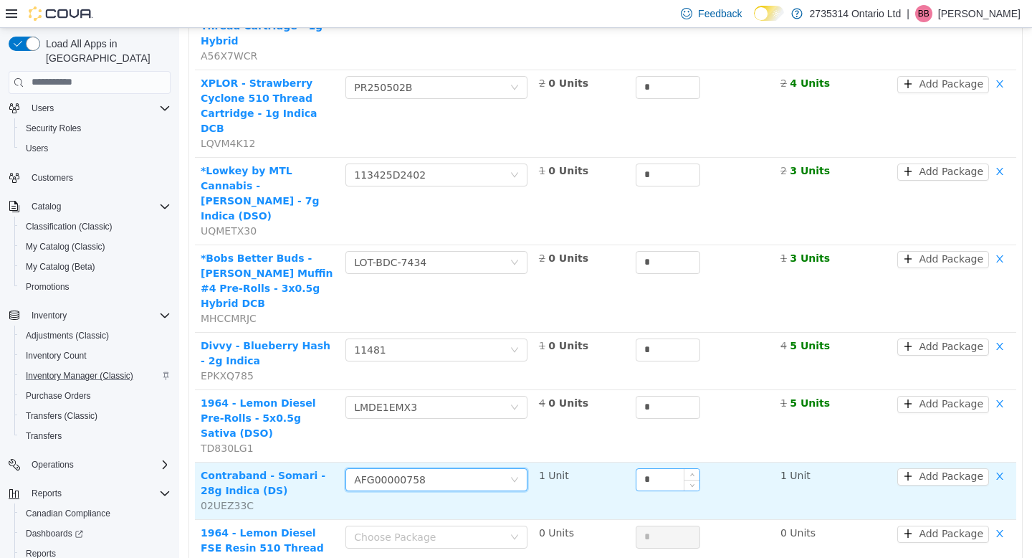
click at [652, 468] on input "*" at bounding box center [668, 479] width 63 height 22
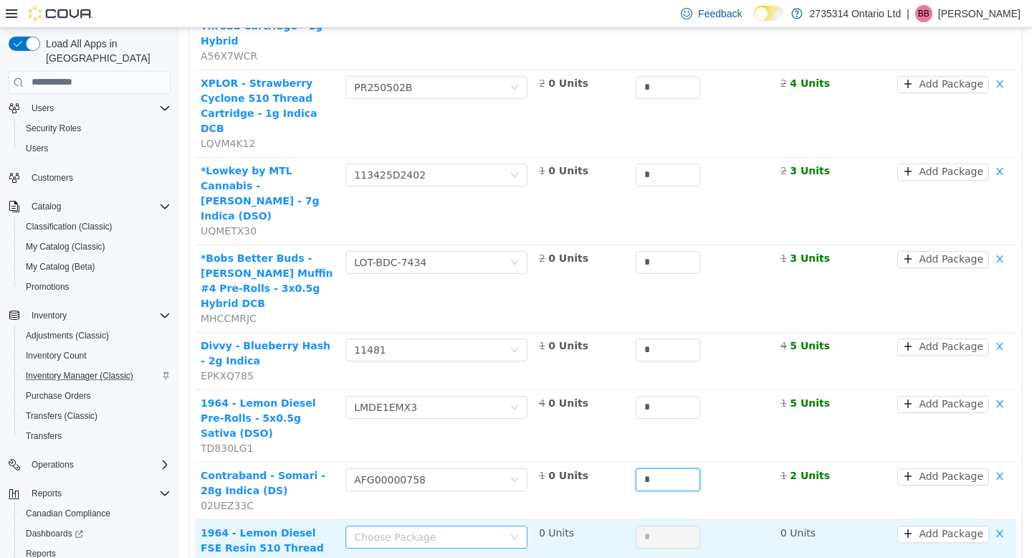
click at [469, 529] on div "Choose Package" at bounding box center [428, 536] width 149 height 14
type input "*"
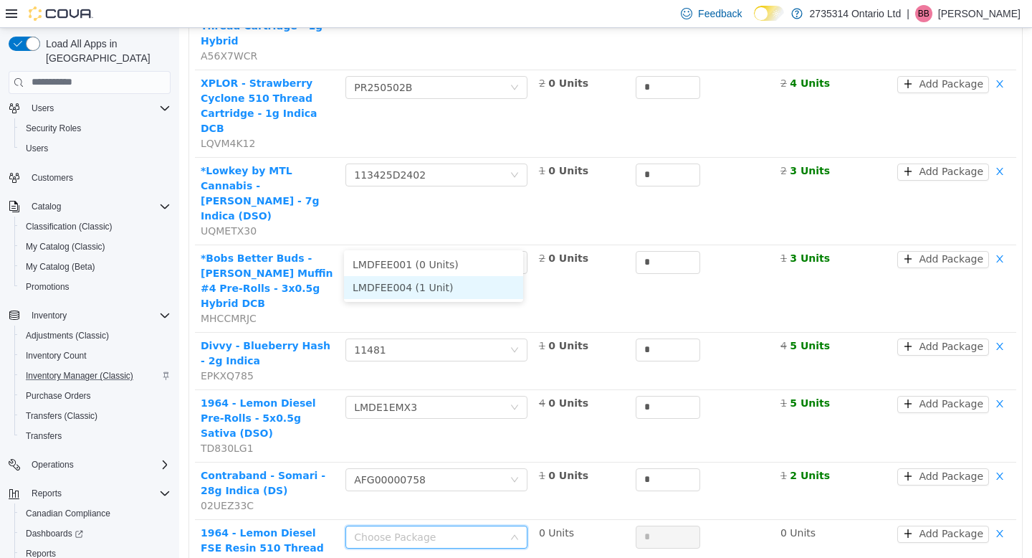
click at [459, 286] on li "LMDFEE004 (1 Unit)" at bounding box center [433, 286] width 179 height 23
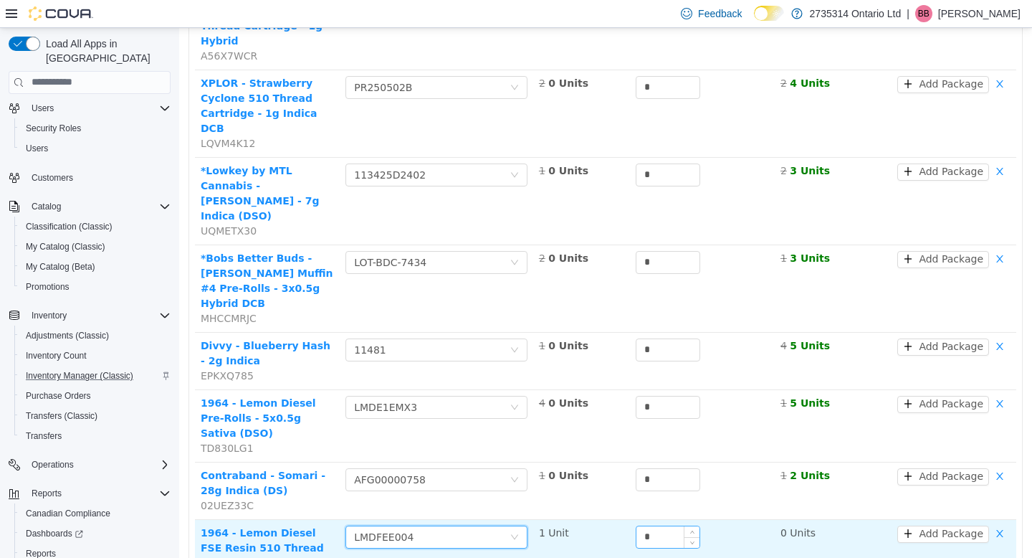
click at [647, 526] on input "*" at bounding box center [668, 537] width 63 height 22
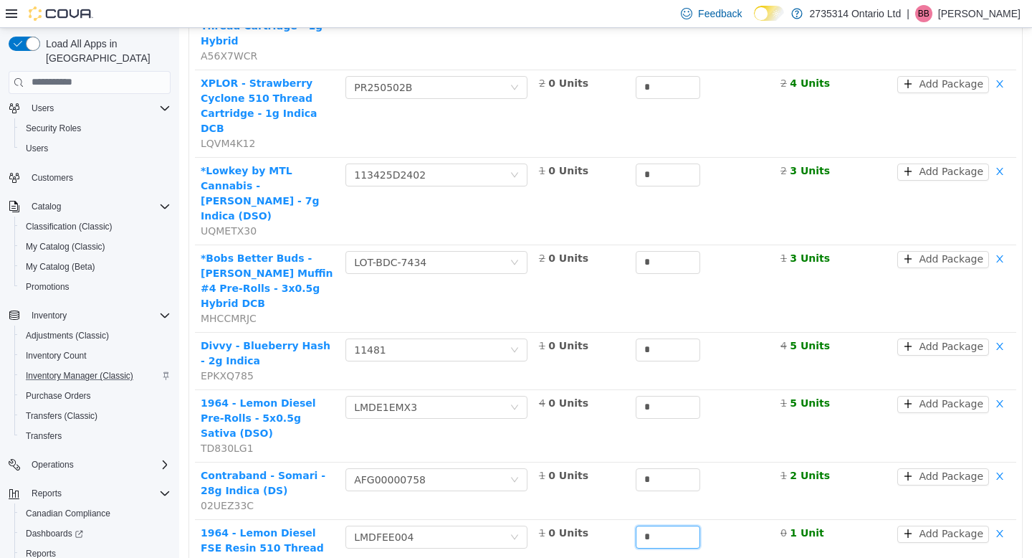
type input "*"
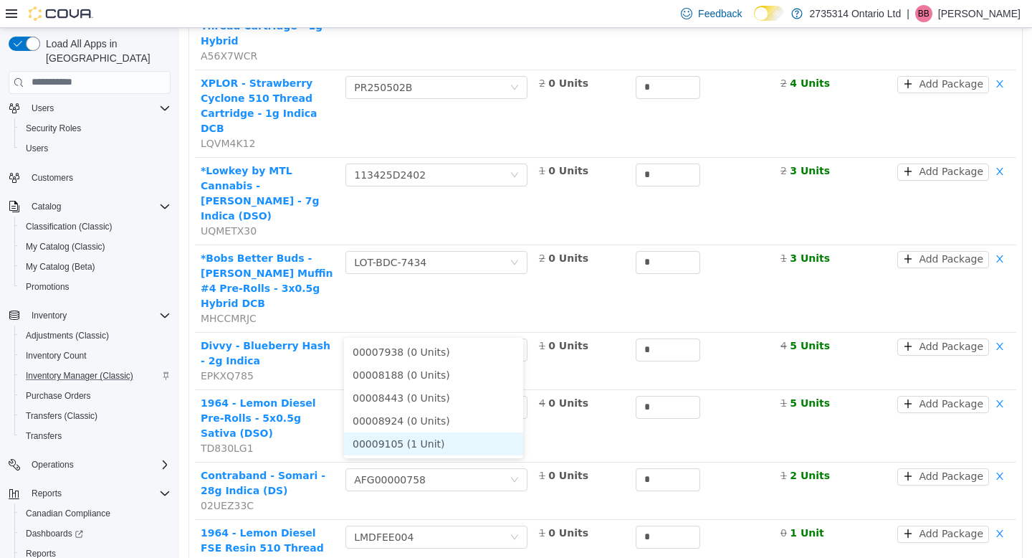
click at [456, 446] on li "00009105 (1 Unit)" at bounding box center [433, 443] width 179 height 23
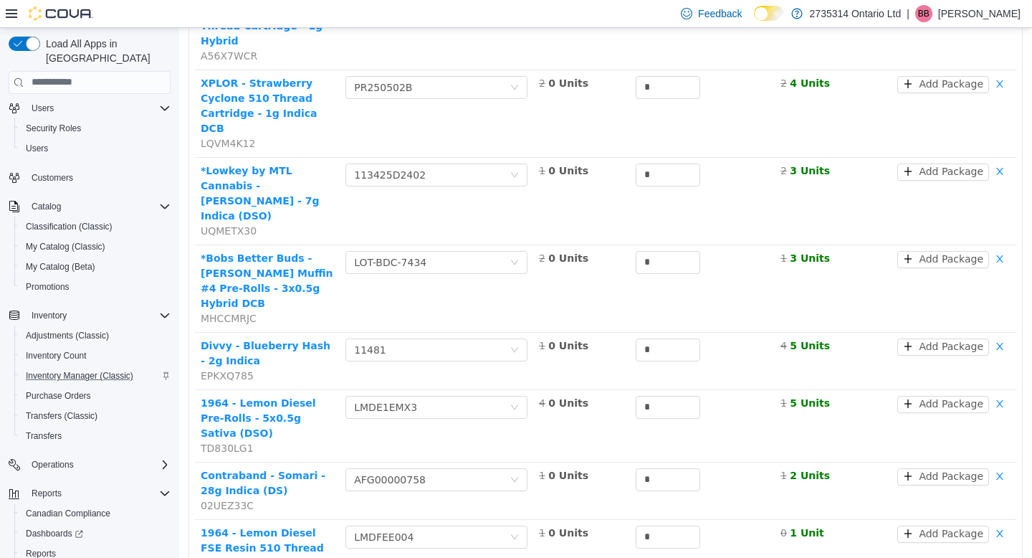
type input "*"
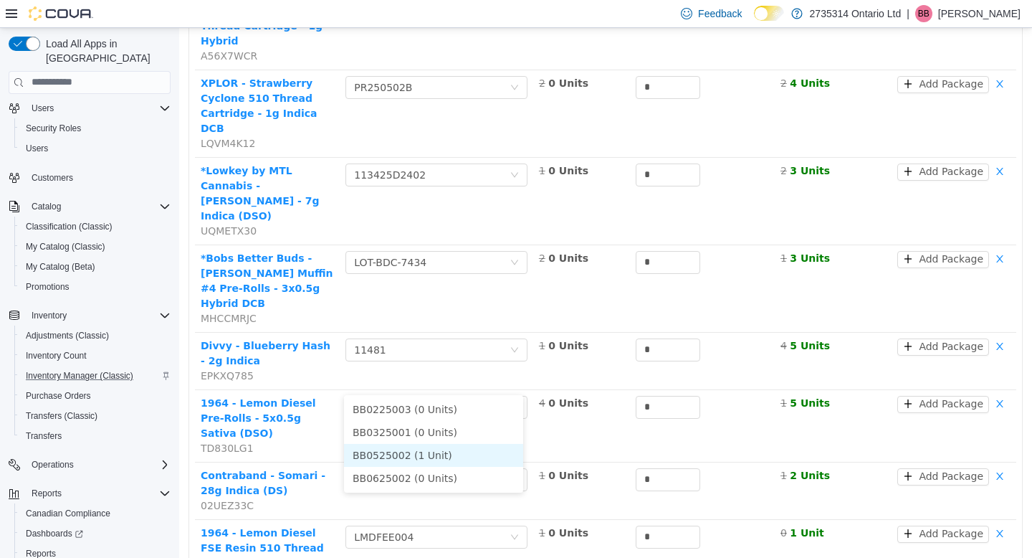
click at [452, 450] on li "BB0525002 (1 Unit)" at bounding box center [433, 454] width 179 height 23
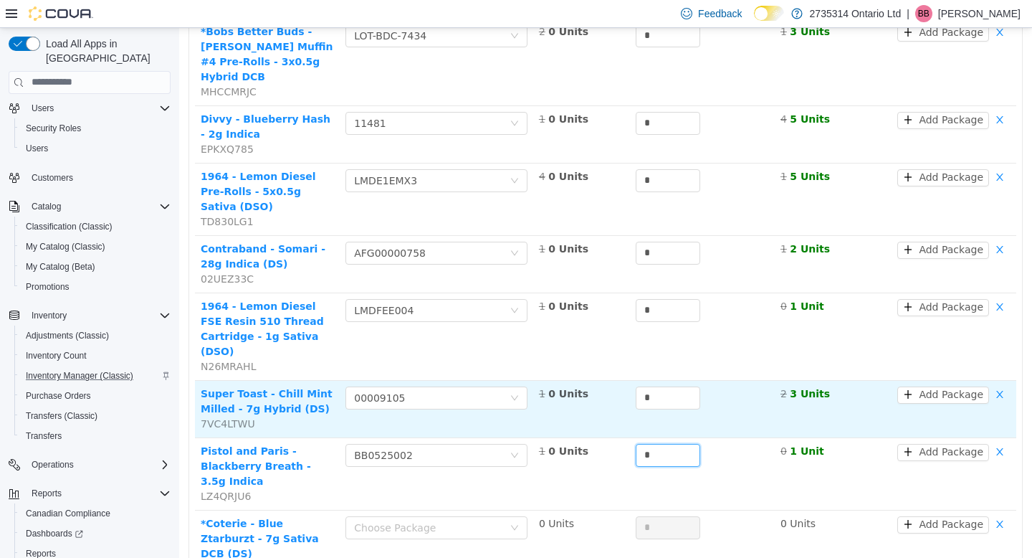
scroll to position [2671, 0]
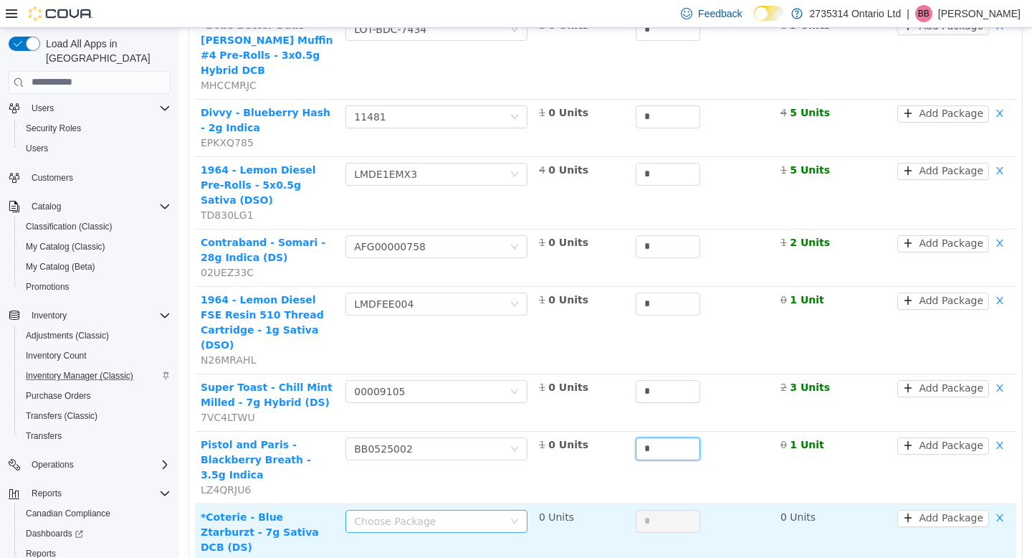
click at [455, 513] on div "Choose Package" at bounding box center [428, 520] width 149 height 14
type input "*"
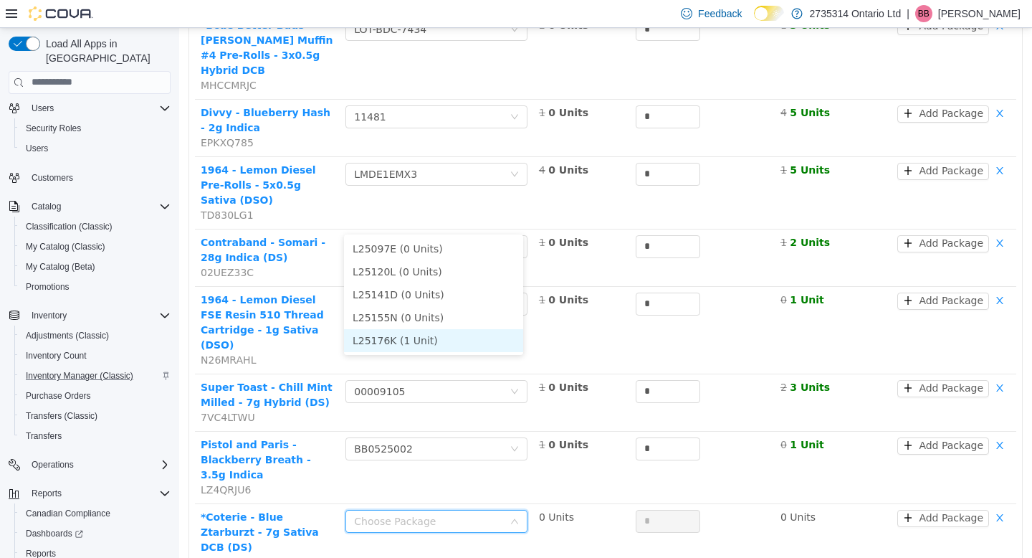
click at [442, 337] on li "L25176K (1 Unit)" at bounding box center [433, 339] width 179 height 23
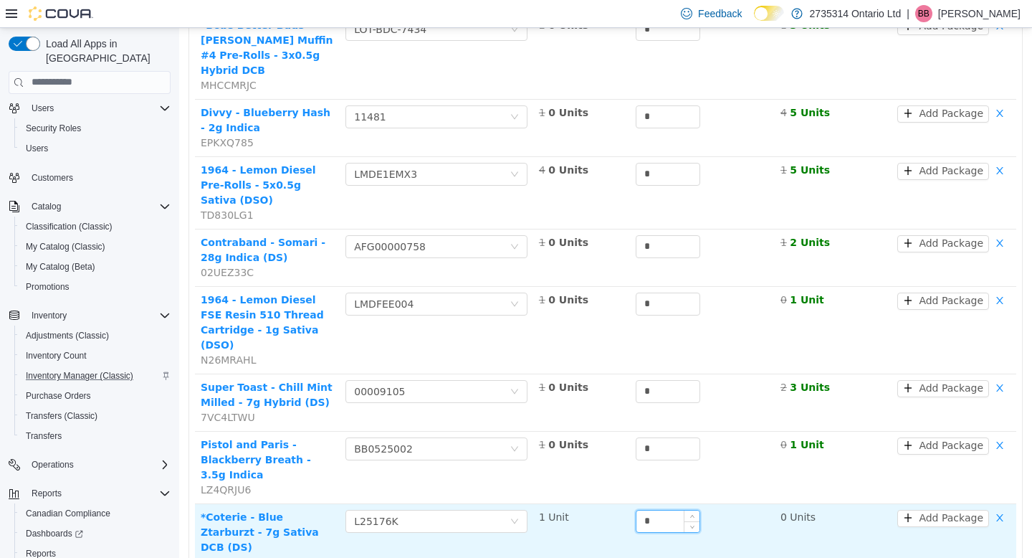
click at [658, 510] on input "*" at bounding box center [668, 521] width 63 height 22
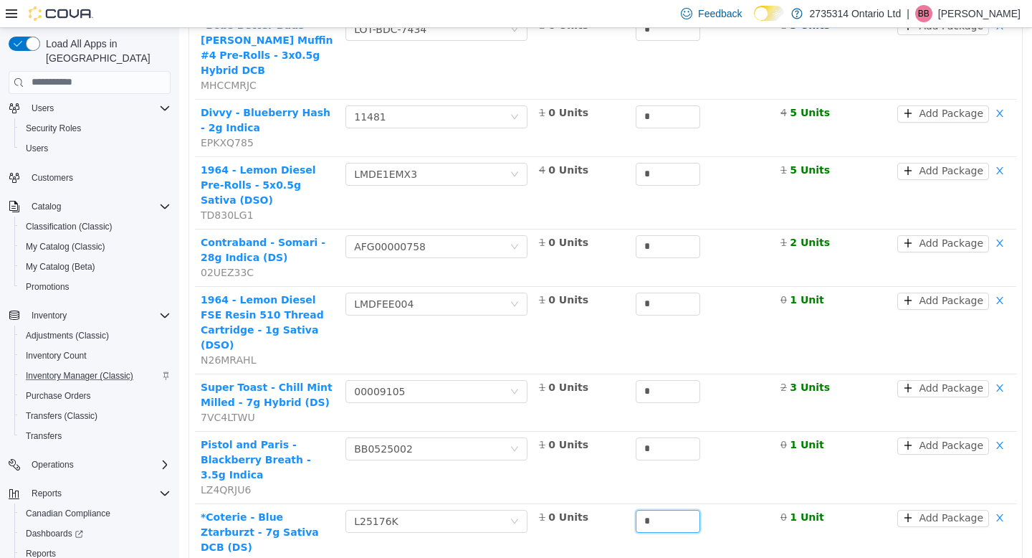
type input "*"
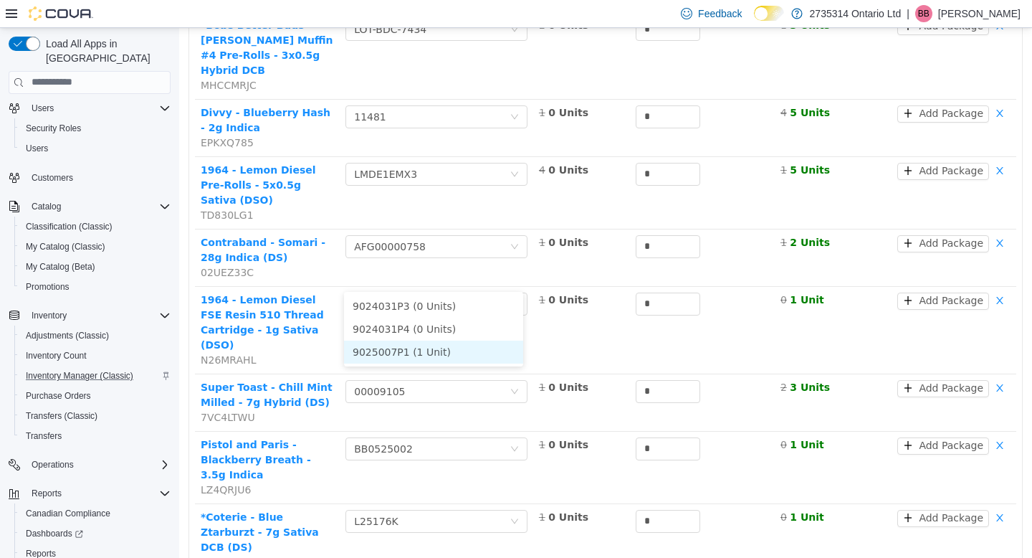
click at [457, 353] on li "9025007P1 (1 Unit)" at bounding box center [433, 351] width 179 height 23
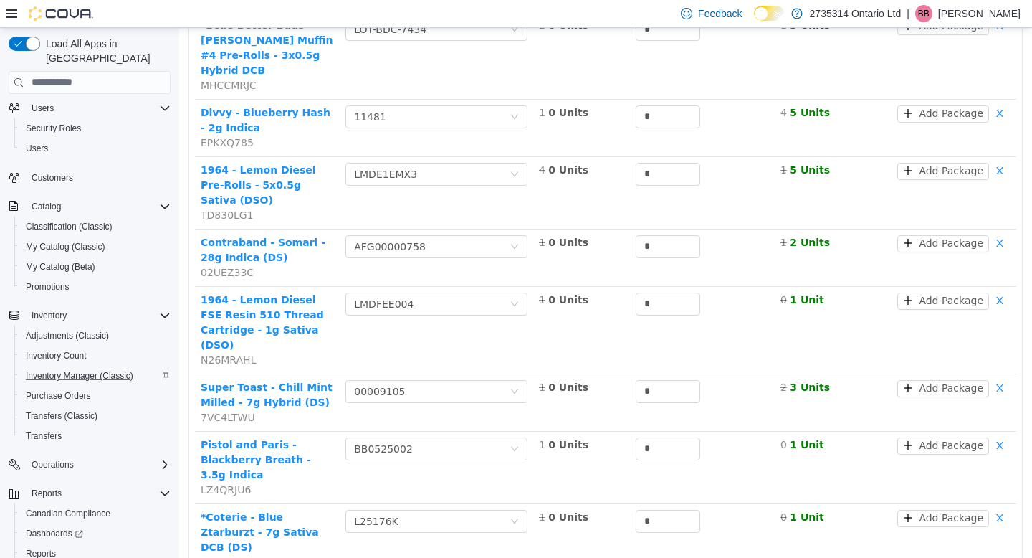
type input "*"
click at [463, 379] on li "EAG238A (1 Unit)" at bounding box center [433, 377] width 179 height 23
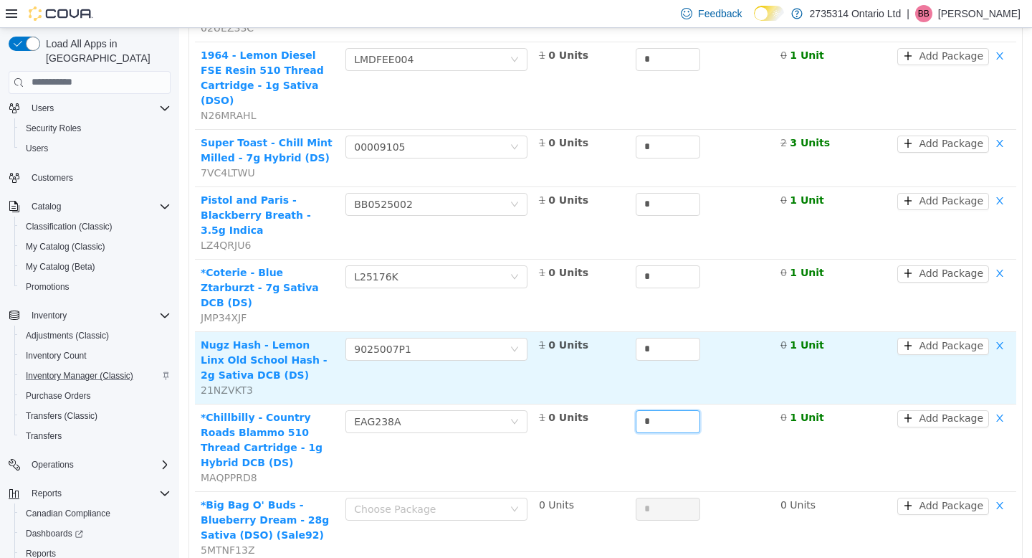
scroll to position [2920, 0]
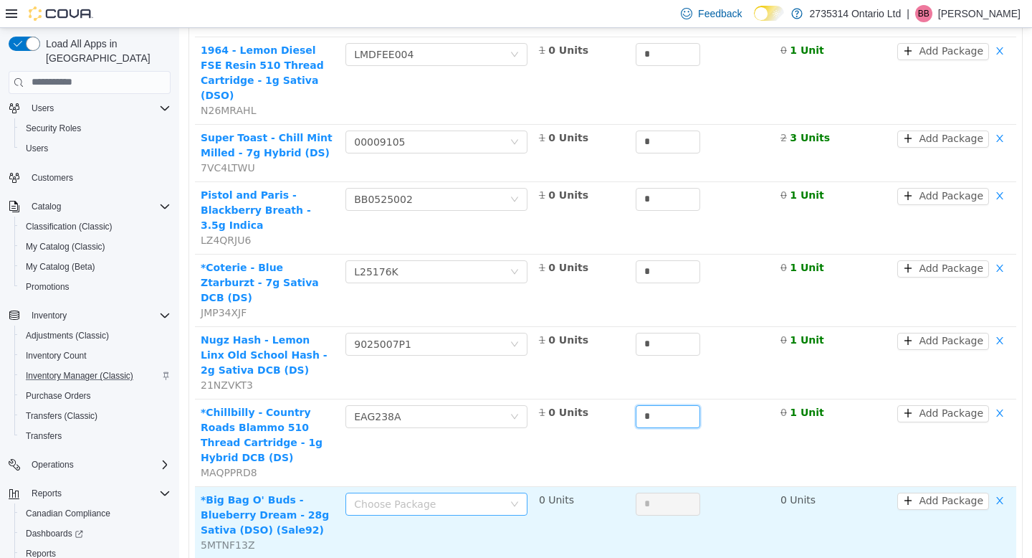
click at [454, 496] on div "Choose Package" at bounding box center [428, 503] width 149 height 14
type input "*"
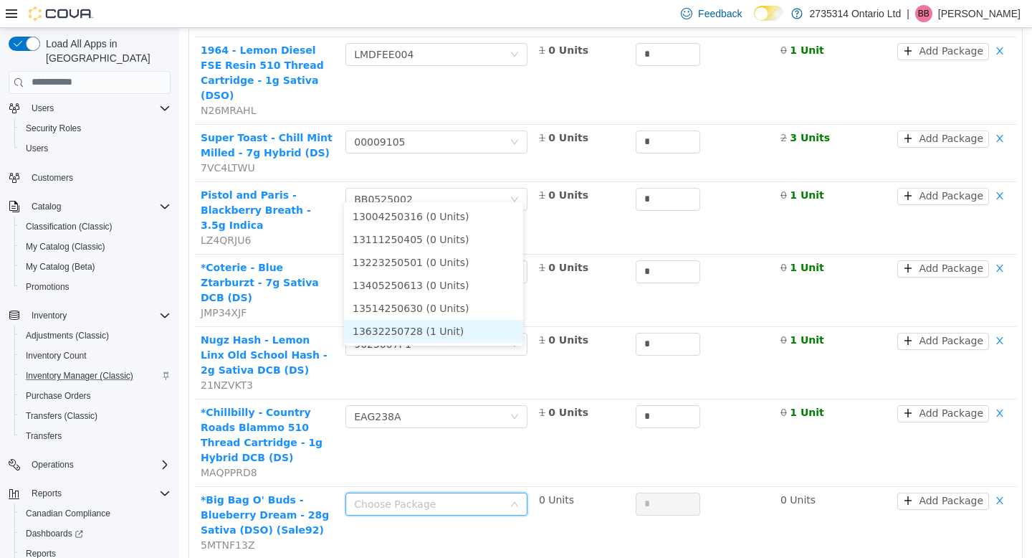
click at [467, 328] on li "13632250728 (1 Unit)" at bounding box center [433, 330] width 179 height 23
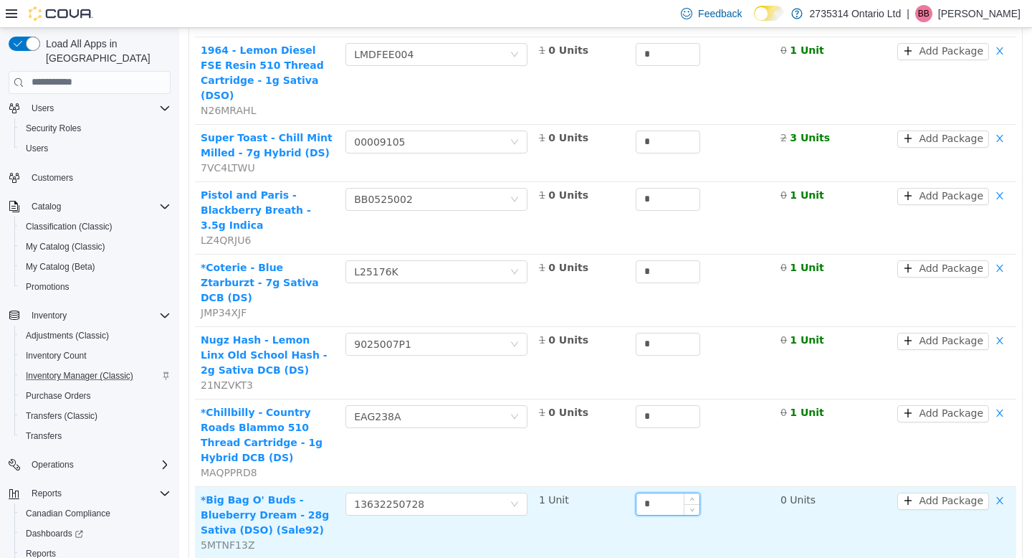
click at [667, 493] on input "*" at bounding box center [668, 504] width 63 height 22
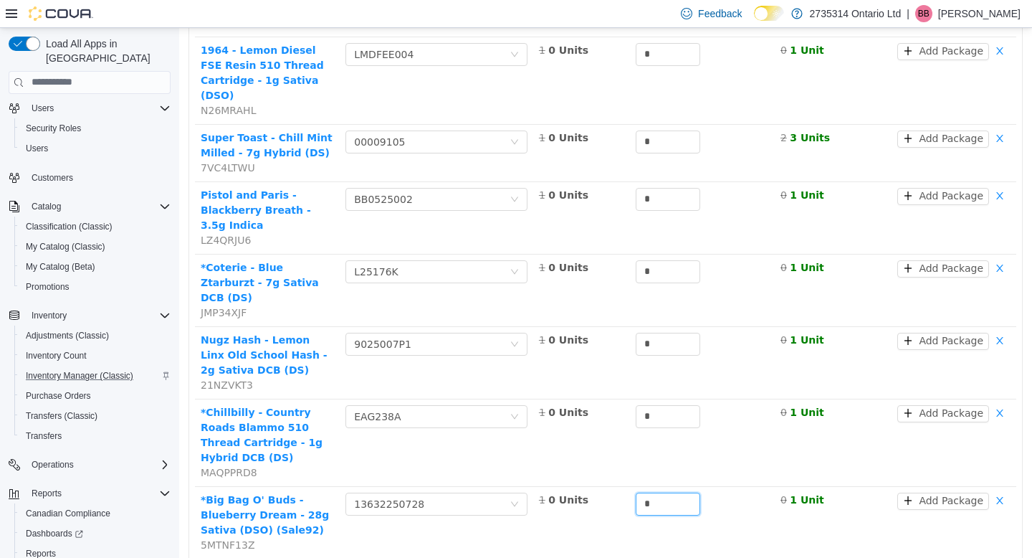
type input "*"
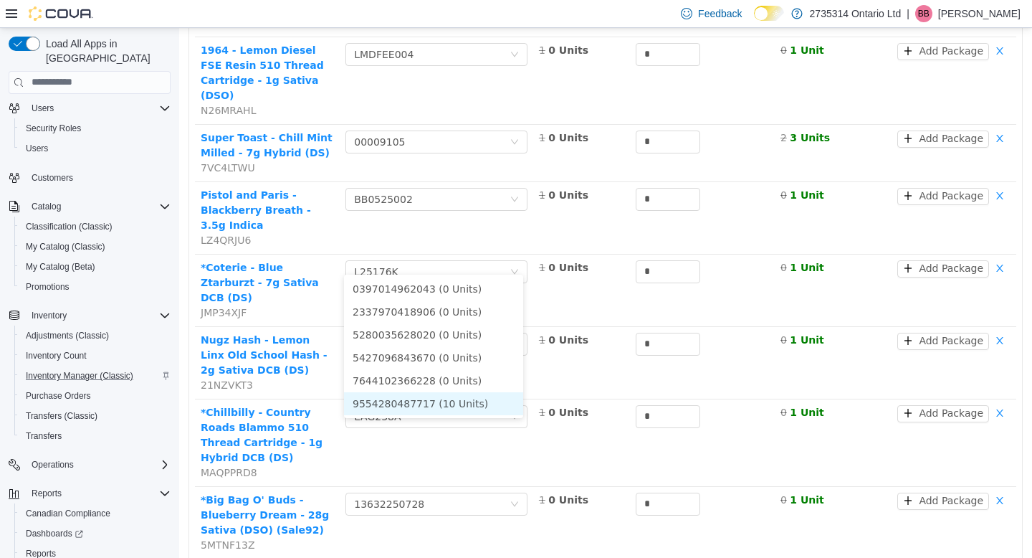
click at [479, 398] on li "9554280487717 (10 Units)" at bounding box center [433, 402] width 179 height 23
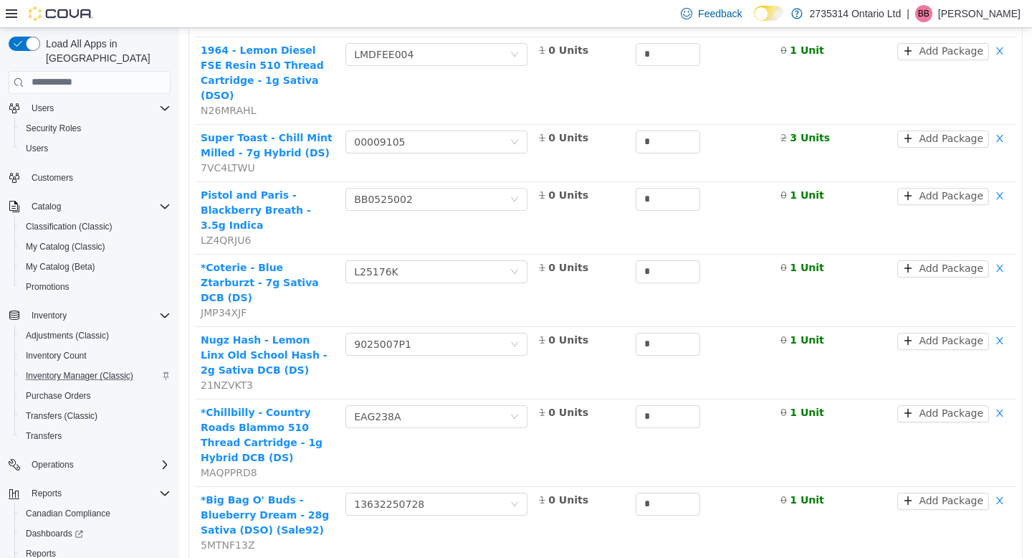
type input "**"
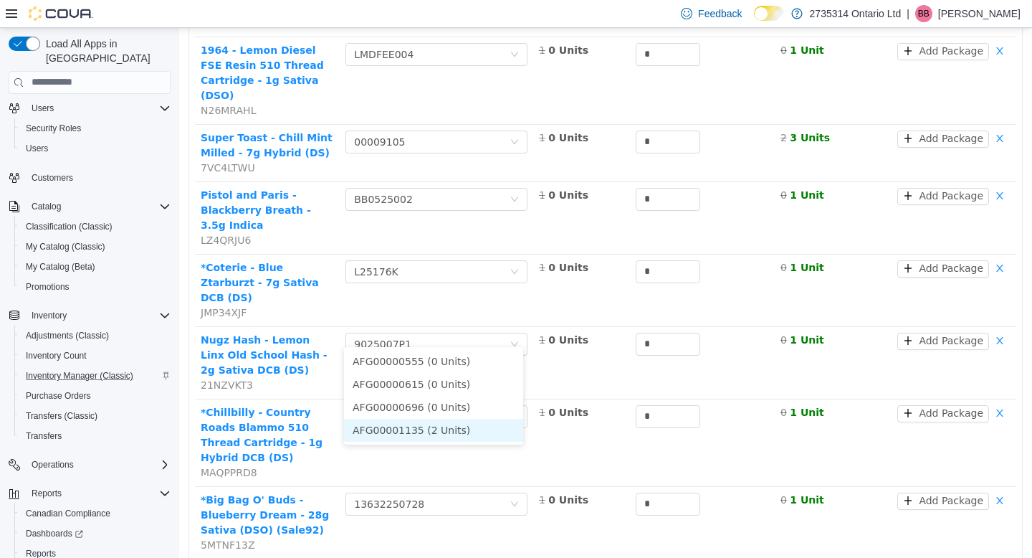
click at [469, 422] on li "AFG00001135 (2 Units)" at bounding box center [433, 429] width 179 height 23
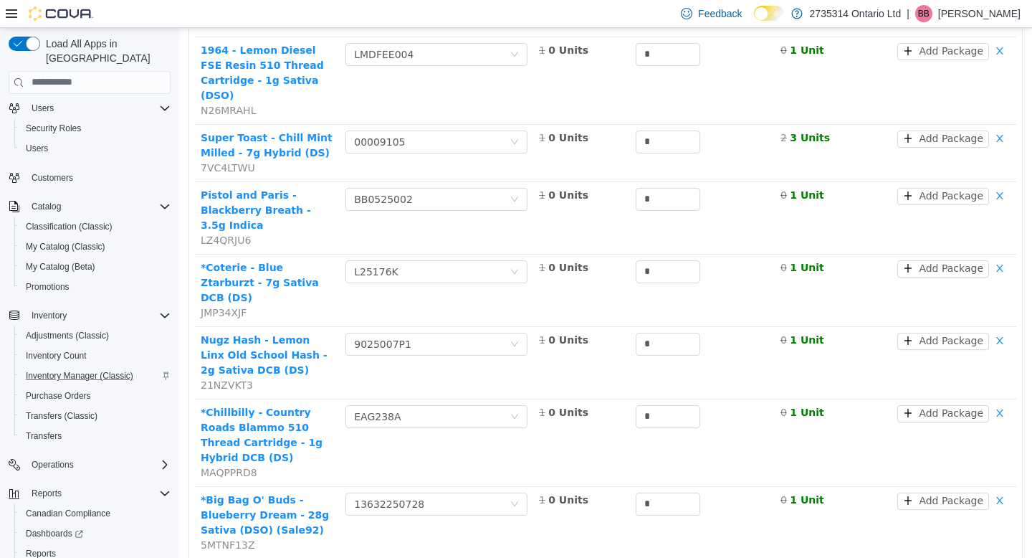
type input "*"
click at [492, 431] on li "TH240926M.43 (2 Units)" at bounding box center [433, 433] width 179 height 23
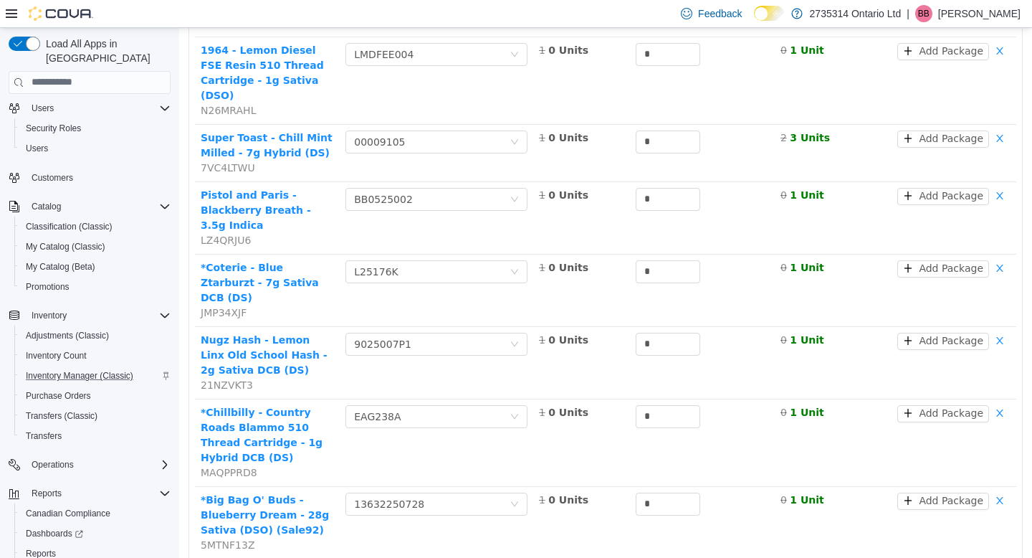
type input "*"
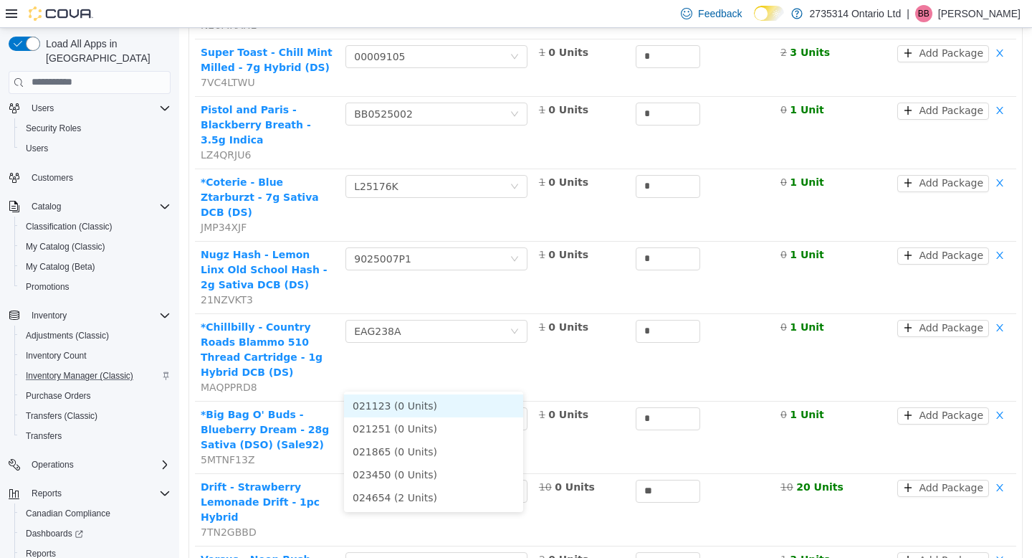
scroll to position [3016, 0]
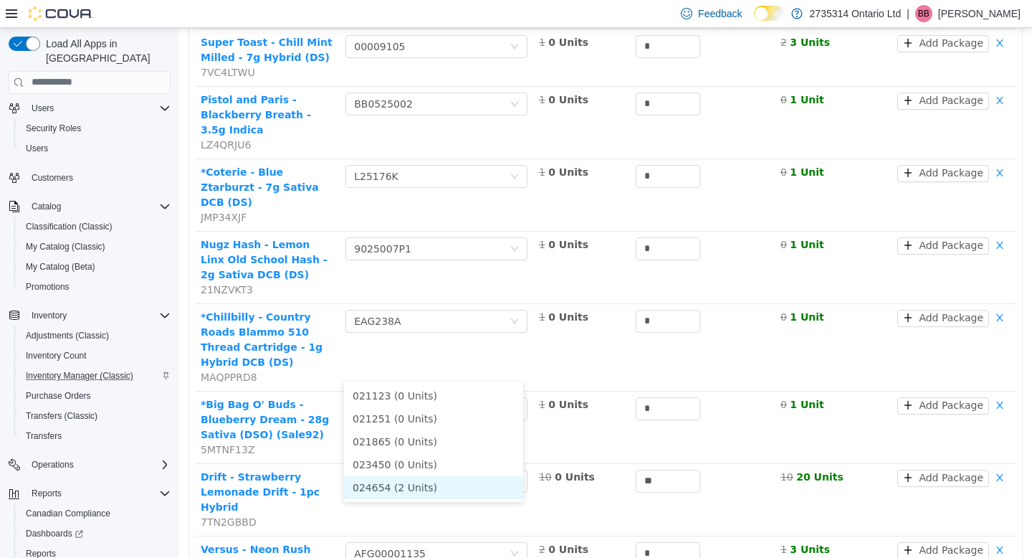
click at [457, 488] on li "024654 (2 Units)" at bounding box center [433, 486] width 179 height 23
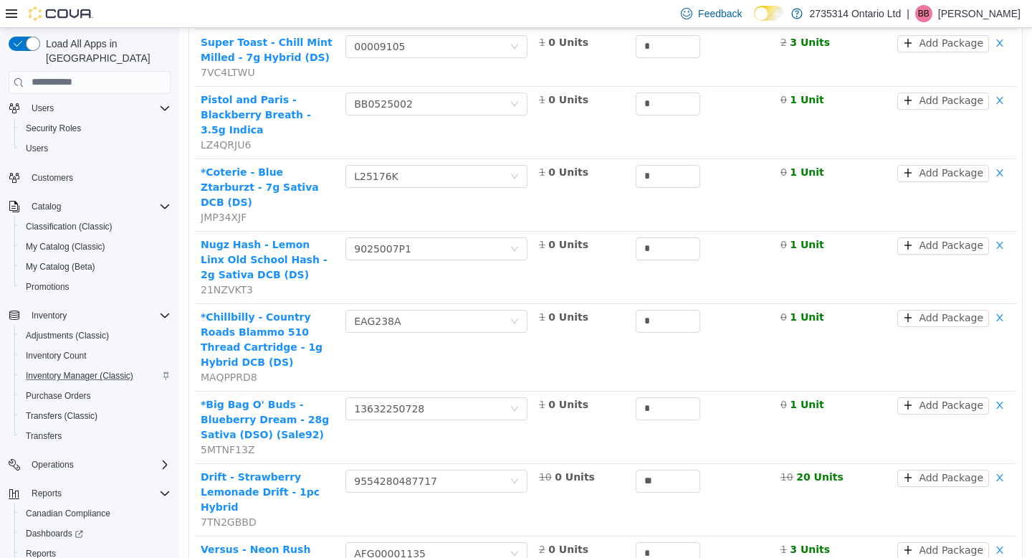
type input "*"
click at [462, 495] on li "PR-33TL-009 (3 Units)" at bounding box center [433, 498] width 179 height 23
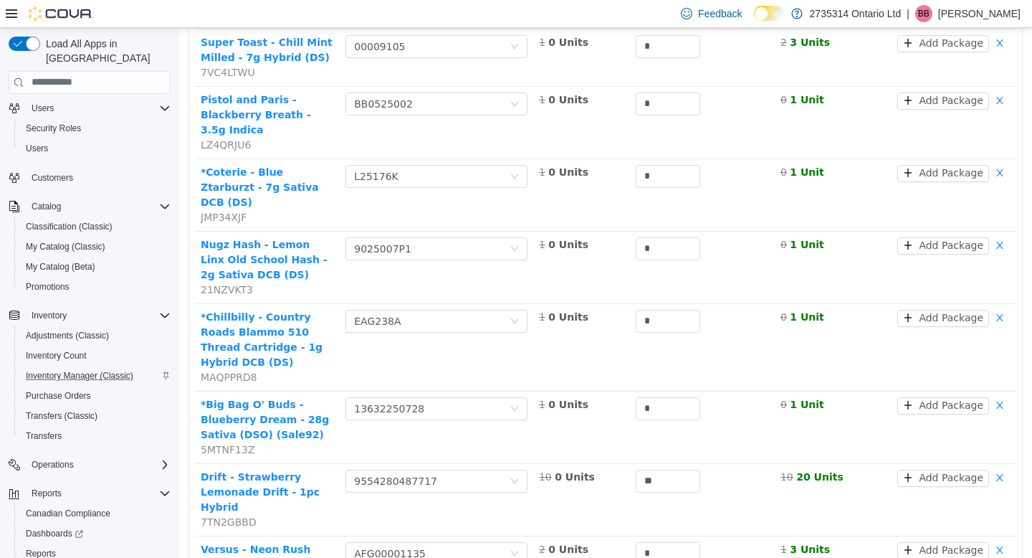
type input "*"
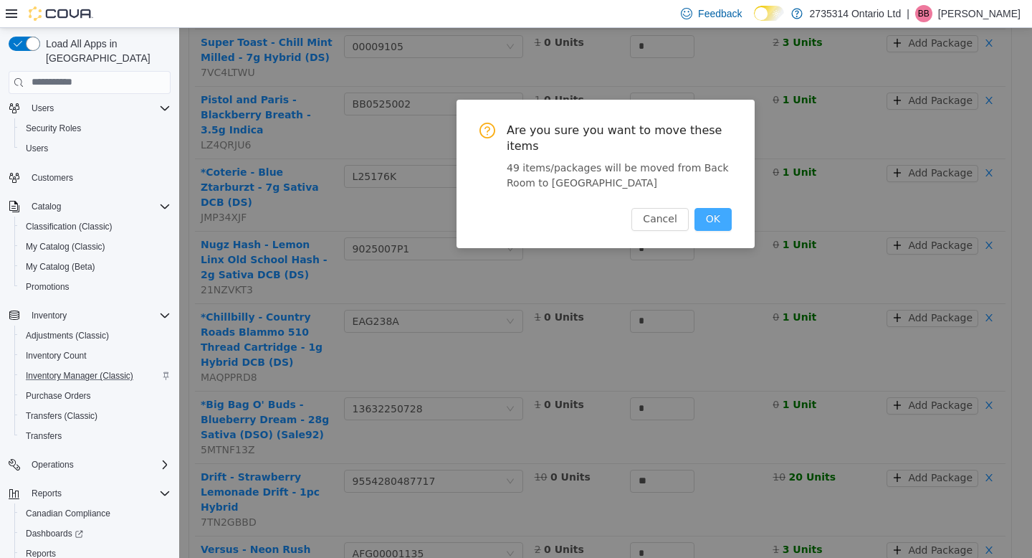
click at [713, 217] on button "OK" at bounding box center [713, 218] width 37 height 23
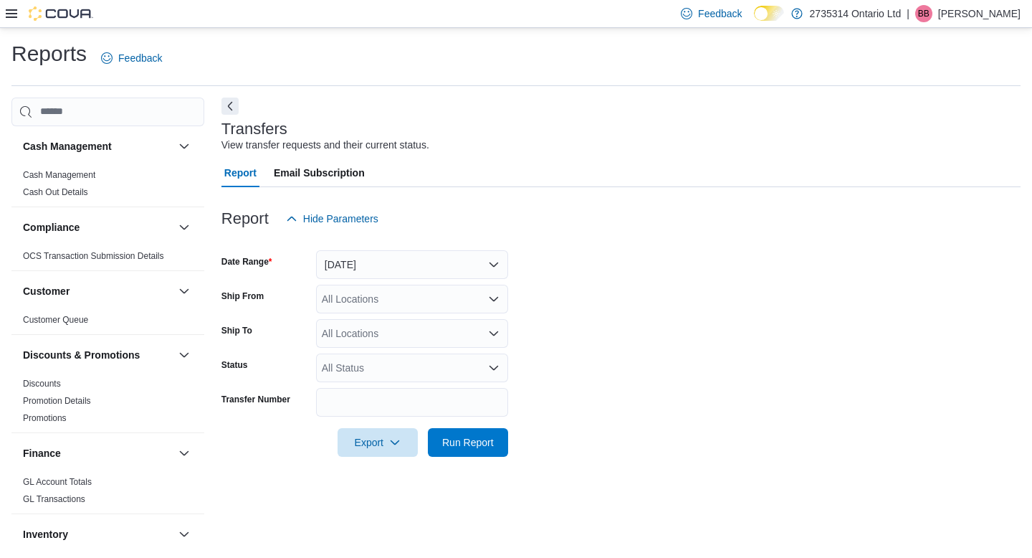
scroll to position [270, 0]
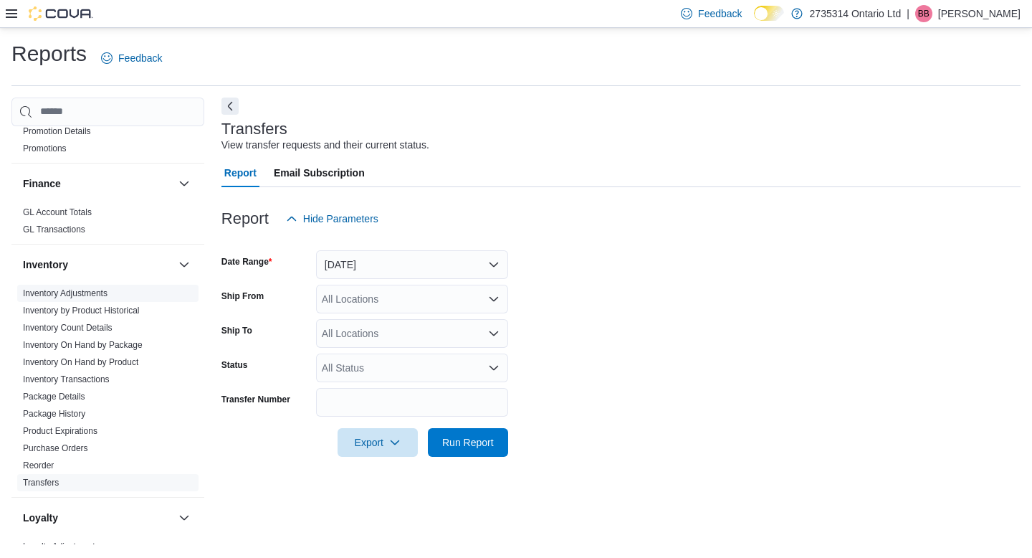
click at [93, 294] on link "Inventory Adjustments" at bounding box center [65, 293] width 85 height 10
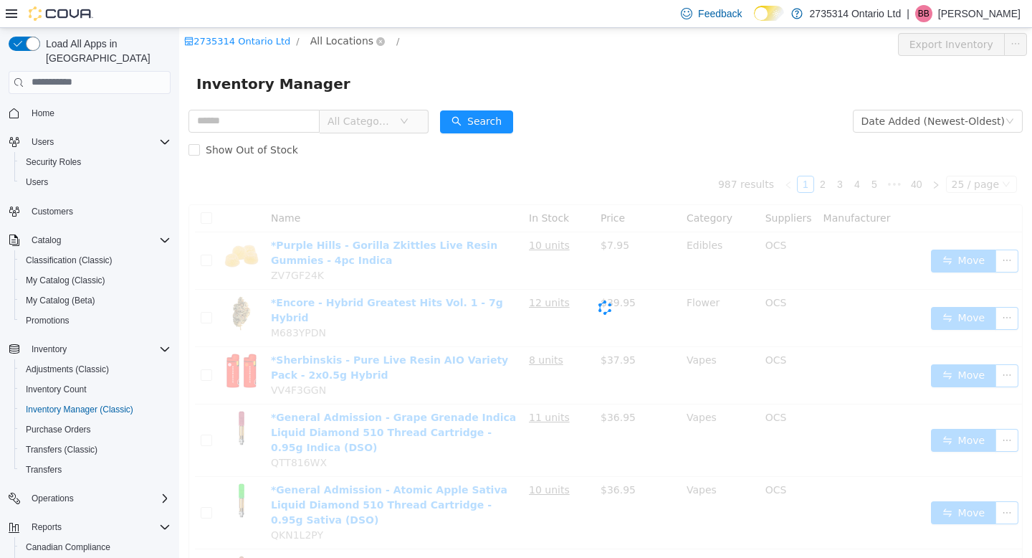
click at [341, 42] on span "All Locations" at bounding box center [341, 40] width 63 height 16
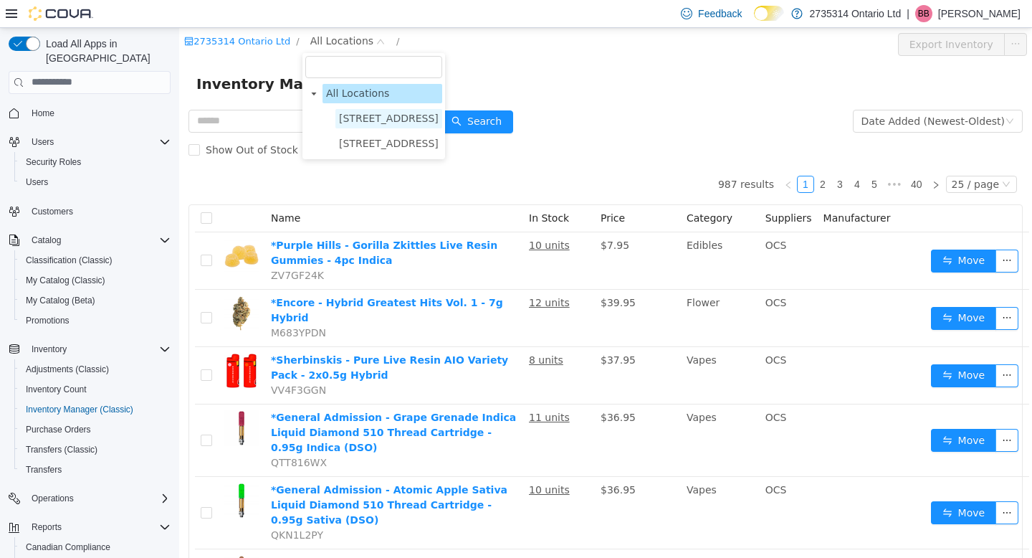
click at [361, 114] on span "[STREET_ADDRESS]" at bounding box center [389, 117] width 100 height 11
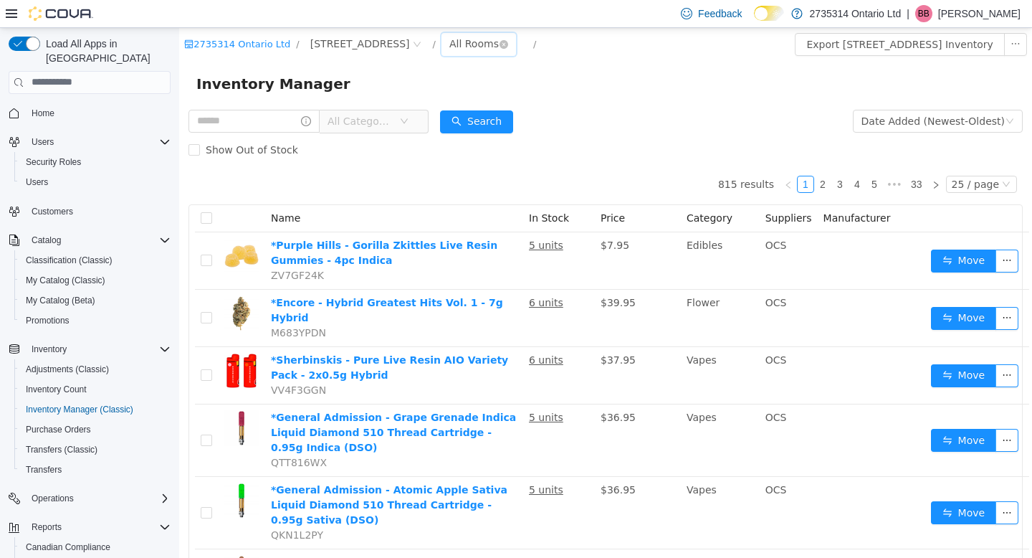
click at [450, 40] on div "All Rooms" at bounding box center [474, 43] width 49 height 22
click at [452, 117] on li "Back Room" at bounding box center [470, 118] width 86 height 23
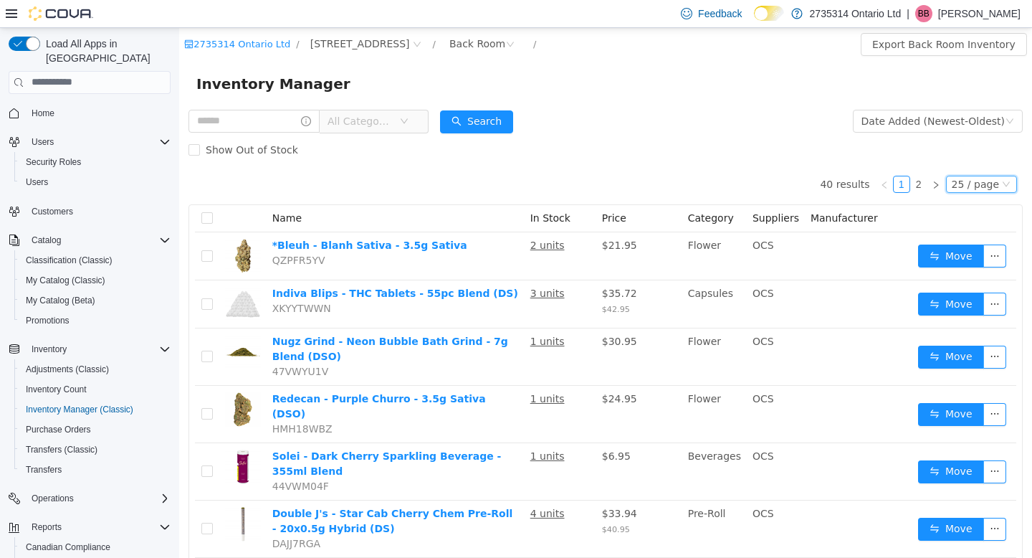
click at [983, 185] on div "25 / page" at bounding box center [975, 184] width 47 height 16
click at [979, 273] on li "50 / page" at bounding box center [974, 276] width 70 height 23
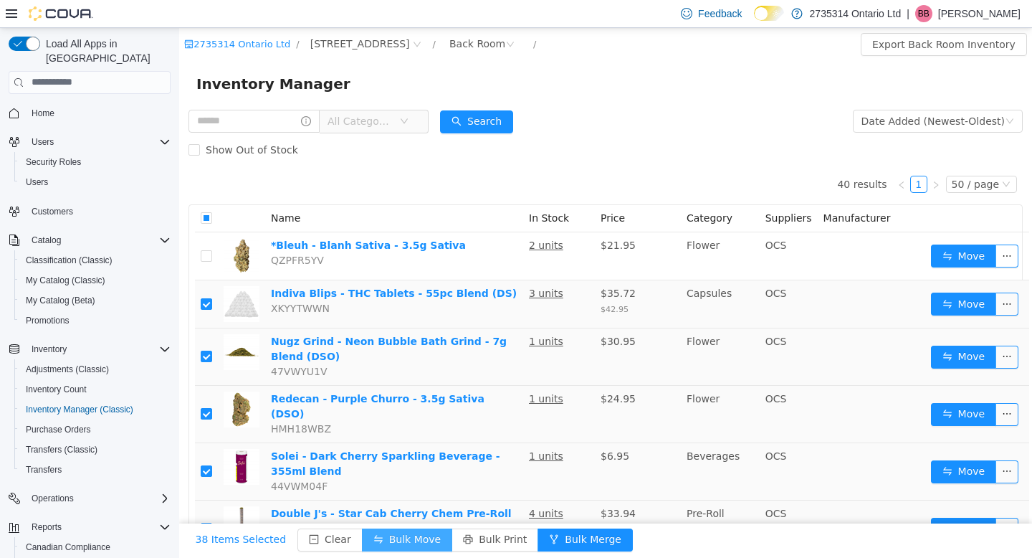
click at [419, 538] on button "Bulk Move" at bounding box center [407, 539] width 90 height 23
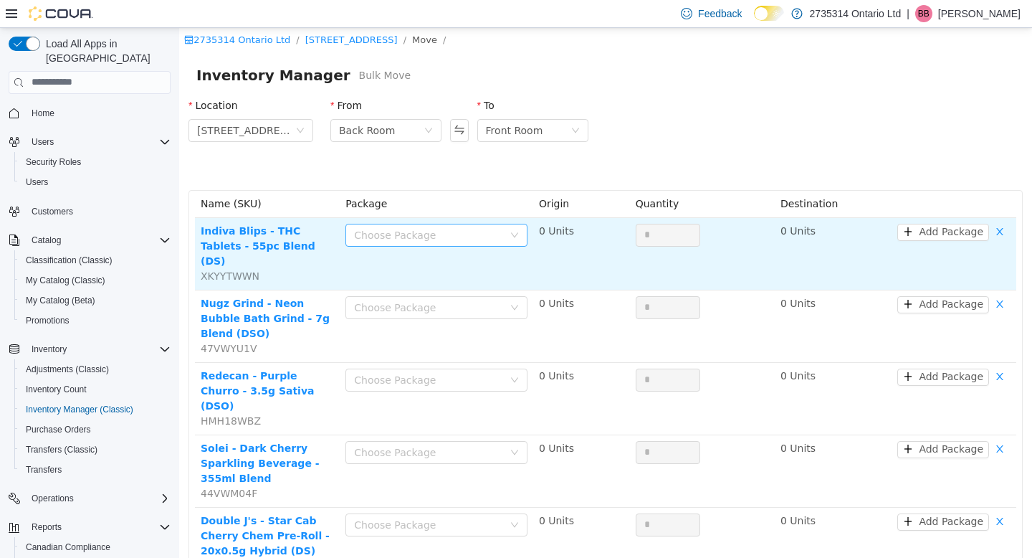
click at [483, 237] on div "Choose Package" at bounding box center [428, 234] width 149 height 14
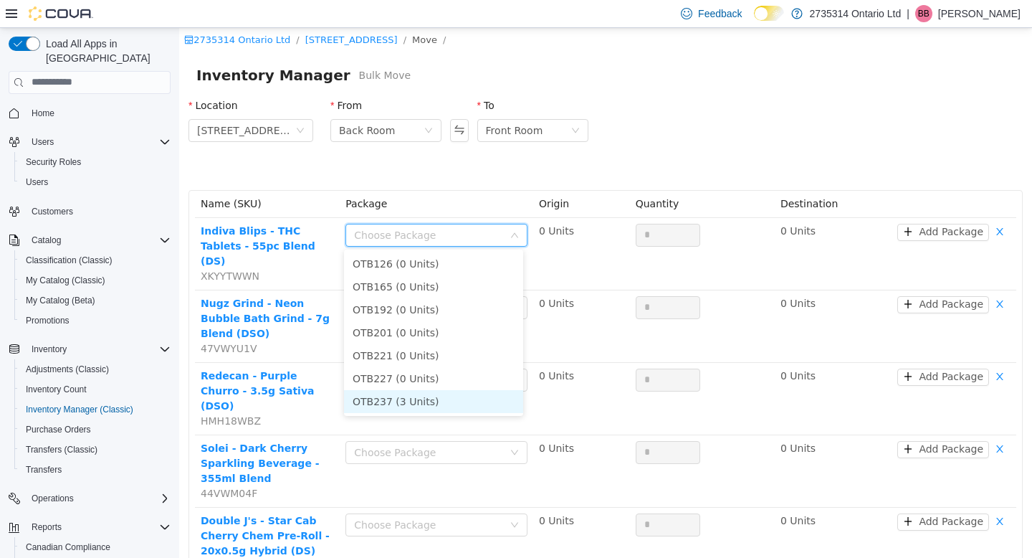
click at [469, 403] on li "OTB237 (3 Units)" at bounding box center [433, 400] width 179 height 23
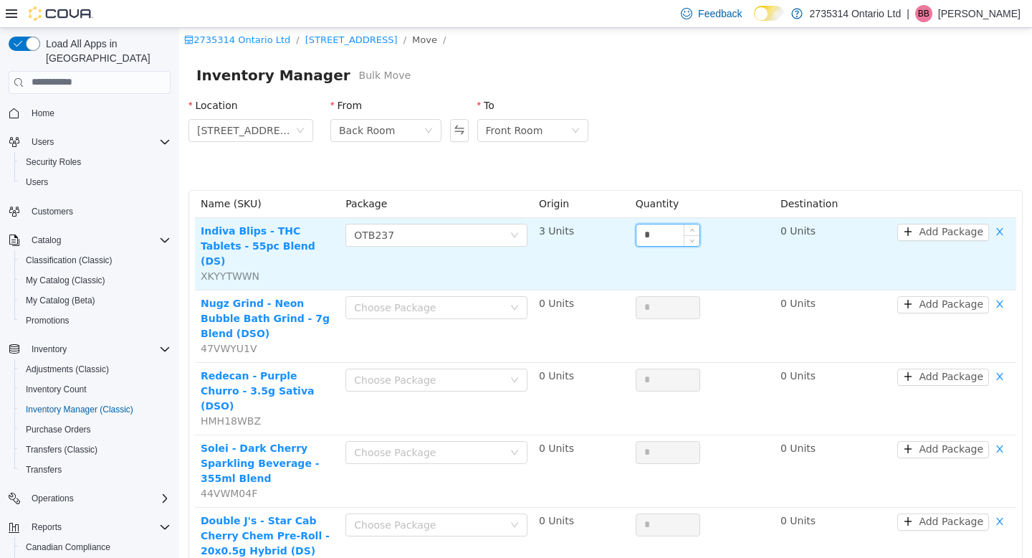
click at [669, 240] on input "*" at bounding box center [668, 235] width 63 height 22
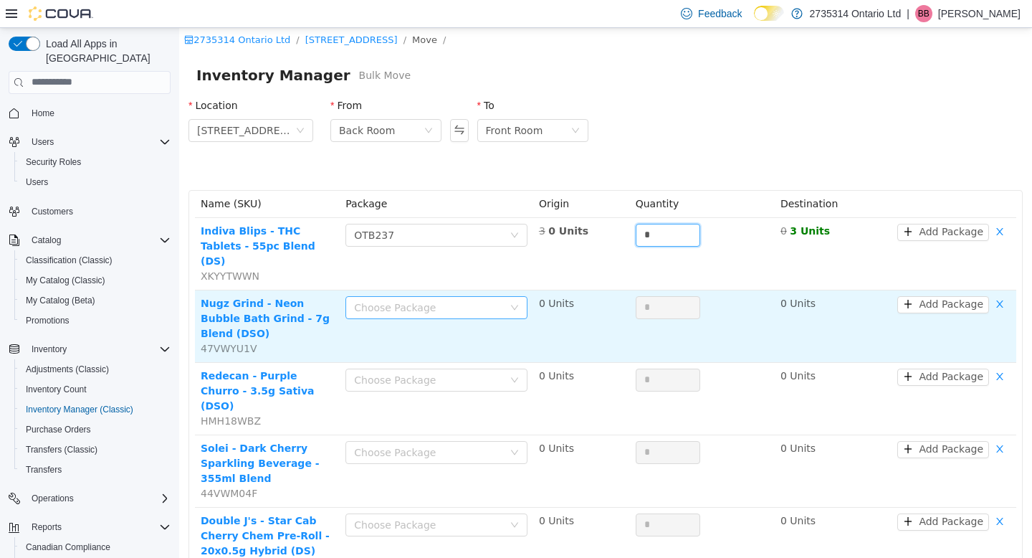
click at [475, 300] on div "Choose Package" at bounding box center [428, 307] width 149 height 14
type input "*"
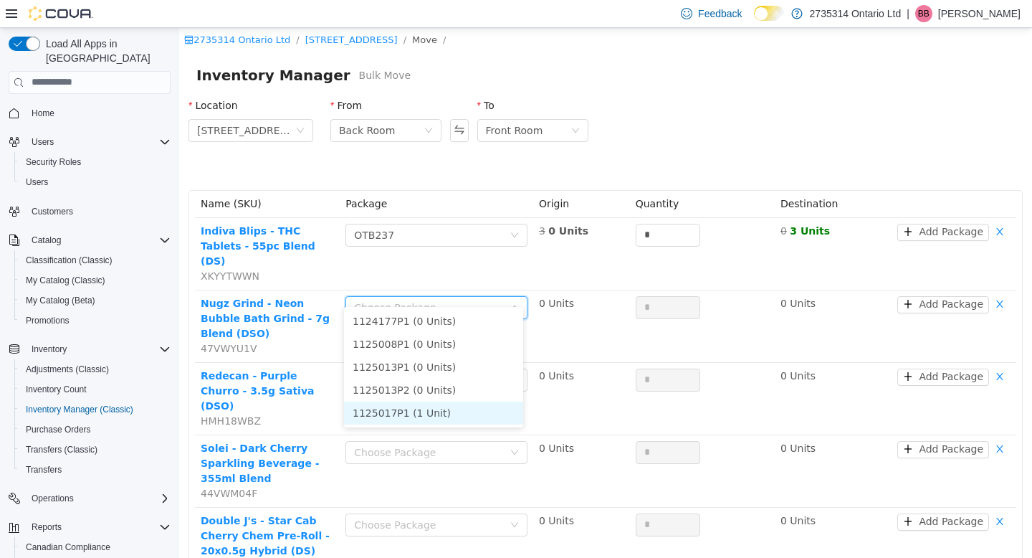
click at [466, 411] on li "1125017P1 (1 Unit)" at bounding box center [433, 412] width 179 height 23
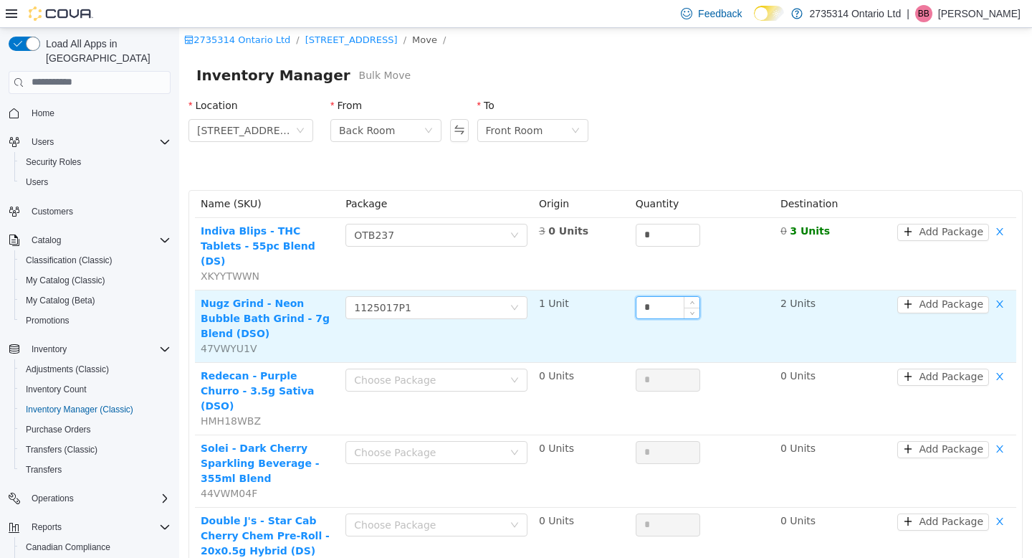
click at [665, 296] on input "*" at bounding box center [668, 307] width 63 height 22
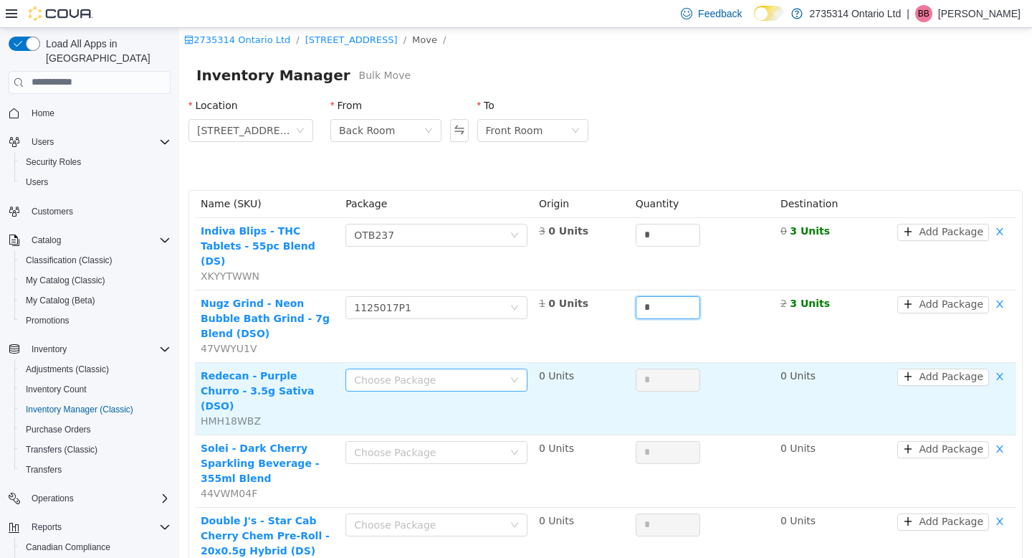
click at [483, 372] on div "Choose Package" at bounding box center [428, 379] width 149 height 14
type input "*"
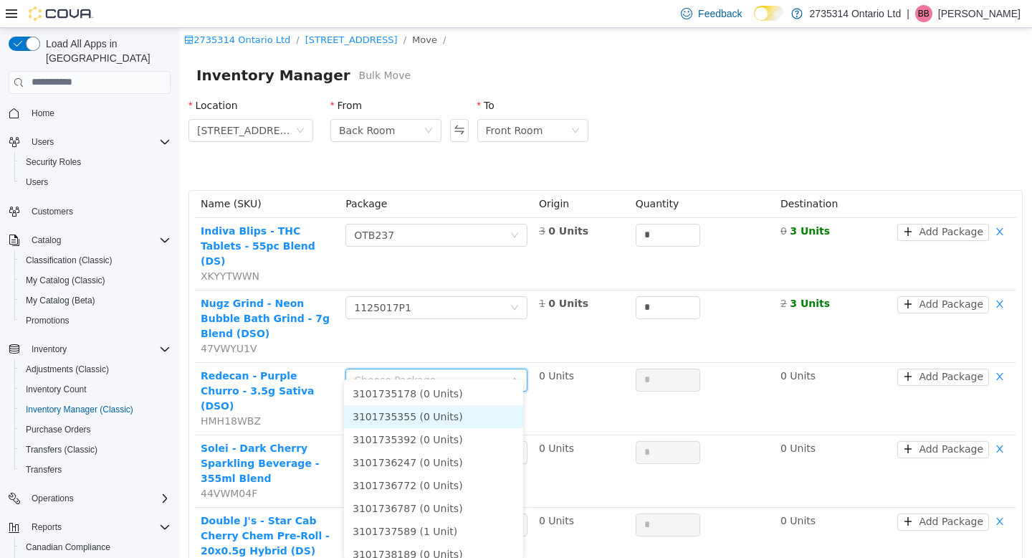
scroll to position [10, 0]
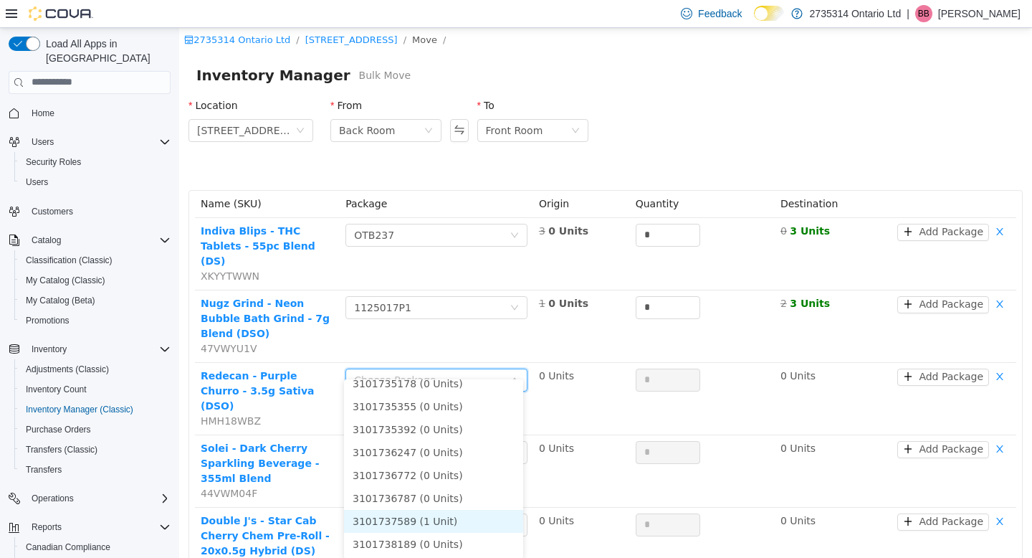
click at [442, 524] on li "3101737589 (1 Unit)" at bounding box center [433, 520] width 179 height 23
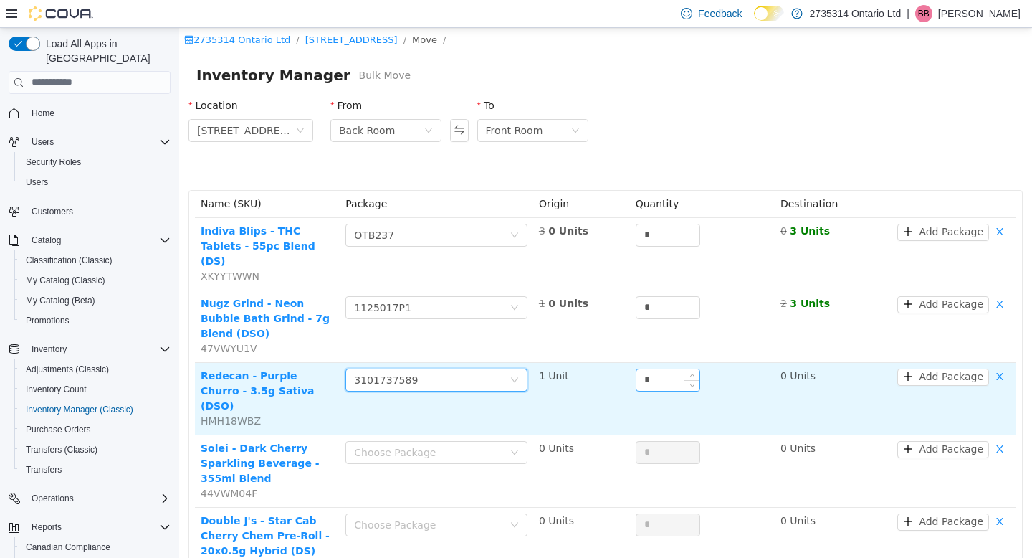
click at [650, 369] on input "*" at bounding box center [668, 380] width 63 height 22
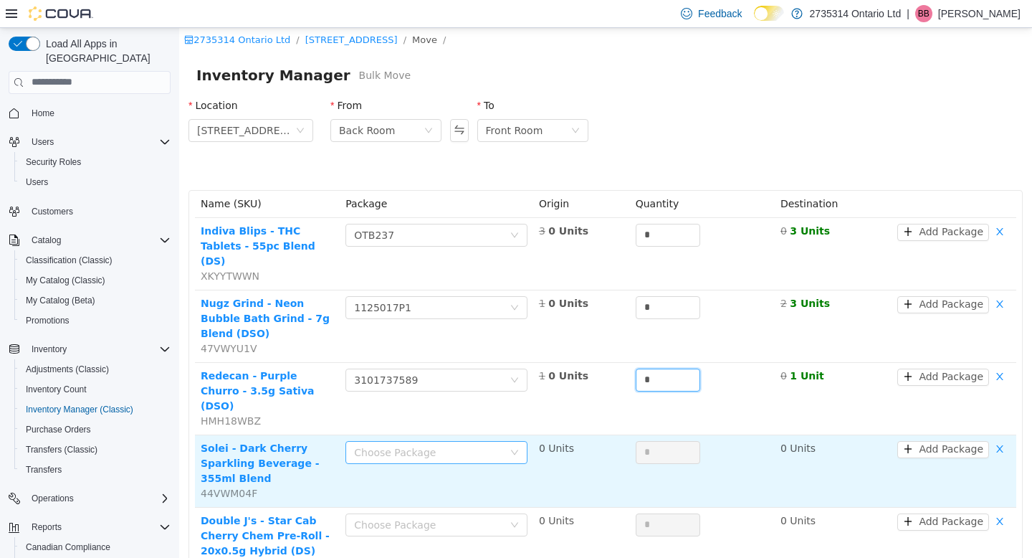
click at [464, 445] on div "Choose Package" at bounding box center [428, 452] width 149 height 14
type input "*"
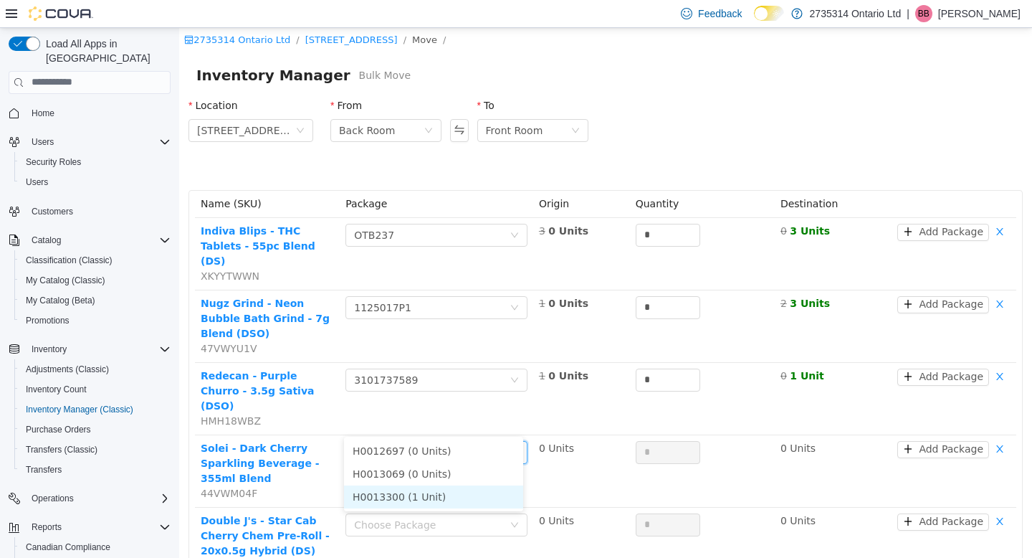
click at [452, 499] on li "H0013300 (1 Unit)" at bounding box center [433, 496] width 179 height 23
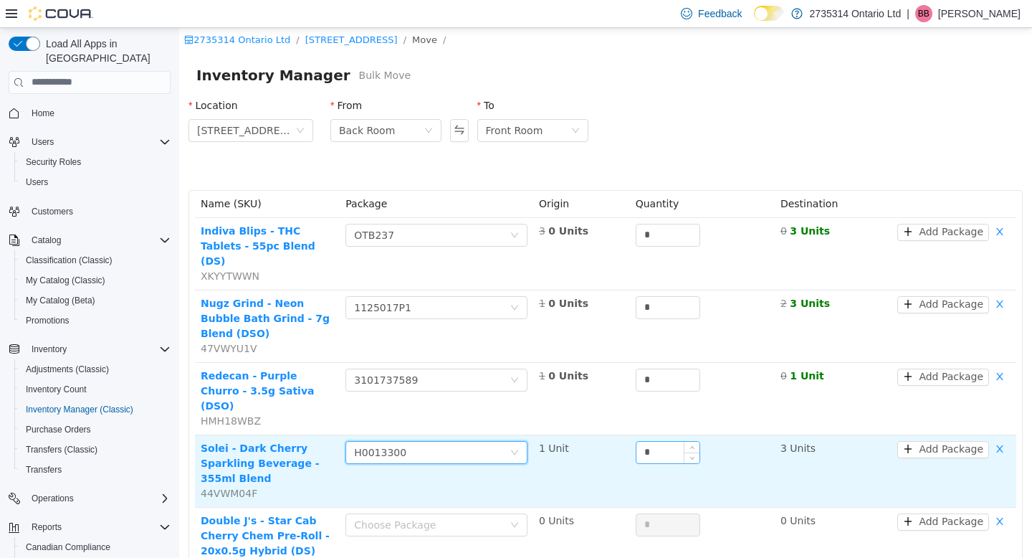
click at [663, 441] on input "*" at bounding box center [668, 452] width 63 height 22
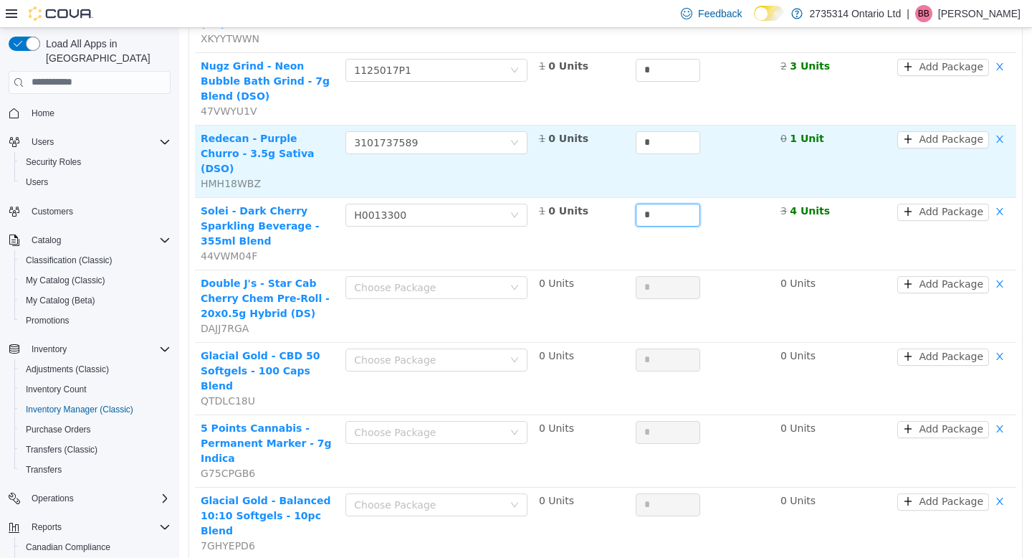
scroll to position [238, 0]
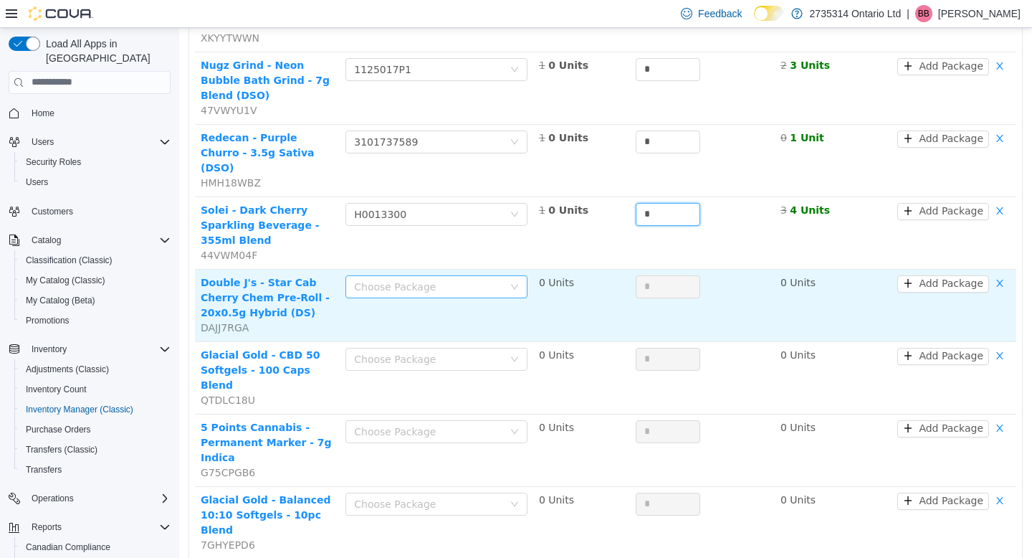
click at [447, 279] on div "Choose Package" at bounding box center [428, 286] width 149 height 14
type input "*"
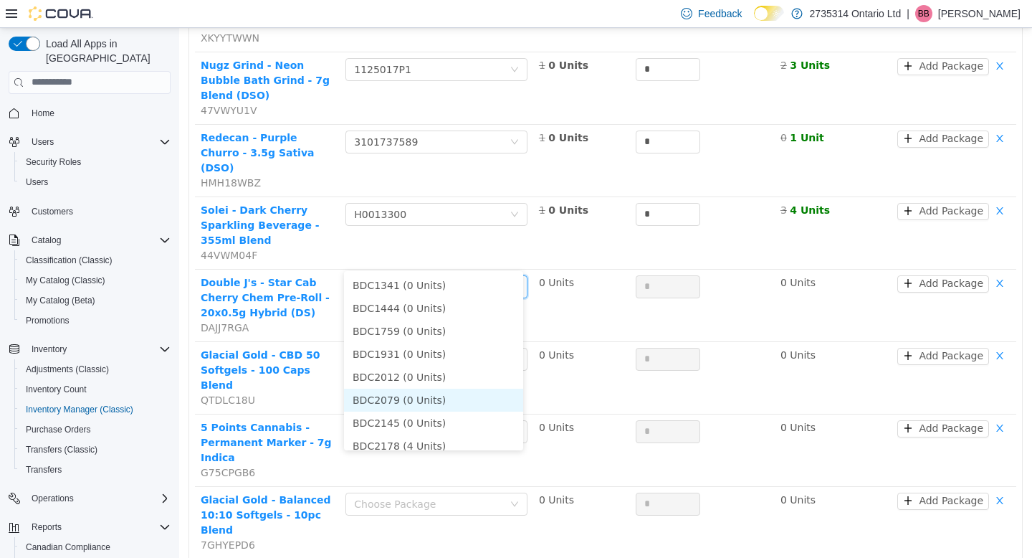
scroll to position [10, 0]
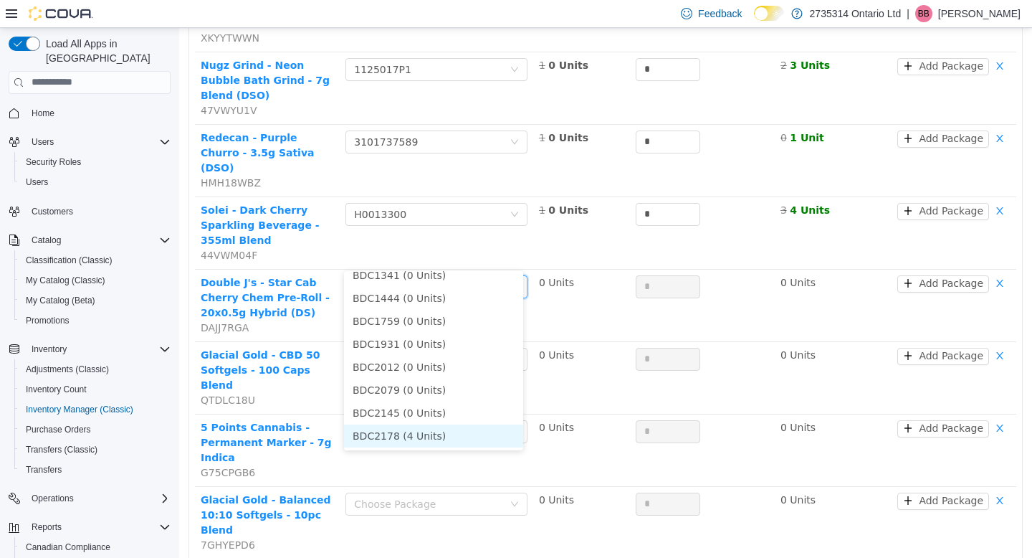
click at [447, 435] on li "BDC2178 (4 Units)" at bounding box center [433, 435] width 179 height 23
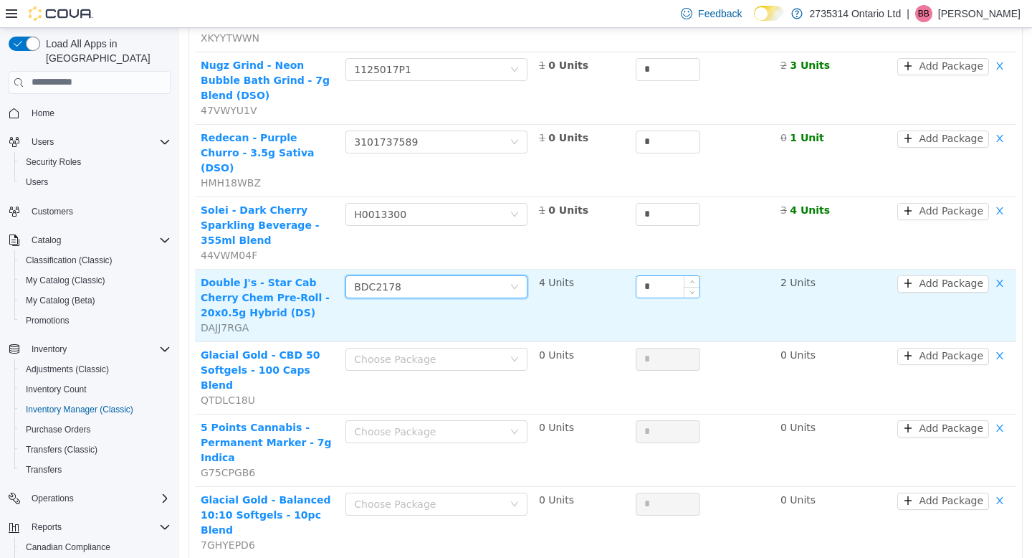
click at [657, 275] on input "*" at bounding box center [668, 286] width 63 height 22
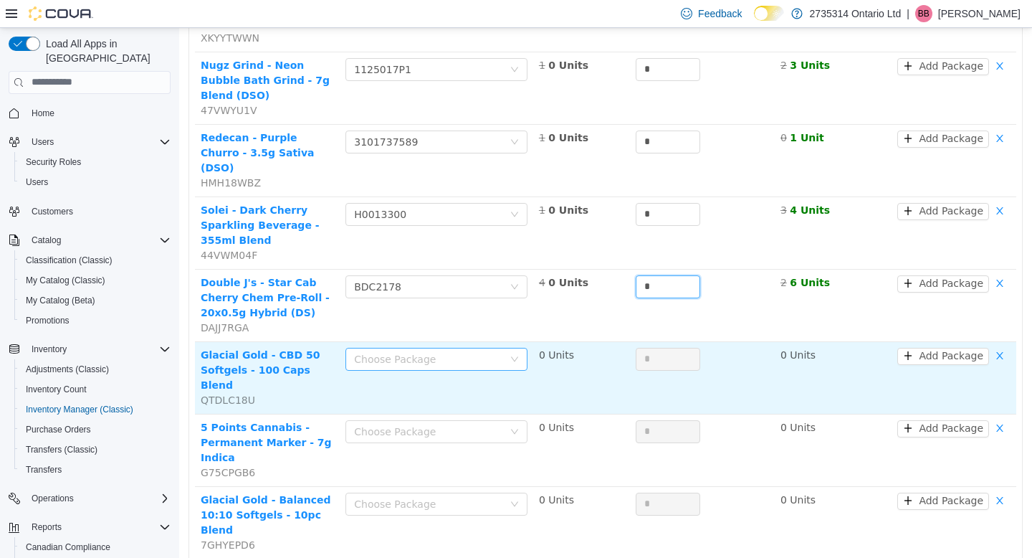
click at [493, 351] on div "Choose Package" at bounding box center [428, 358] width 149 height 14
type input "*"
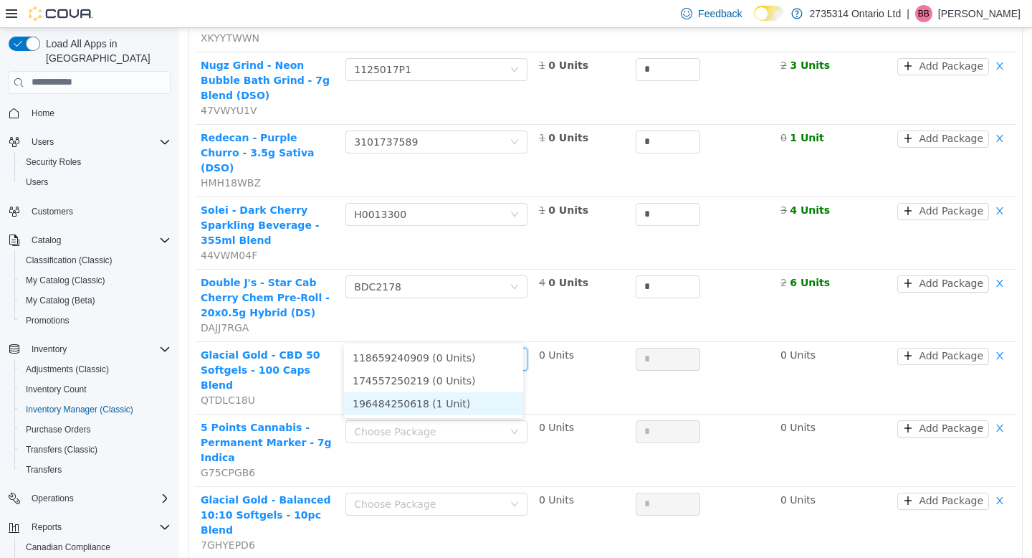
click at [475, 409] on li "196484250618 (1 Unit)" at bounding box center [433, 402] width 179 height 23
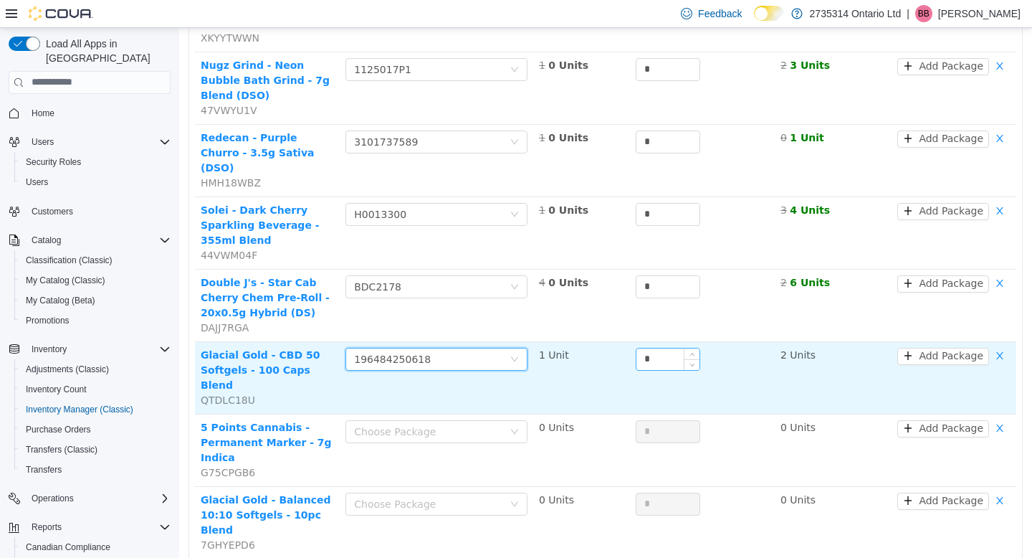
click at [660, 348] on input "*" at bounding box center [668, 359] width 63 height 22
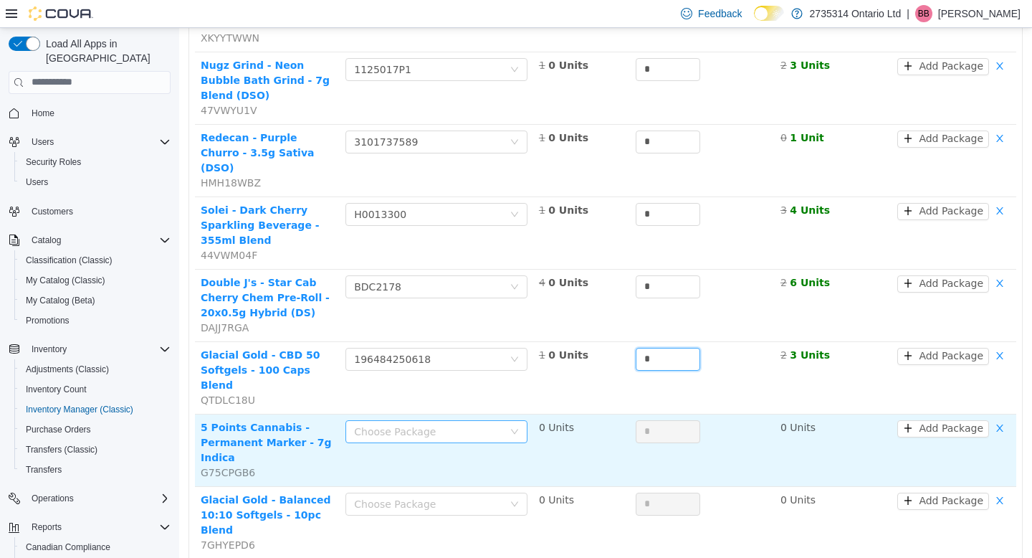
click at [467, 424] on div "Choose Package" at bounding box center [428, 431] width 149 height 14
type input "*"
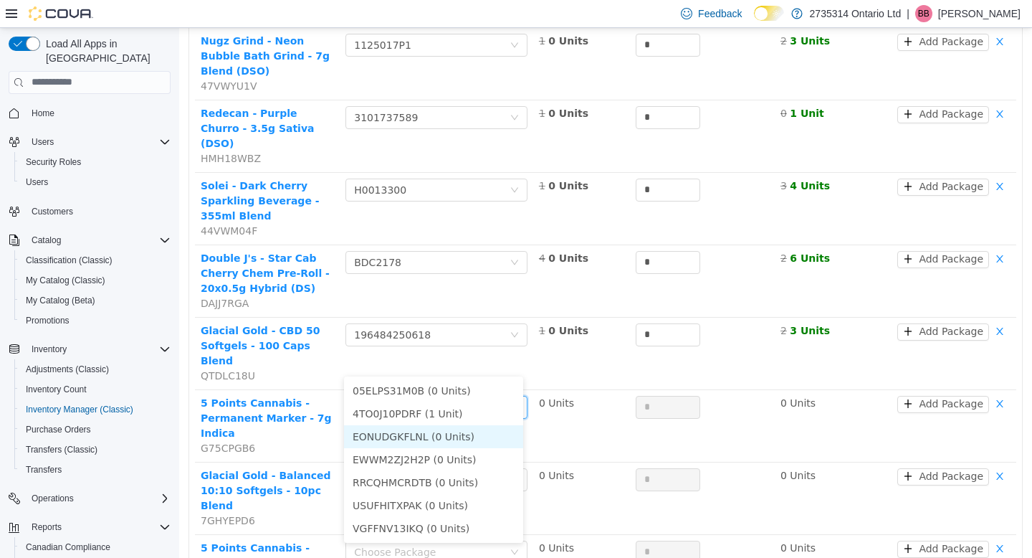
scroll to position [263, 0]
click at [464, 412] on li "4TO0J10PDRF (1 Unit)" at bounding box center [433, 412] width 179 height 23
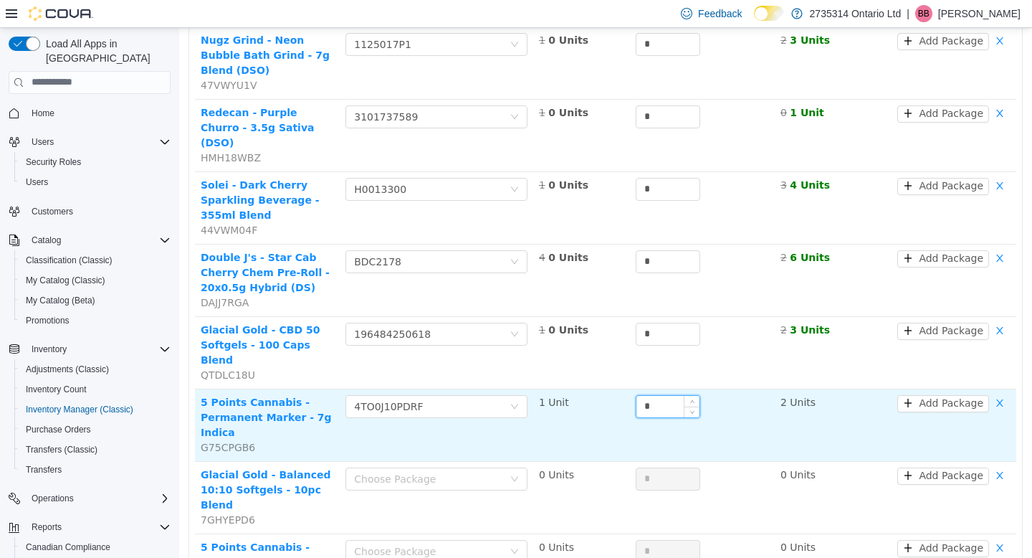
click at [655, 395] on input "*" at bounding box center [668, 406] width 63 height 22
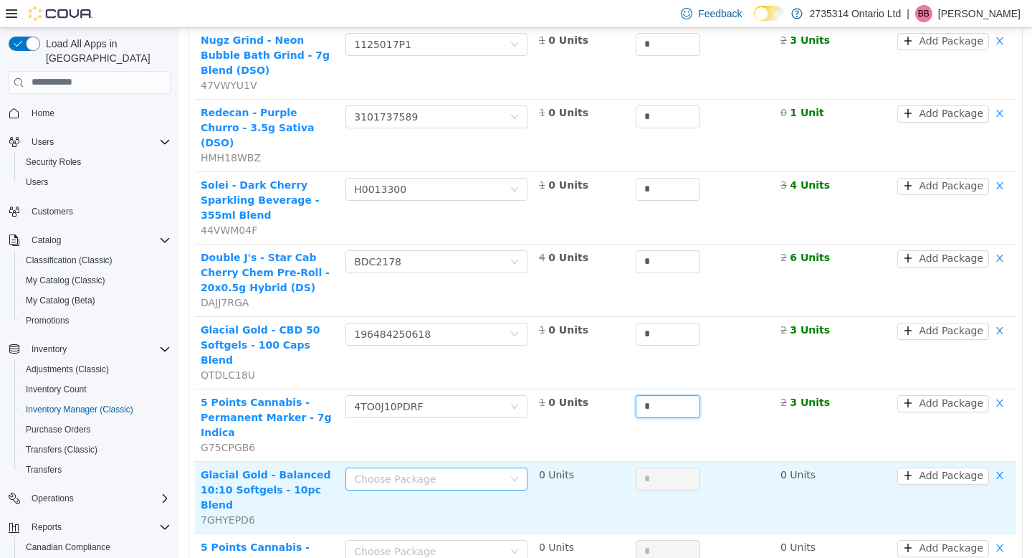
click at [462, 471] on div "Choose Package" at bounding box center [428, 478] width 149 height 14
type input "*"
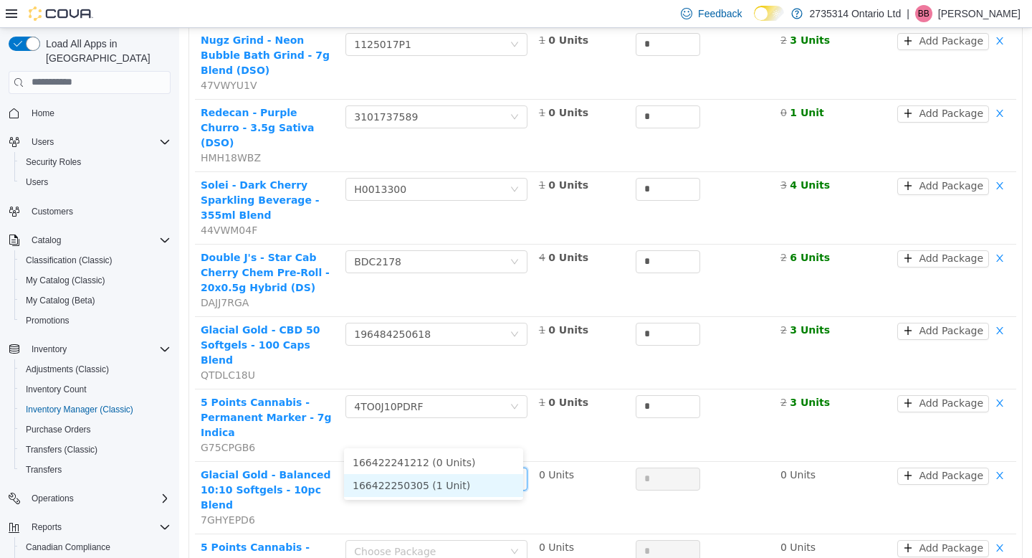
click at [457, 489] on li "166422250305 (1 Unit)" at bounding box center [433, 484] width 179 height 23
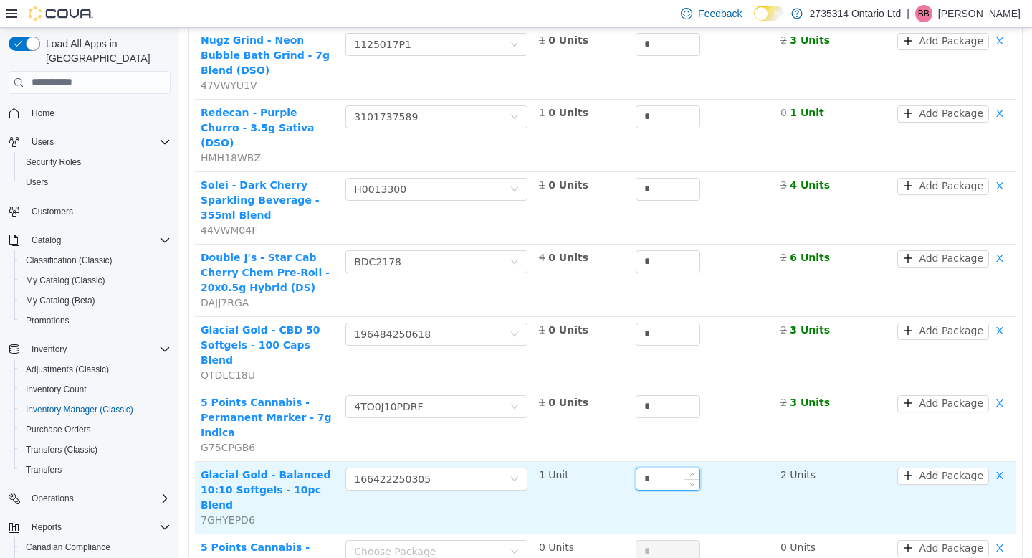
click at [660, 467] on input "*" at bounding box center [668, 478] width 63 height 22
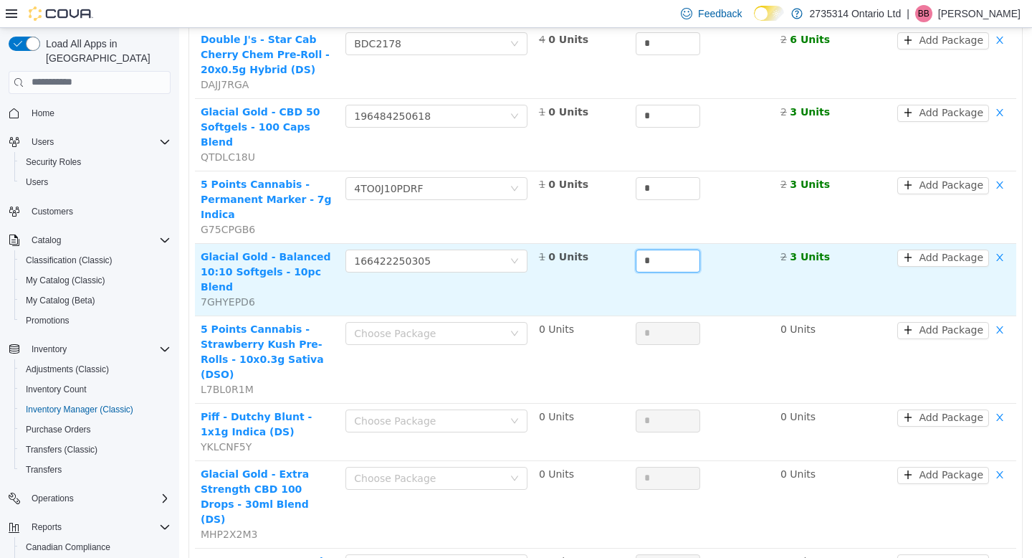
scroll to position [482, 0]
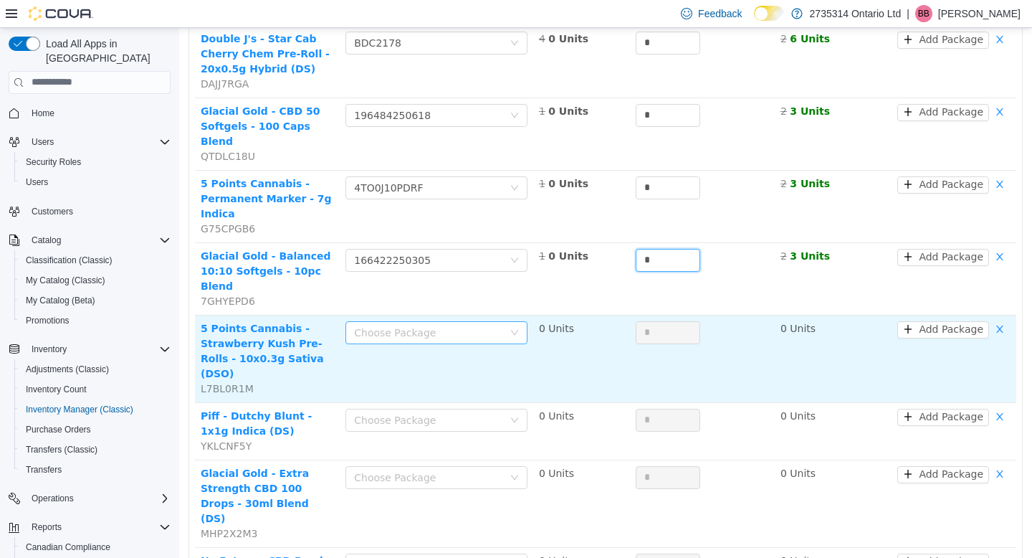
click at [480, 325] on div "Choose Package" at bounding box center [428, 332] width 149 height 14
type input "*"
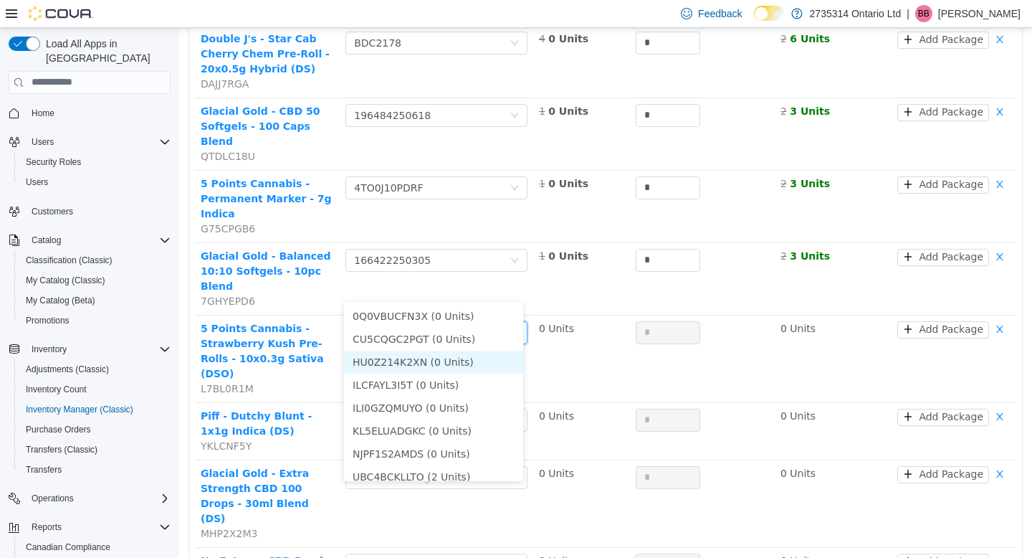
scroll to position [10, 0]
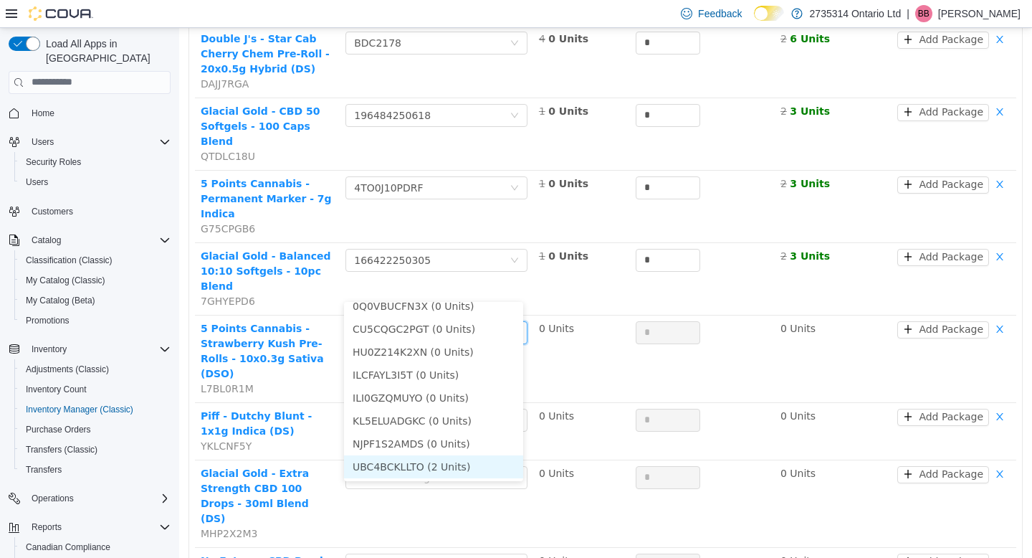
click at [462, 471] on li "UBC4BCKLLTO (2 Units)" at bounding box center [433, 466] width 179 height 23
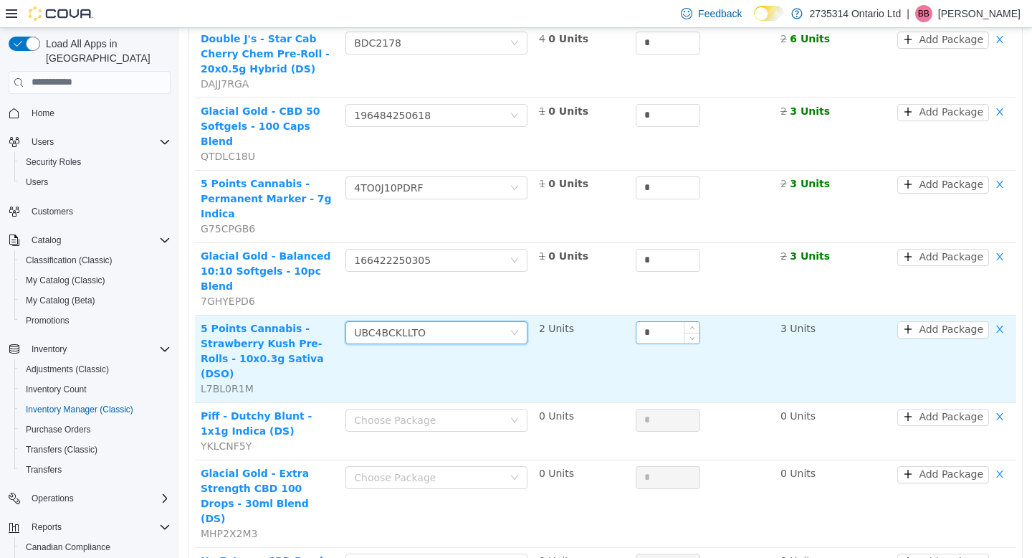
click at [651, 321] on input "*" at bounding box center [668, 332] width 63 height 22
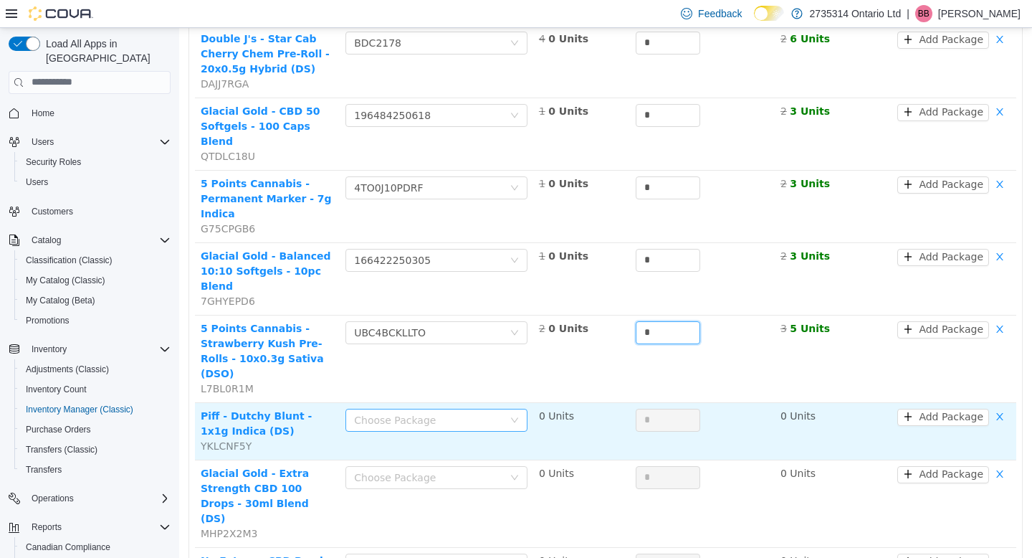
click at [473, 412] on div "Choose Package" at bounding box center [428, 419] width 149 height 14
type input "*"
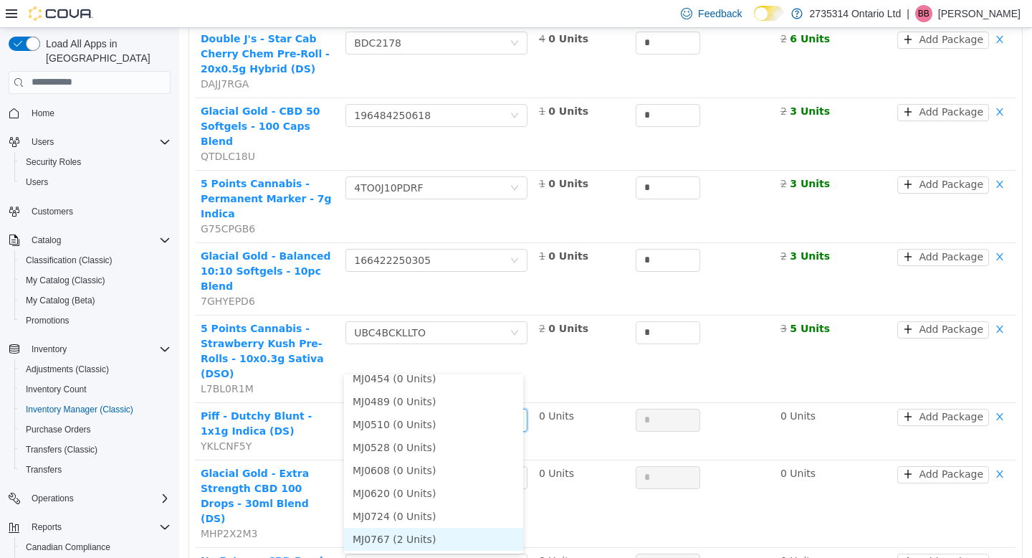
click at [428, 531] on li "MJ0767 (2 Units)" at bounding box center [433, 538] width 179 height 23
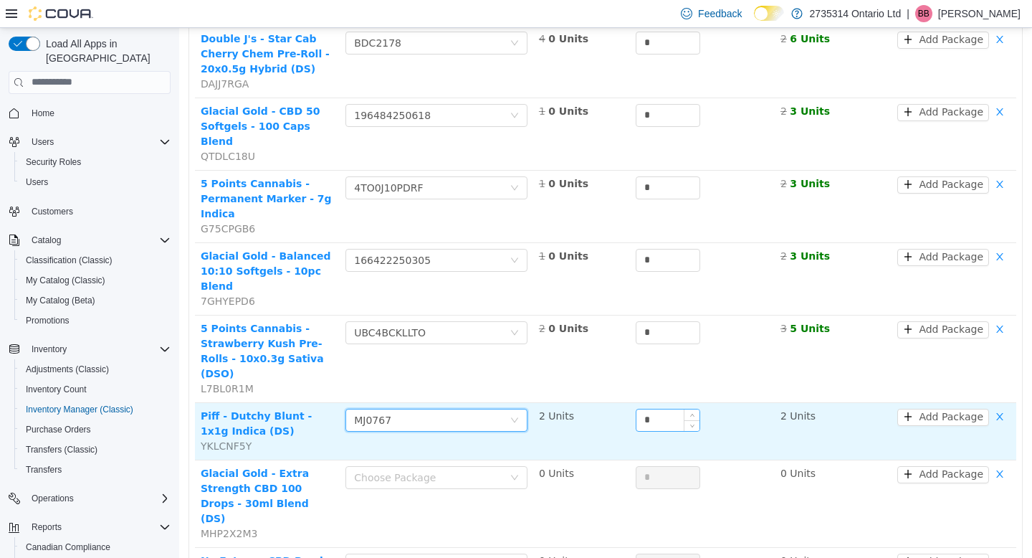
click at [654, 409] on input "*" at bounding box center [668, 420] width 63 height 22
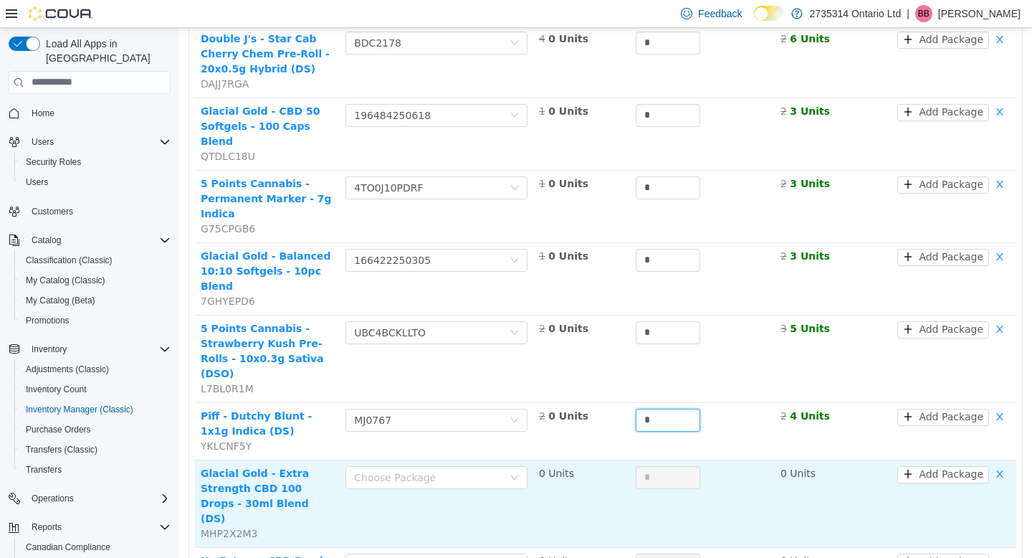
type input "*"
click at [420, 460] on td "Choose Package" at bounding box center [437, 503] width 194 height 87
click at [420, 470] on div "Choose Package" at bounding box center [428, 477] width 149 height 14
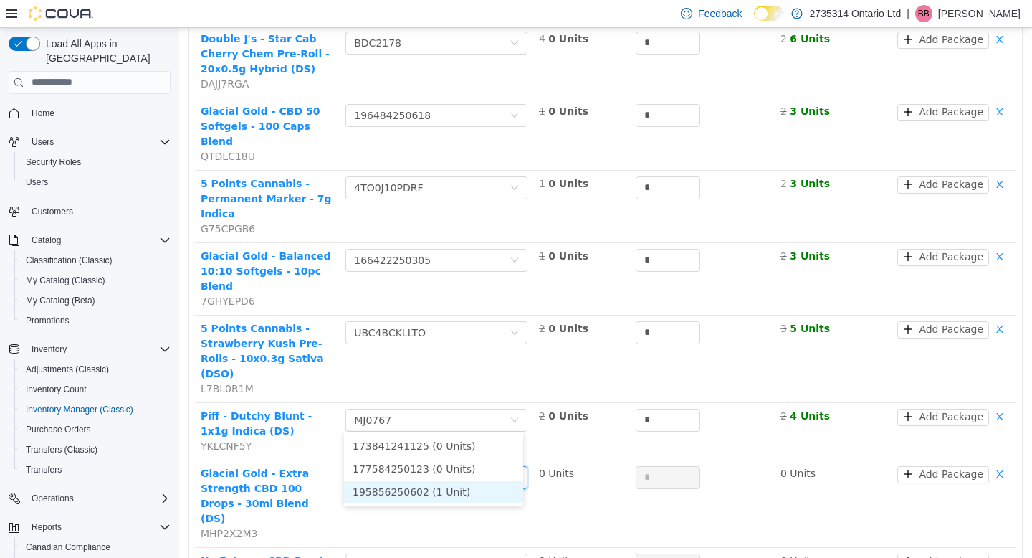
click at [434, 488] on li "195856250602 (1 Unit)" at bounding box center [433, 491] width 179 height 23
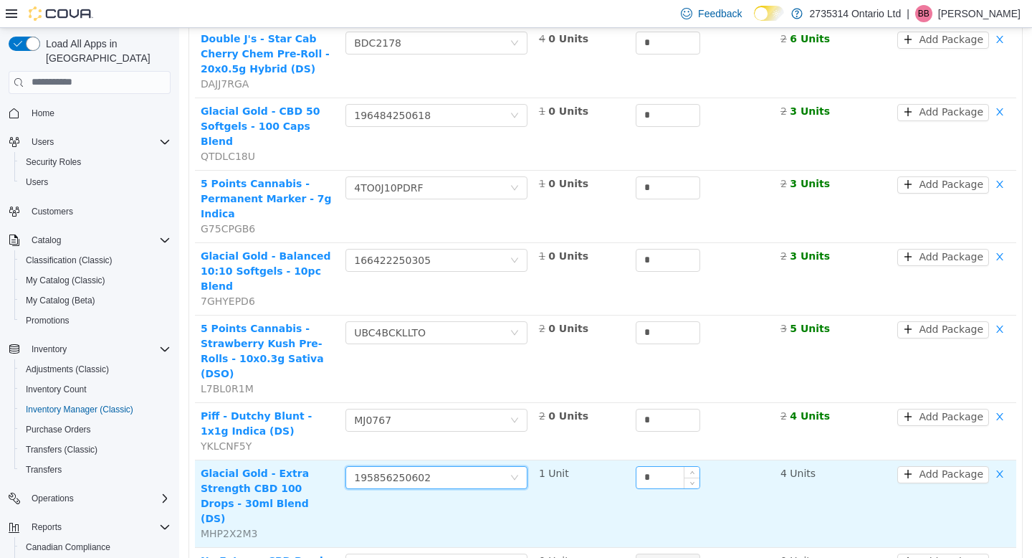
click at [656, 466] on input "*" at bounding box center [668, 477] width 63 height 22
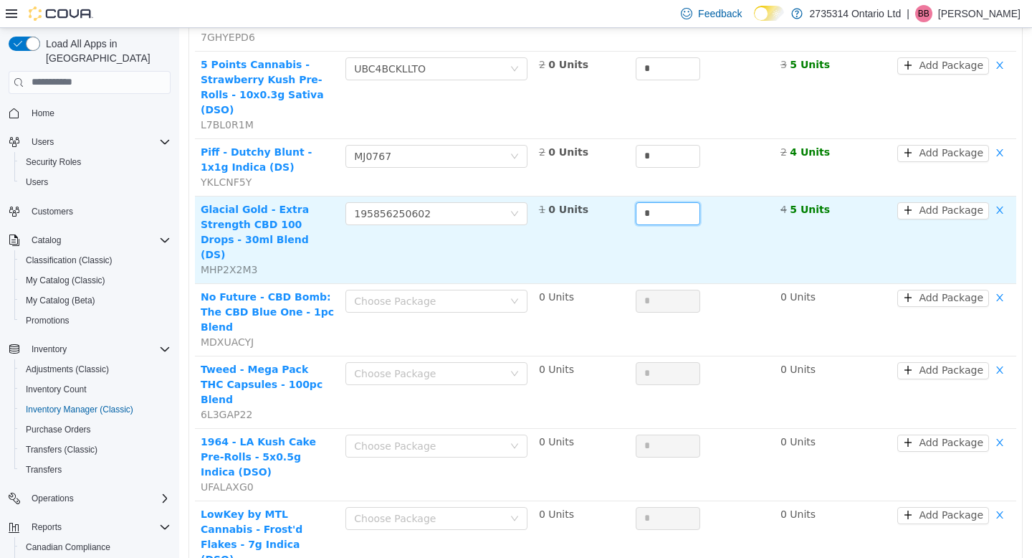
scroll to position [762, 0]
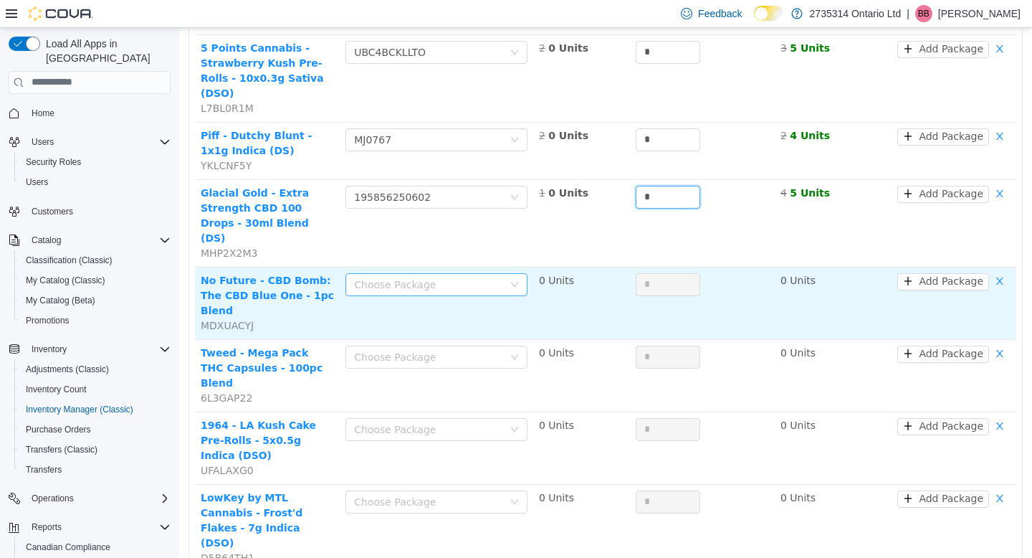
type input "*"
click at [460, 273] on div "Choose Package" at bounding box center [432, 284] width 156 height 22
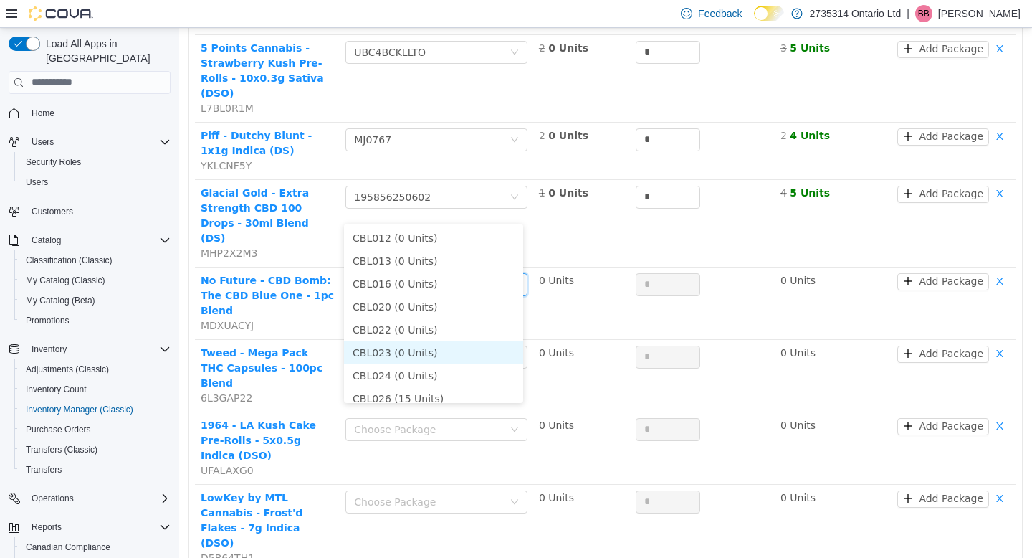
scroll to position [10, 0]
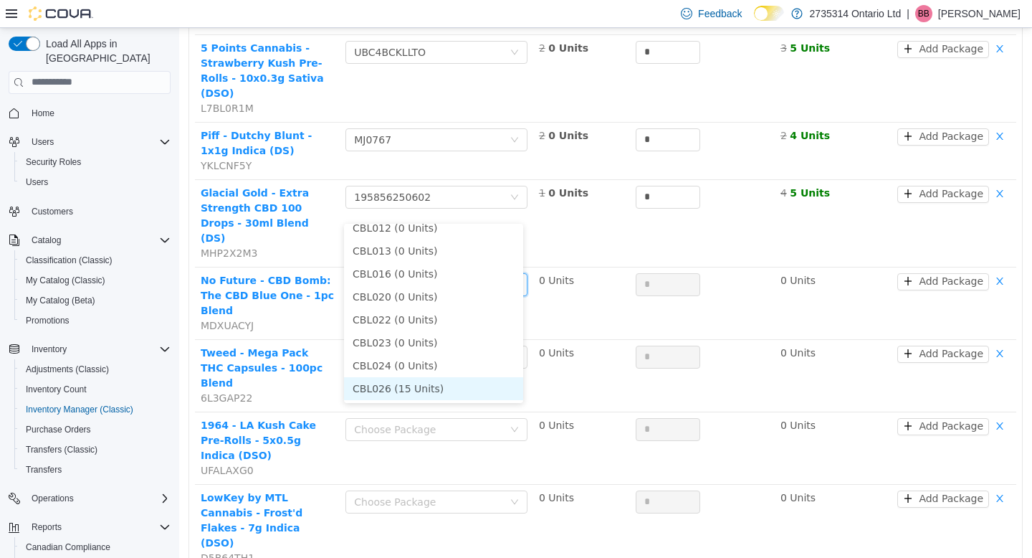
click at [434, 381] on li "CBL026 (15 Units)" at bounding box center [433, 387] width 179 height 23
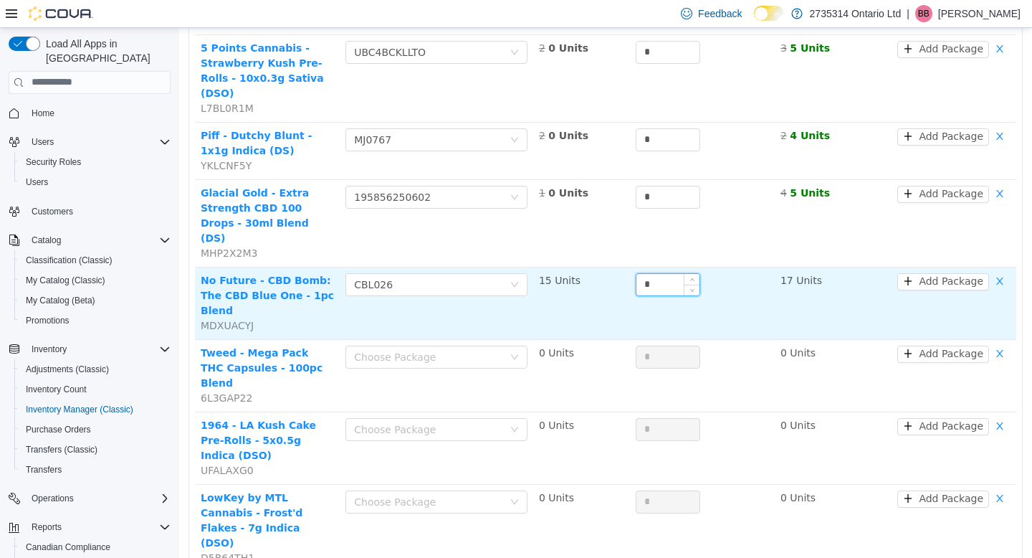
click at [651, 273] on input "*" at bounding box center [668, 284] width 63 height 22
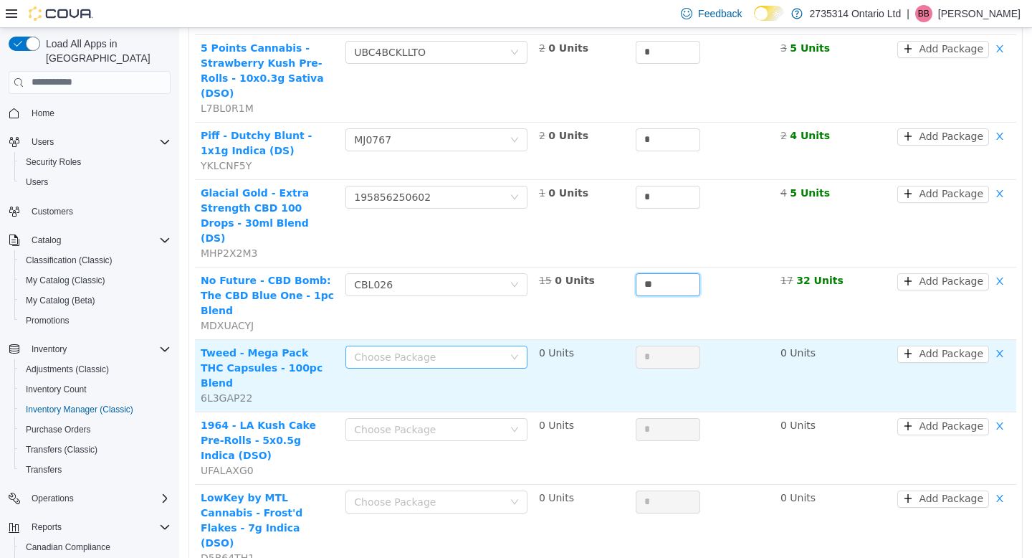
click at [462, 349] on div "Choose Package" at bounding box center [428, 356] width 149 height 14
type input "**"
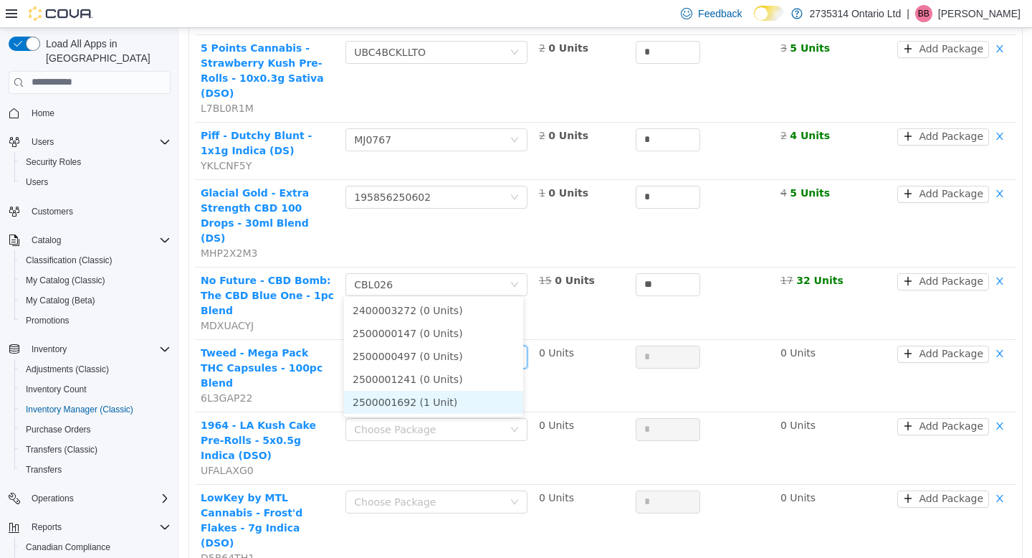
click at [463, 399] on li "2500001692 (1 Unit)" at bounding box center [433, 401] width 179 height 23
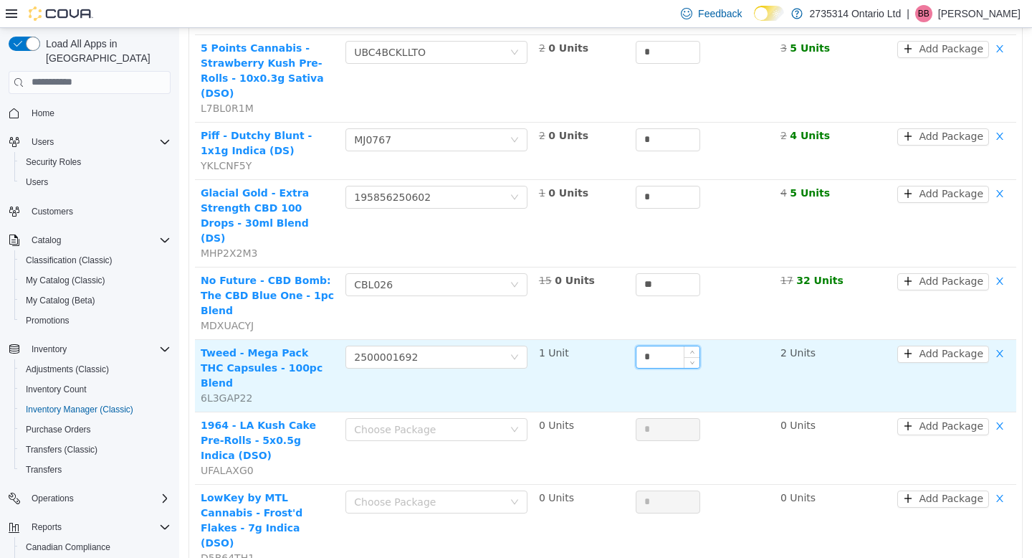
click at [670, 346] on input "*" at bounding box center [668, 357] width 63 height 22
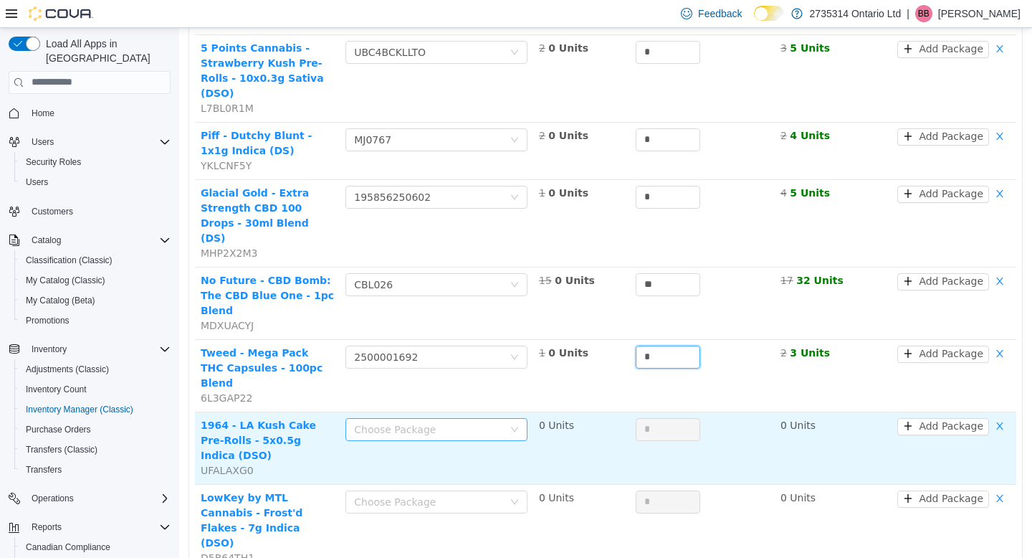
type input "*"
click at [498, 418] on div "Choose Package" at bounding box center [432, 429] width 156 height 22
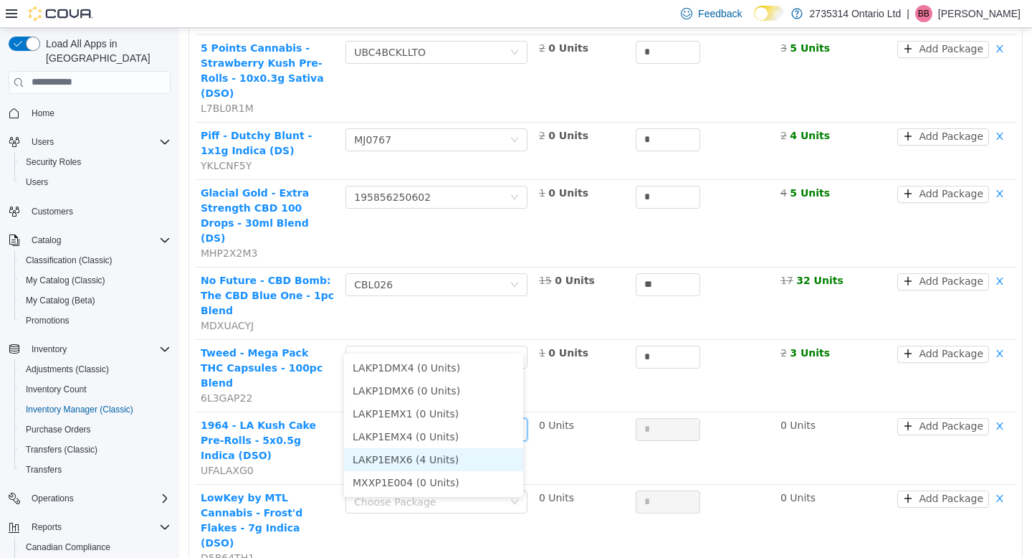
click at [472, 457] on li "LAKP1EMX6 (4 Units)" at bounding box center [433, 458] width 179 height 23
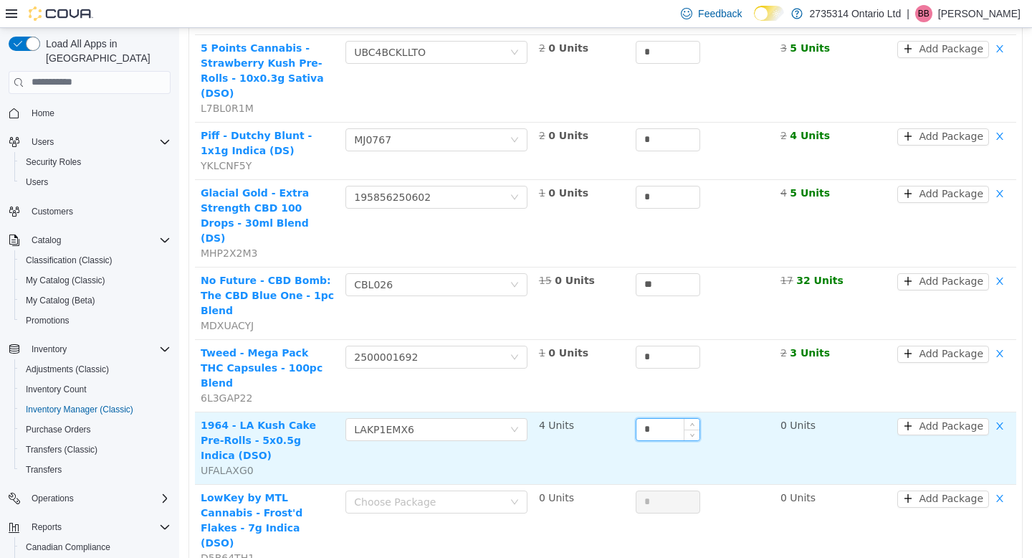
click at [651, 418] on input "*" at bounding box center [668, 429] width 63 height 22
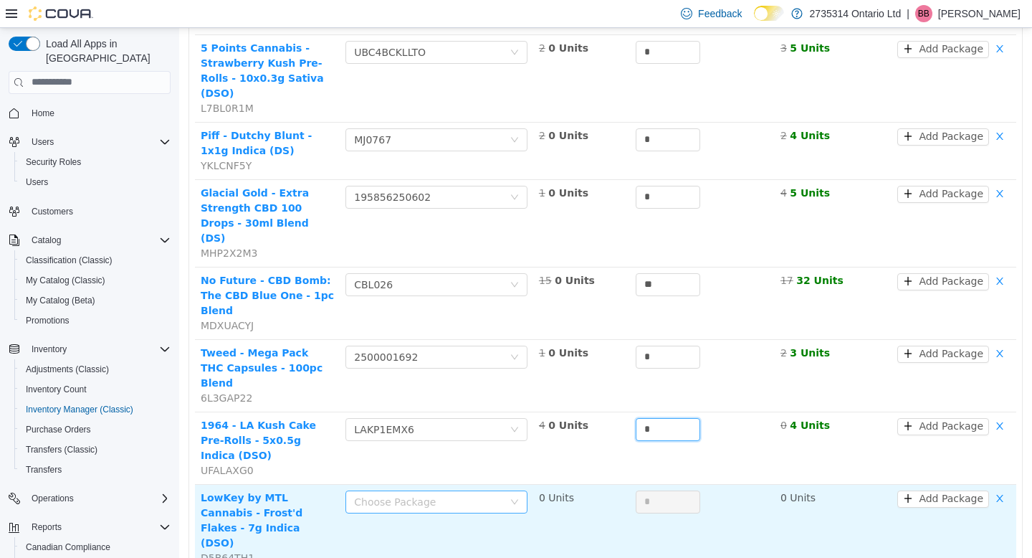
click at [467, 494] on div "Choose Package" at bounding box center [428, 501] width 149 height 14
type input "*"
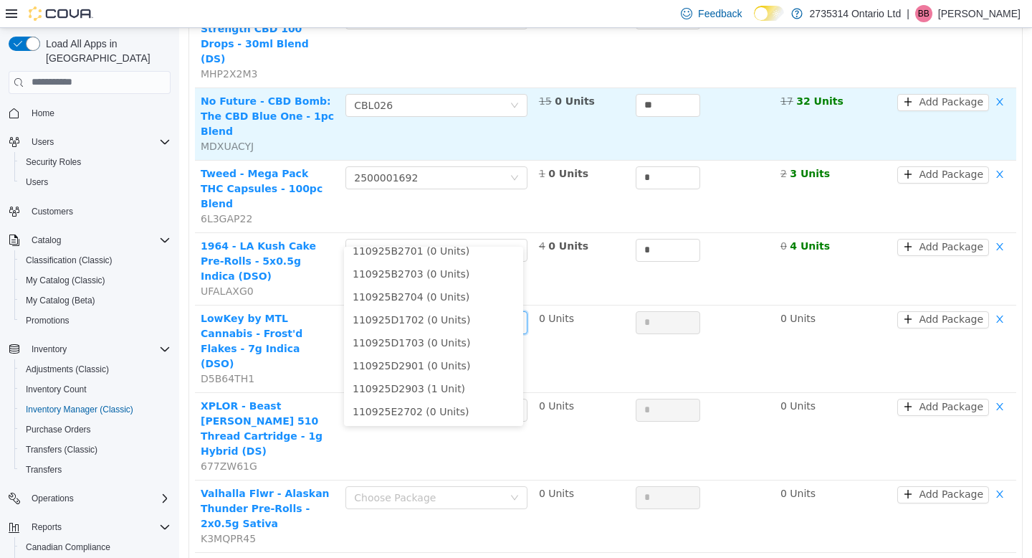
scroll to position [990, 0]
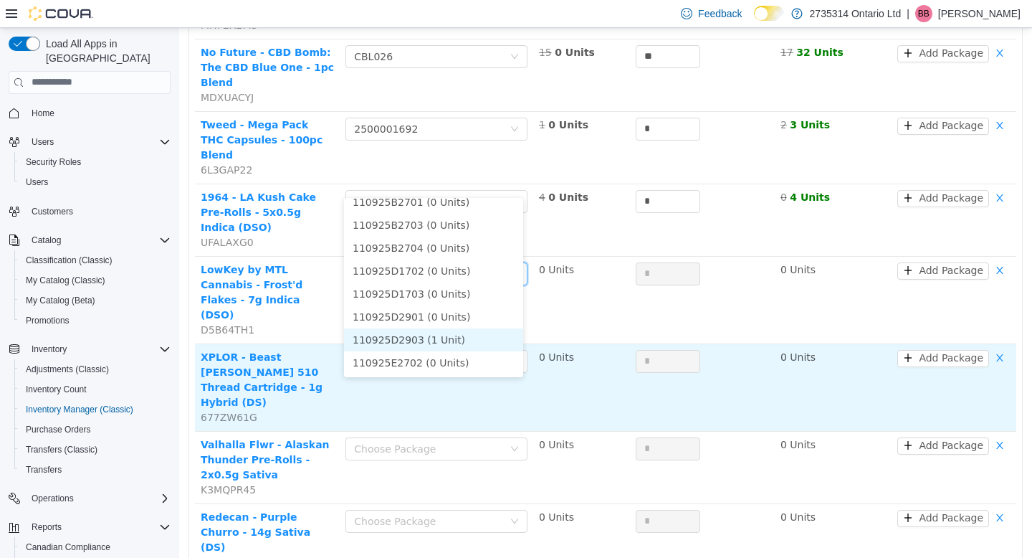
click at [452, 338] on li "110925D2903 (1 Unit)" at bounding box center [433, 339] width 179 height 23
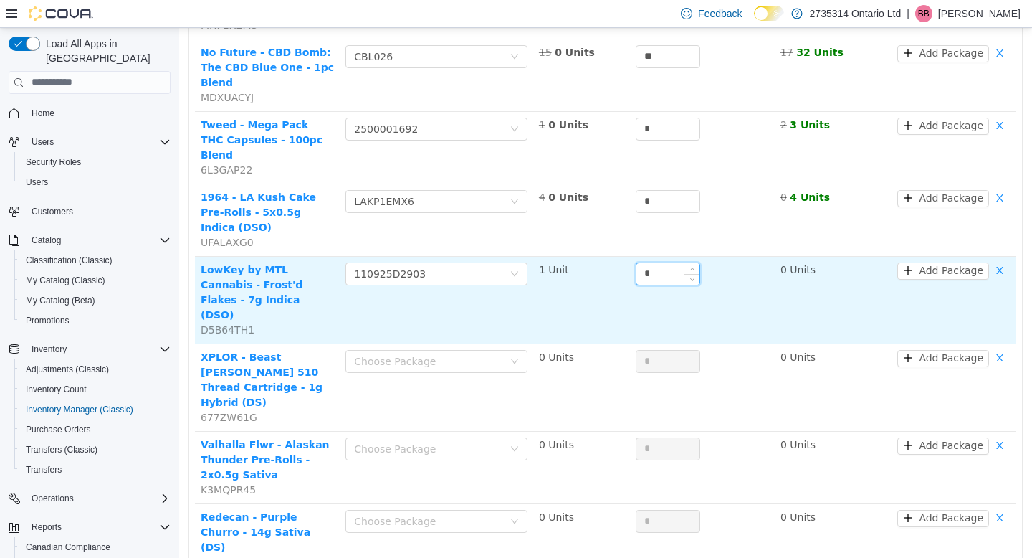
click at [657, 262] on input "*" at bounding box center [668, 273] width 63 height 22
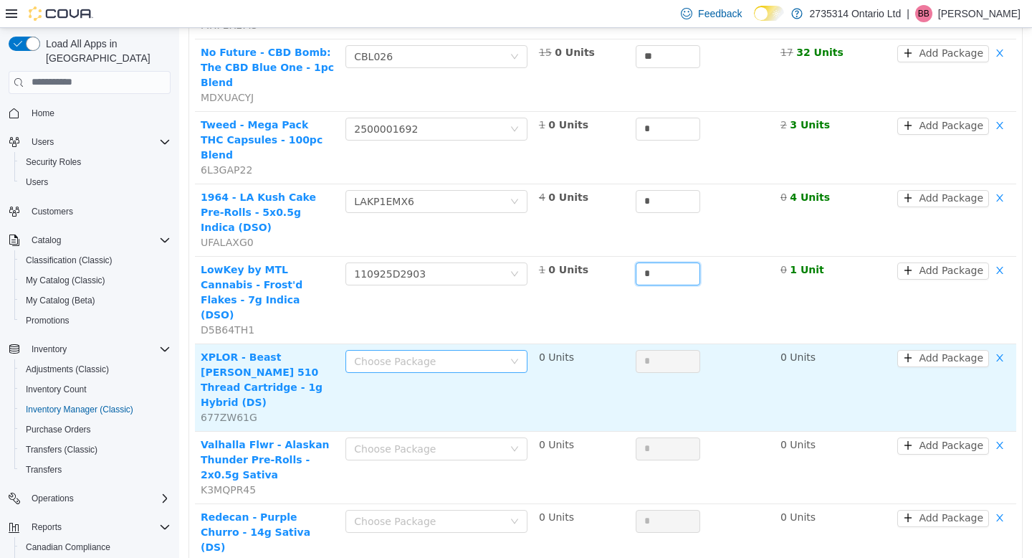
click at [483, 353] on div "Choose Package" at bounding box center [428, 360] width 149 height 14
type input "*"
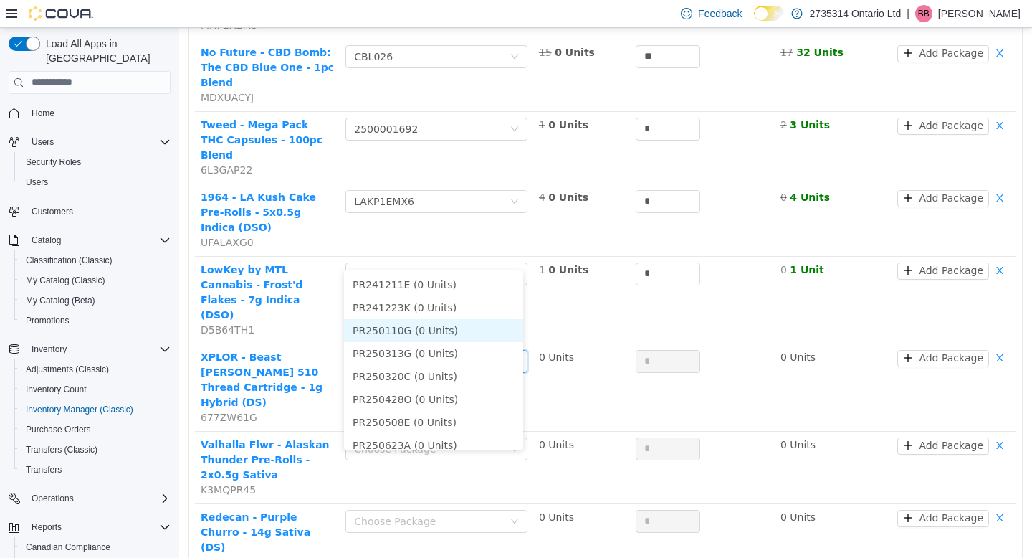
scroll to position [33, 0]
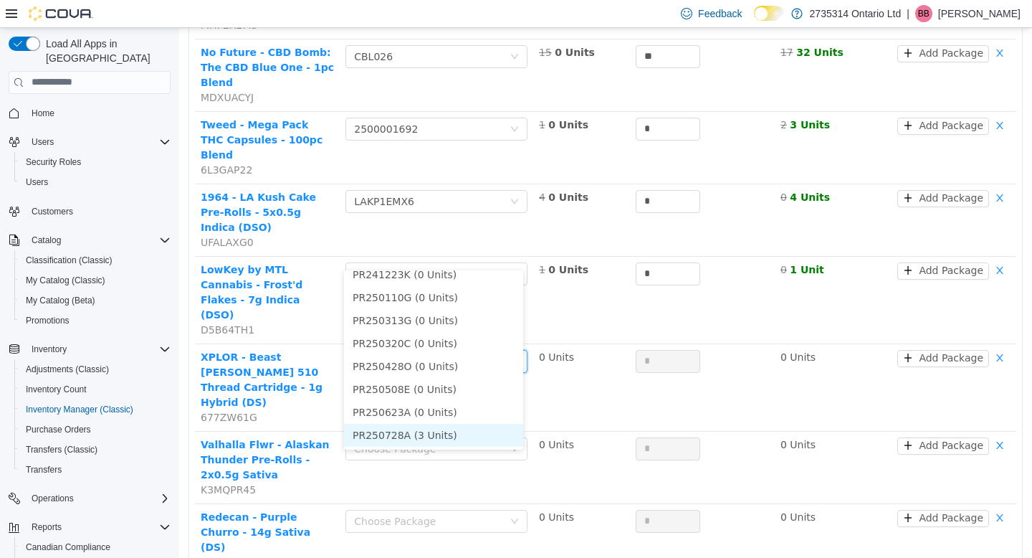
click at [450, 433] on li "PR250728A (3 Units)" at bounding box center [433, 434] width 179 height 23
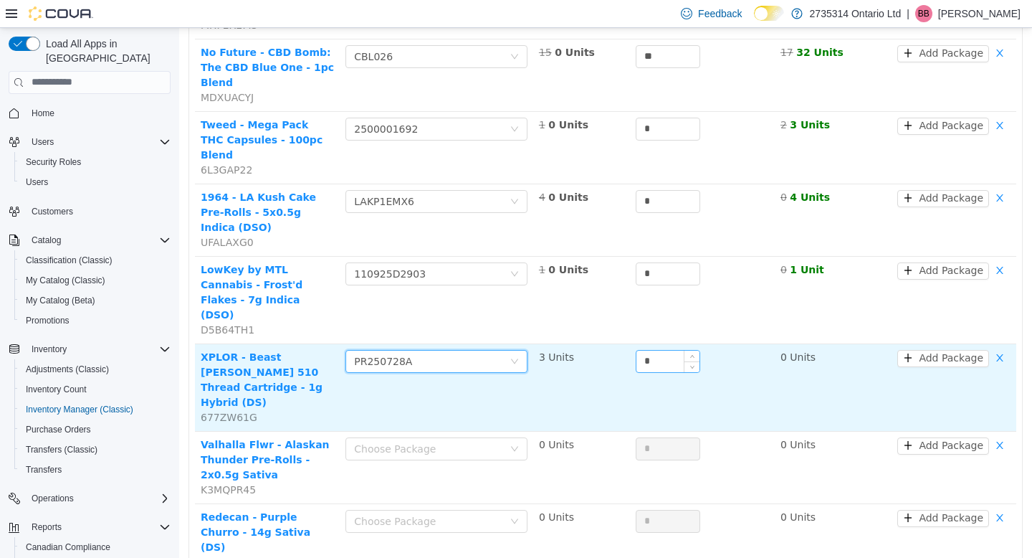
click at [659, 350] on input "*" at bounding box center [668, 361] width 63 height 22
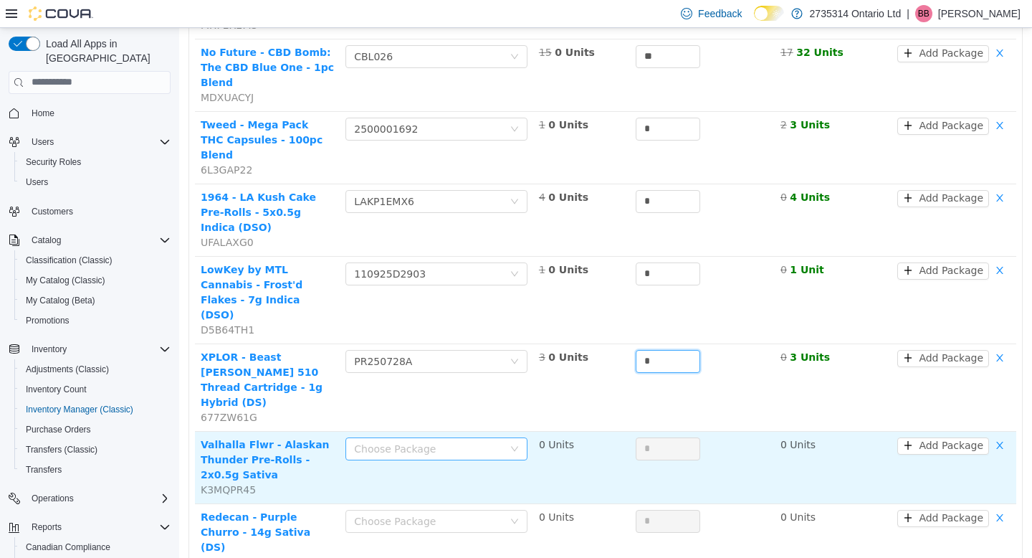
click at [490, 441] on div "Choose Package" at bounding box center [428, 448] width 149 height 14
type input "*"
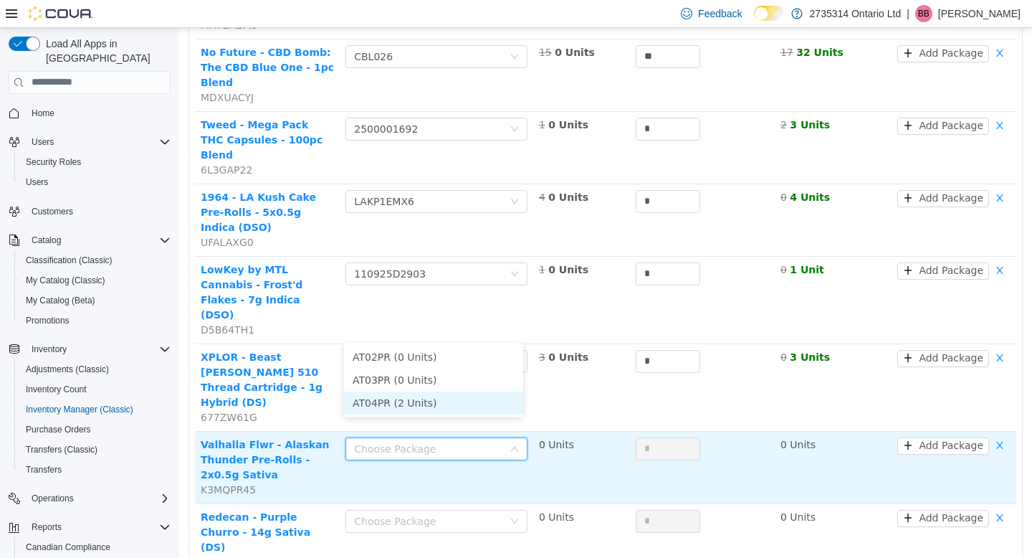
click at [462, 396] on li "AT04PR (2 Units)" at bounding box center [433, 402] width 179 height 23
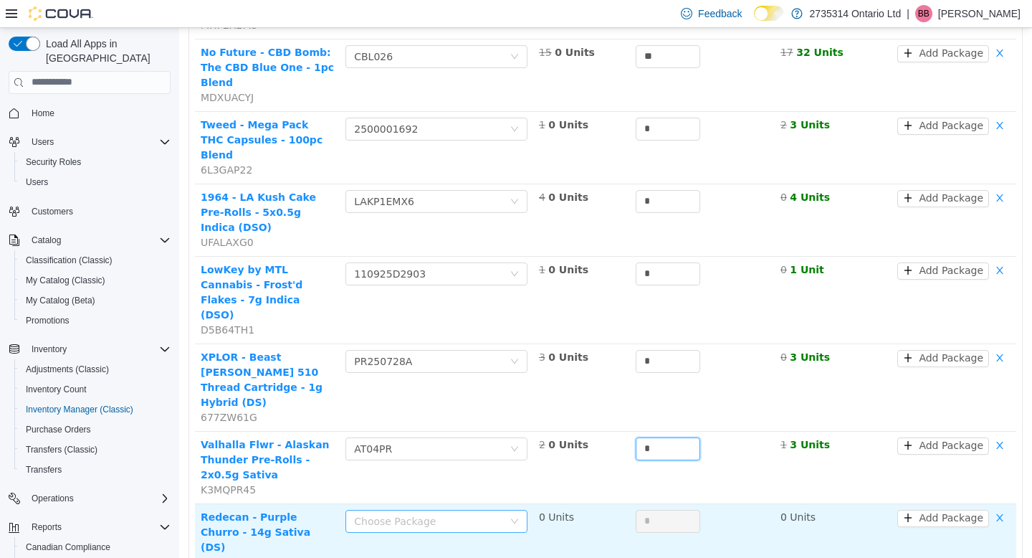
click at [436, 513] on div "Choose Package" at bounding box center [428, 520] width 149 height 14
type input "*"
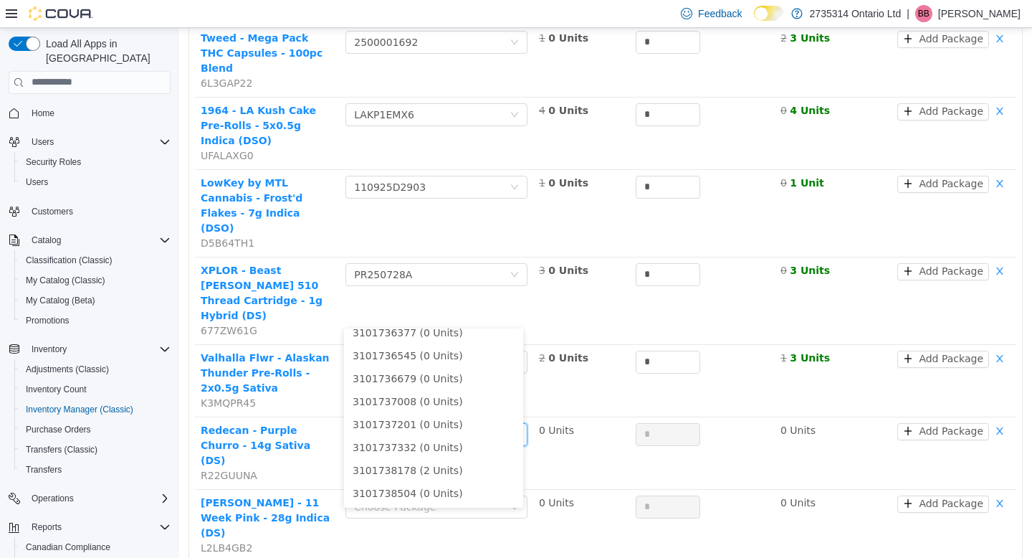
scroll to position [1090, 0]
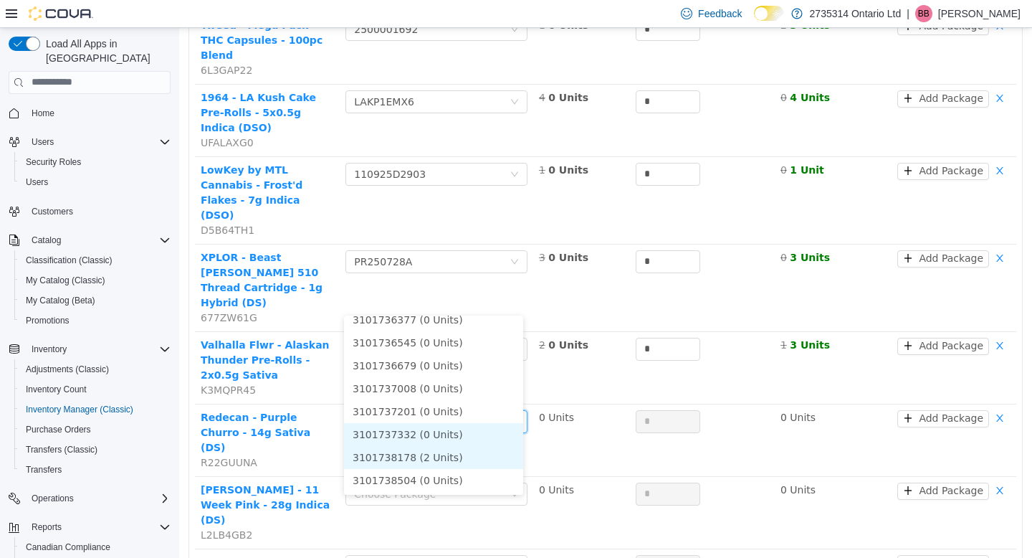
click at [444, 458] on li "3101738178 (2 Units)" at bounding box center [433, 456] width 179 height 23
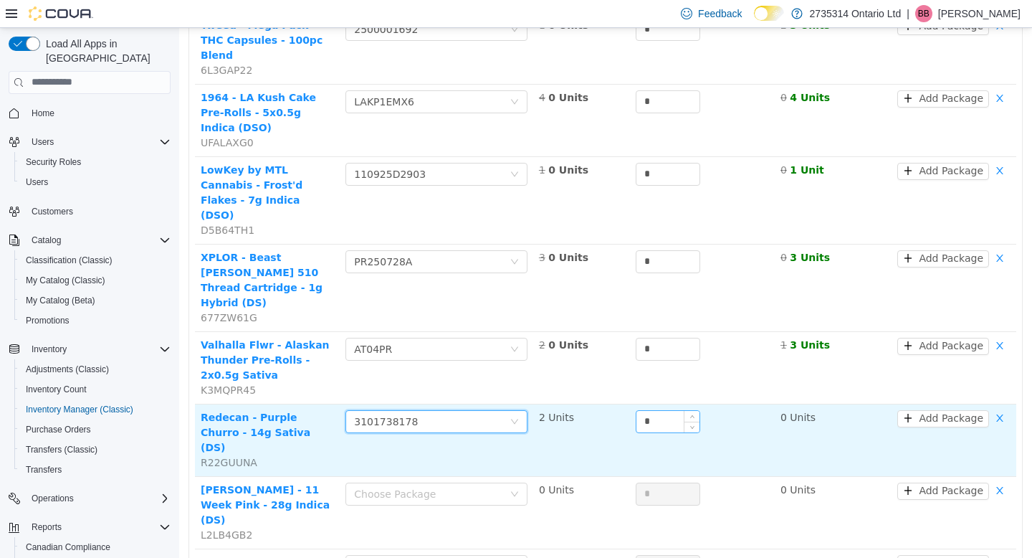
click at [657, 410] on input "*" at bounding box center [668, 421] width 63 height 22
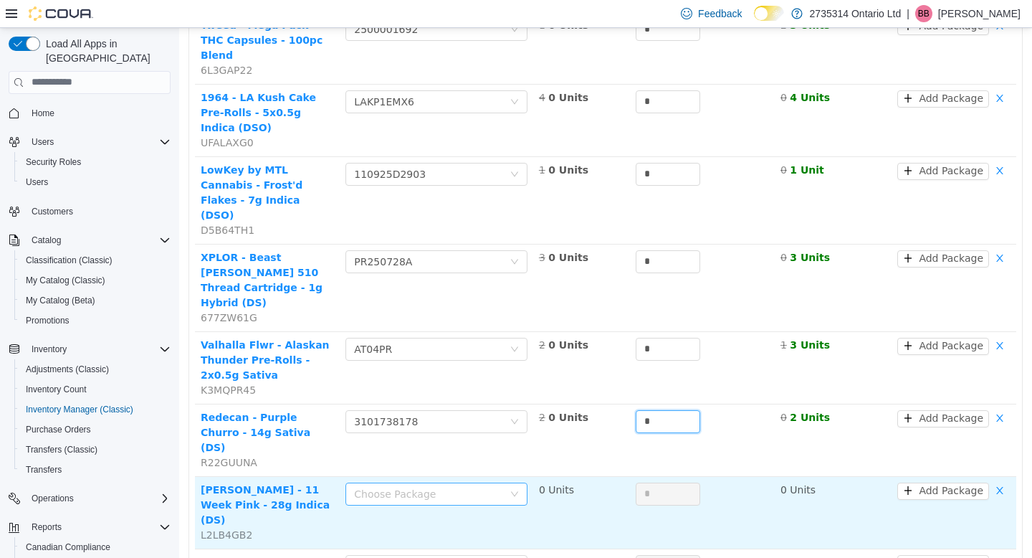
click at [496, 486] on div "Choose Package" at bounding box center [428, 493] width 149 height 14
type input "*"
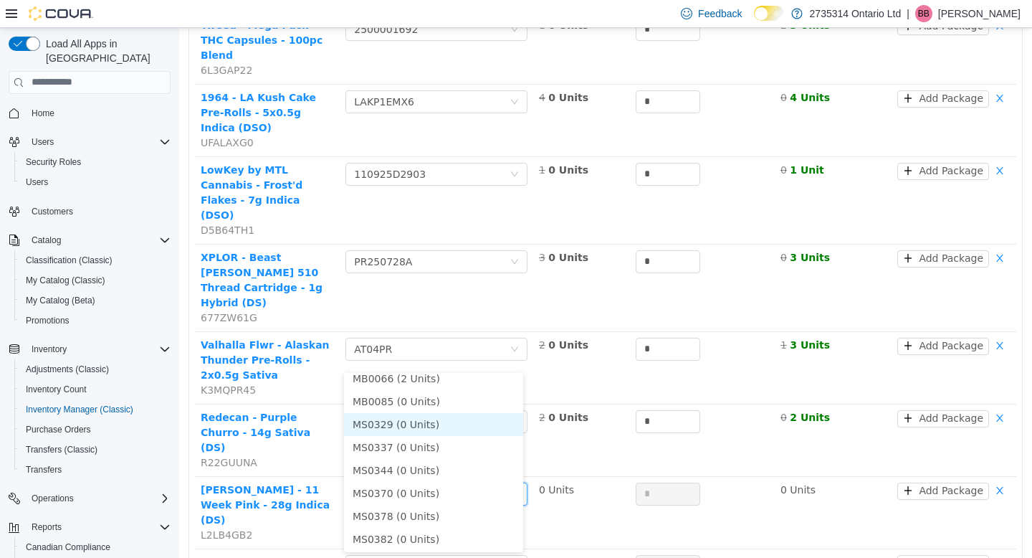
scroll to position [51, 0]
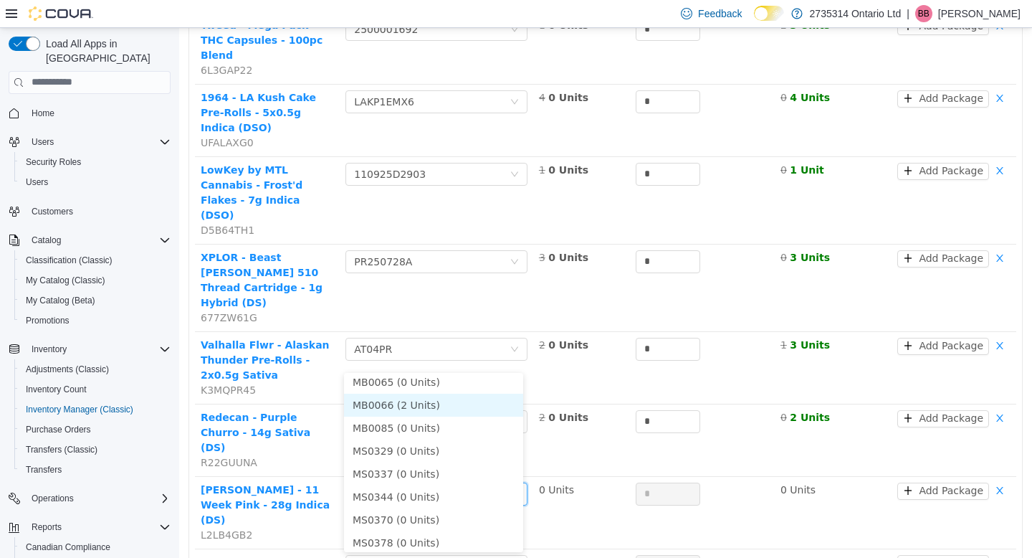
click at [445, 407] on li "MB0066 (2 Units)" at bounding box center [433, 404] width 179 height 23
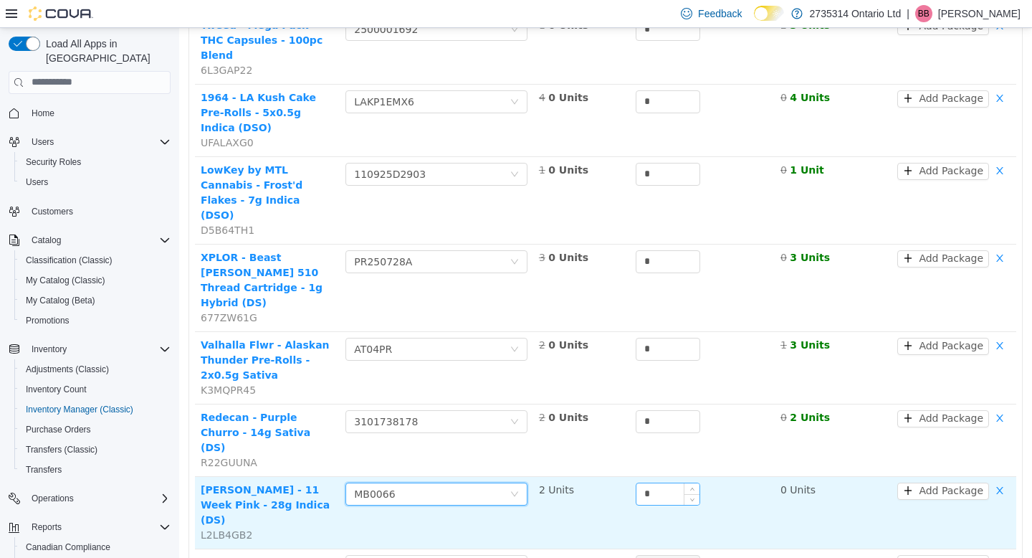
scroll to position [49, 0]
click at [685, 491] on span "Decrease Value" at bounding box center [692, 497] width 15 height 13
click at [663, 483] on input "*" at bounding box center [668, 494] width 63 height 22
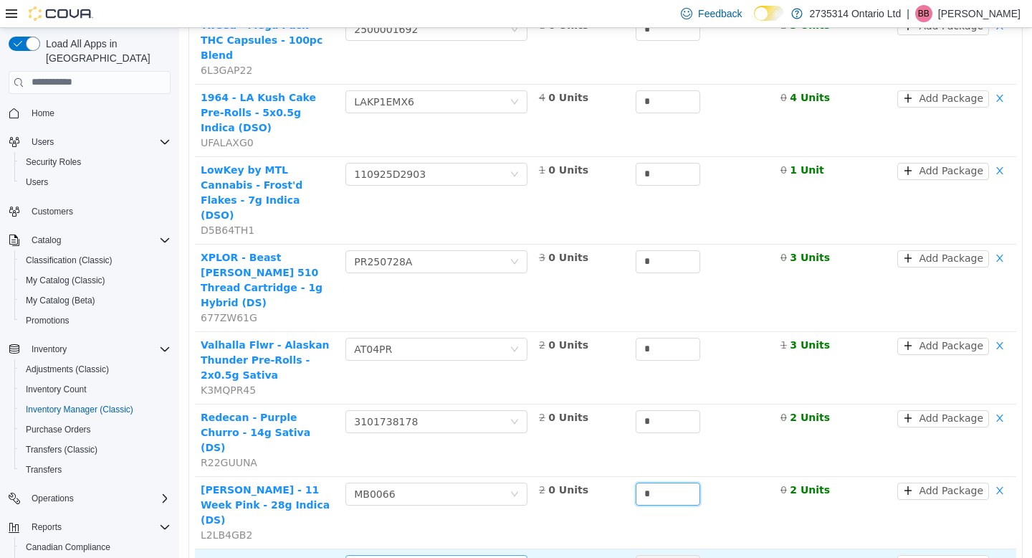
click at [479, 557] on div "Choose Package" at bounding box center [428, 566] width 149 height 14
type input "*"
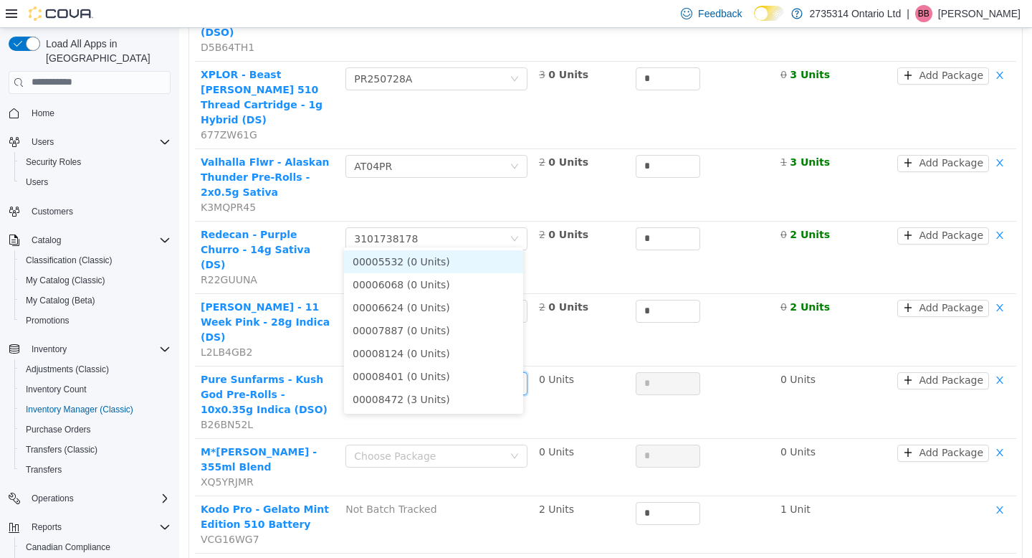
scroll to position [1274, 0]
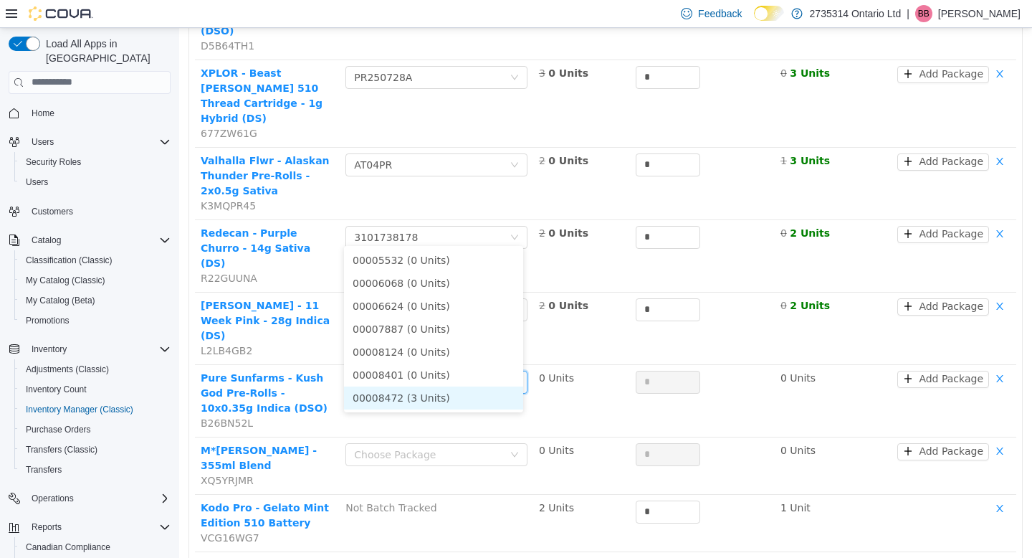
click at [457, 394] on li "00008472 (3 Units)" at bounding box center [433, 397] width 179 height 23
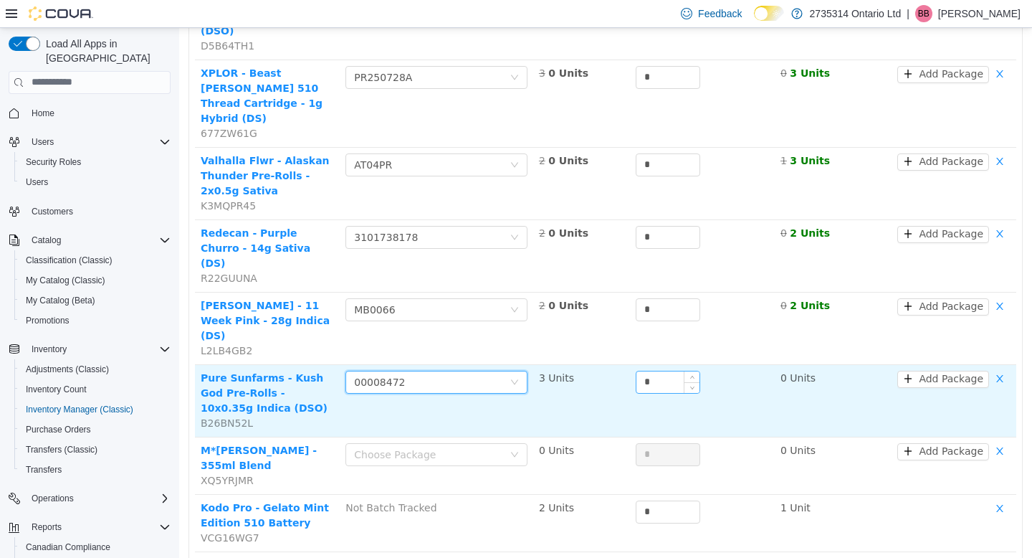
click at [660, 371] on input "*" at bounding box center [668, 382] width 63 height 22
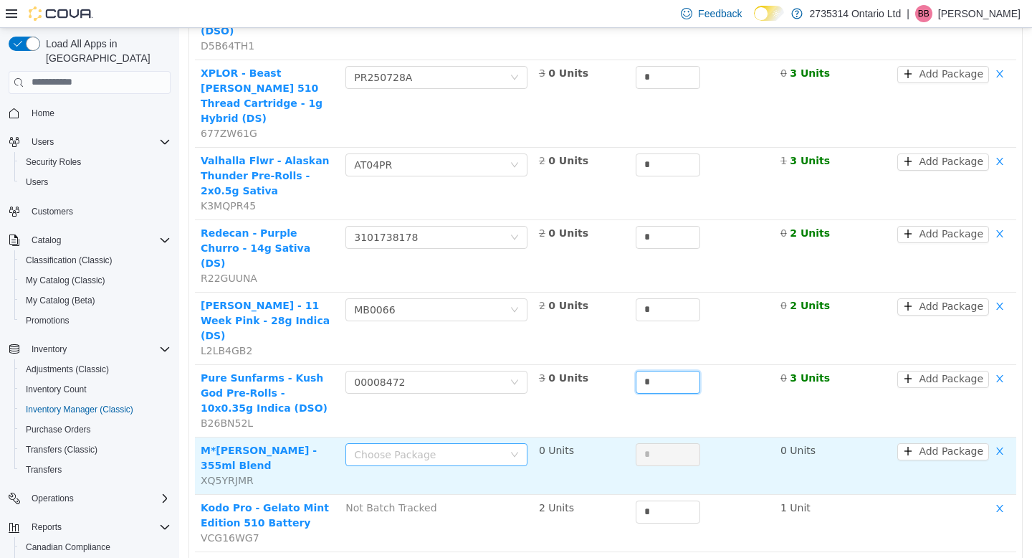
click at [475, 447] on div "Choose Package" at bounding box center [428, 454] width 149 height 14
type input "*"
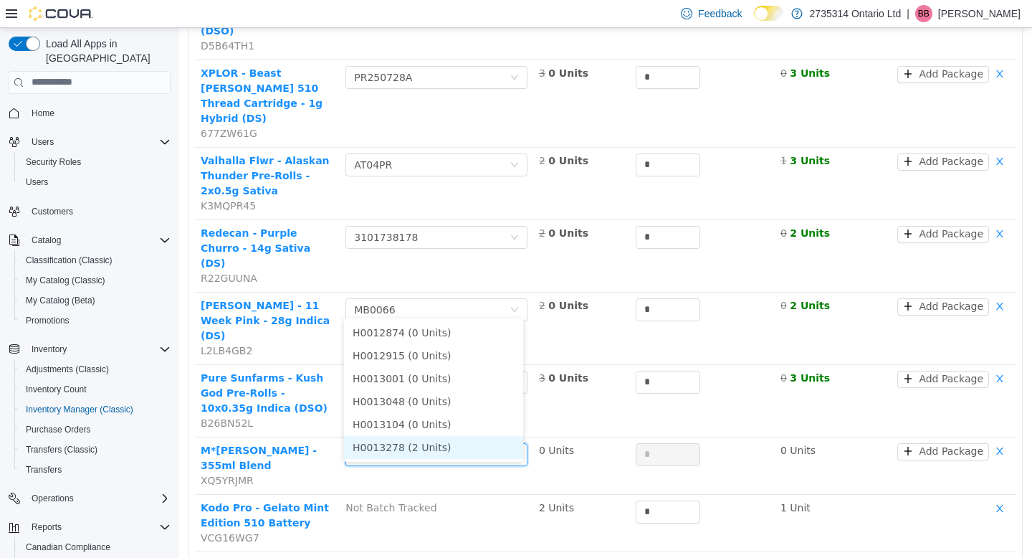
click at [459, 442] on li "H0013278 (2 Units)" at bounding box center [433, 446] width 179 height 23
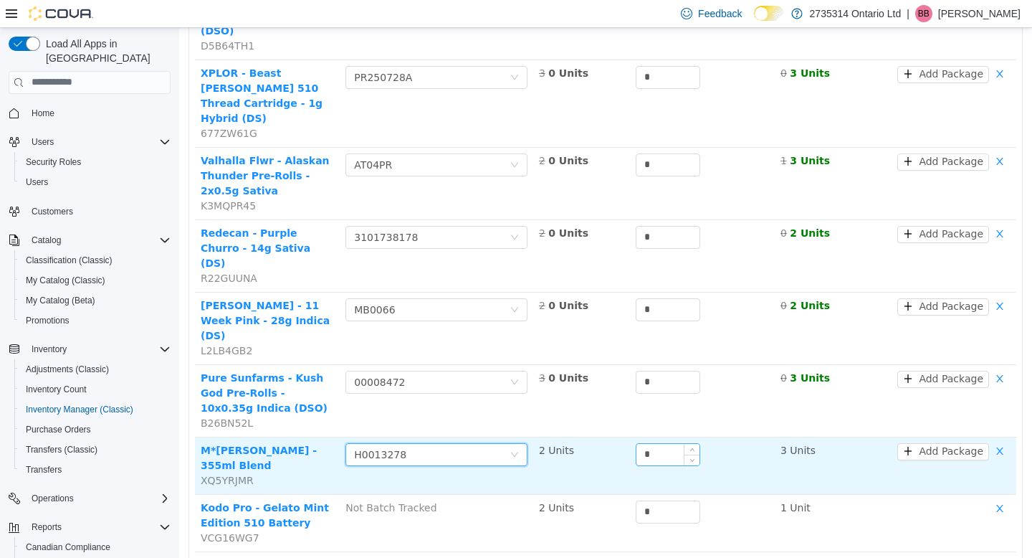
click at [652, 443] on input "*" at bounding box center [668, 454] width 63 height 22
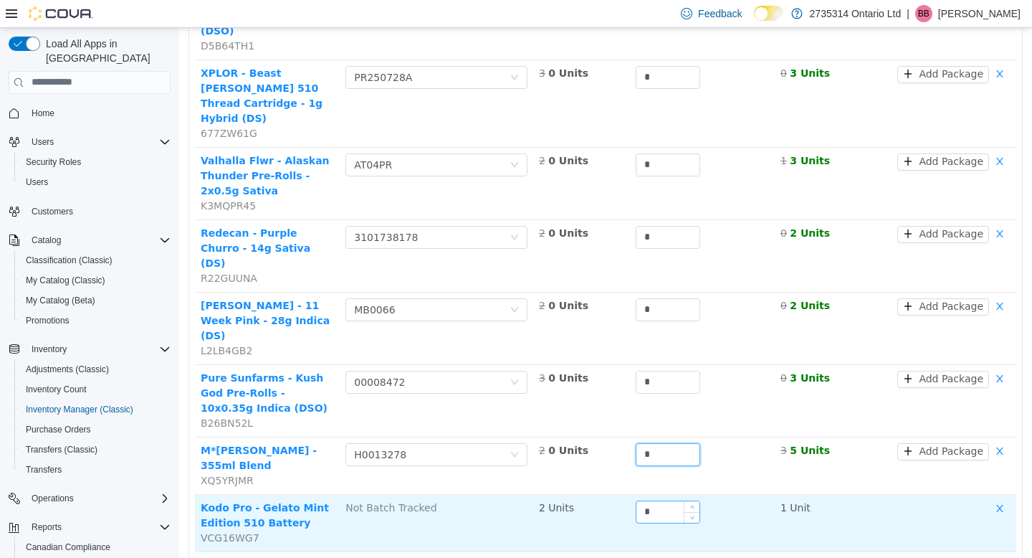
type input "*"
click at [662, 500] on input "*" at bounding box center [668, 511] width 63 height 22
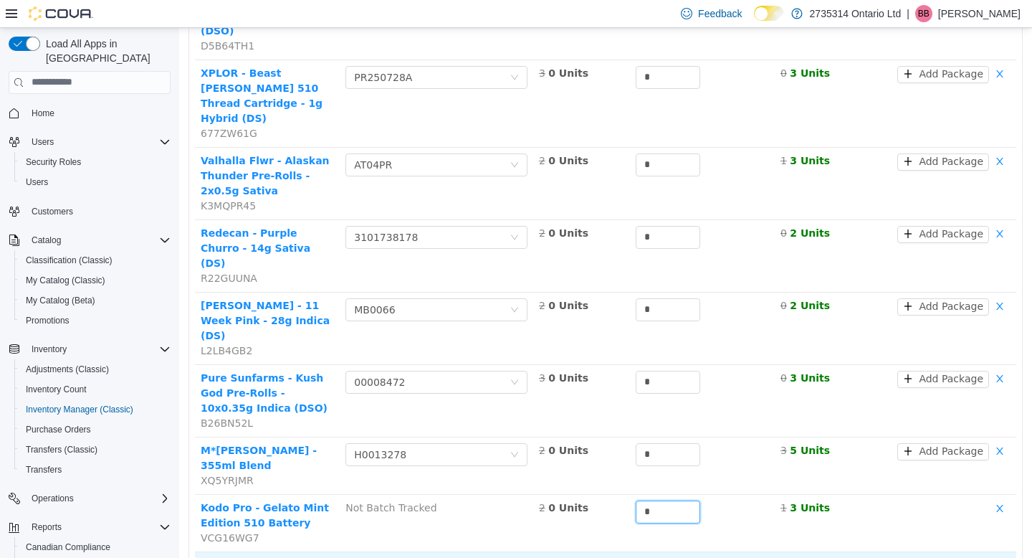
click at [475, 557] on div "Choose Package" at bounding box center [428, 568] width 149 height 14
type input "*"
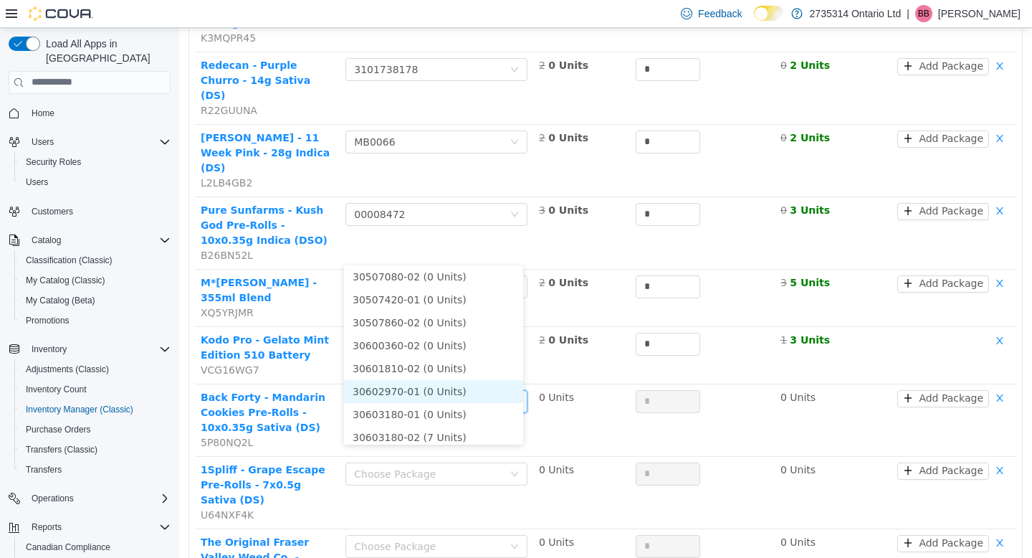
scroll to position [56, 0]
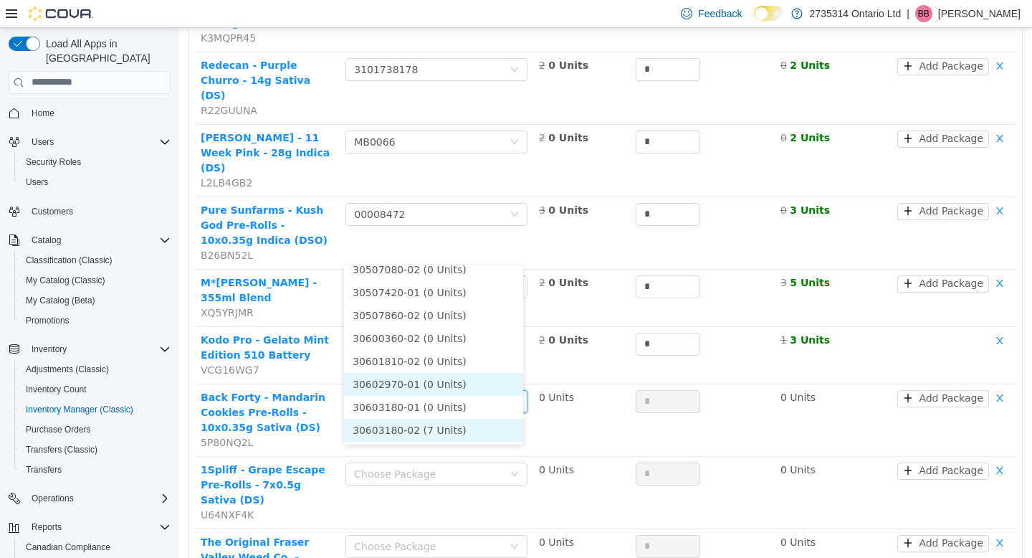
click at [449, 423] on li "30603180-02 (7 Units)" at bounding box center [433, 429] width 179 height 23
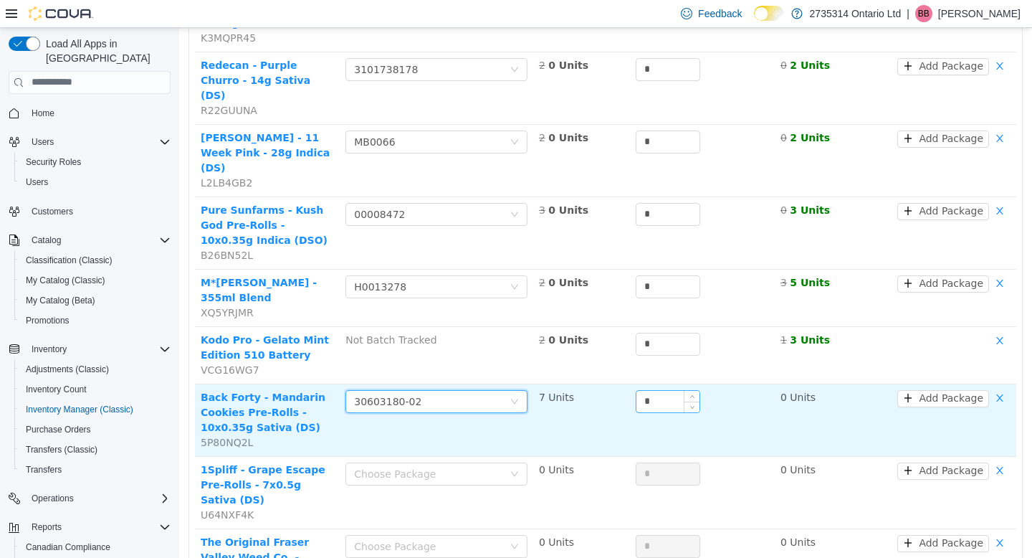
click at [658, 390] on input "*" at bounding box center [668, 401] width 63 height 22
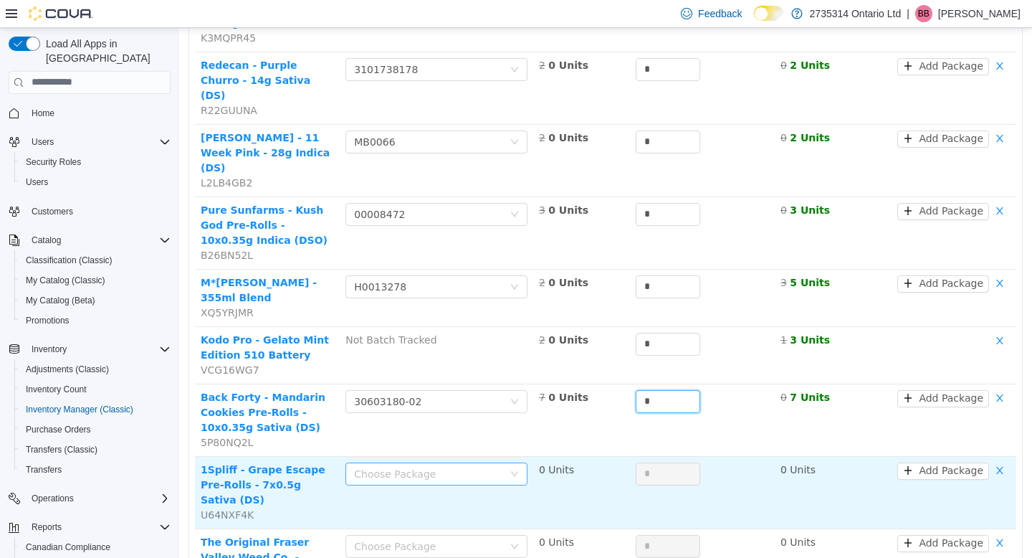
click at [494, 466] on div "Choose Package" at bounding box center [428, 473] width 149 height 14
type input "*"
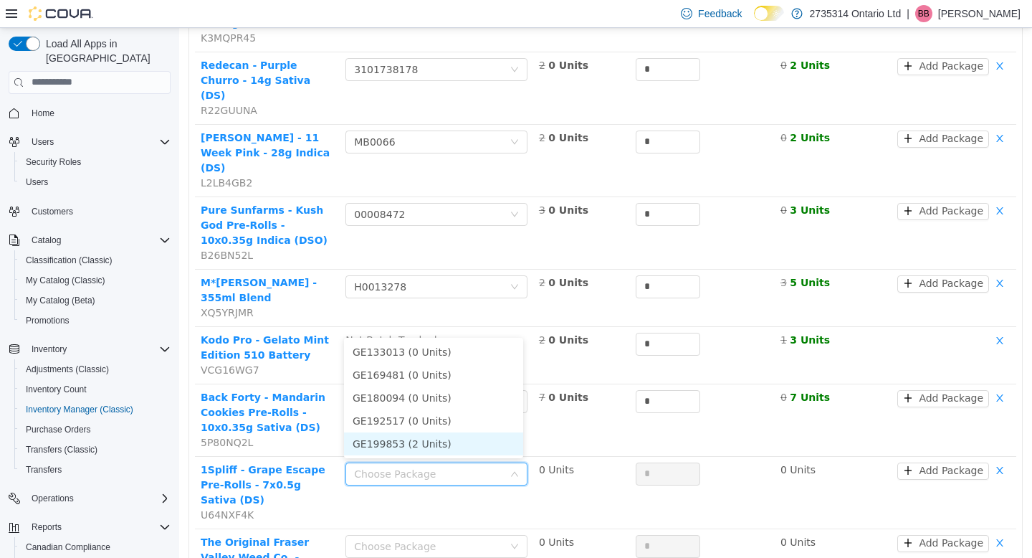
click at [460, 438] on li "GE199853 (2 Units)" at bounding box center [433, 443] width 179 height 23
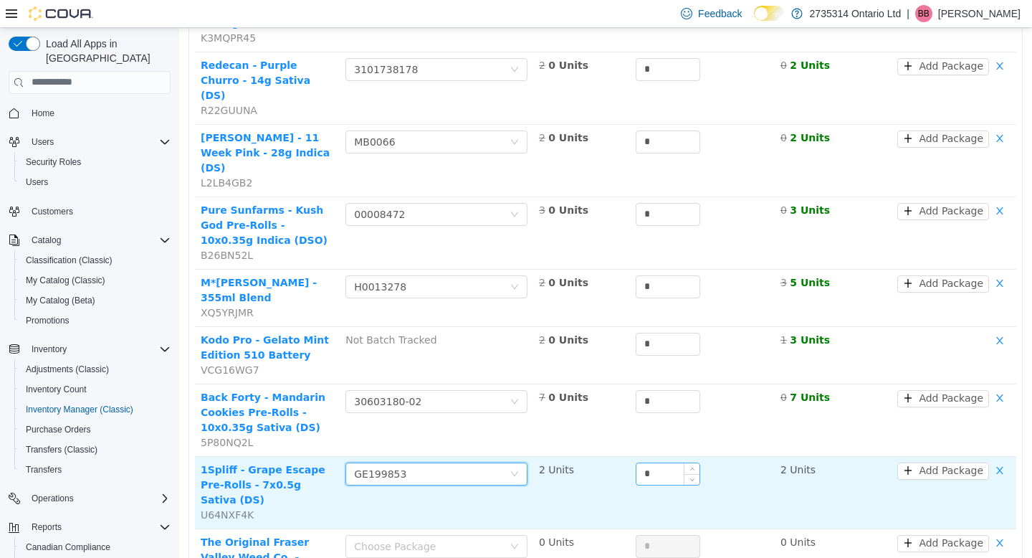
click at [666, 462] on input "*" at bounding box center [668, 473] width 63 height 22
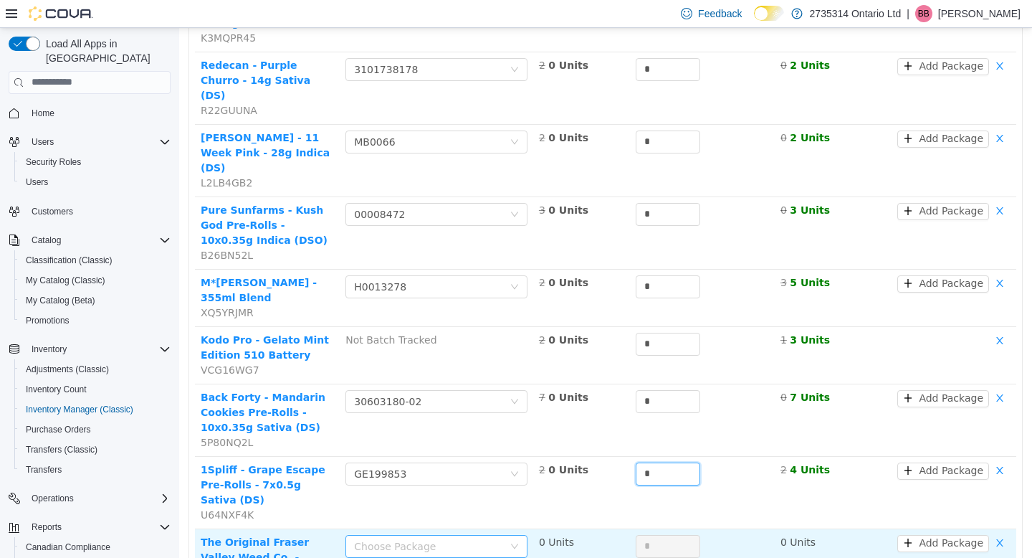
type input "*"
click at [472, 535] on div "Choose Package" at bounding box center [432, 546] width 156 height 22
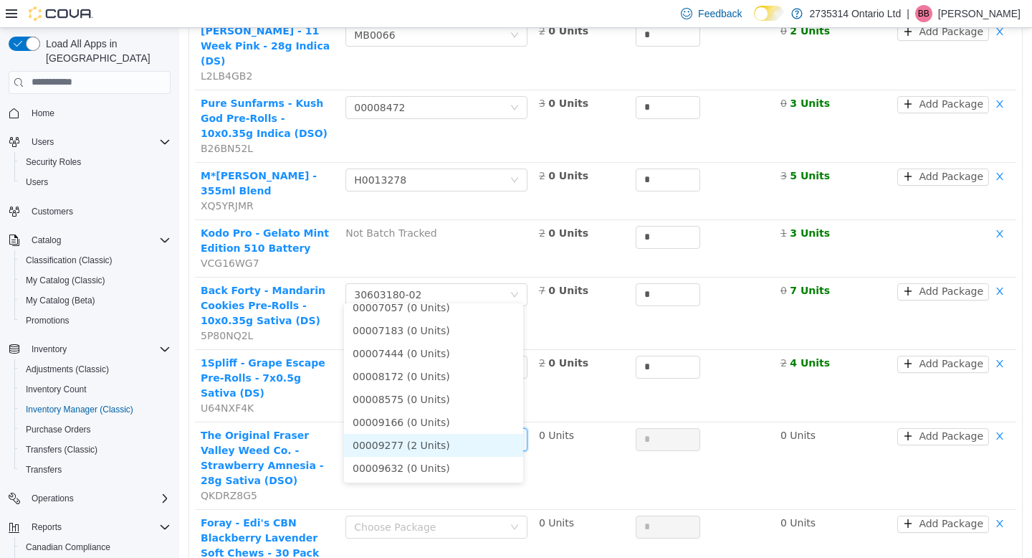
scroll to position [1589, 0]
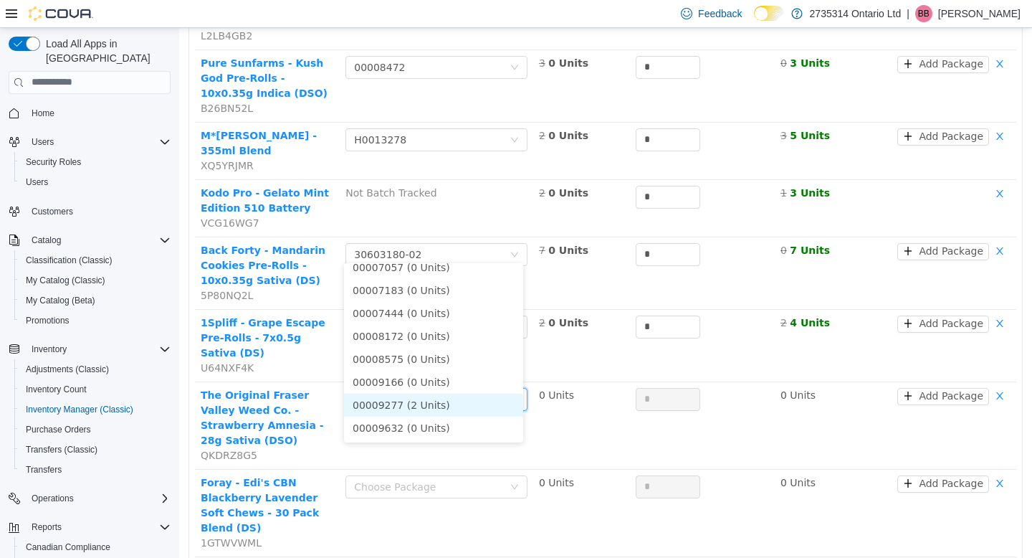
click at [456, 407] on li "00009277 (2 Units)" at bounding box center [433, 404] width 179 height 23
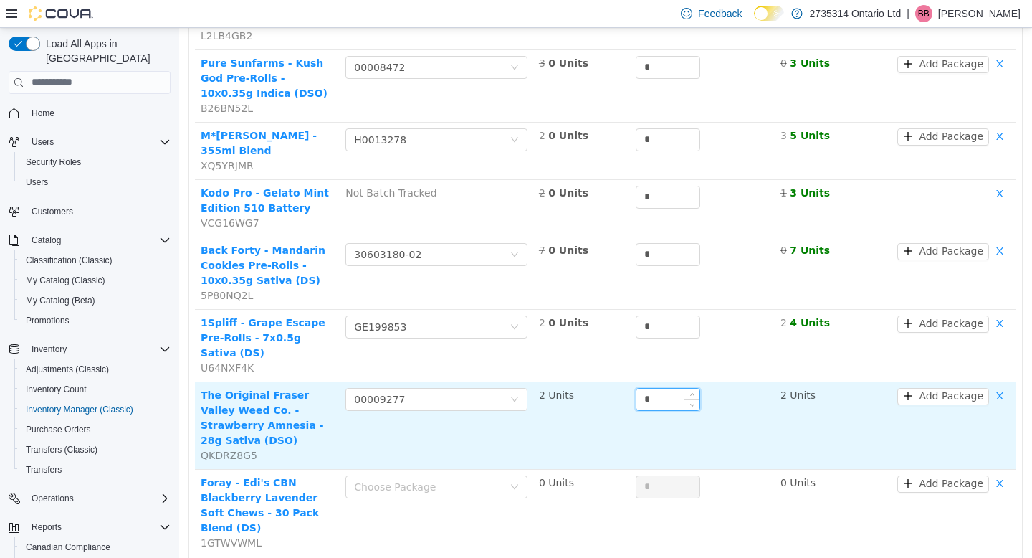
click at [652, 388] on input "*" at bounding box center [668, 399] width 63 height 22
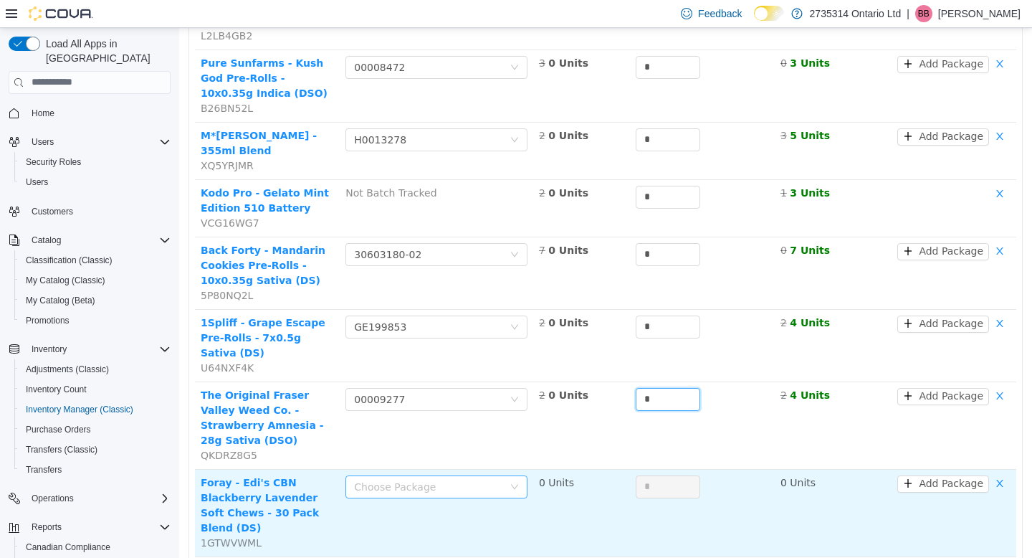
click at [457, 479] on div "Choose Package" at bounding box center [428, 486] width 149 height 14
type input "*"
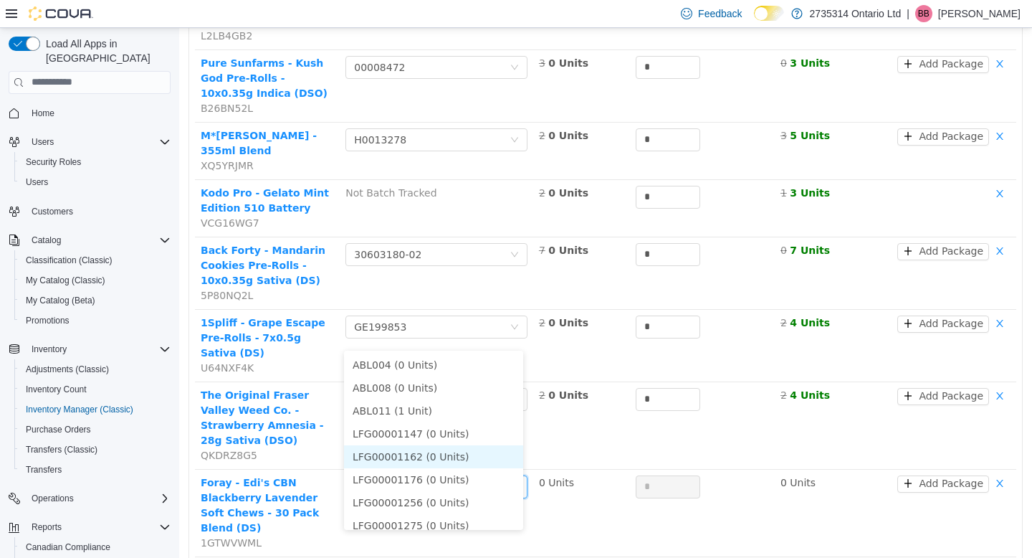
scroll to position [33, 0]
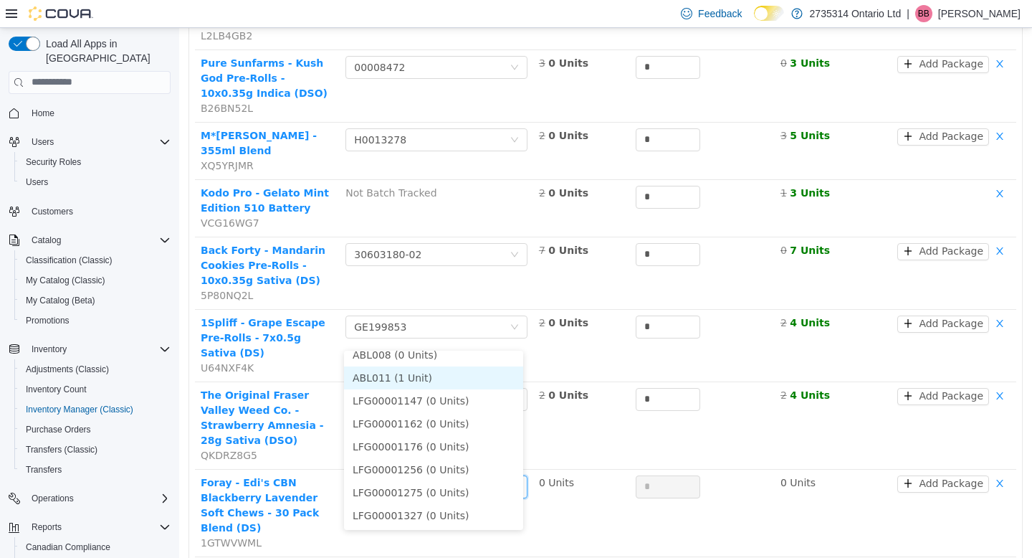
click at [432, 380] on li "ABL011 (1 Unit)" at bounding box center [433, 377] width 179 height 23
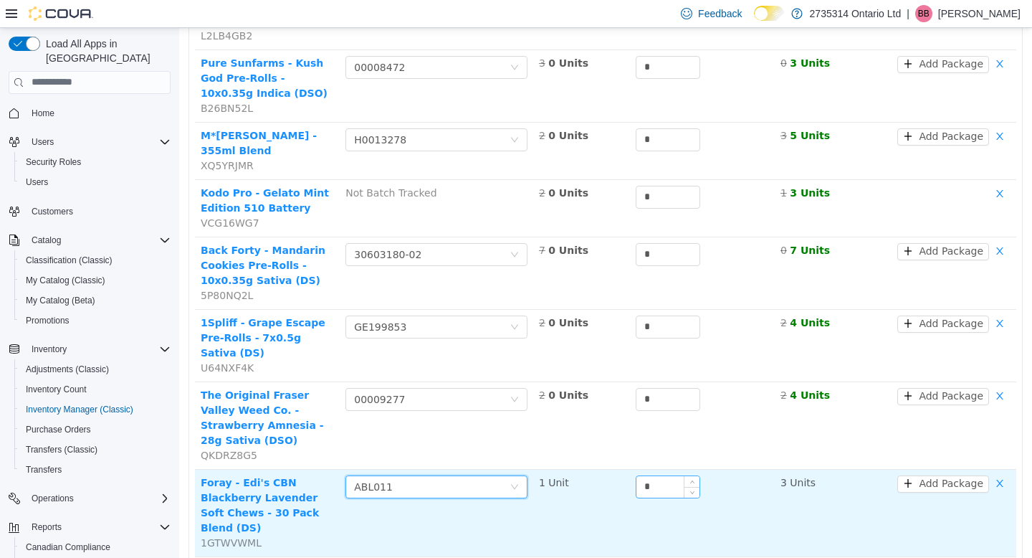
click at [659, 475] on input "*" at bounding box center [668, 486] width 63 height 22
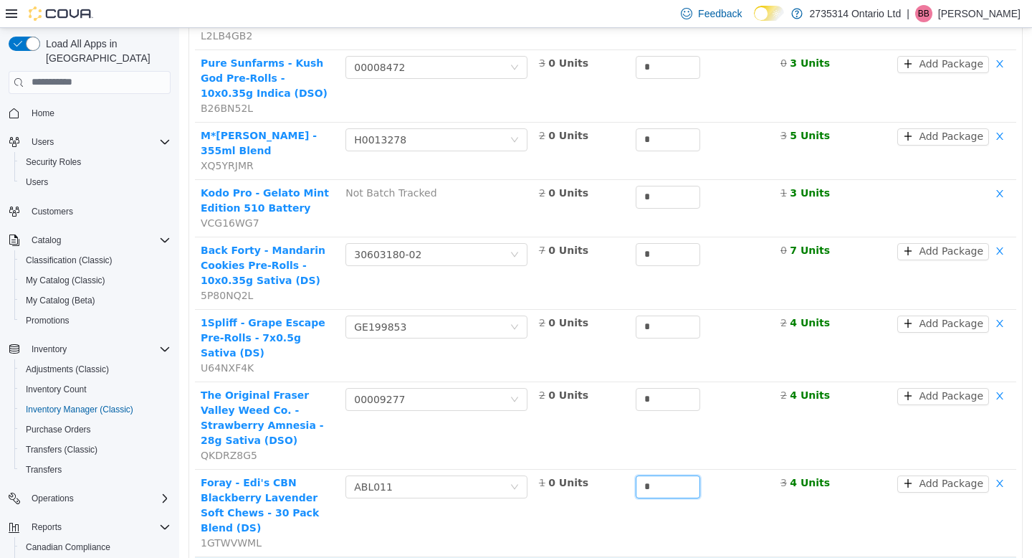
type input "*"
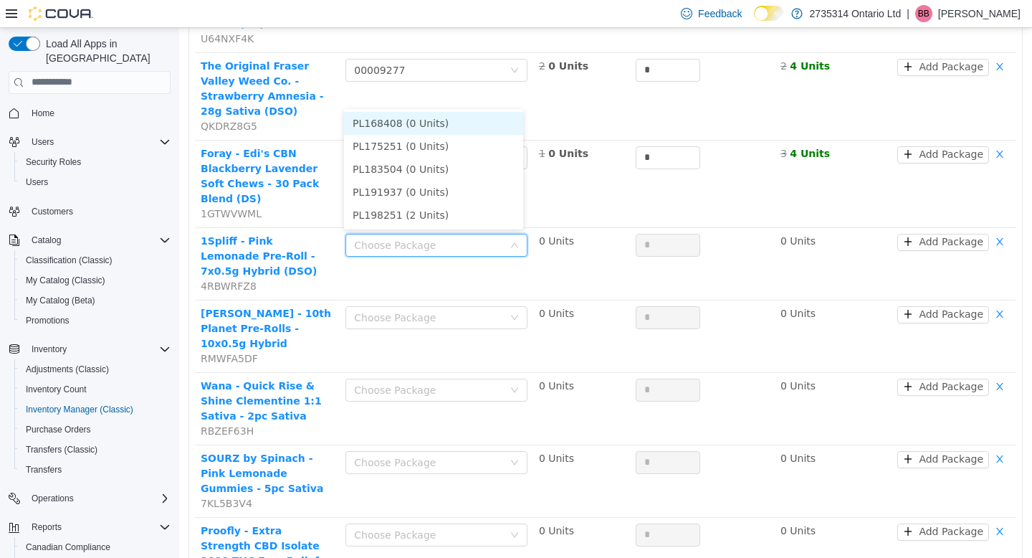
scroll to position [1913, 0]
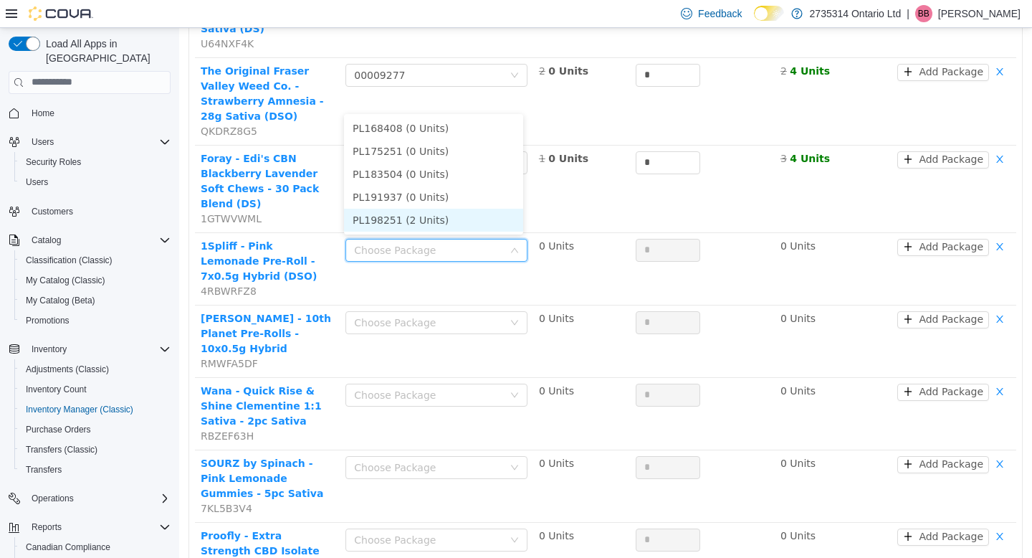
click at [461, 219] on li "PL198251 (2 Units)" at bounding box center [433, 219] width 179 height 23
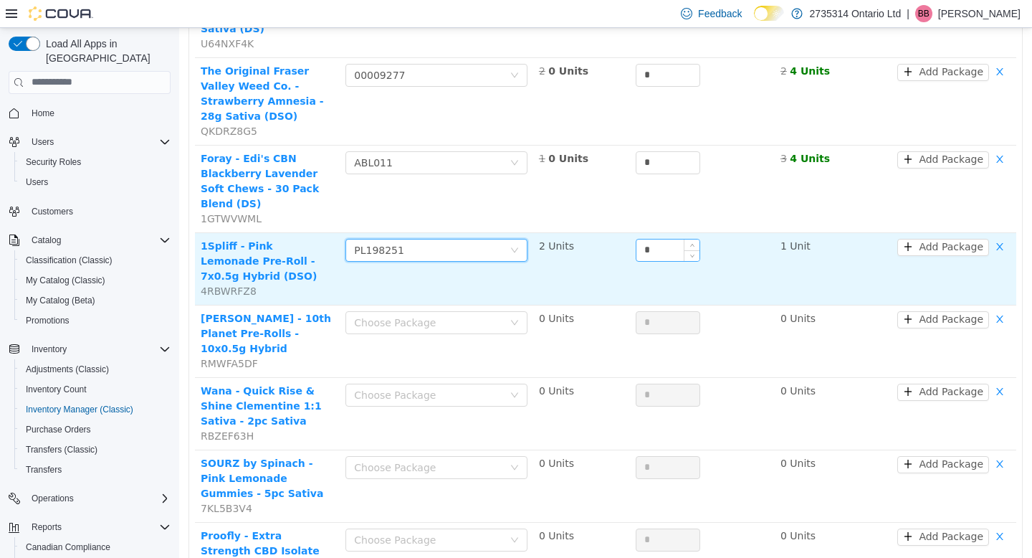
click at [661, 239] on input "*" at bounding box center [668, 250] width 63 height 22
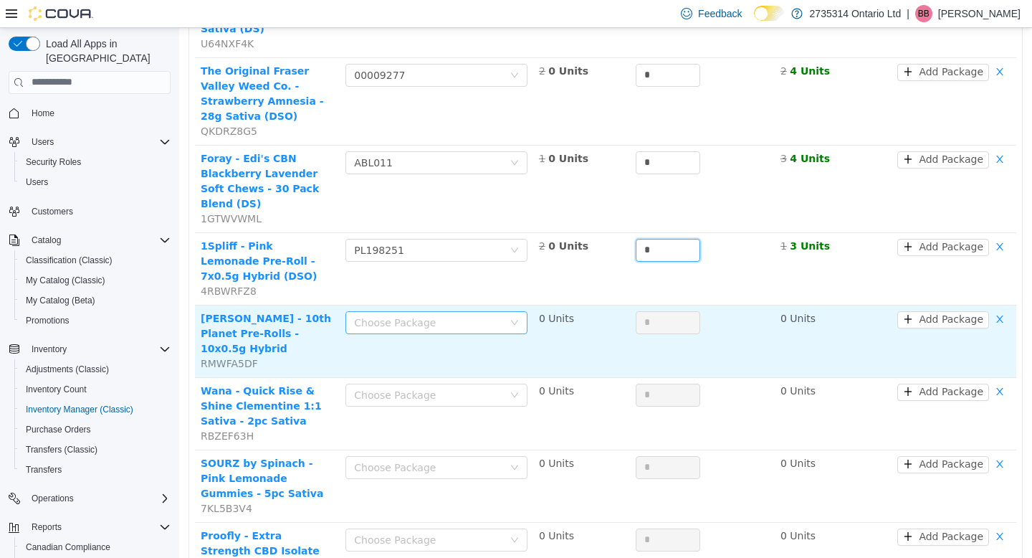
click at [492, 315] on div "Choose Package" at bounding box center [428, 322] width 149 height 14
type input "*"
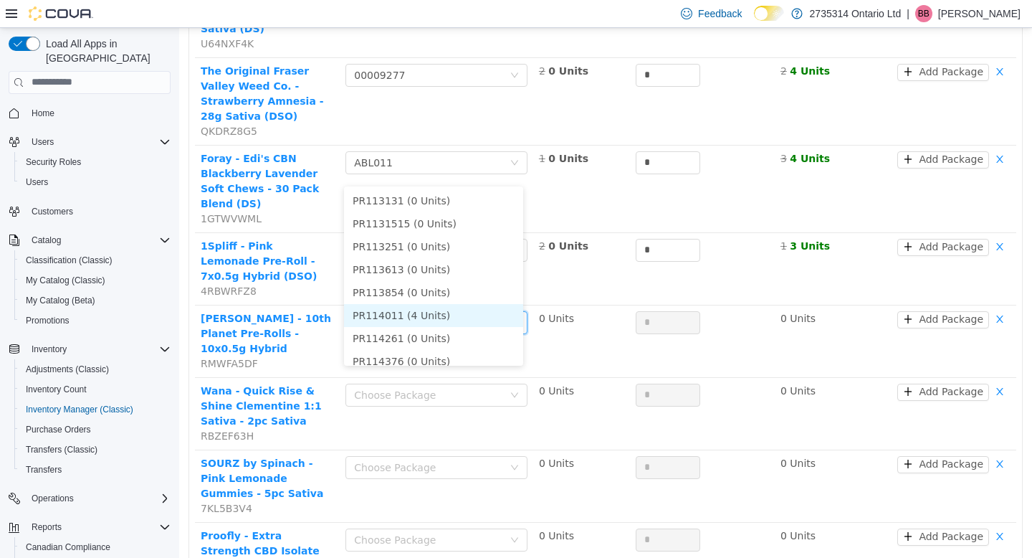
click at [463, 313] on li "PR114011 (4 Units)" at bounding box center [433, 314] width 179 height 23
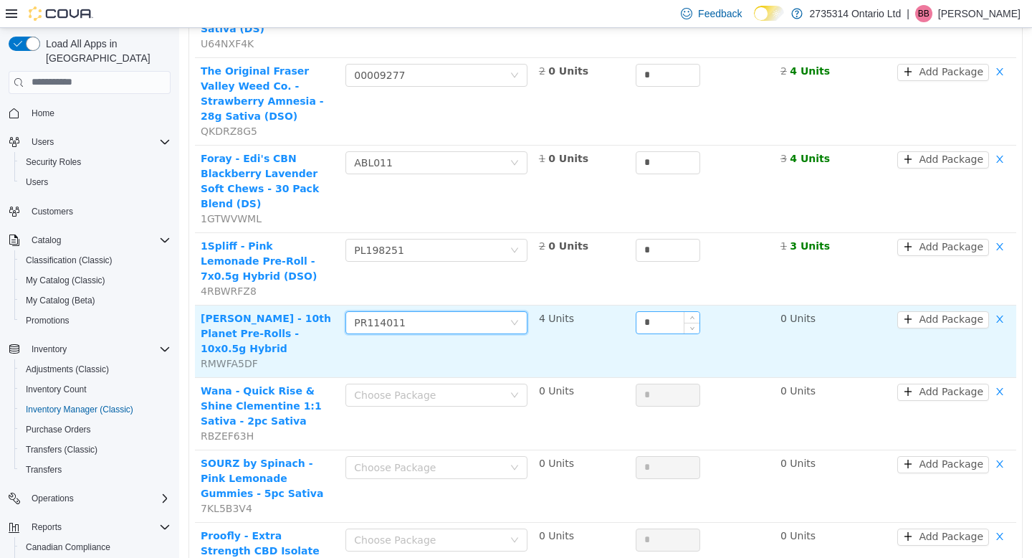
click at [658, 311] on input "*" at bounding box center [668, 322] width 63 height 22
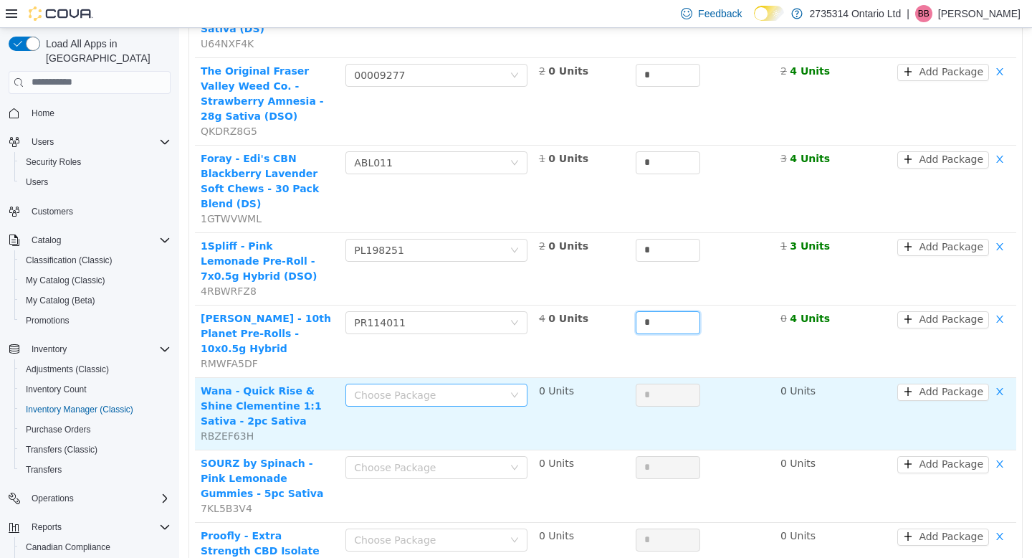
type input "*"
click at [510, 390] on icon "icon: down" at bounding box center [514, 394] width 9 height 9
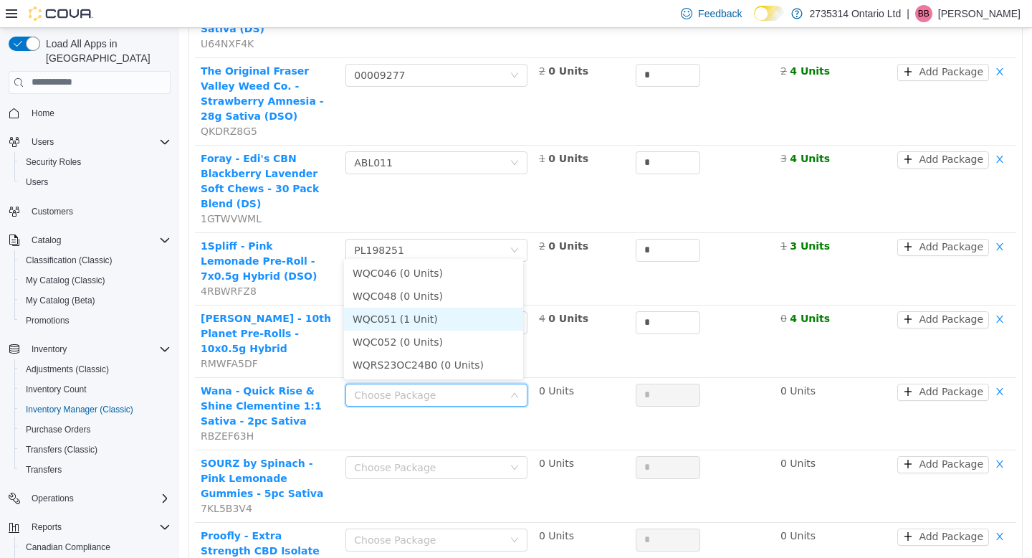
click at [477, 318] on li "WQC051 (1 Unit)" at bounding box center [433, 318] width 179 height 23
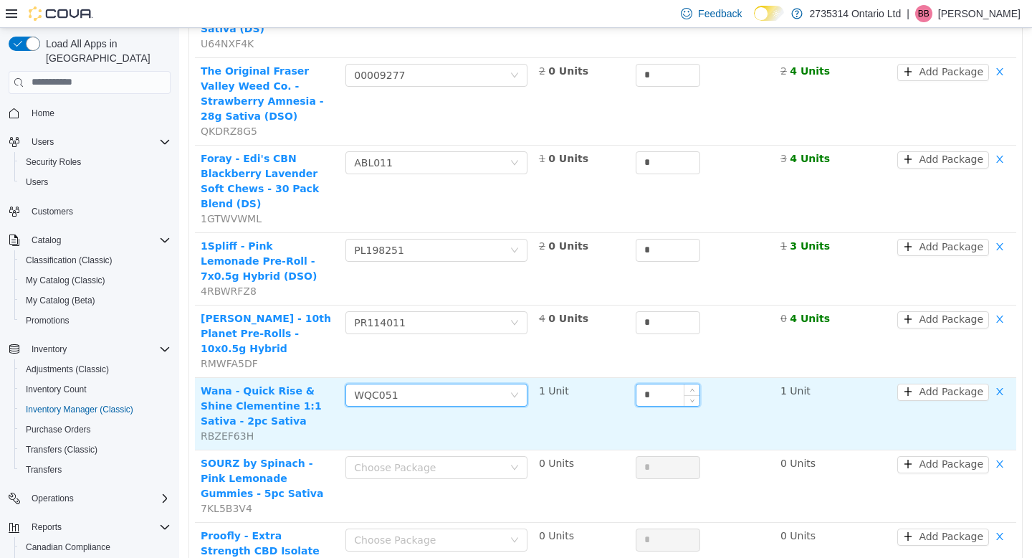
click at [659, 384] on input "*" at bounding box center [668, 395] width 63 height 22
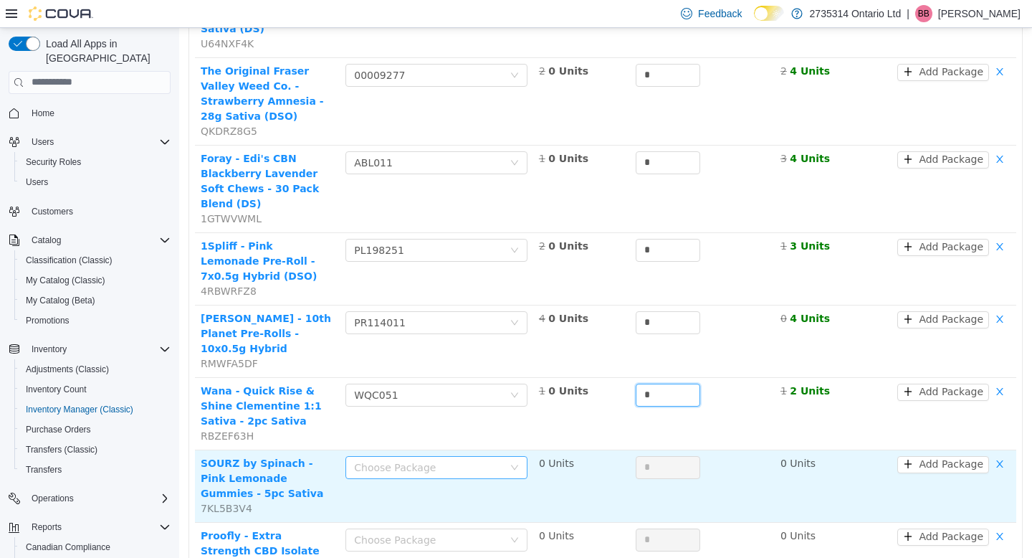
click at [495, 460] on div "Choose Package" at bounding box center [428, 467] width 149 height 14
type input "*"
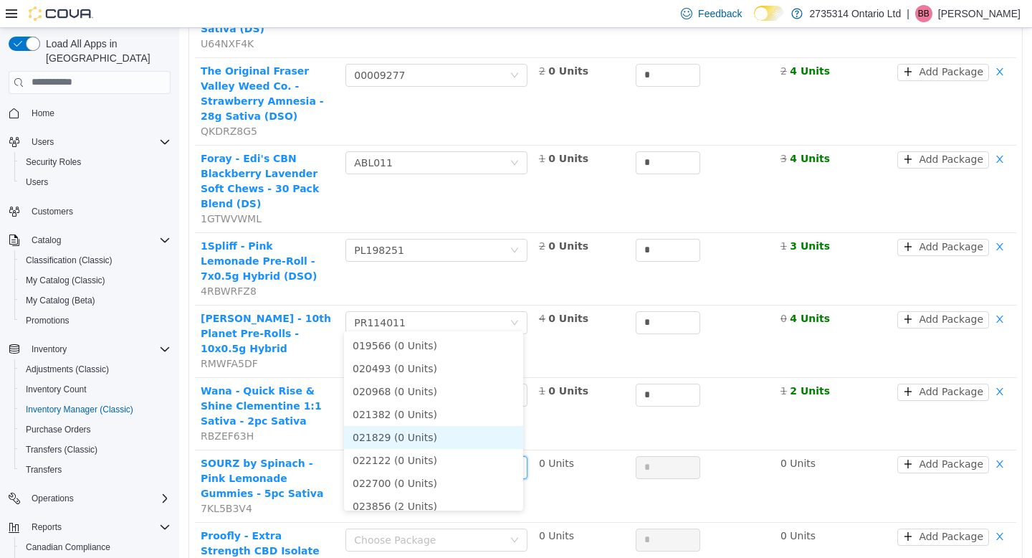
scroll to position [33, 0]
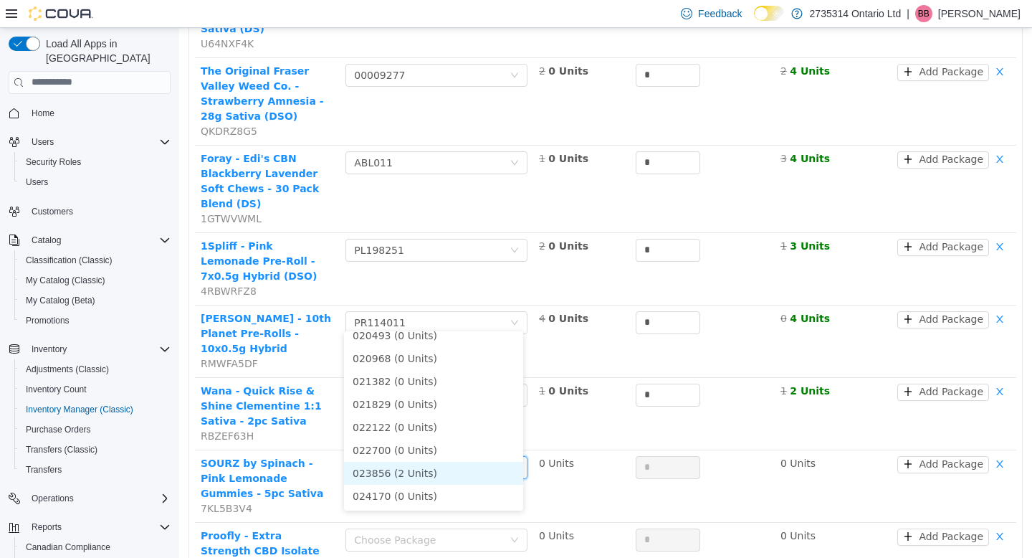
click at [439, 478] on li "023856 (2 Units)" at bounding box center [433, 472] width 179 height 23
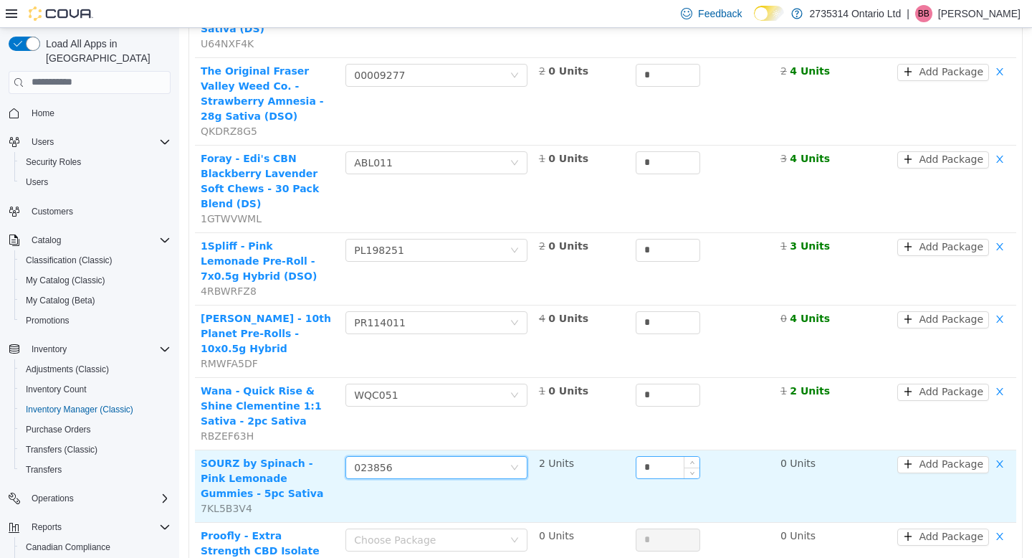
click at [661, 455] on div "*" at bounding box center [668, 466] width 65 height 23
click at [652, 456] on input "*" at bounding box center [668, 467] width 63 height 22
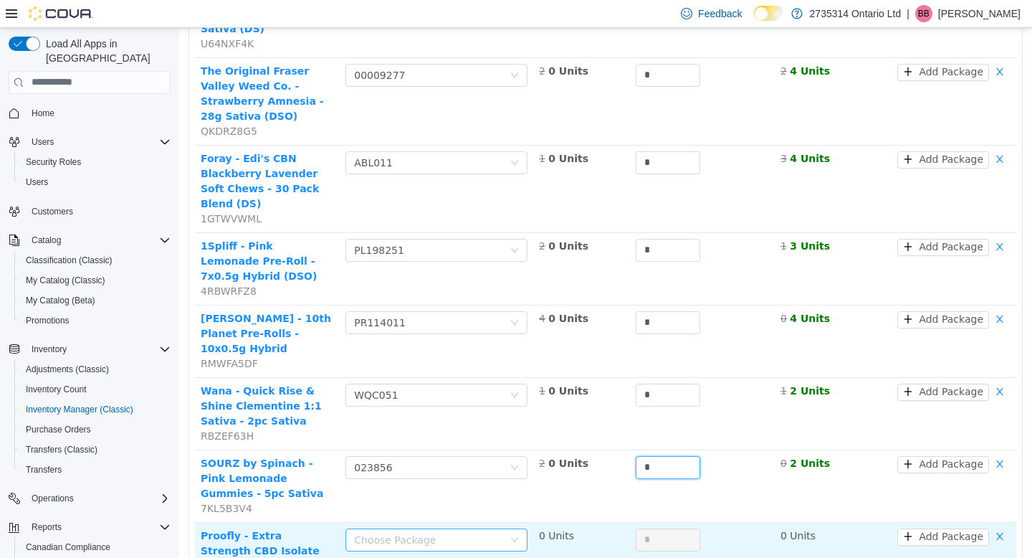
click at [450, 532] on div "Choose Package" at bounding box center [428, 539] width 149 height 14
type input "*"
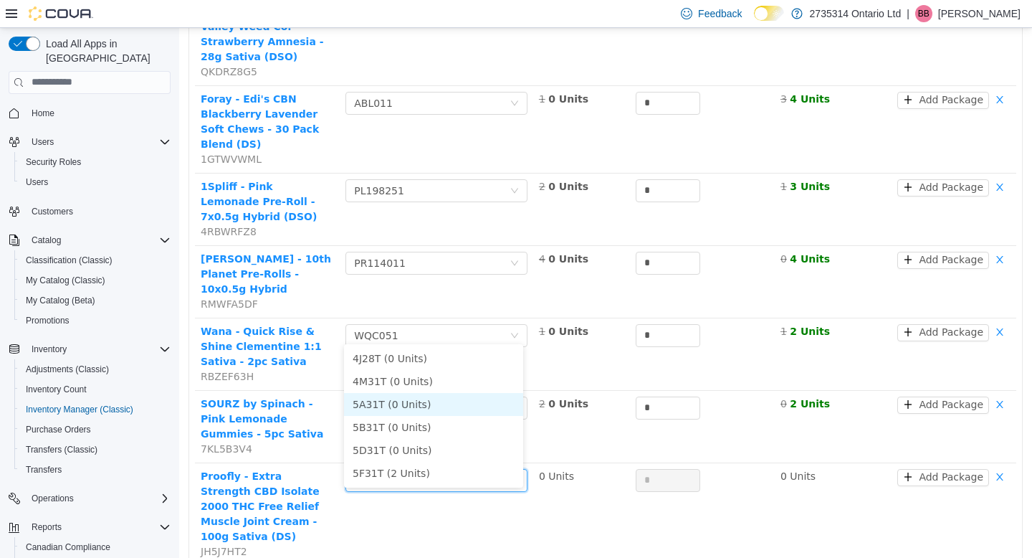
scroll to position [2056, 0]
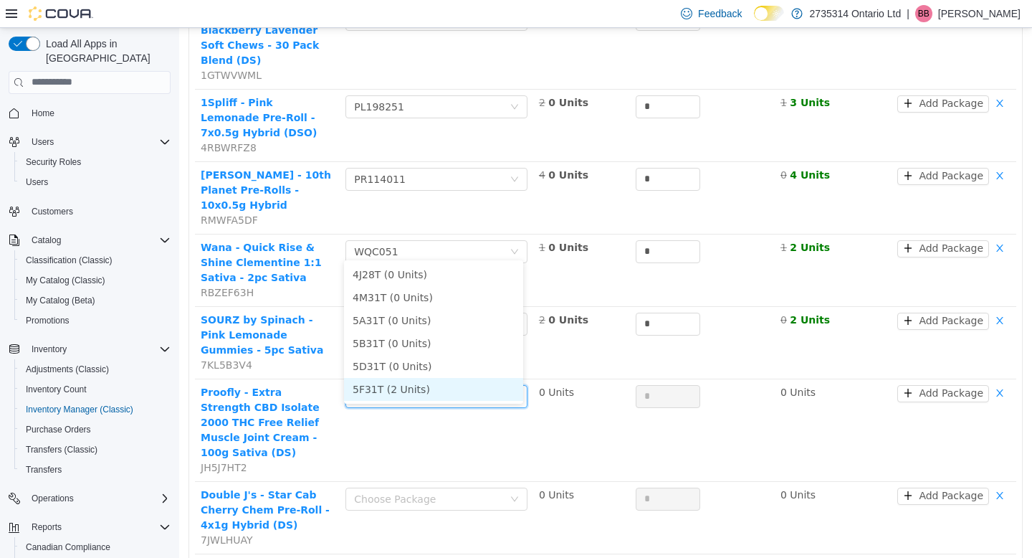
click at [434, 390] on li "5F31T (2 Units)" at bounding box center [433, 388] width 179 height 23
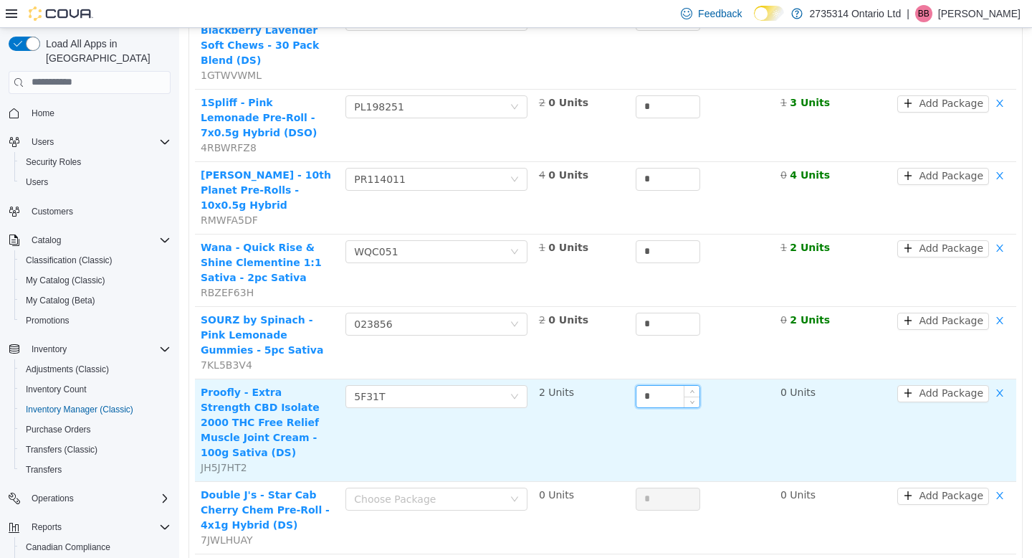
click at [659, 385] on input "*" at bounding box center [668, 396] width 63 height 22
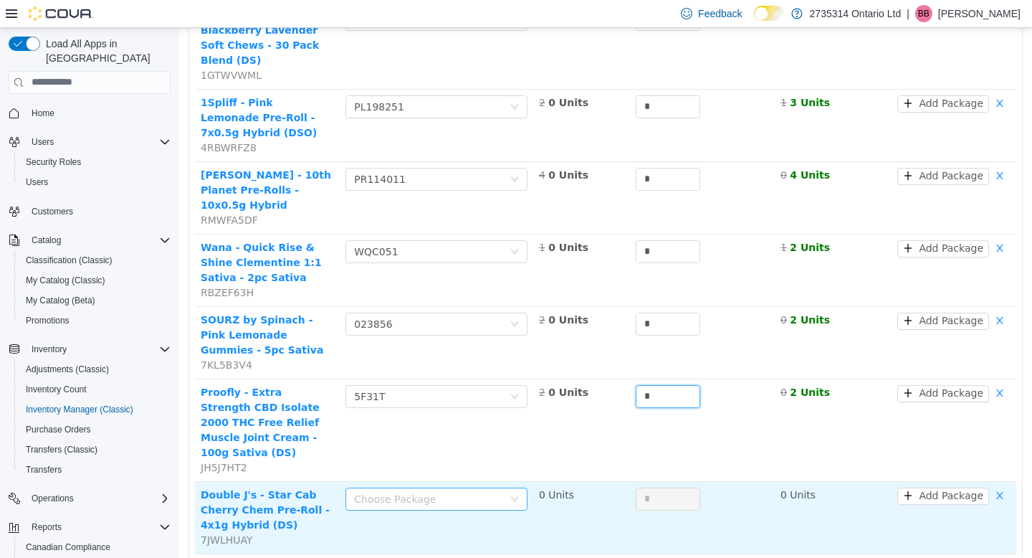
type input "*"
click at [510, 494] on icon "icon: down" at bounding box center [514, 498] width 9 height 9
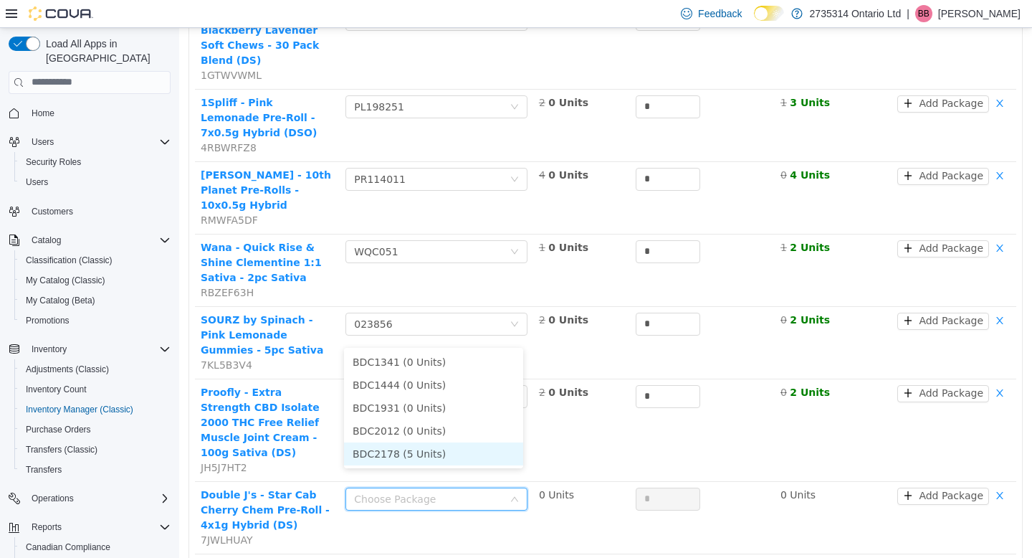
click at [464, 454] on li "BDC2178 (5 Units)" at bounding box center [433, 453] width 179 height 23
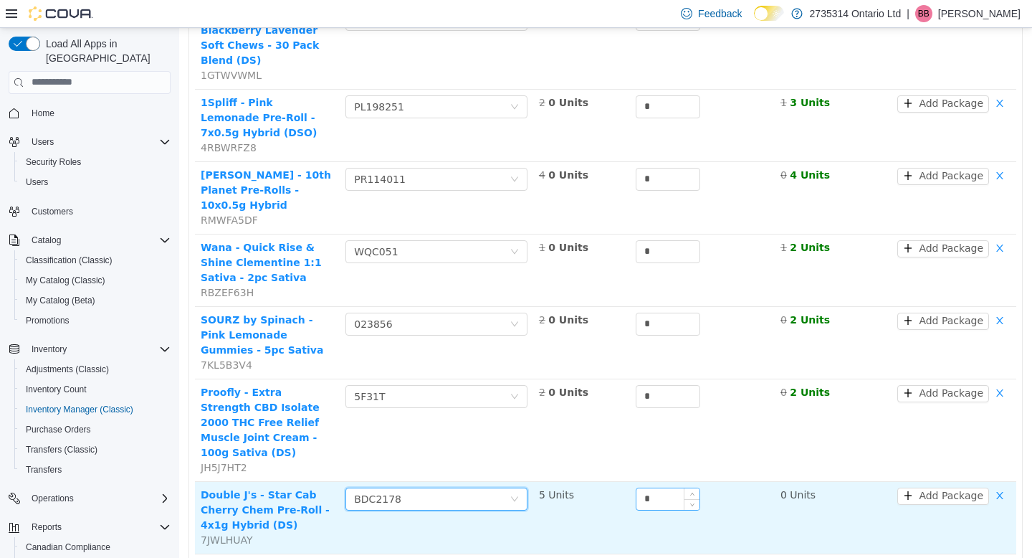
click at [653, 488] on input "*" at bounding box center [668, 499] width 63 height 22
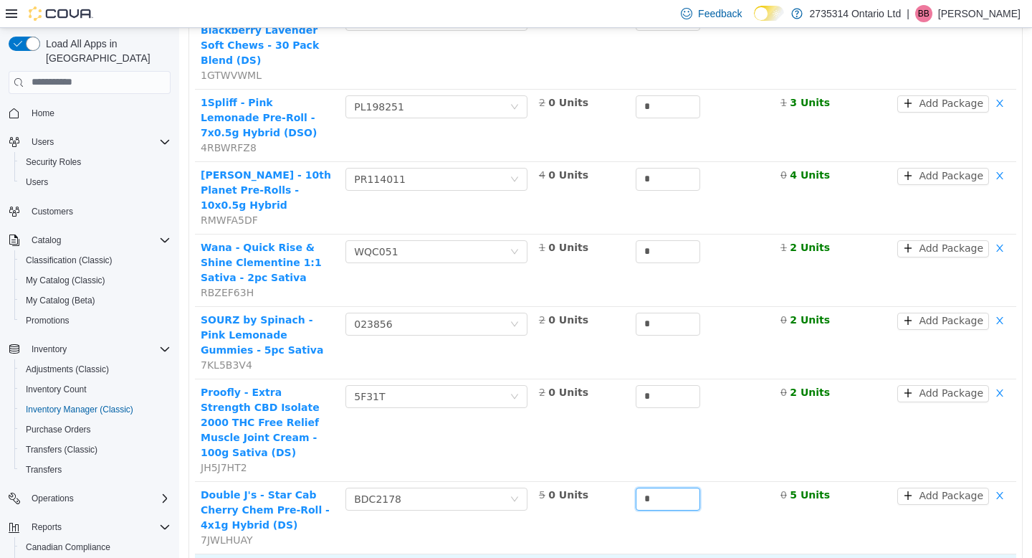
type input "*"
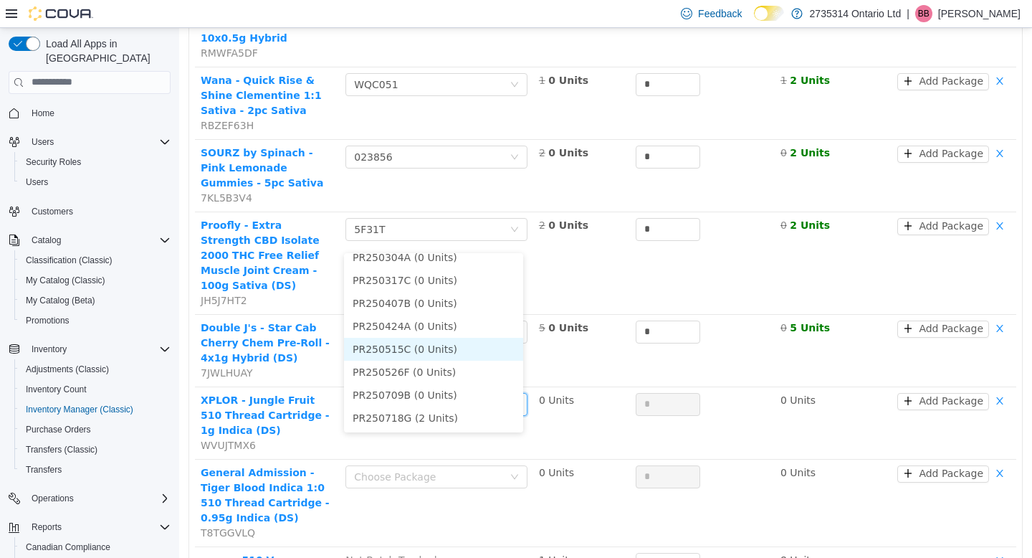
scroll to position [2248, 0]
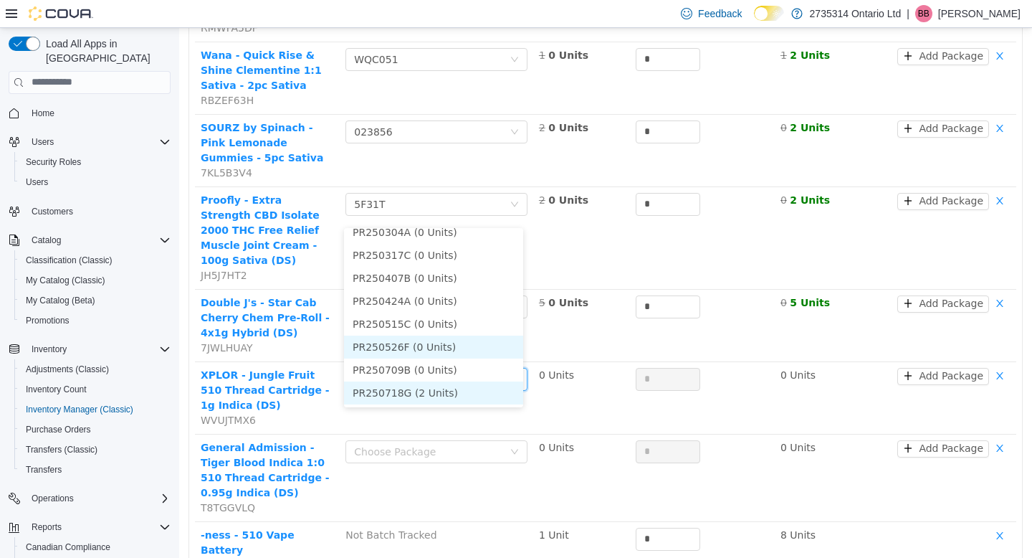
click at [438, 391] on li "PR250718G (2 Units)" at bounding box center [433, 392] width 179 height 23
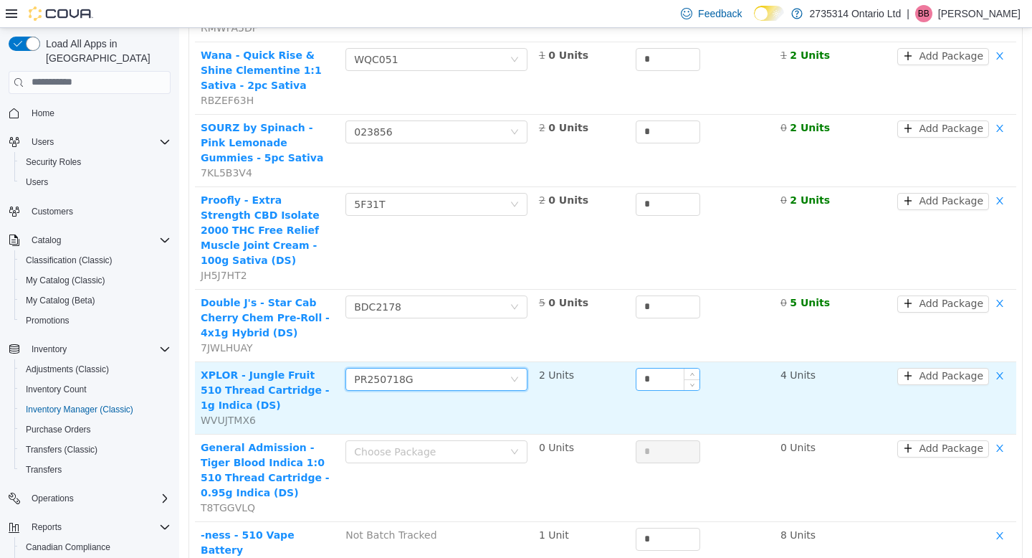
click at [657, 368] on input "*" at bounding box center [668, 379] width 63 height 22
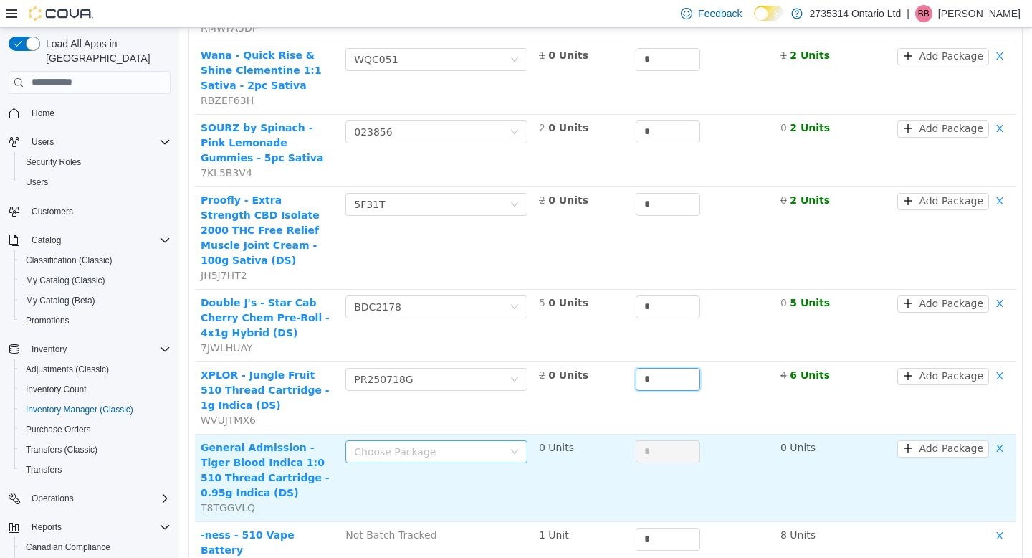
click at [489, 444] on div "Choose Package" at bounding box center [428, 451] width 149 height 14
type input "*"
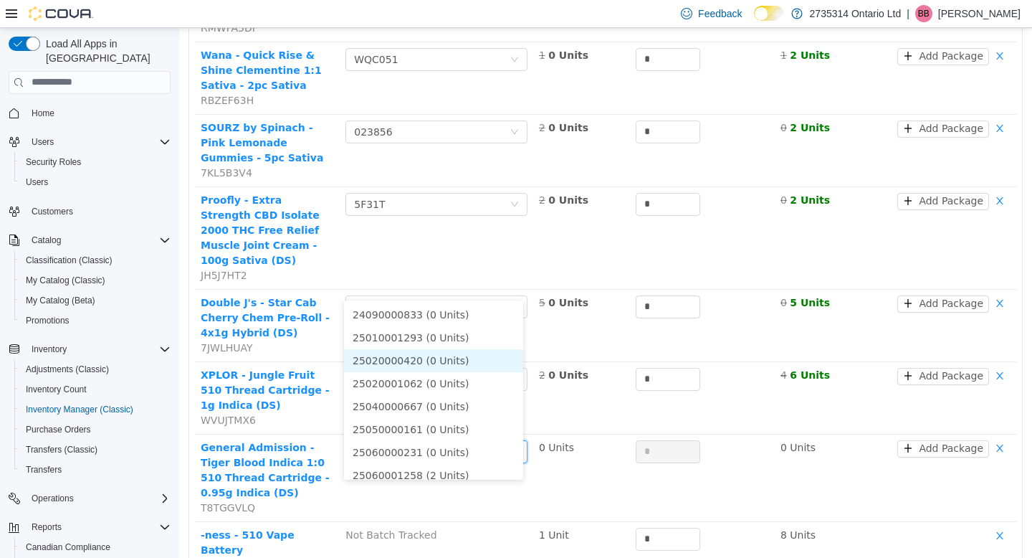
scroll to position [10, 0]
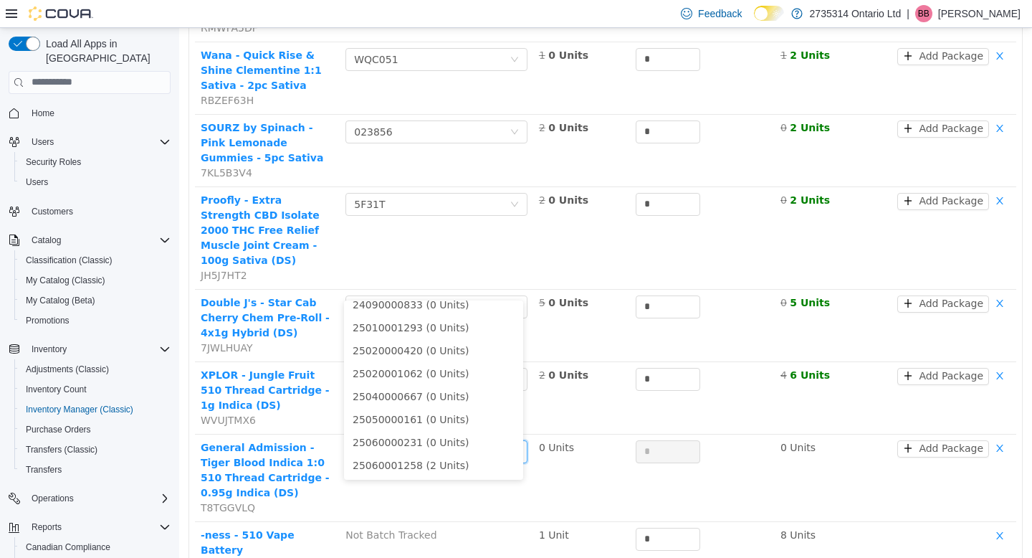
click at [110, 557] on div "Dashboards" at bounding box center [95, 567] width 151 height 17
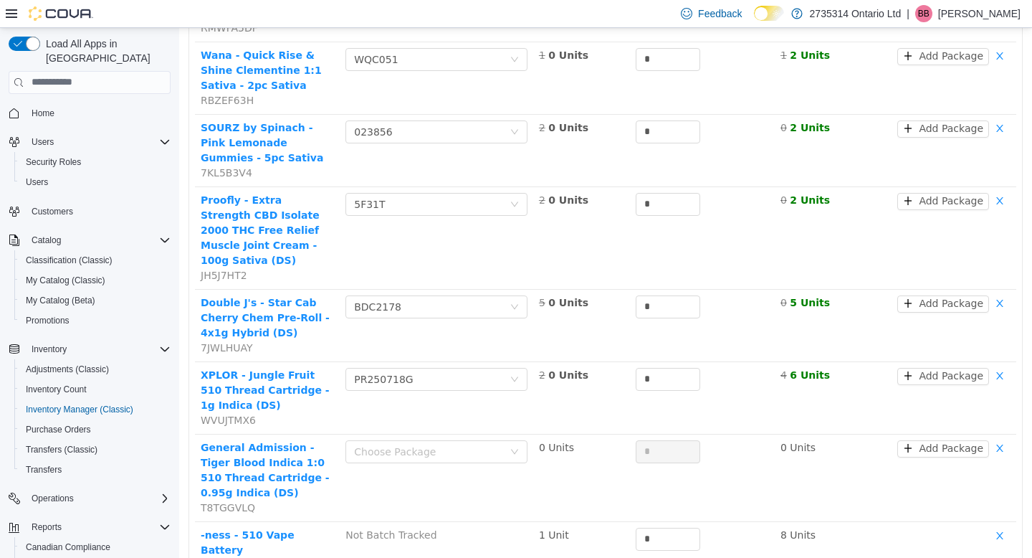
scroll to position [0, 0]
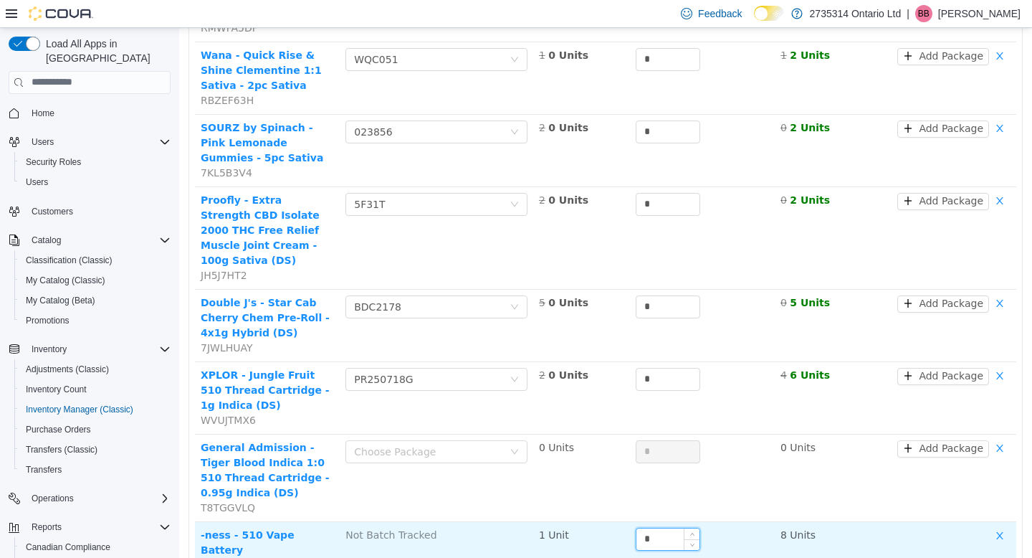
click at [661, 528] on input "*" at bounding box center [668, 539] width 63 height 22
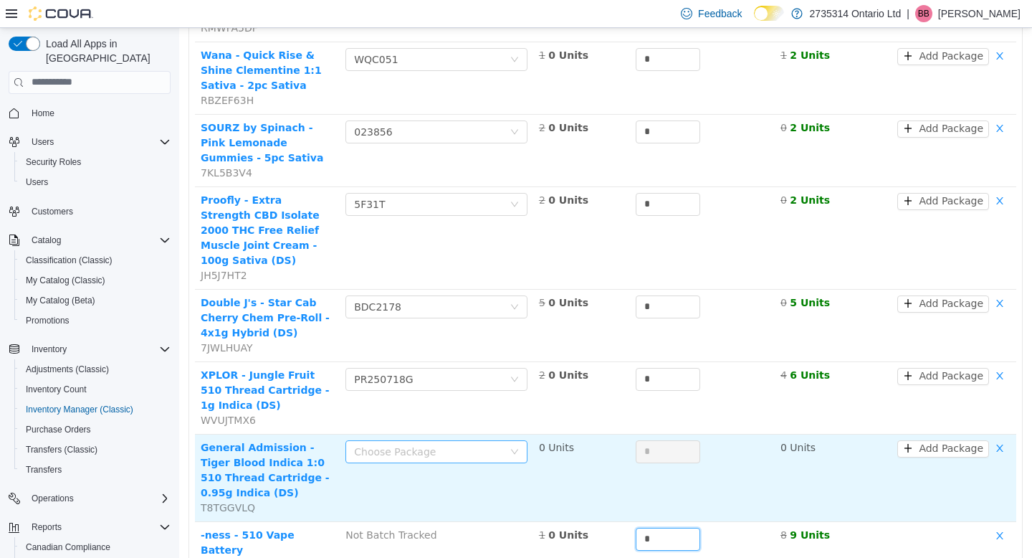
click at [465, 444] on div "Choose Package" at bounding box center [428, 451] width 149 height 14
type input "*"
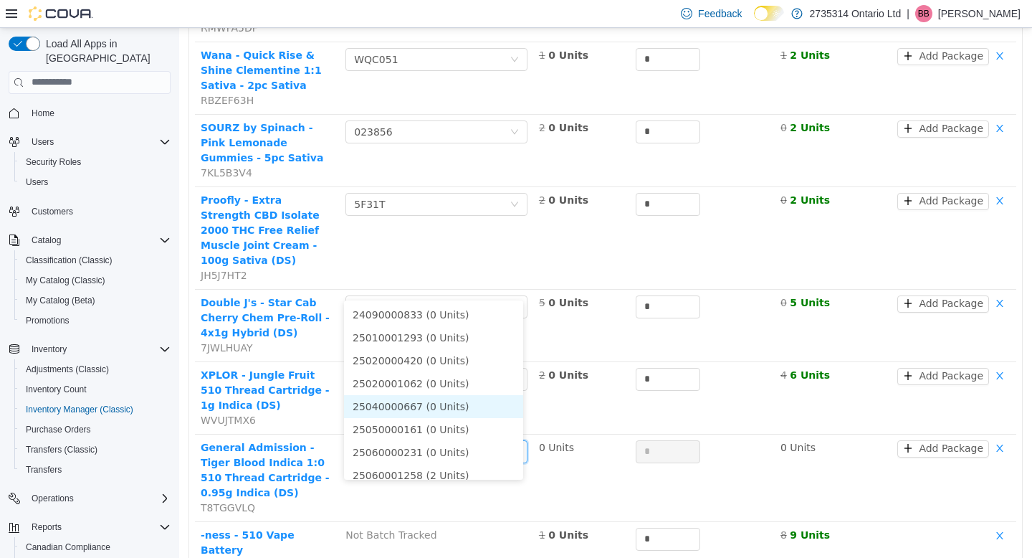
scroll to position [10, 0]
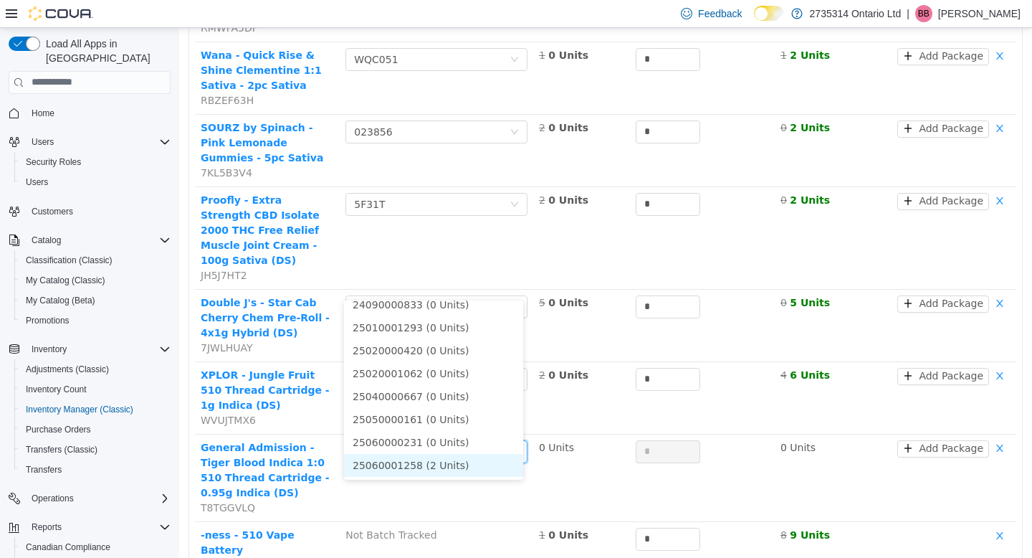
click at [459, 467] on li "25060001258 (2 Units)" at bounding box center [433, 464] width 179 height 23
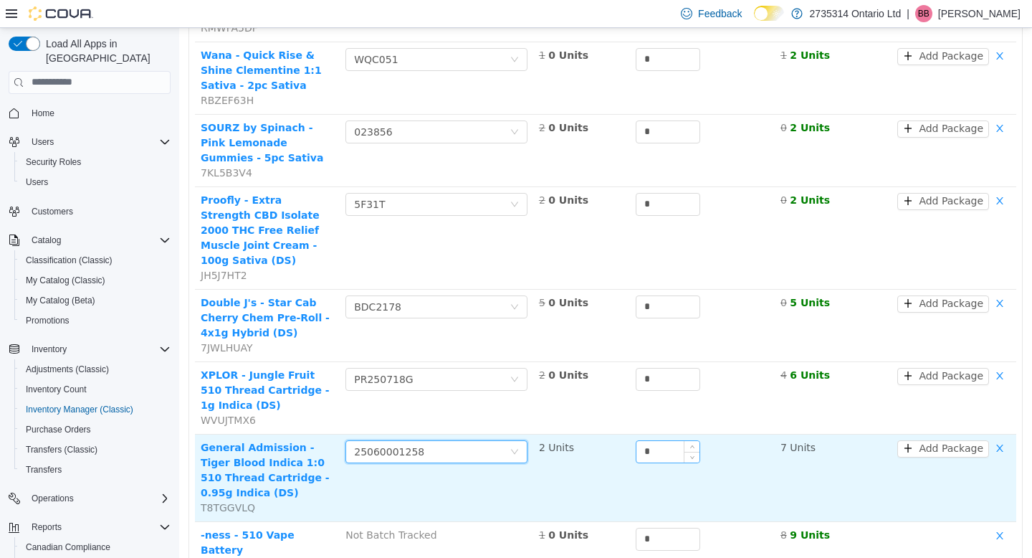
click at [654, 440] on input "*" at bounding box center [668, 451] width 63 height 22
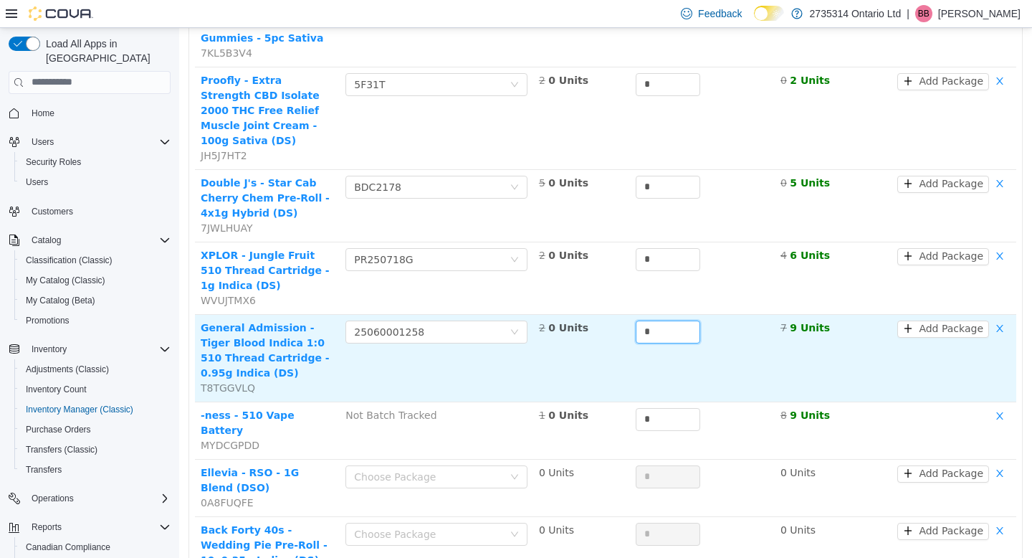
scroll to position [2380, 0]
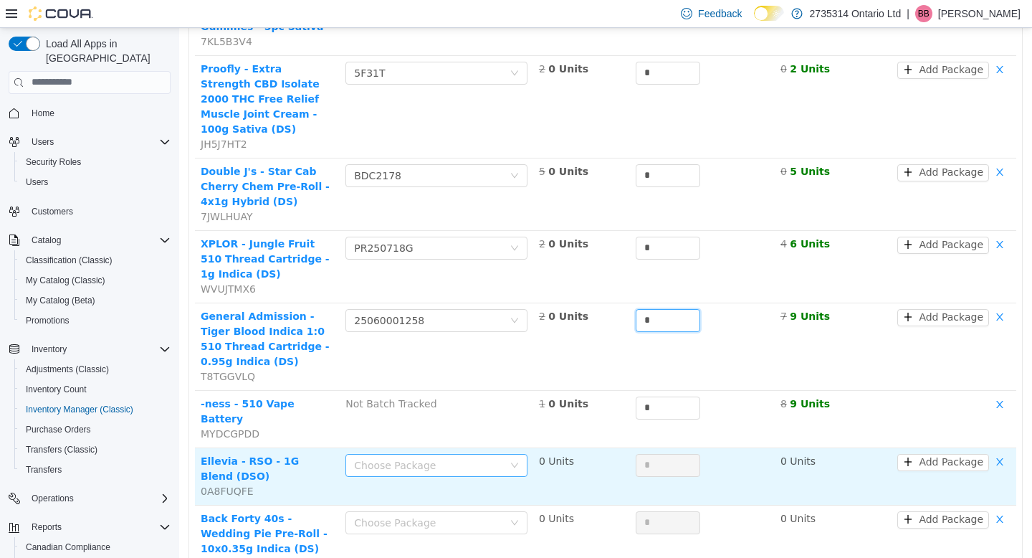
click at [482, 457] on div "Choose Package" at bounding box center [428, 464] width 149 height 14
type input "*"
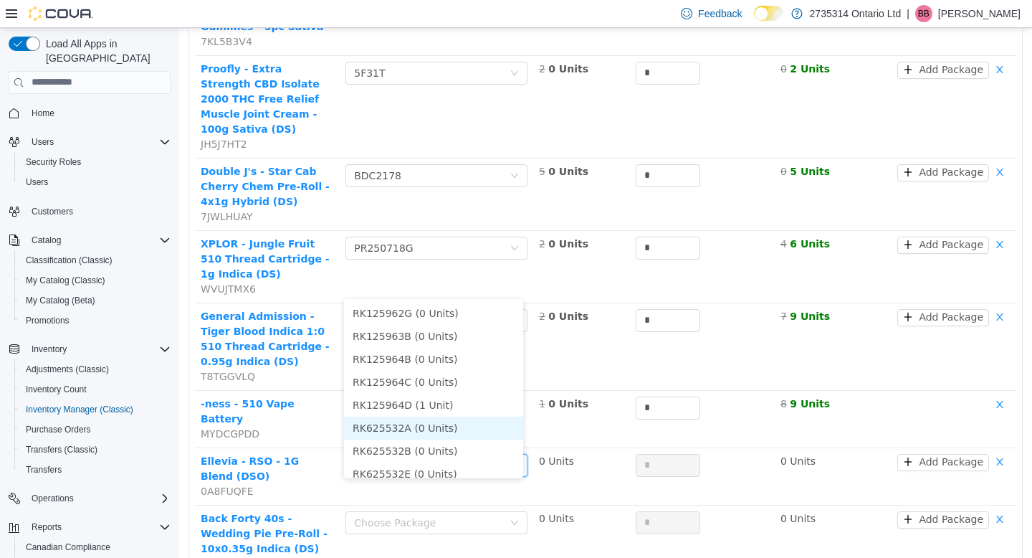
scroll to position [10, 0]
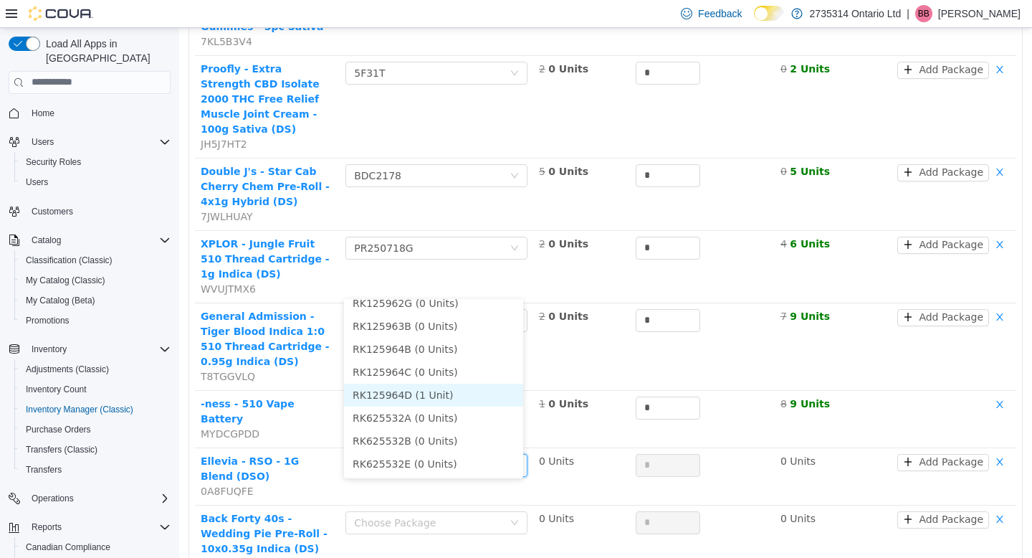
click at [447, 389] on li "RK125964D (1 Unit)" at bounding box center [433, 394] width 179 height 23
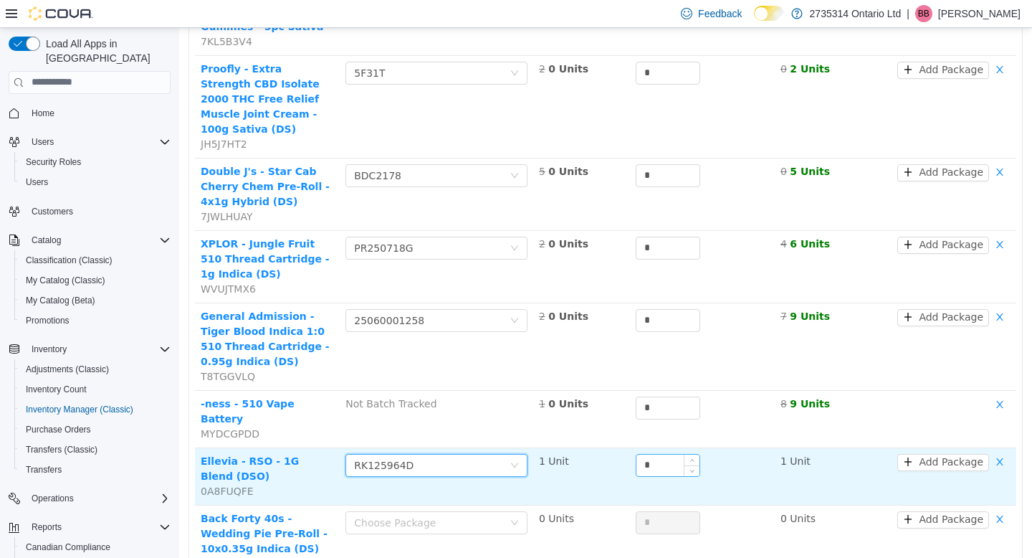
click at [662, 454] on input "*" at bounding box center [668, 465] width 63 height 22
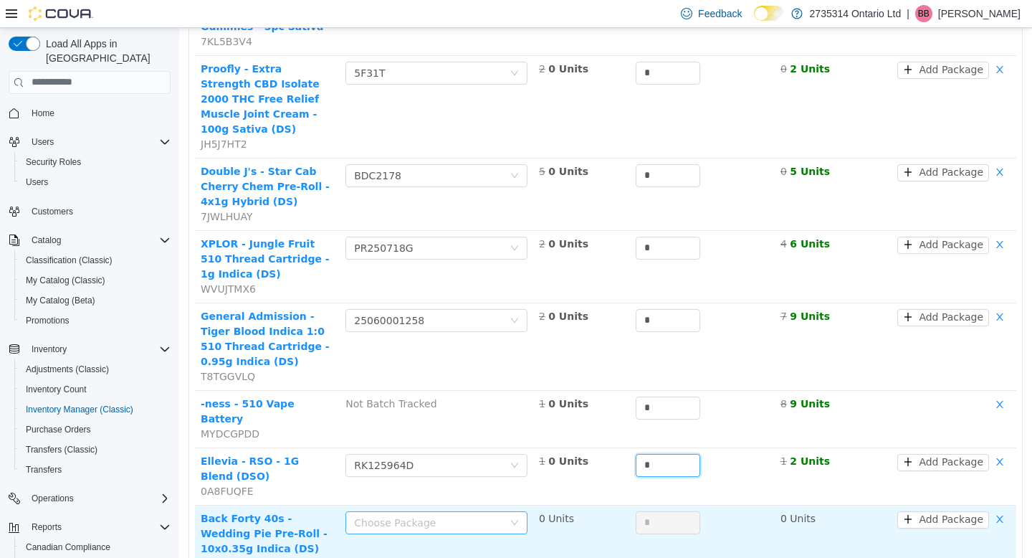
click at [495, 515] on div "Choose Package" at bounding box center [428, 522] width 149 height 14
type input "*"
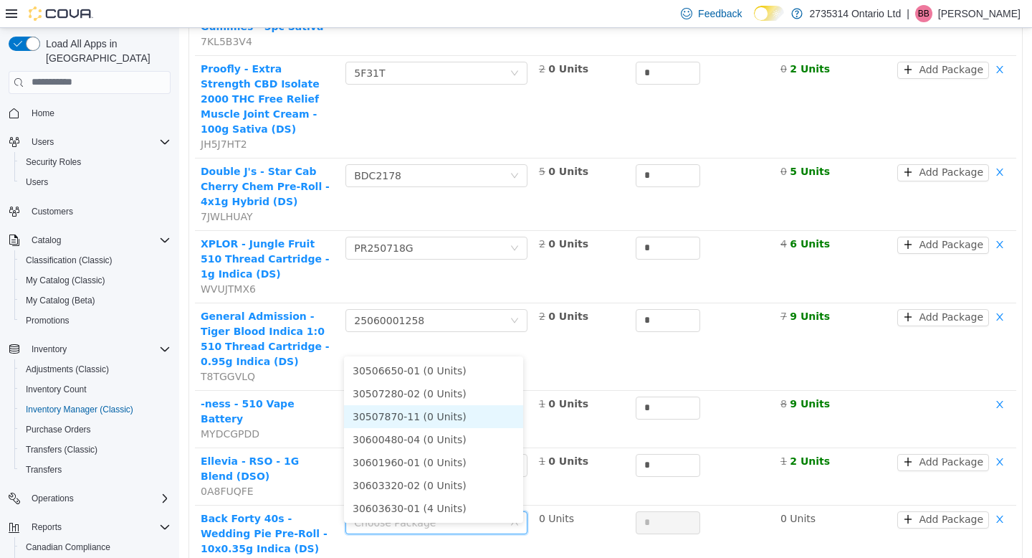
scroll to position [2385, 0]
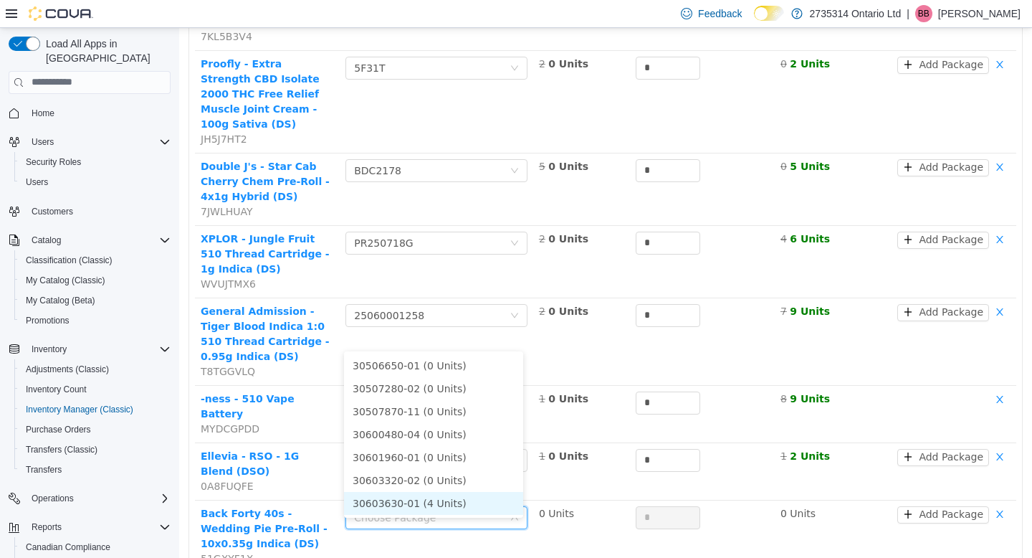
click at [459, 499] on li "30603630-01 (4 Units)" at bounding box center [433, 502] width 179 height 23
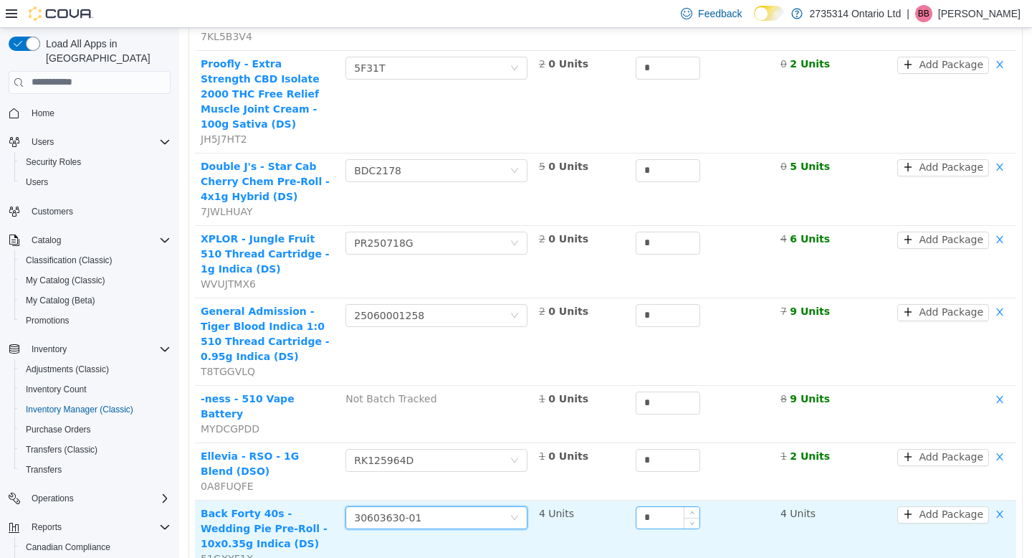
click at [662, 506] on input "*" at bounding box center [668, 517] width 63 height 22
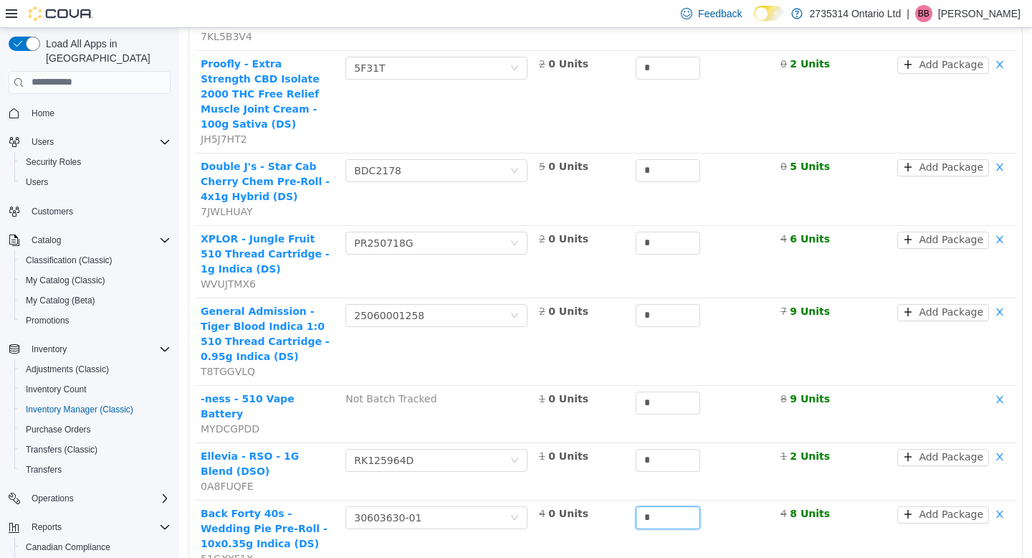
type input "*"
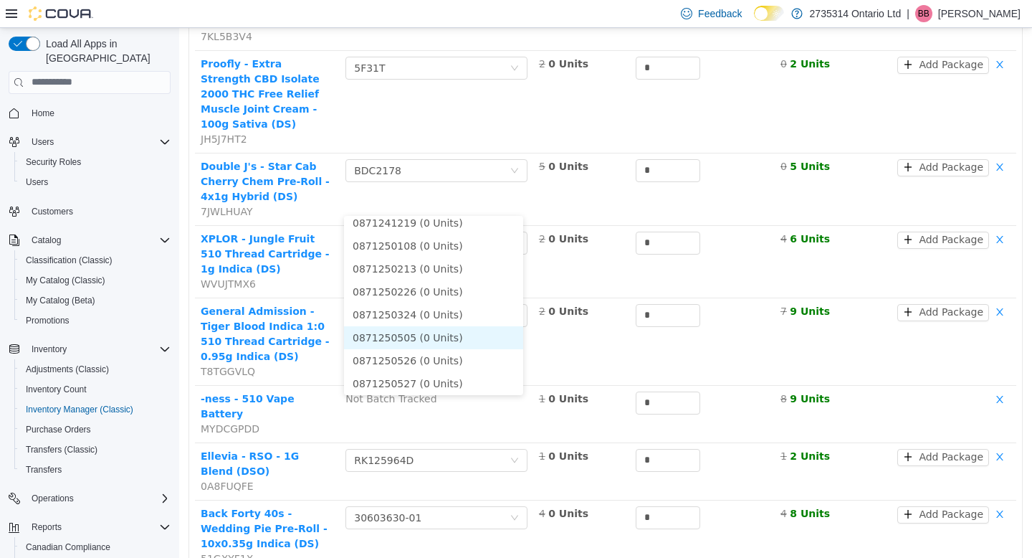
scroll to position [33, 0]
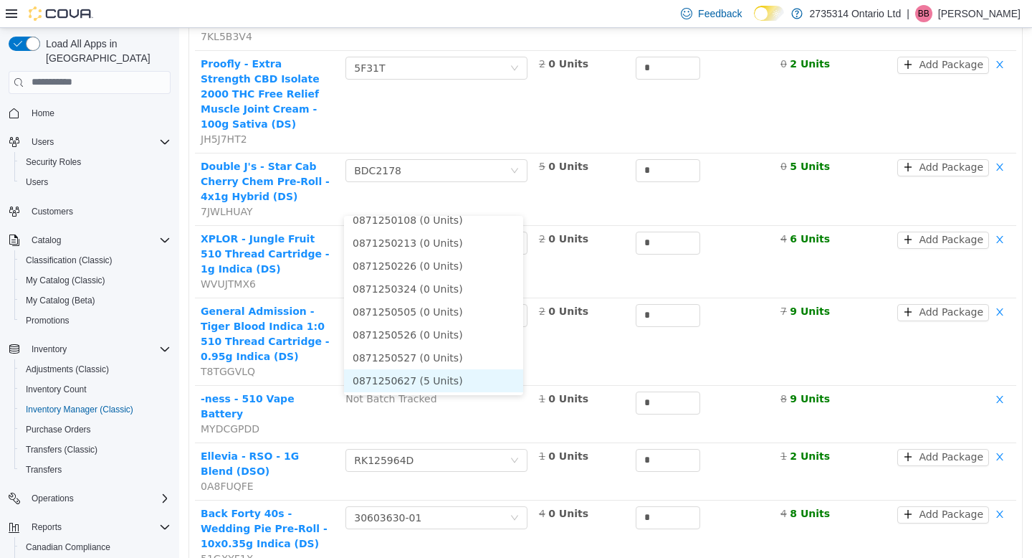
click at [457, 376] on li "0871250627 (5 Units)" at bounding box center [433, 380] width 179 height 23
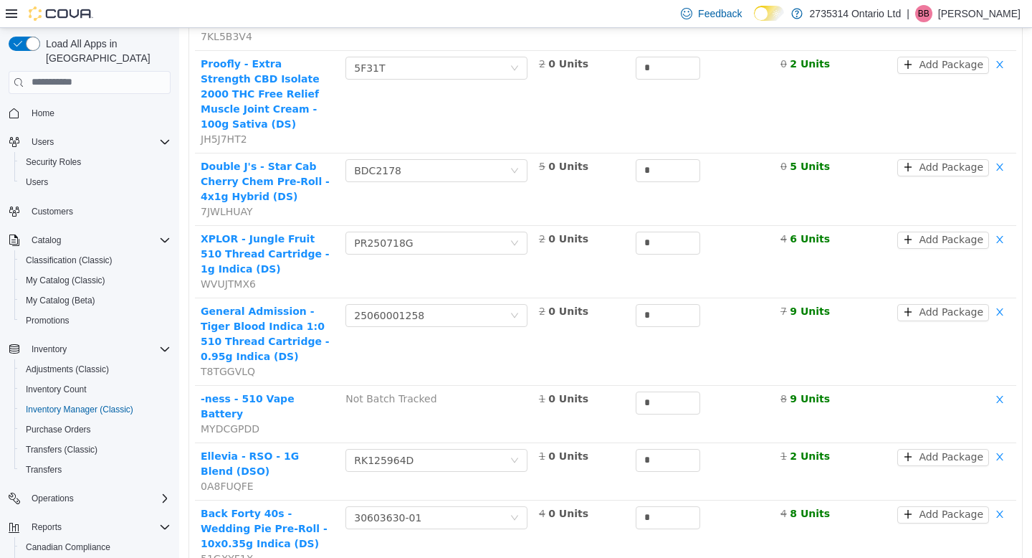
type input "*"
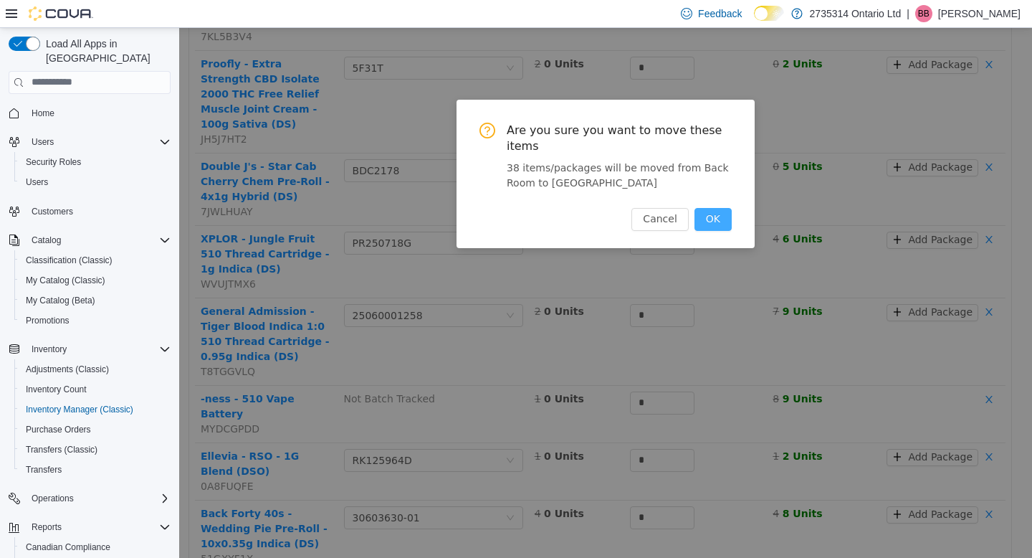
click at [714, 217] on button "OK" at bounding box center [713, 218] width 37 height 23
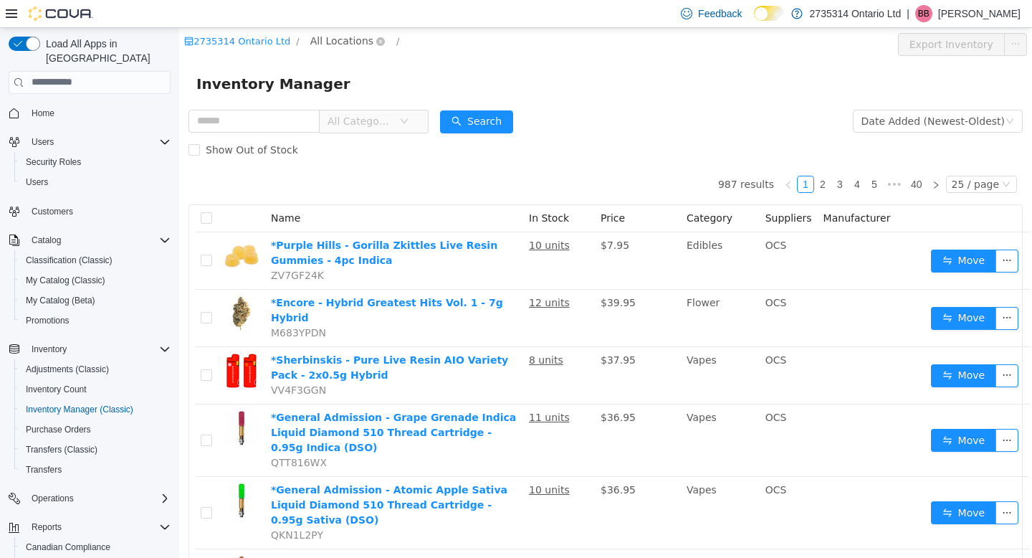
click at [326, 44] on span "All Locations" at bounding box center [341, 40] width 63 height 16
click at [366, 123] on span "[STREET_ADDRESS]" at bounding box center [389, 117] width 100 height 11
click at [452, 46] on div "All Rooms" at bounding box center [474, 43] width 49 height 22
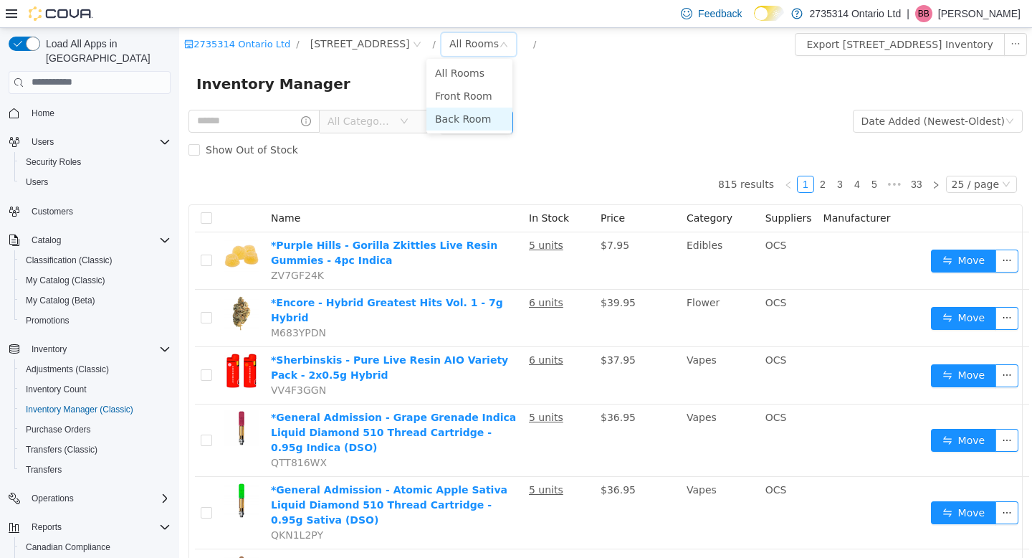
click at [472, 121] on li "Back Room" at bounding box center [470, 118] width 86 height 23
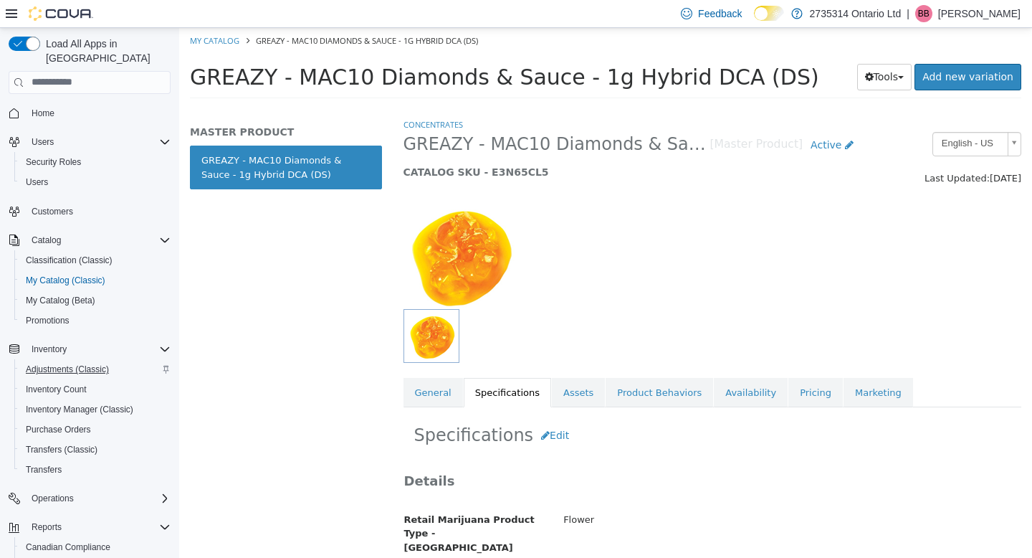
scroll to position [1022, 0]
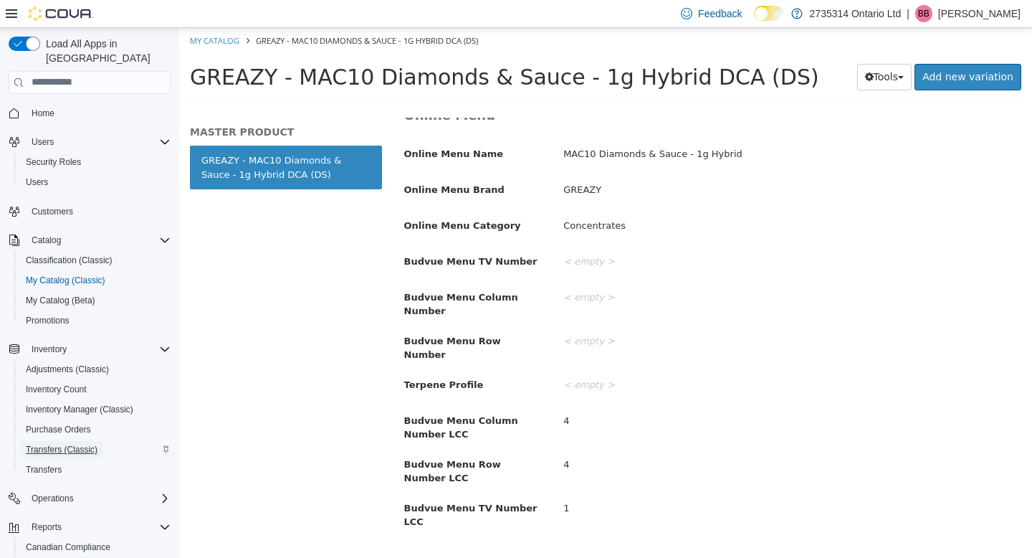
click at [67, 444] on span "Transfers (Classic)" at bounding box center [62, 449] width 72 height 11
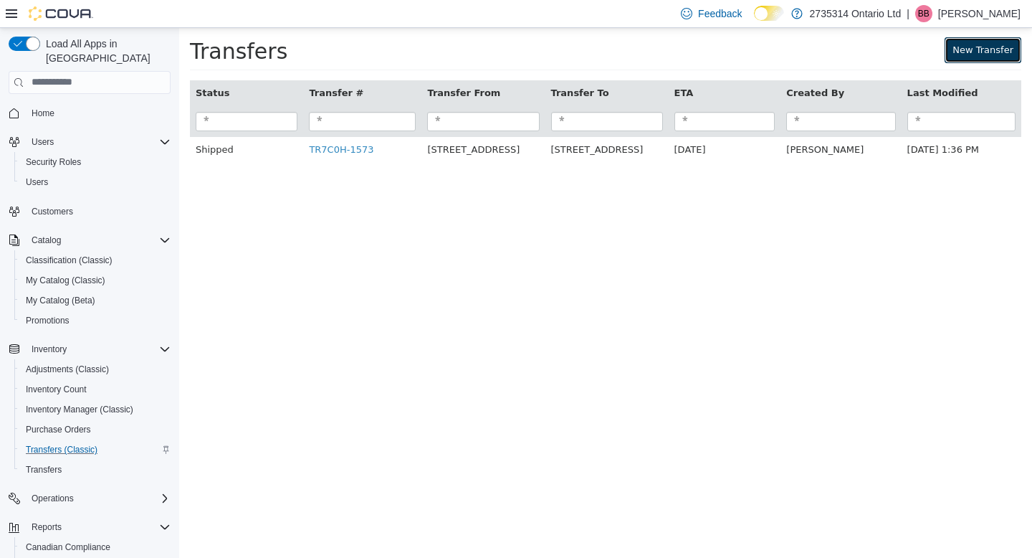
click at [1010, 57] on link "New Transfer" at bounding box center [983, 50] width 77 height 26
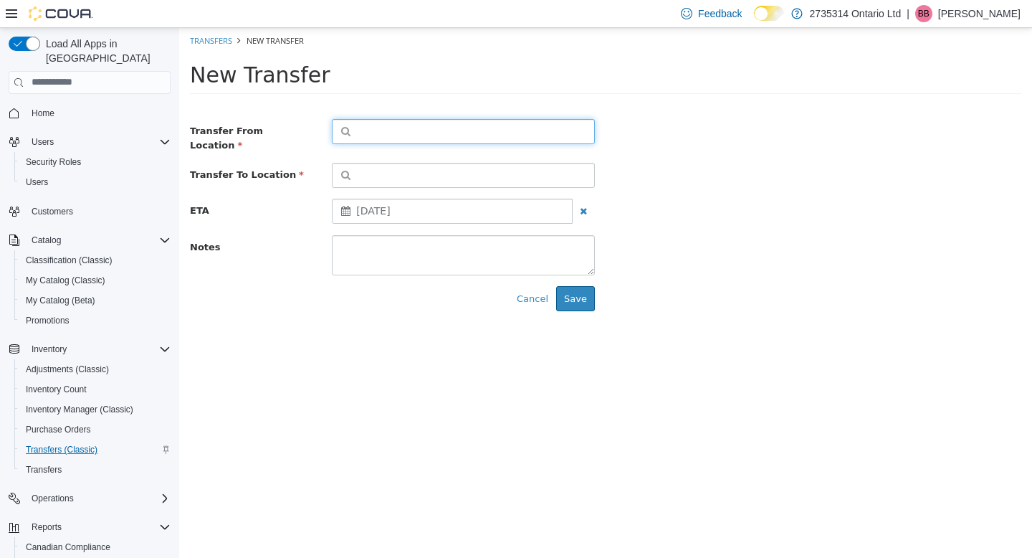
click at [448, 134] on button "button" at bounding box center [463, 130] width 263 height 25
click at [561, 154] on span "or browse" at bounding box center [559, 156] width 70 height 24
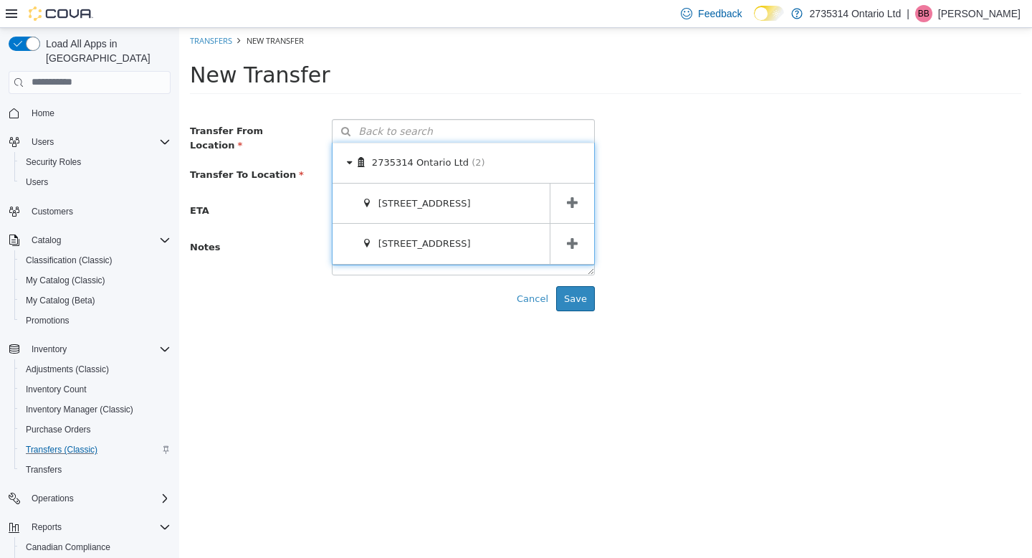
click at [575, 199] on icon at bounding box center [572, 203] width 11 height 14
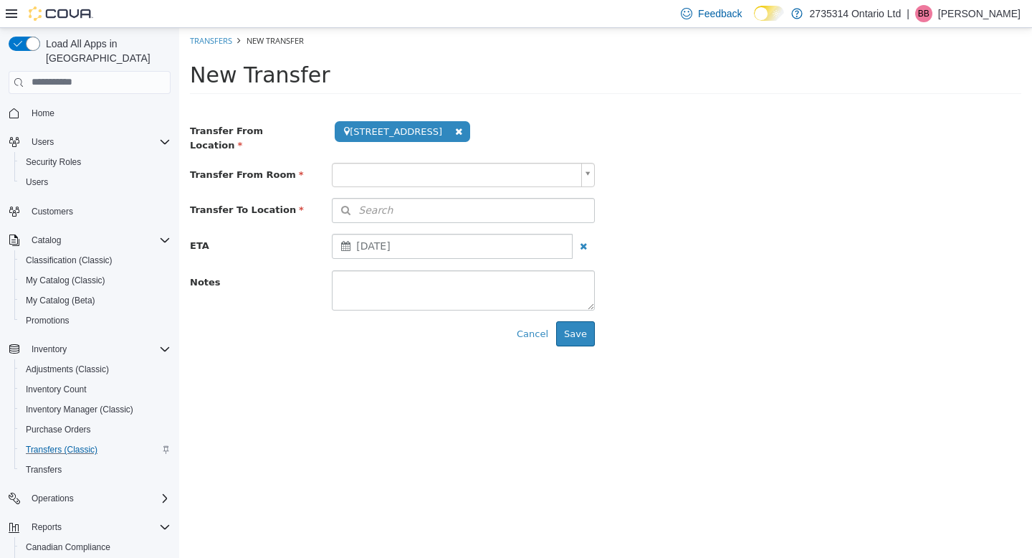
click at [483, 156] on body "**********" at bounding box center [605, 191] width 853 height 329
click at [451, 206] on button "Search" at bounding box center [463, 209] width 263 height 25
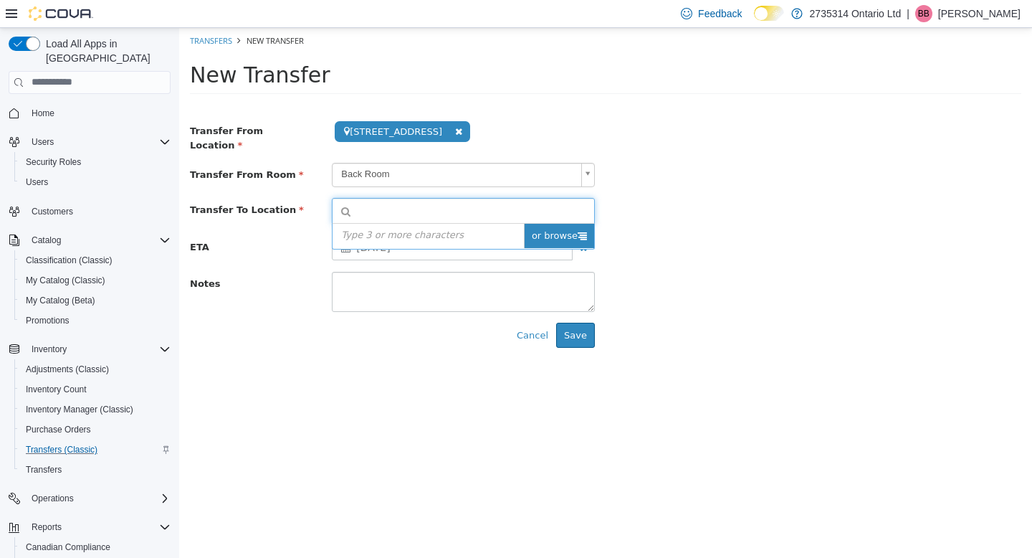
click at [561, 229] on span "or browse" at bounding box center [559, 235] width 70 height 24
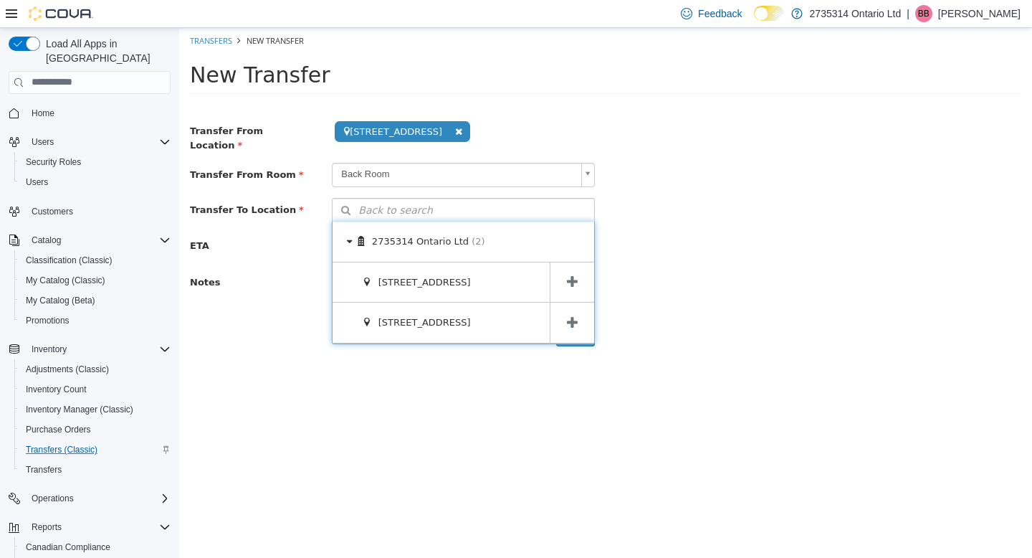
click at [572, 315] on icon at bounding box center [572, 322] width 11 height 14
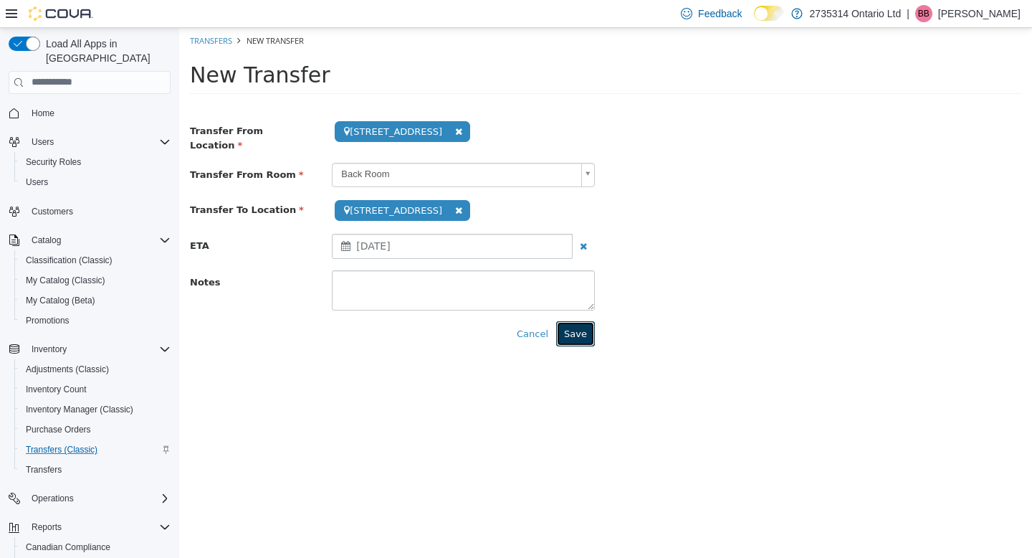
click at [578, 322] on button "Save" at bounding box center [575, 333] width 39 height 26
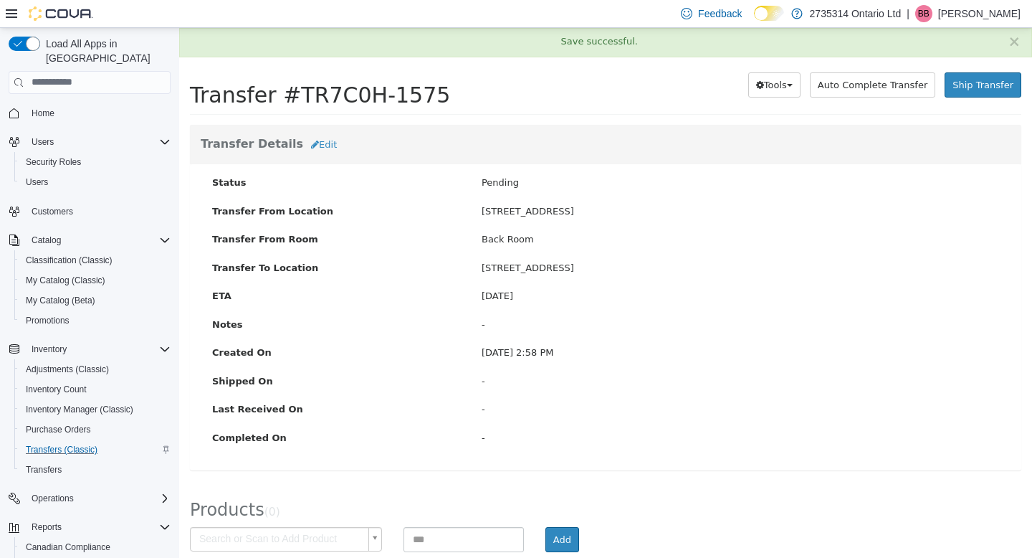
scroll to position [71, 0]
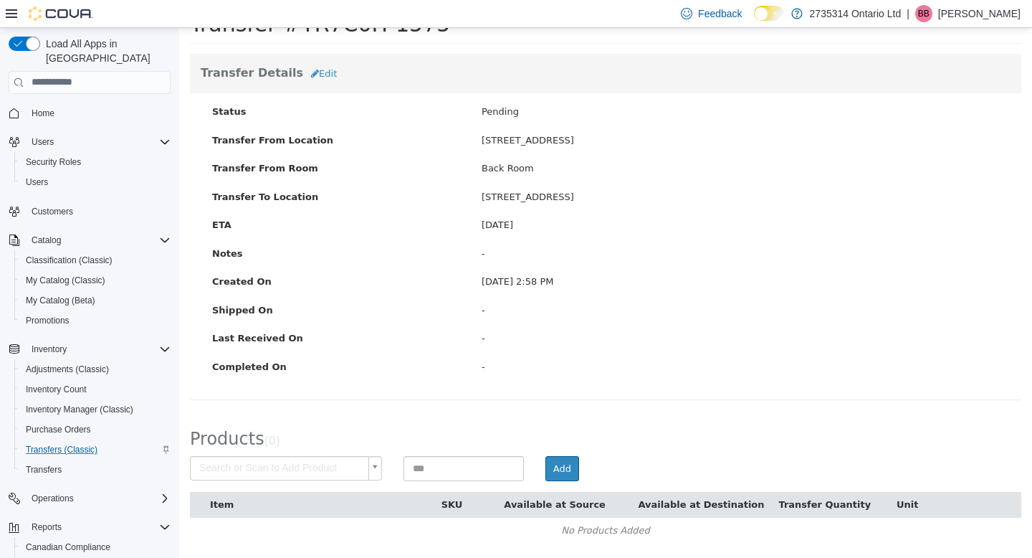
click at [296, 458] on body "× Save successful. Transfers TR7C0H-1575 Transfer #TR7C0H-1575 Preparing Downlo…" at bounding box center [605, 256] width 853 height 601
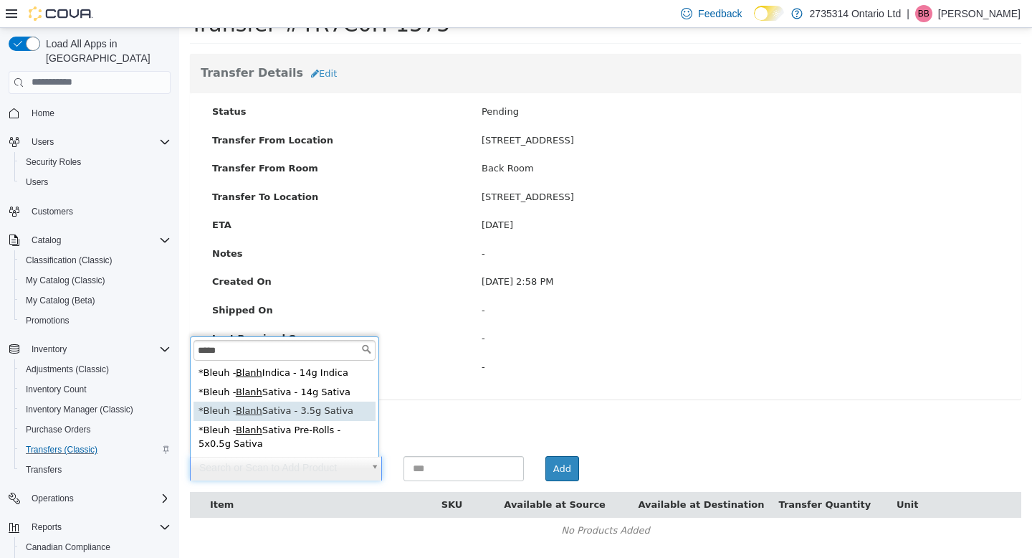
type input "*****"
type input "**********"
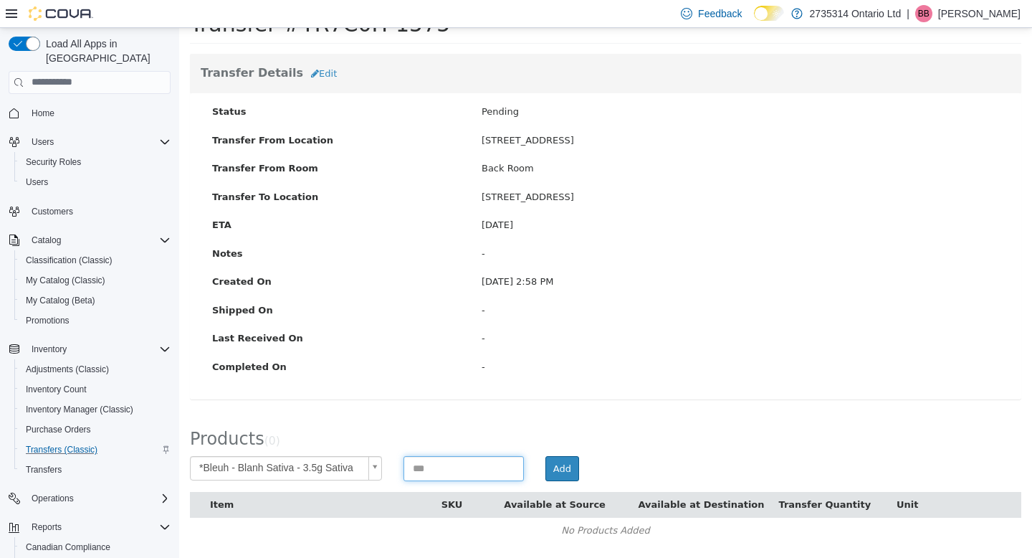
click at [479, 475] on input at bounding box center [464, 467] width 120 height 25
type input "*"
click at [565, 462] on button "Add" at bounding box center [563, 468] width 34 height 26
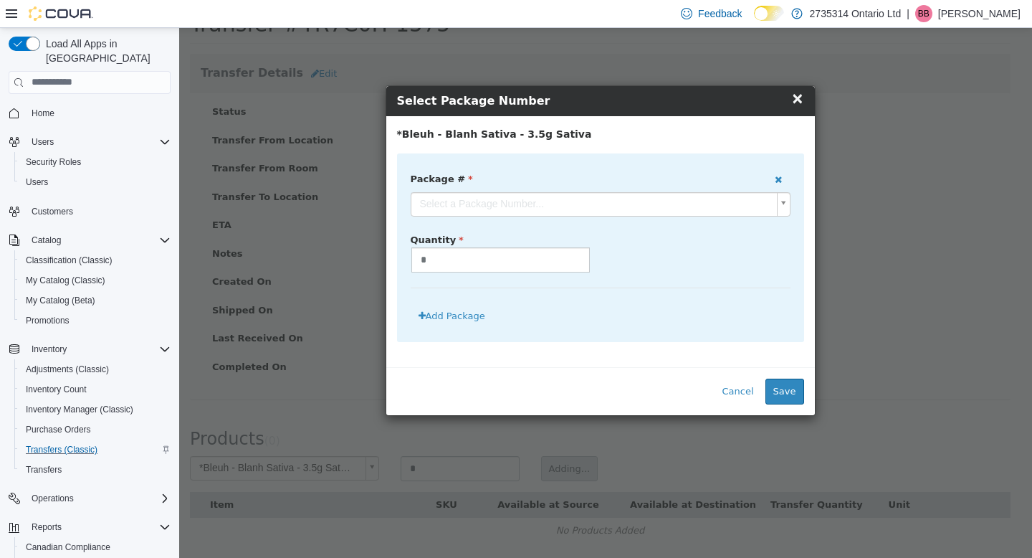
click at [522, 201] on body "**********" at bounding box center [605, 256] width 853 height 601
click at [802, 105] on span "×" at bounding box center [798, 97] width 13 height 17
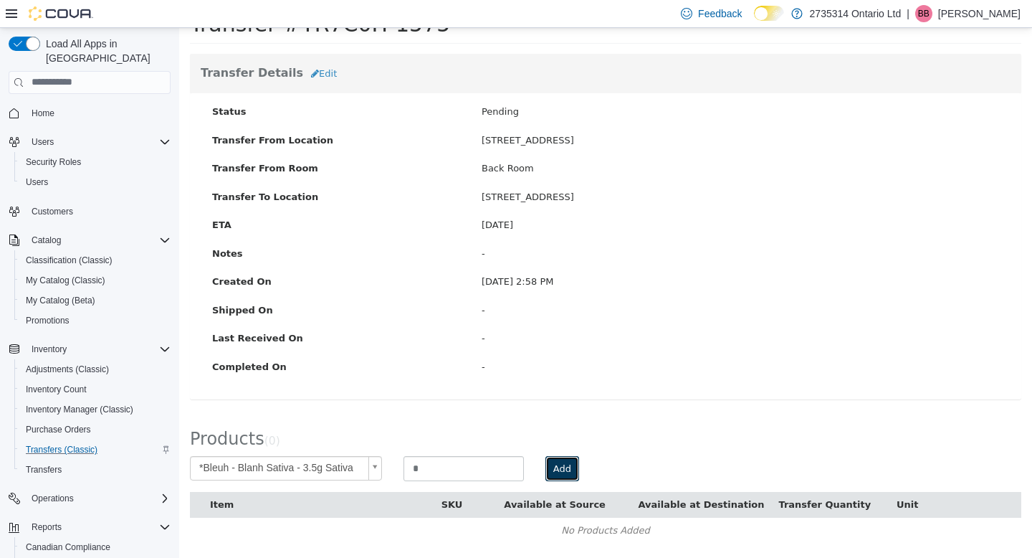
click at [566, 467] on button "Add" at bounding box center [563, 468] width 34 height 26
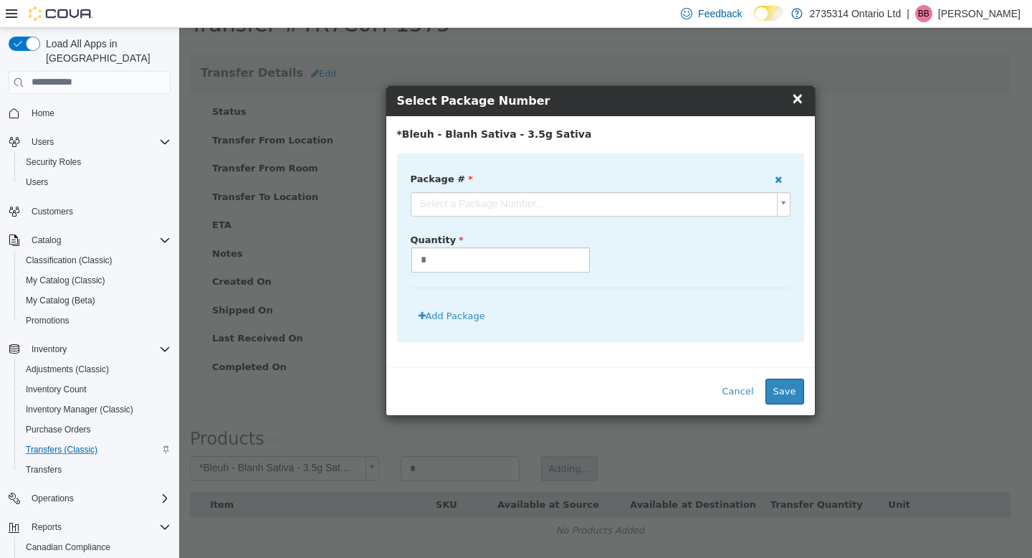
click at [543, 202] on body "**********" at bounding box center [605, 256] width 853 height 601
click at [793, 396] on button "Save" at bounding box center [785, 391] width 39 height 26
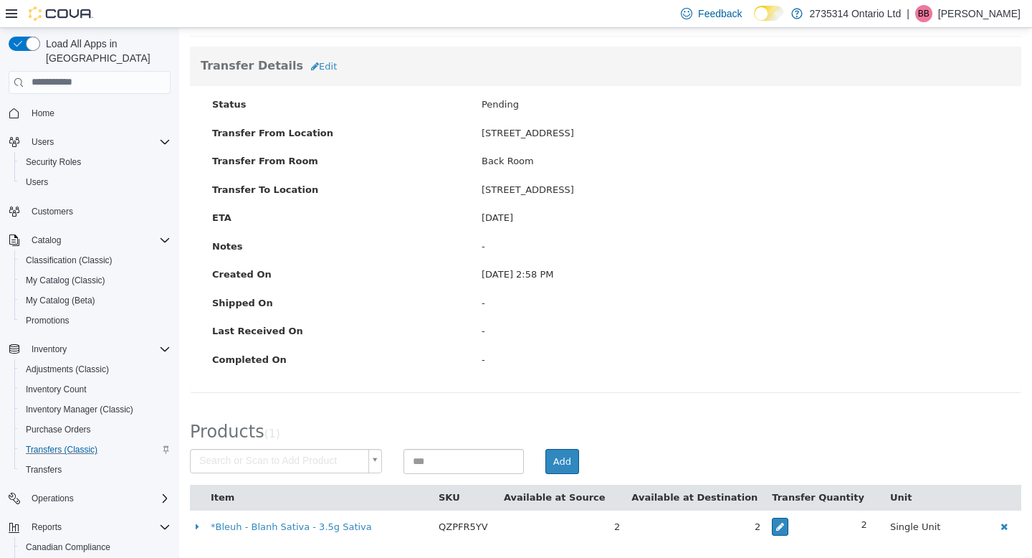
scroll to position [0, 0]
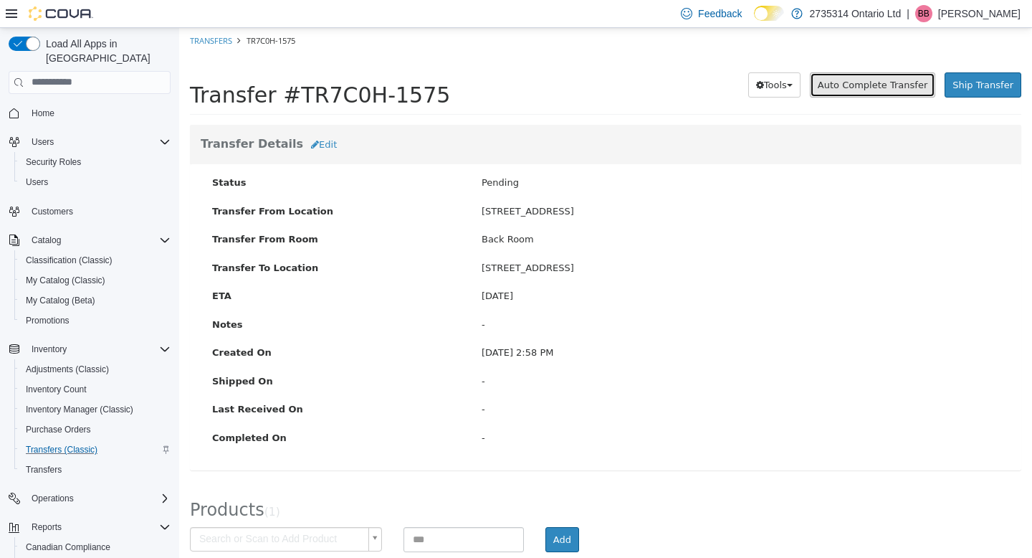
click at [860, 85] on span "Auto Complete Transfer" at bounding box center [873, 84] width 110 height 11
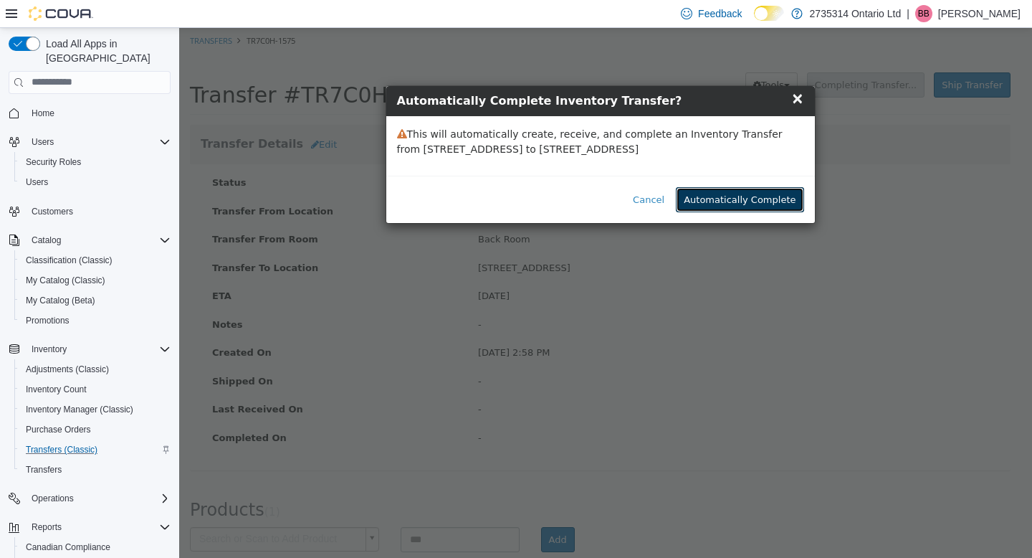
click at [761, 194] on button "Automatically Complete" at bounding box center [740, 199] width 128 height 26
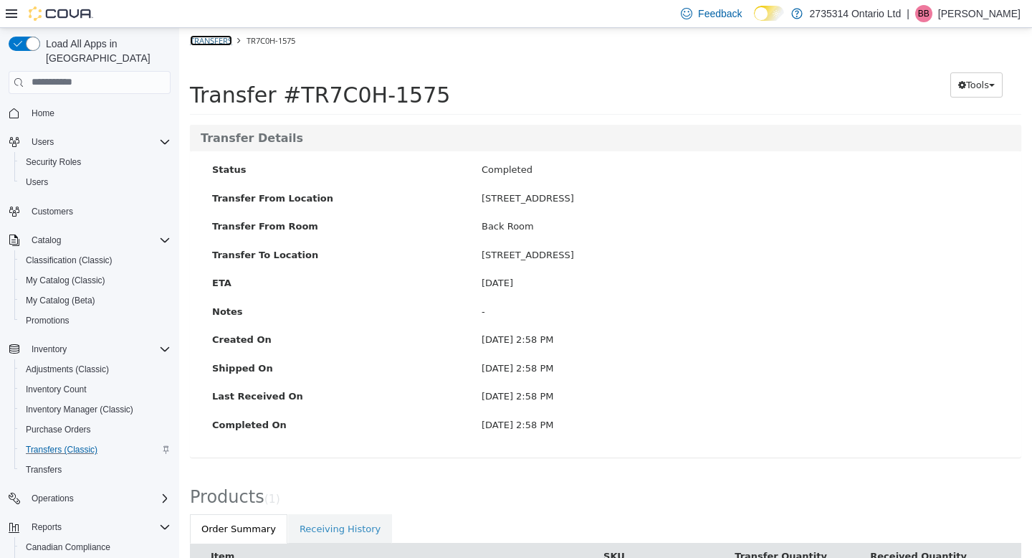
click at [222, 41] on link "Transfers" at bounding box center [211, 39] width 42 height 11
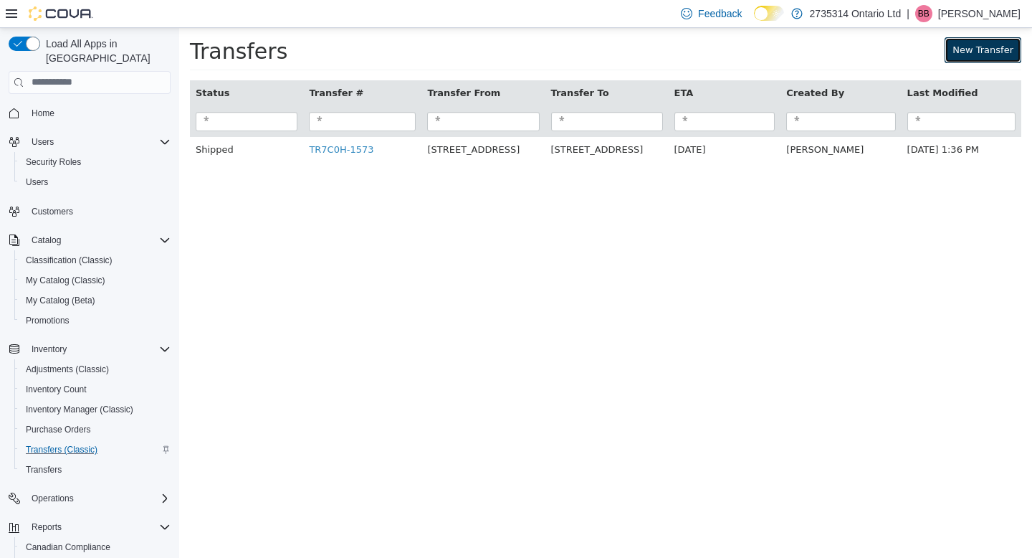
click at [984, 53] on link "New Transfer" at bounding box center [983, 50] width 77 height 26
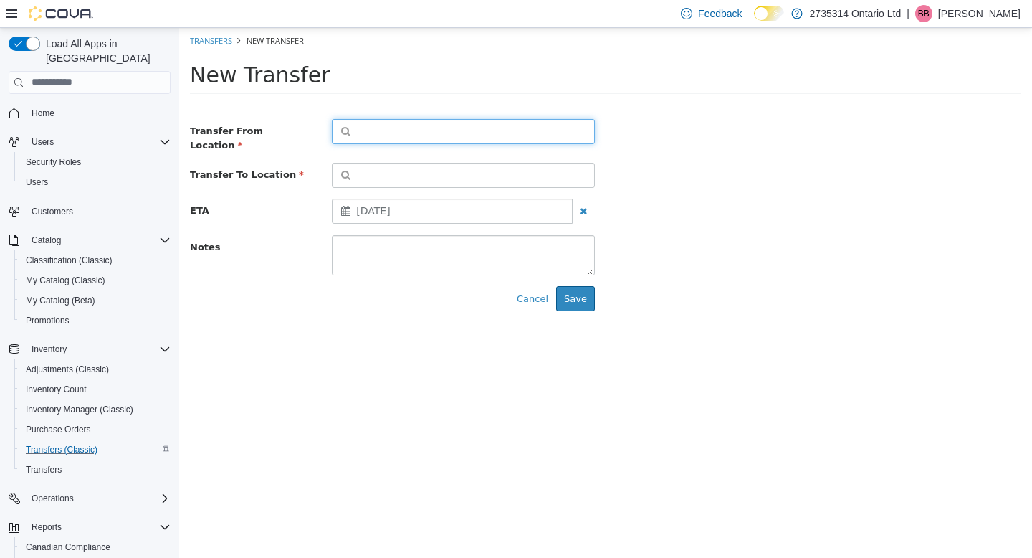
click at [436, 124] on button "button" at bounding box center [463, 130] width 263 height 25
click at [555, 155] on span "or browse" at bounding box center [559, 156] width 70 height 24
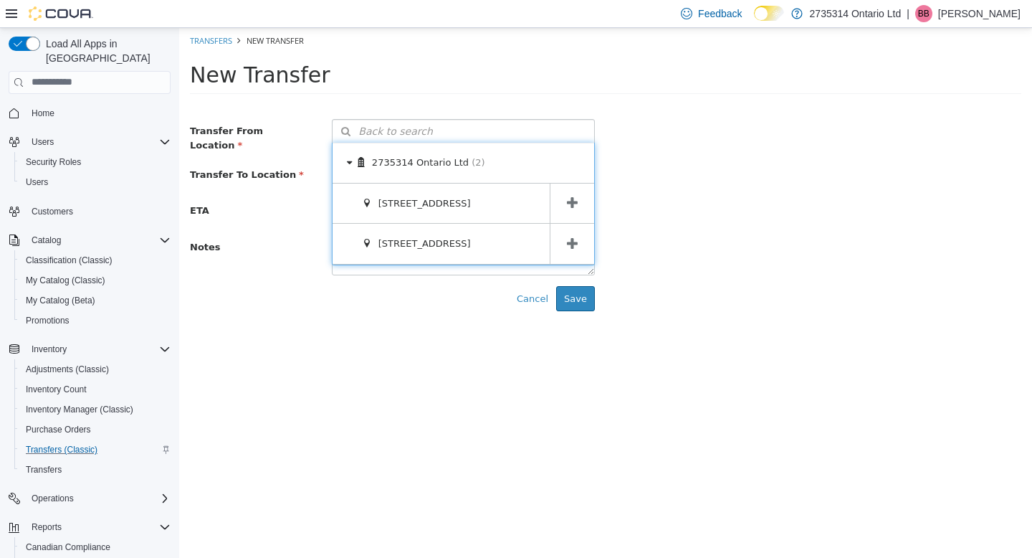
click at [578, 241] on span at bounding box center [572, 243] width 44 height 40
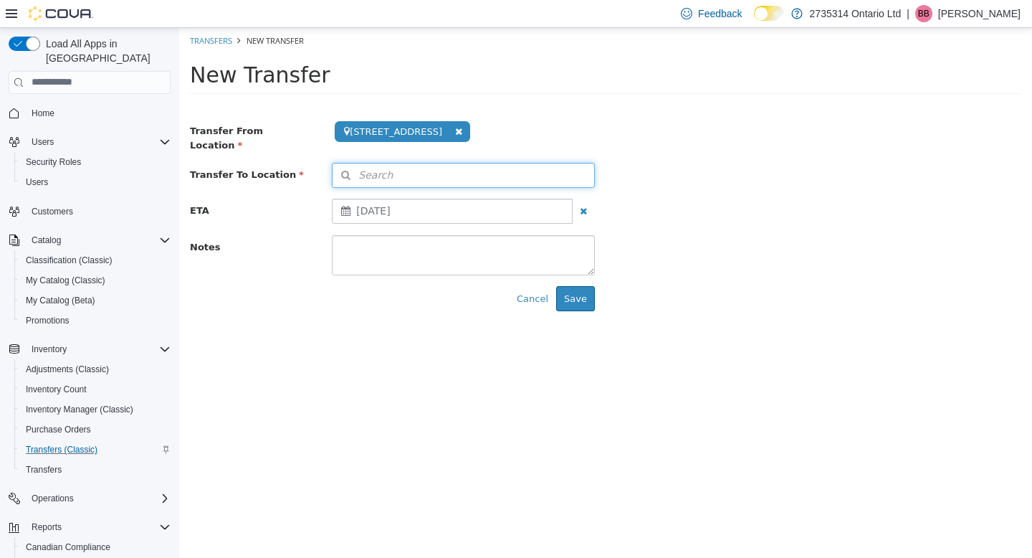
click at [455, 168] on button "Search" at bounding box center [463, 174] width 263 height 25
click at [556, 188] on span "or browse" at bounding box center [559, 200] width 70 height 24
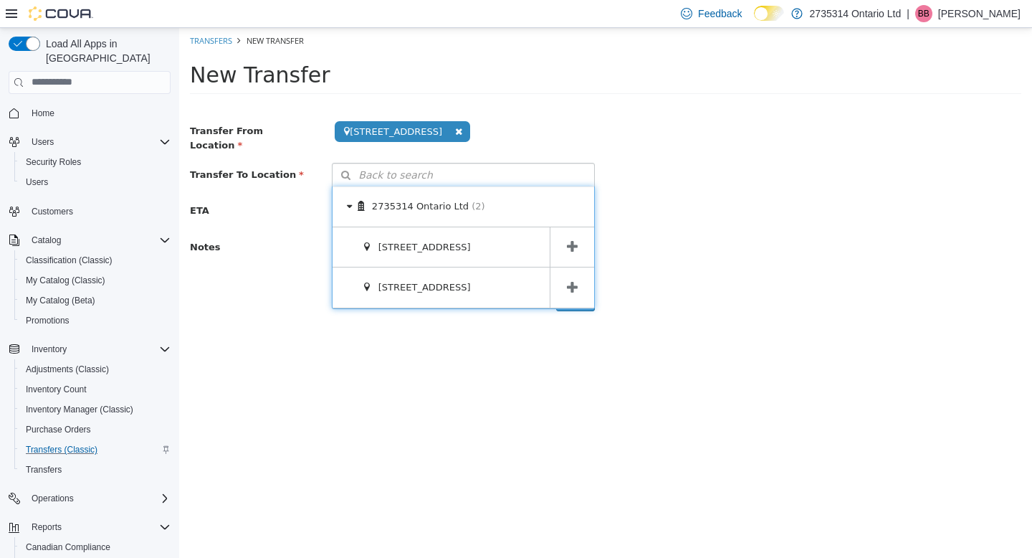
click at [577, 227] on span at bounding box center [572, 247] width 44 height 40
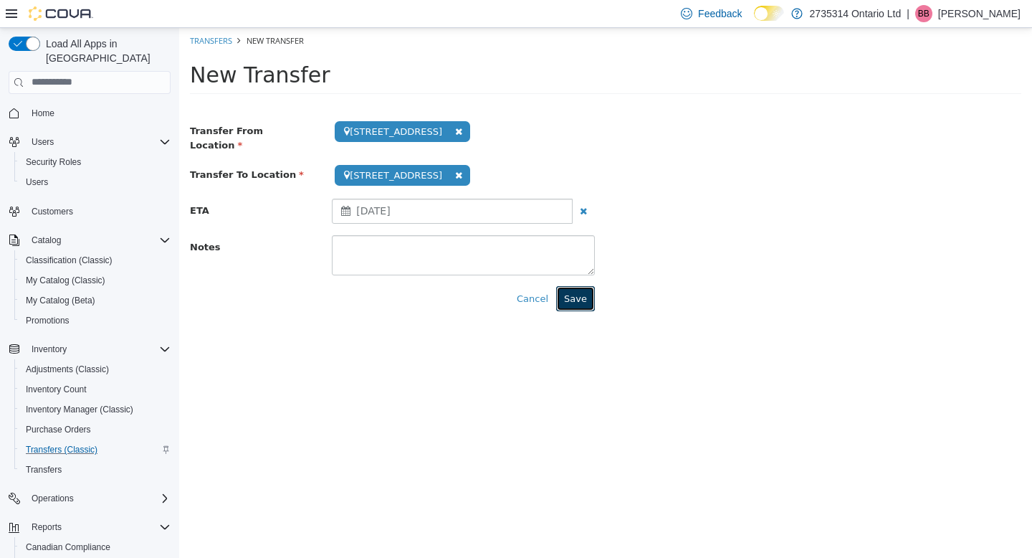
click at [589, 290] on button "Save" at bounding box center [575, 298] width 39 height 26
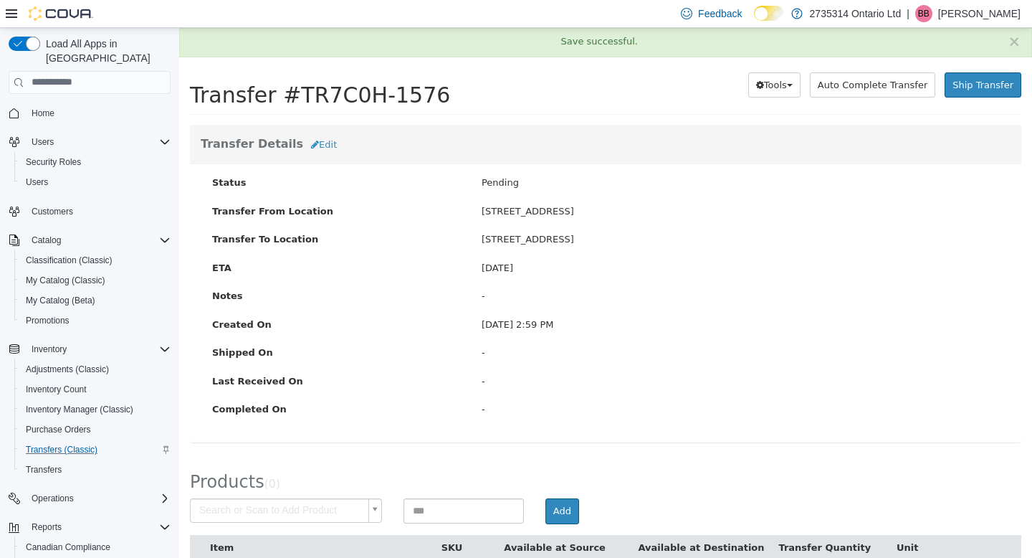
scroll to position [43, 0]
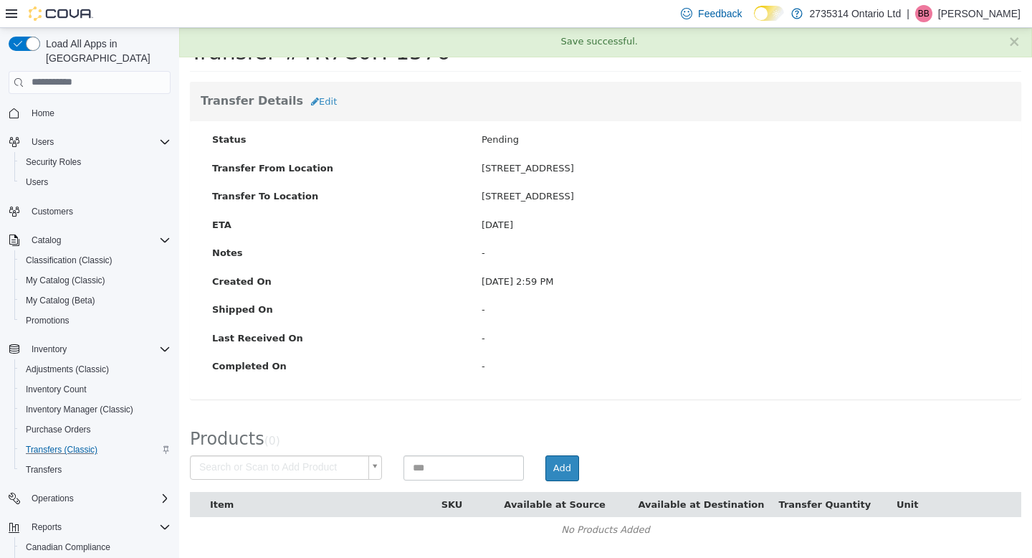
click at [292, 463] on body "× Save successful. Transfers TR7C0H-1576 Transfer #TR7C0H-1576 Preparing Downlo…" at bounding box center [605, 270] width 853 height 573
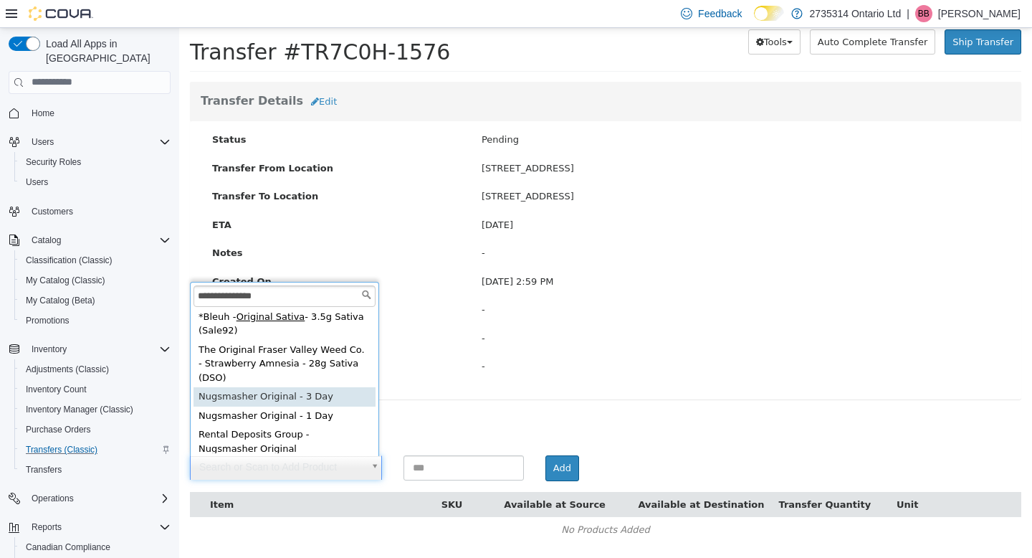
scroll to position [0, 0]
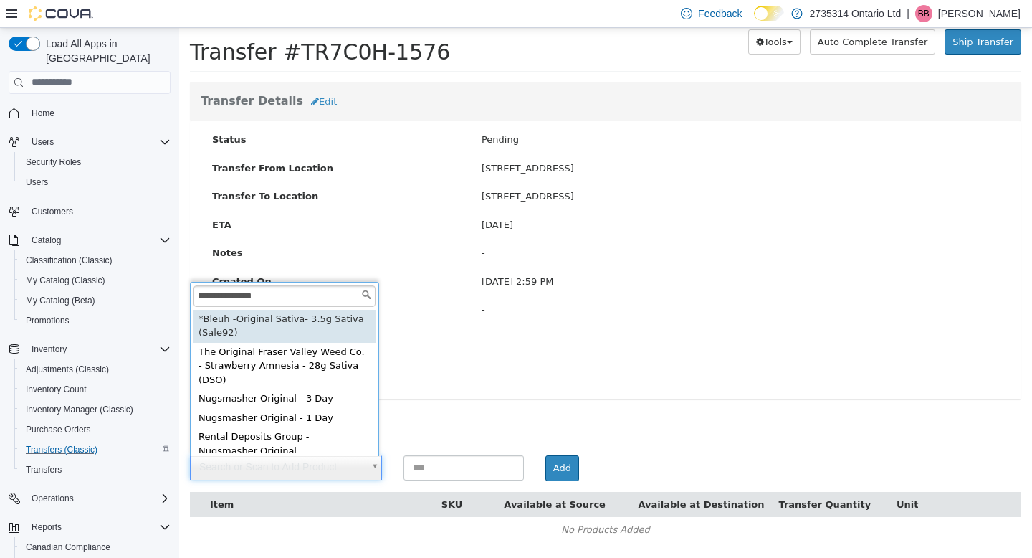
type input "**********"
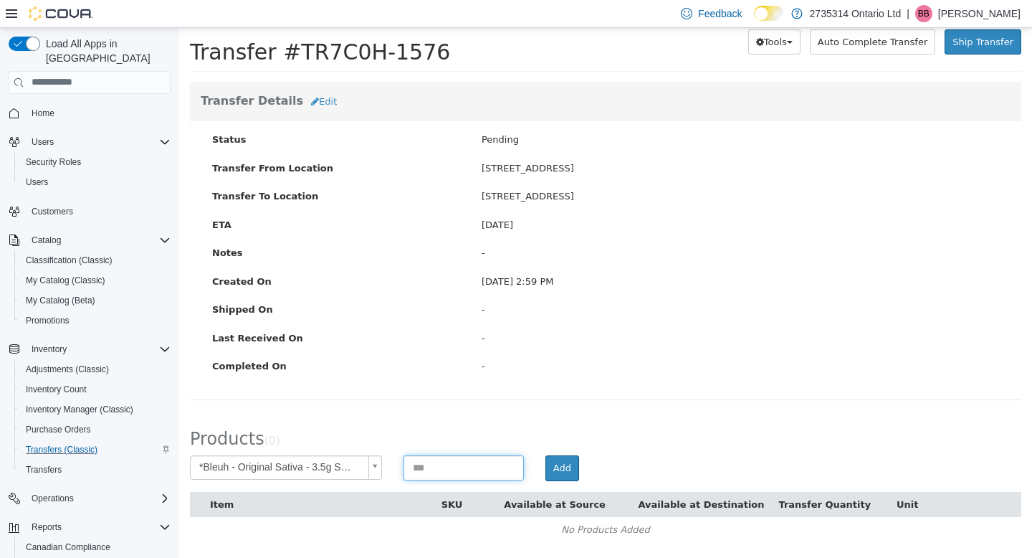
click at [465, 477] on input at bounding box center [464, 467] width 120 height 25
type input "*"
click at [562, 474] on button "Add" at bounding box center [563, 468] width 34 height 26
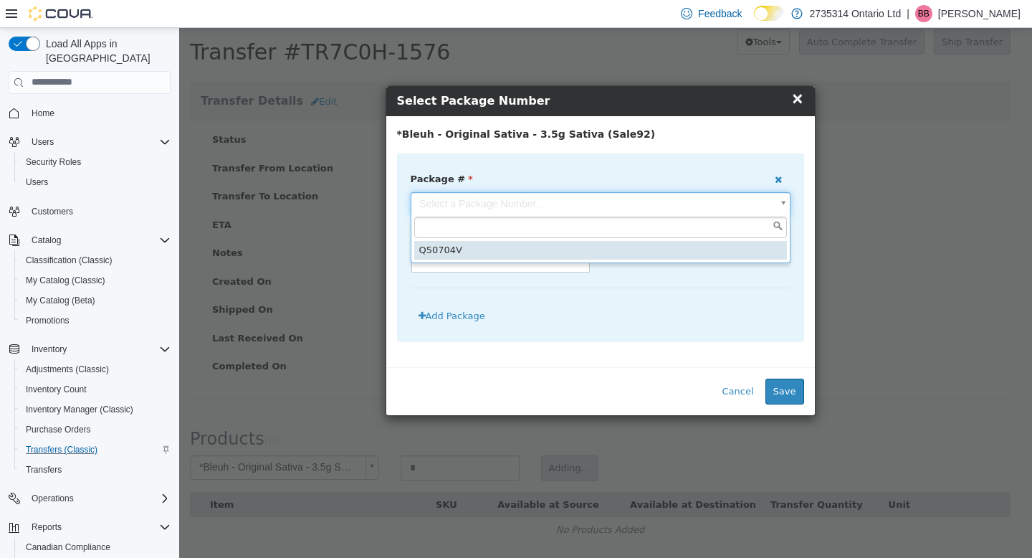
click at [659, 209] on body "**********" at bounding box center [605, 270] width 853 height 573
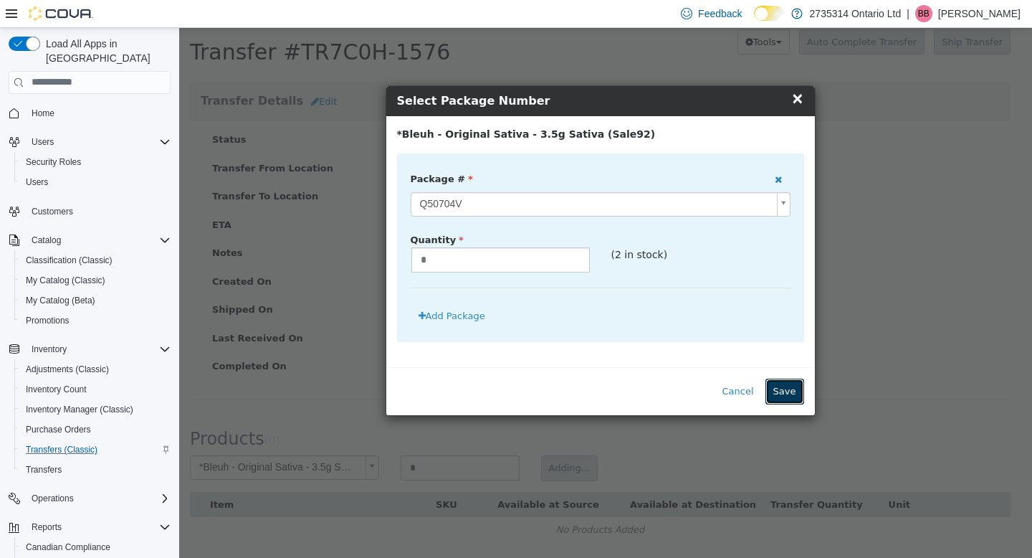
click at [783, 388] on button "Save" at bounding box center [785, 391] width 39 height 26
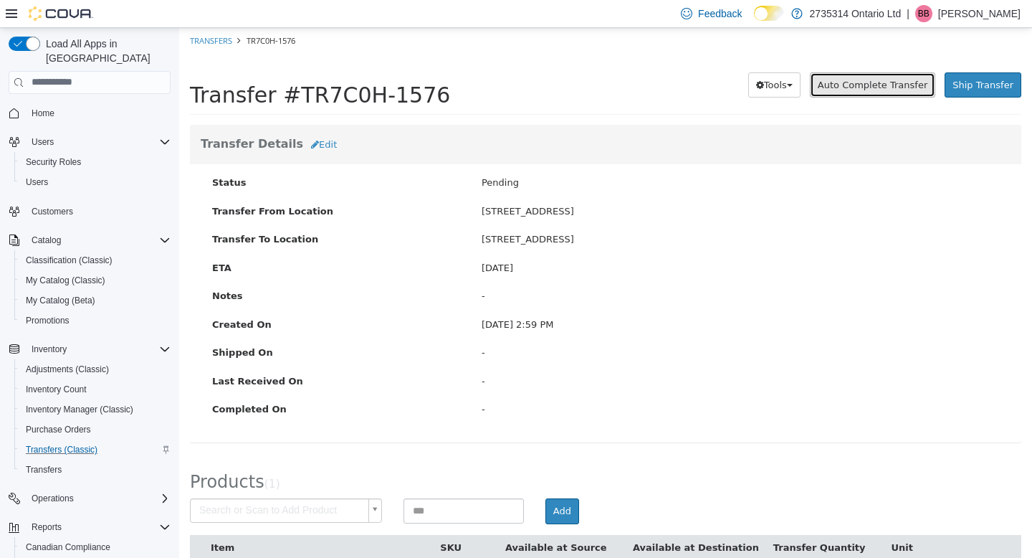
click at [860, 85] on span "Auto Complete Transfer" at bounding box center [873, 84] width 110 height 11
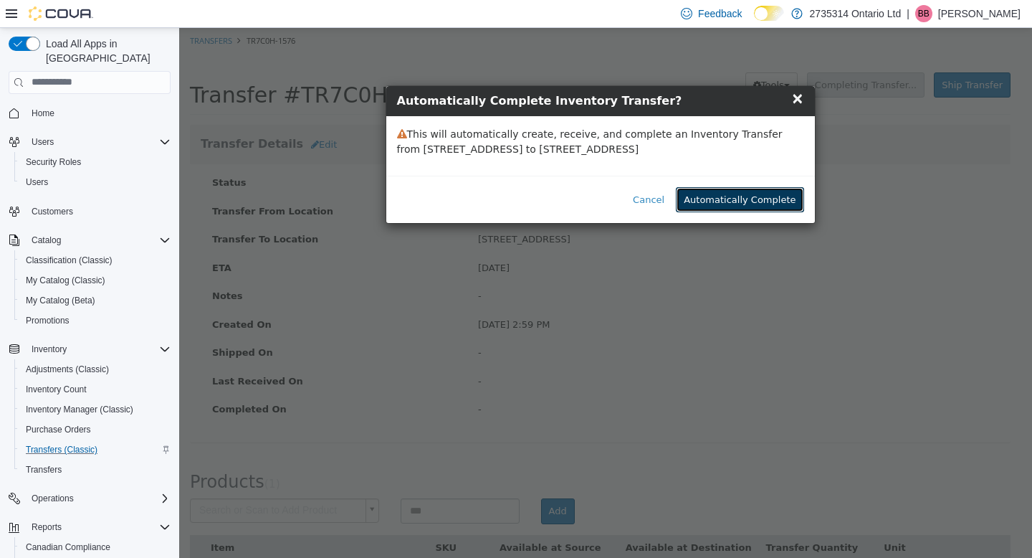
click at [714, 194] on button "Automatically Complete" at bounding box center [740, 199] width 128 height 26
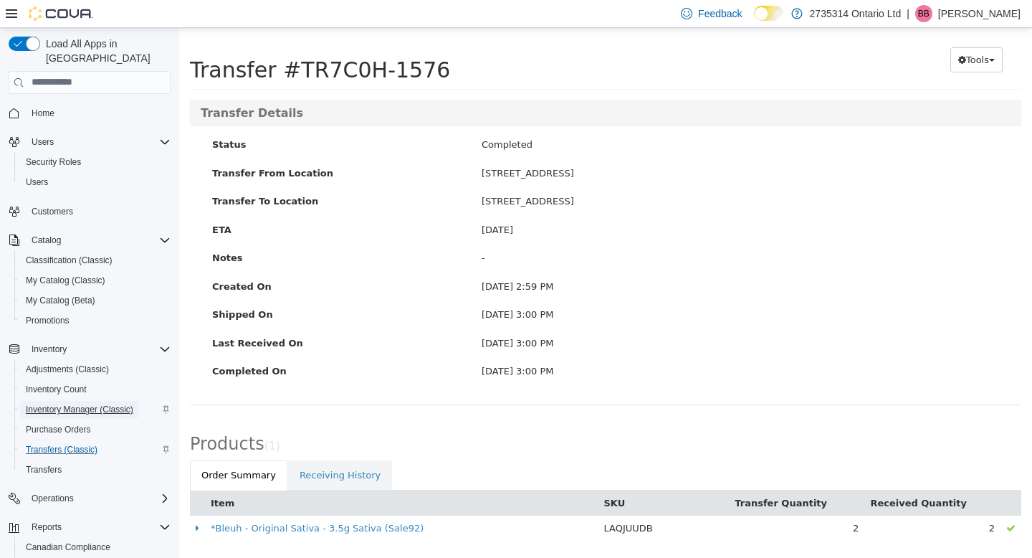
click at [87, 404] on span "Inventory Manager (Classic)" at bounding box center [80, 409] width 108 height 11
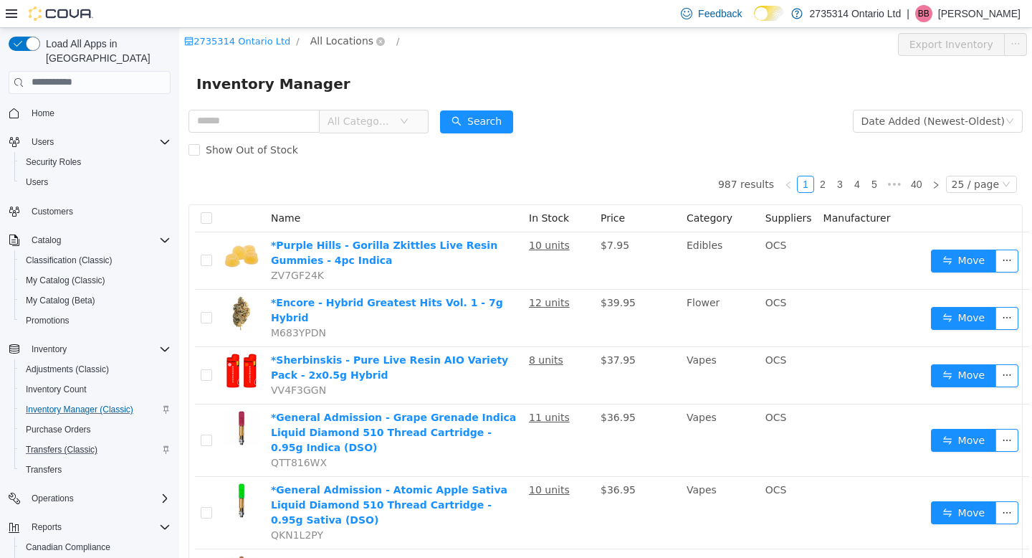
click at [336, 39] on span "All Locations" at bounding box center [341, 40] width 63 height 16
click at [364, 123] on span "[STREET_ADDRESS]" at bounding box center [389, 117] width 100 height 11
click at [454, 41] on div "All Rooms" at bounding box center [474, 43] width 49 height 22
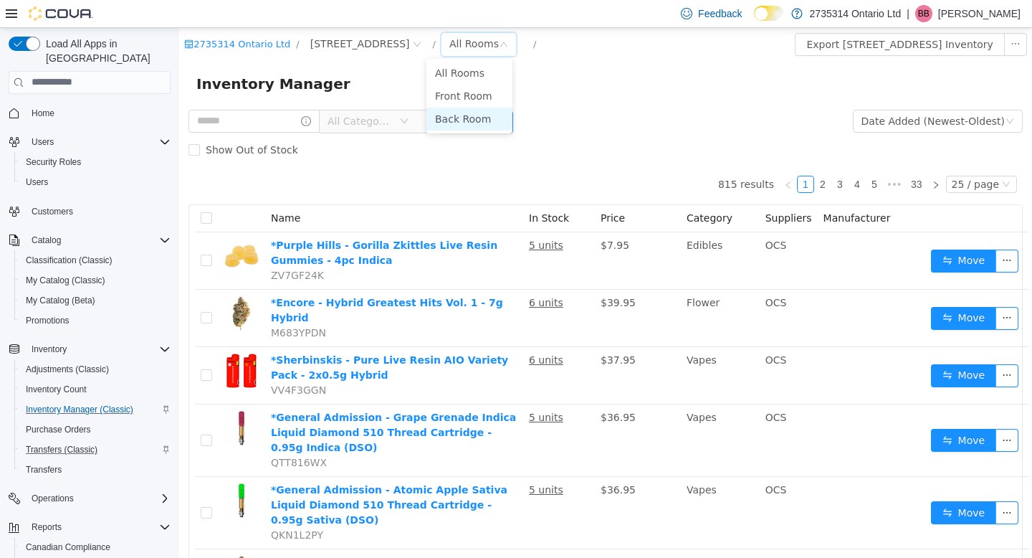
click at [459, 118] on li "Back Room" at bounding box center [470, 118] width 86 height 23
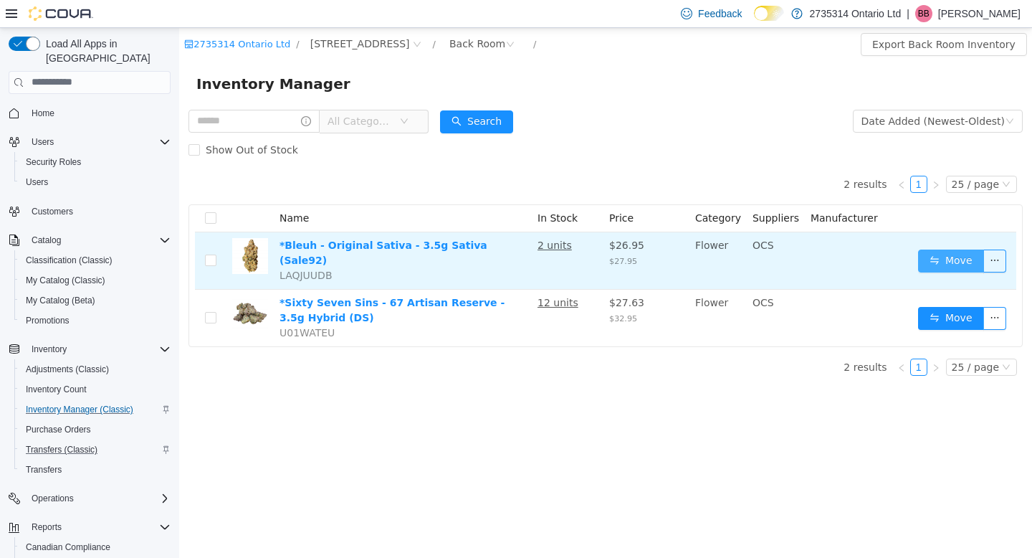
click at [947, 253] on button "Move" at bounding box center [951, 260] width 66 height 23
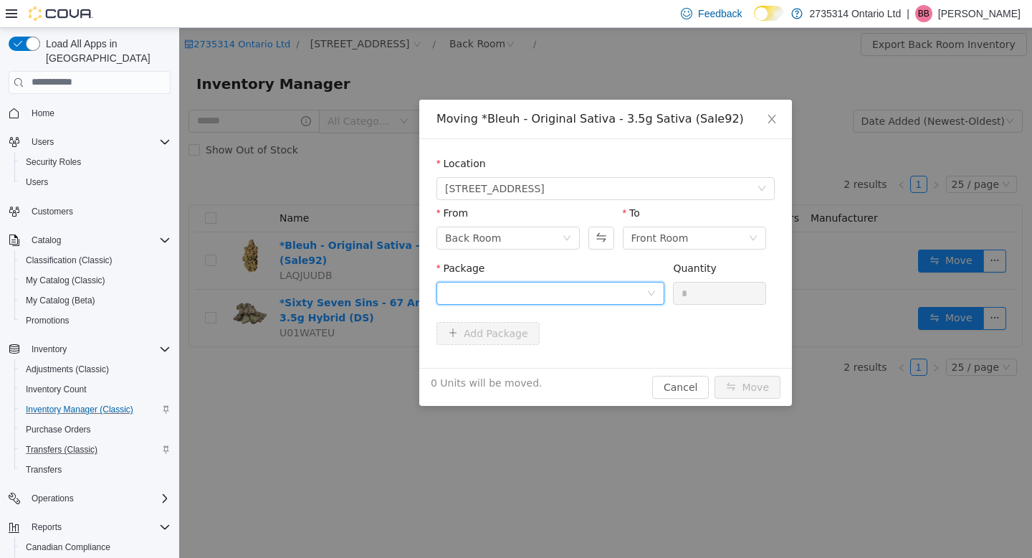
click at [573, 289] on div at bounding box center [545, 293] width 201 height 22
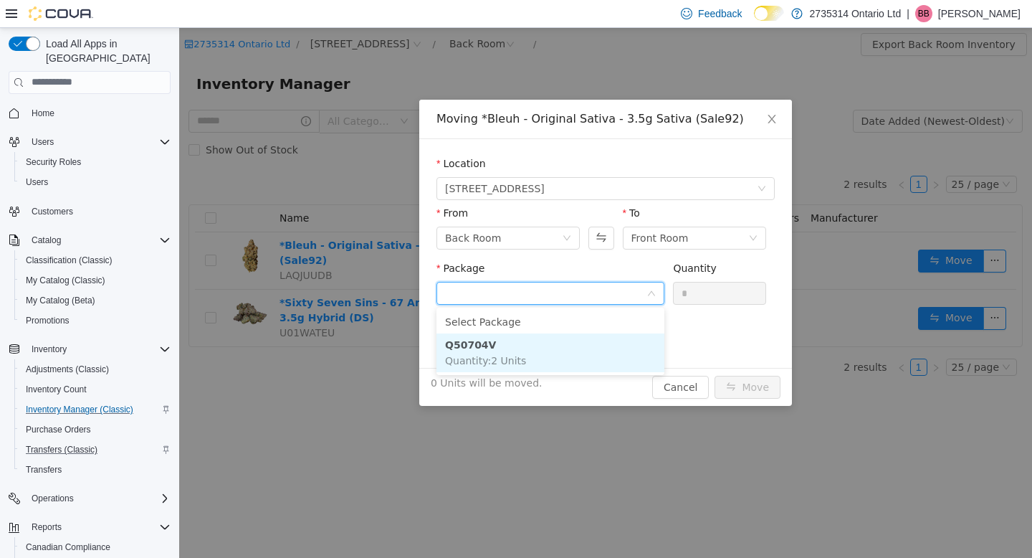
click at [556, 344] on li "Q50704V Quantity : 2 Units" at bounding box center [551, 352] width 228 height 39
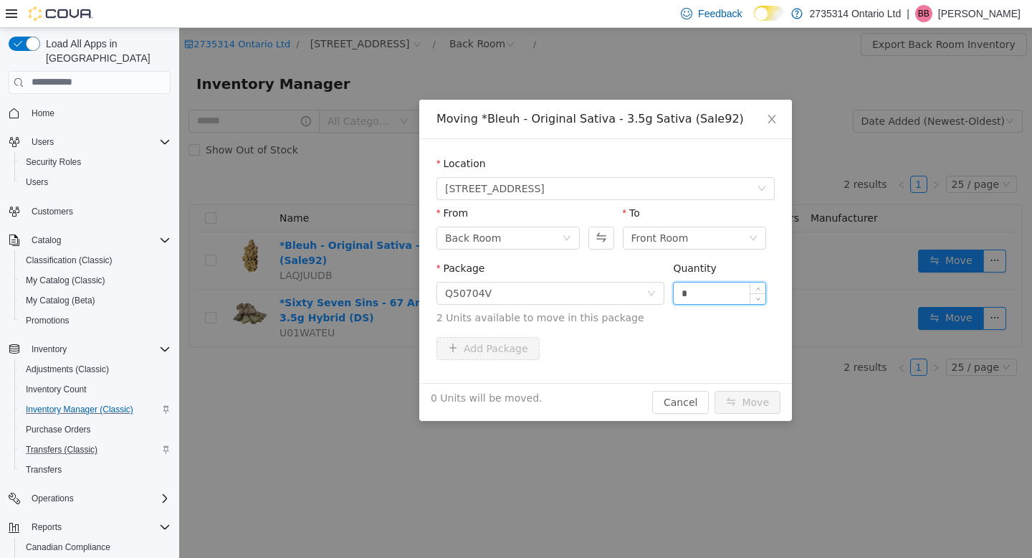
click at [712, 295] on input "*" at bounding box center [720, 293] width 92 height 22
type input "*"
click at [743, 404] on button "Move" at bounding box center [748, 401] width 66 height 23
